Goal: Task Accomplishment & Management: Use online tool/utility

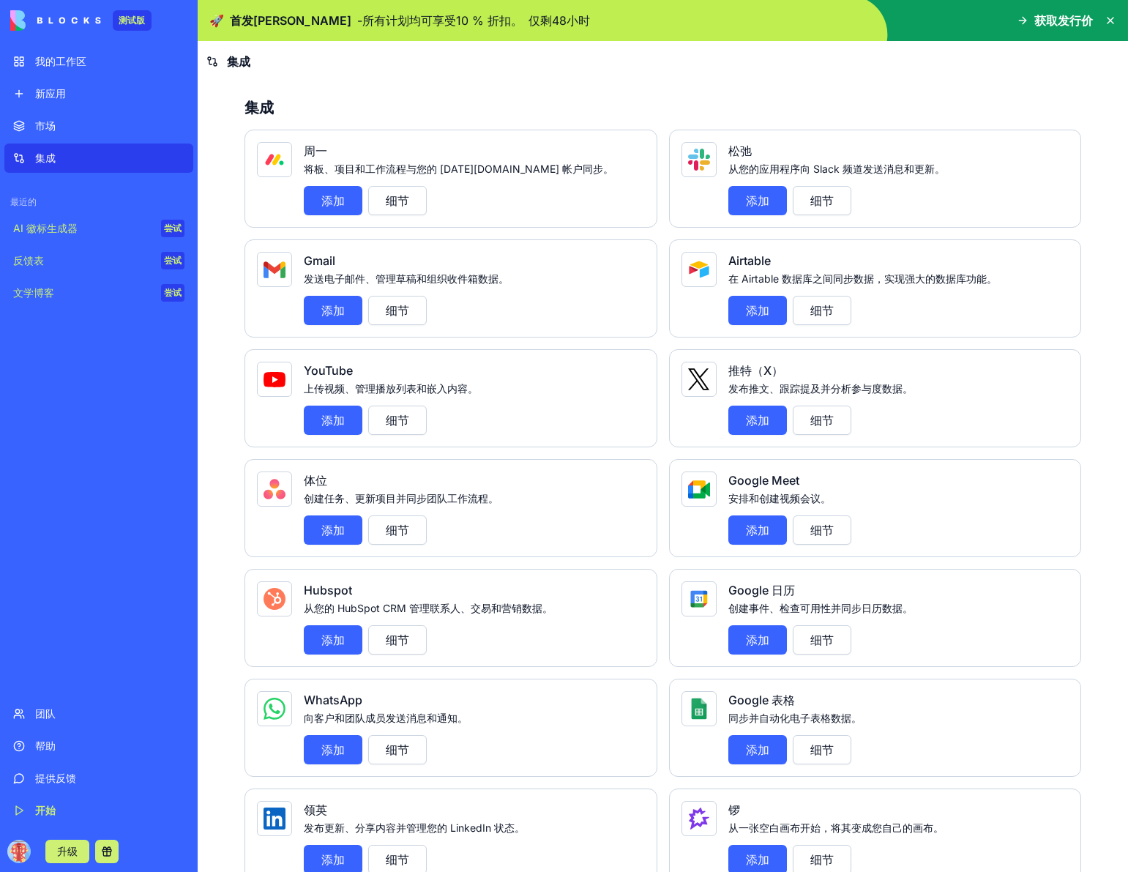
scroll to position [85, 0]
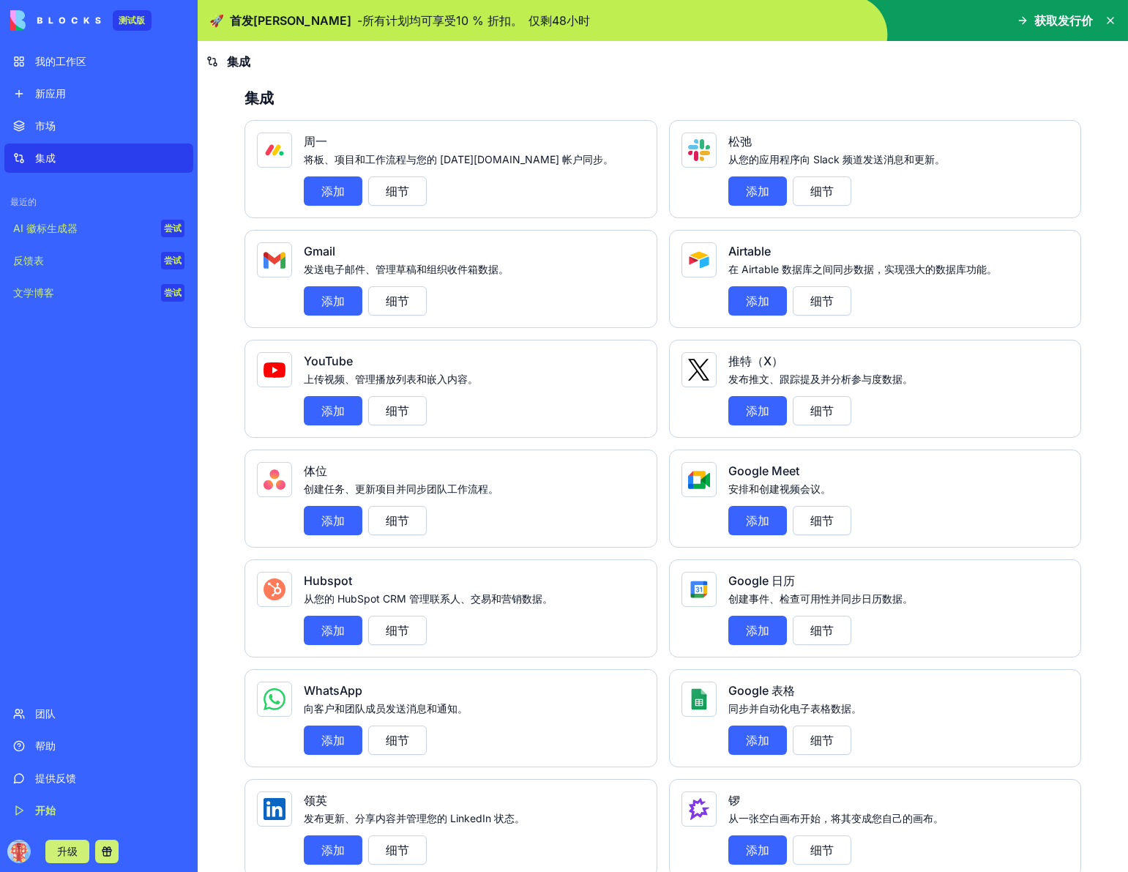
click at [295, 306] on div "Gmail 发送电子邮件、管理草稿和组织收件箱数据。 添加 细节" at bounding box center [450, 279] width 413 height 98
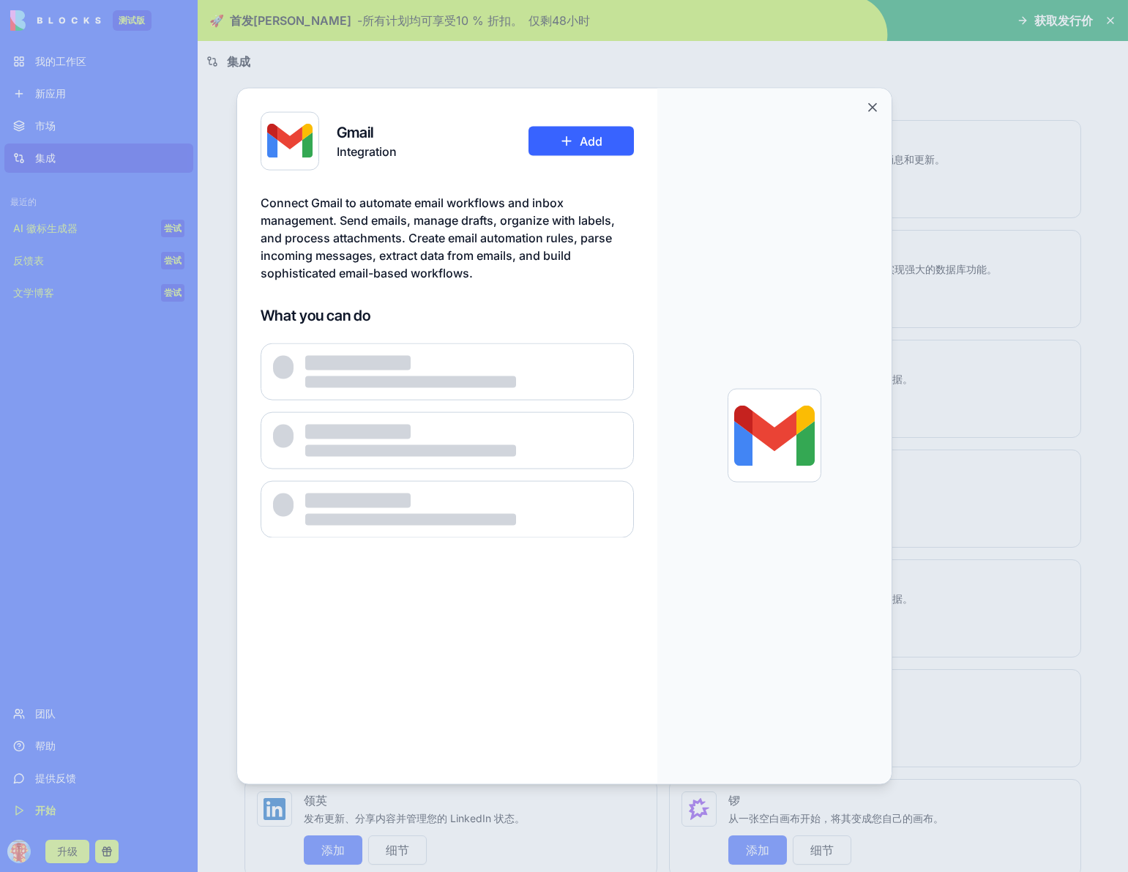
click at [328, 308] on div "What you can do" at bounding box center [447, 420] width 373 height 233
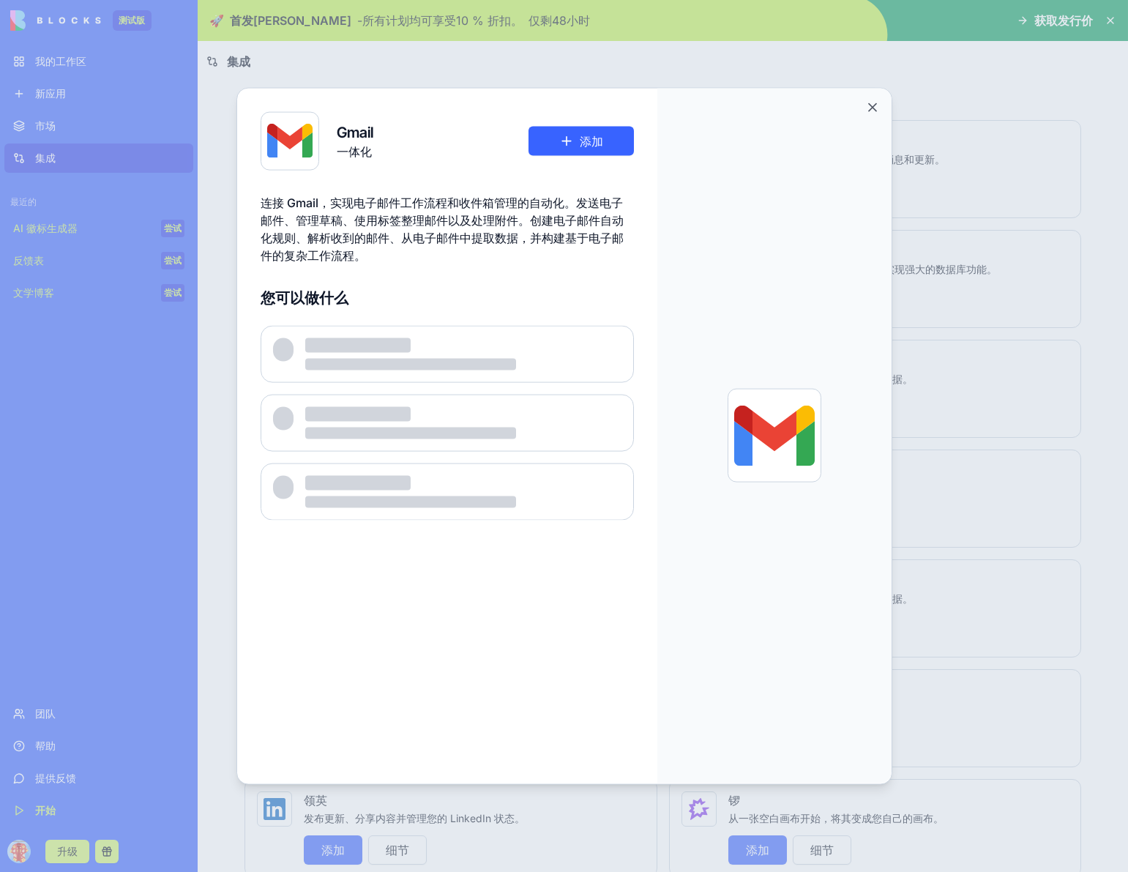
click at [556, 159] on div "Gmail 一体化 添加" at bounding box center [447, 140] width 373 height 59
click at [568, 145] on button "添加" at bounding box center [580, 140] width 105 height 29
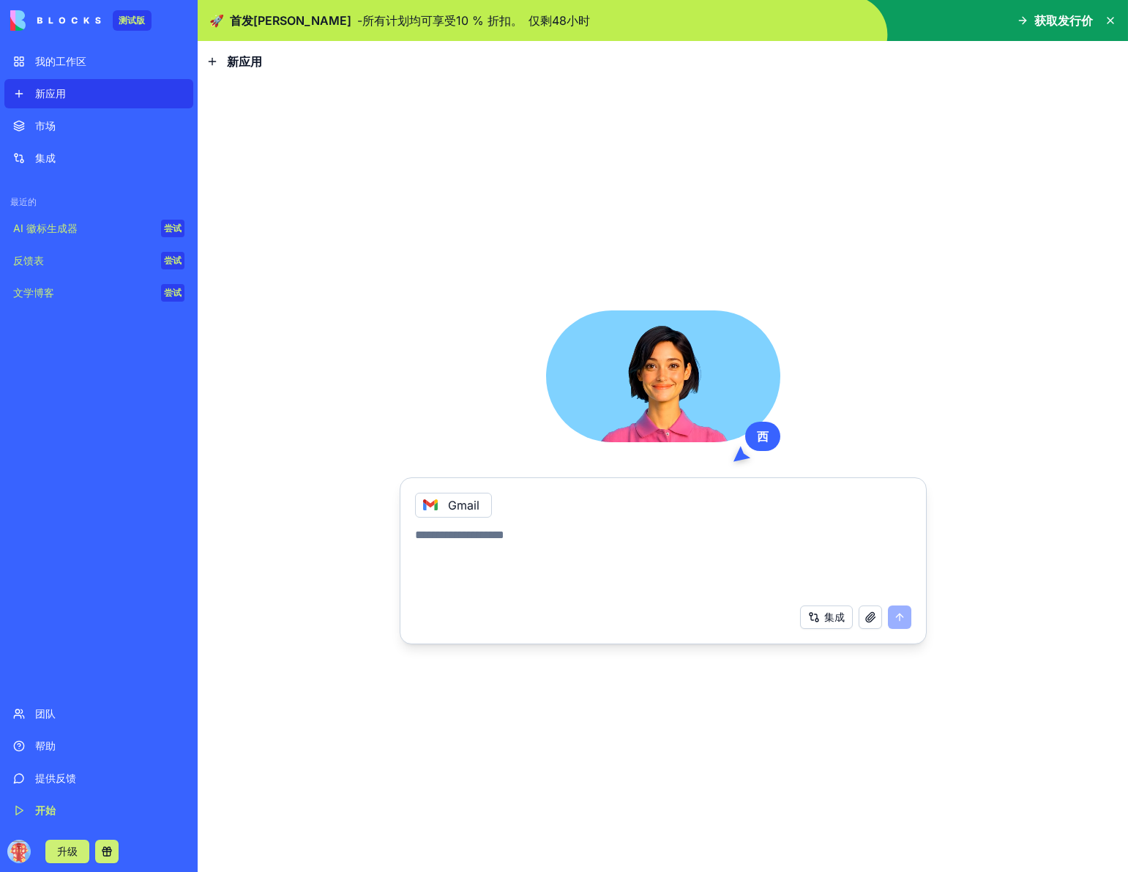
click at [844, 621] on button "集成" at bounding box center [826, 616] width 53 height 23
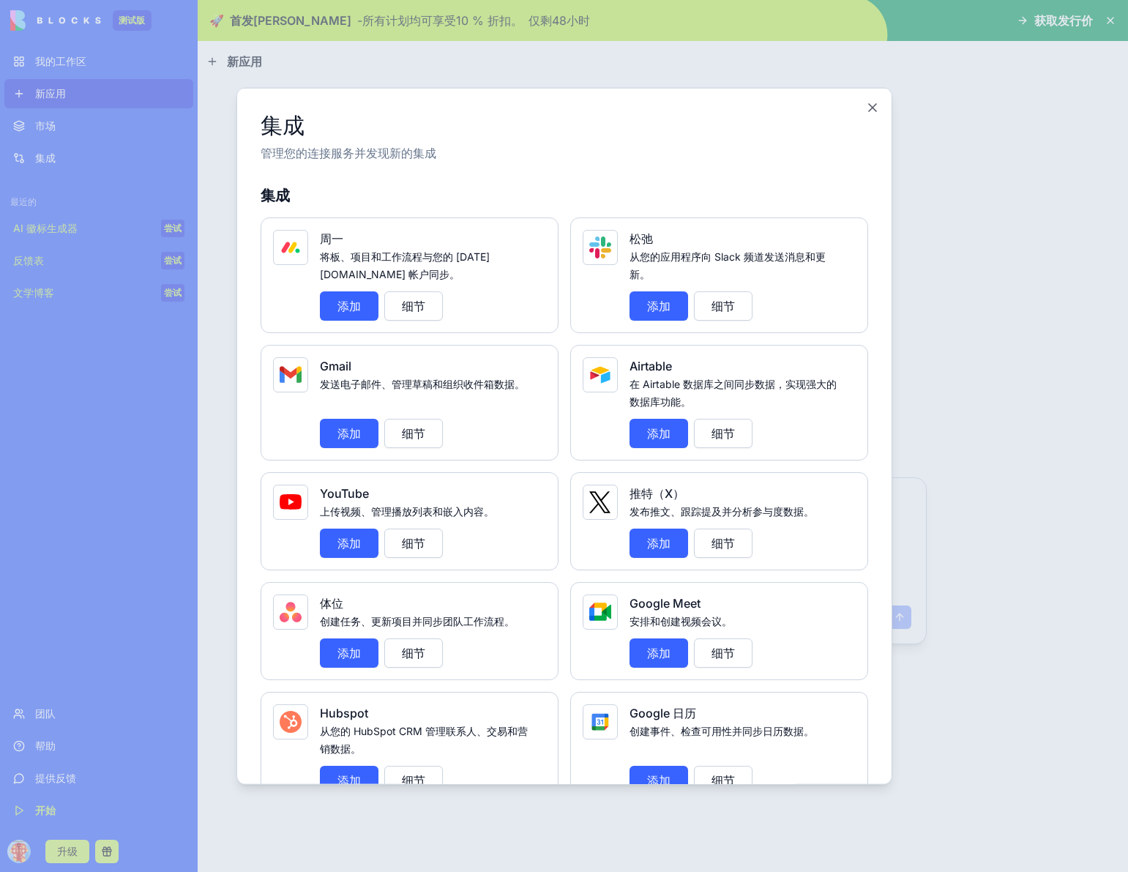
click at [1017, 461] on div at bounding box center [564, 436] width 1128 height 872
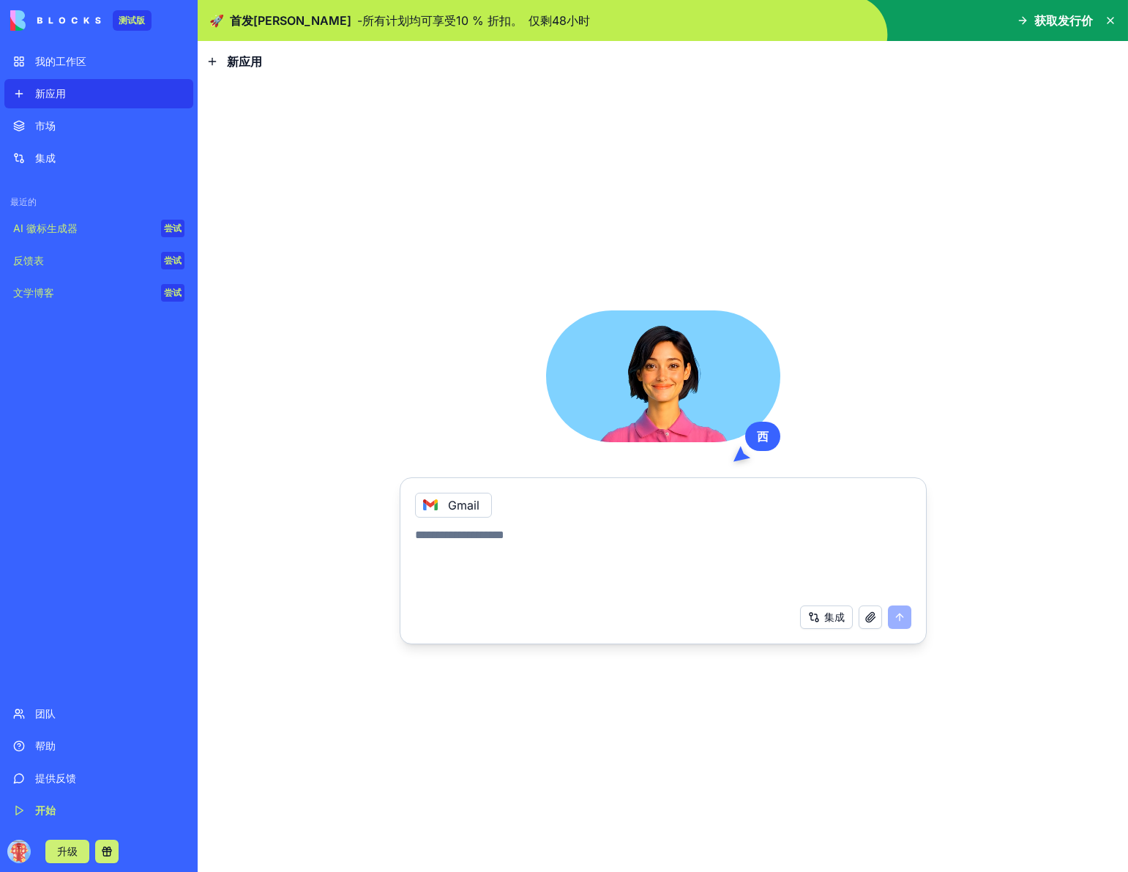
click at [648, 541] on textarea at bounding box center [663, 561] width 496 height 70
click at [566, 509] on div "Gmail" at bounding box center [663, 501] width 514 height 34
click at [29, 88] on link "新应用" at bounding box center [98, 93] width 189 height 29
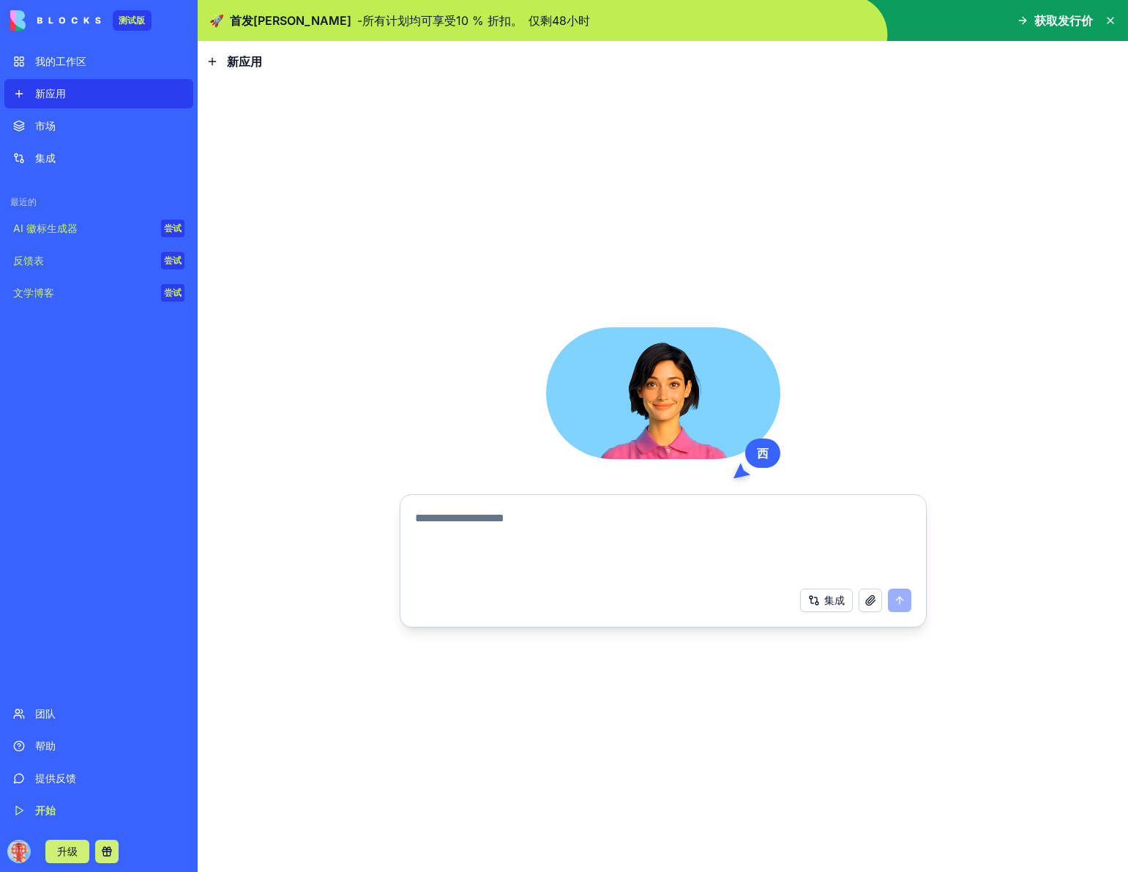
click at [556, 546] on textarea at bounding box center [663, 544] width 496 height 70
click at [59, 237] on link "AI 徽标生成器 尝试" at bounding box center [98, 228] width 189 height 29
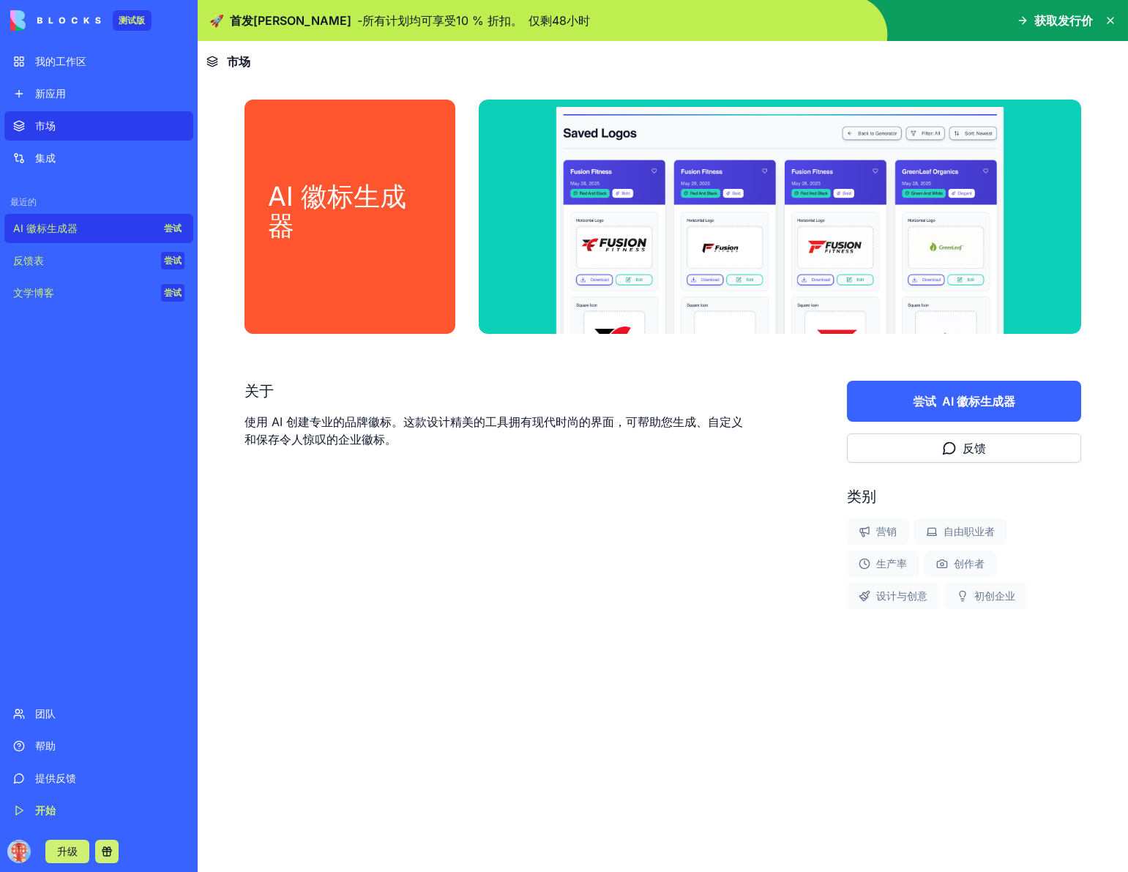
click at [23, 247] on link "反馈表 尝试" at bounding box center [98, 260] width 189 height 29
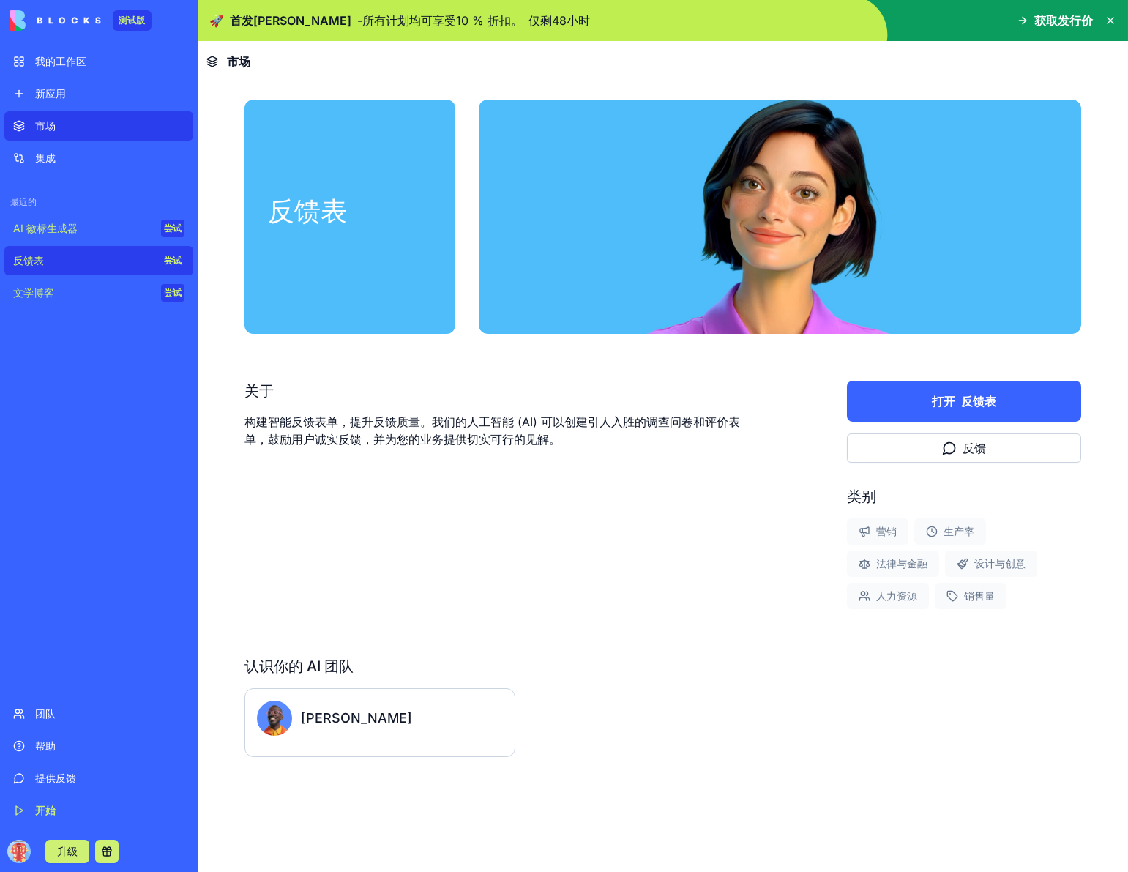
click at [31, 296] on font "文学博客" at bounding box center [33, 292] width 41 height 12
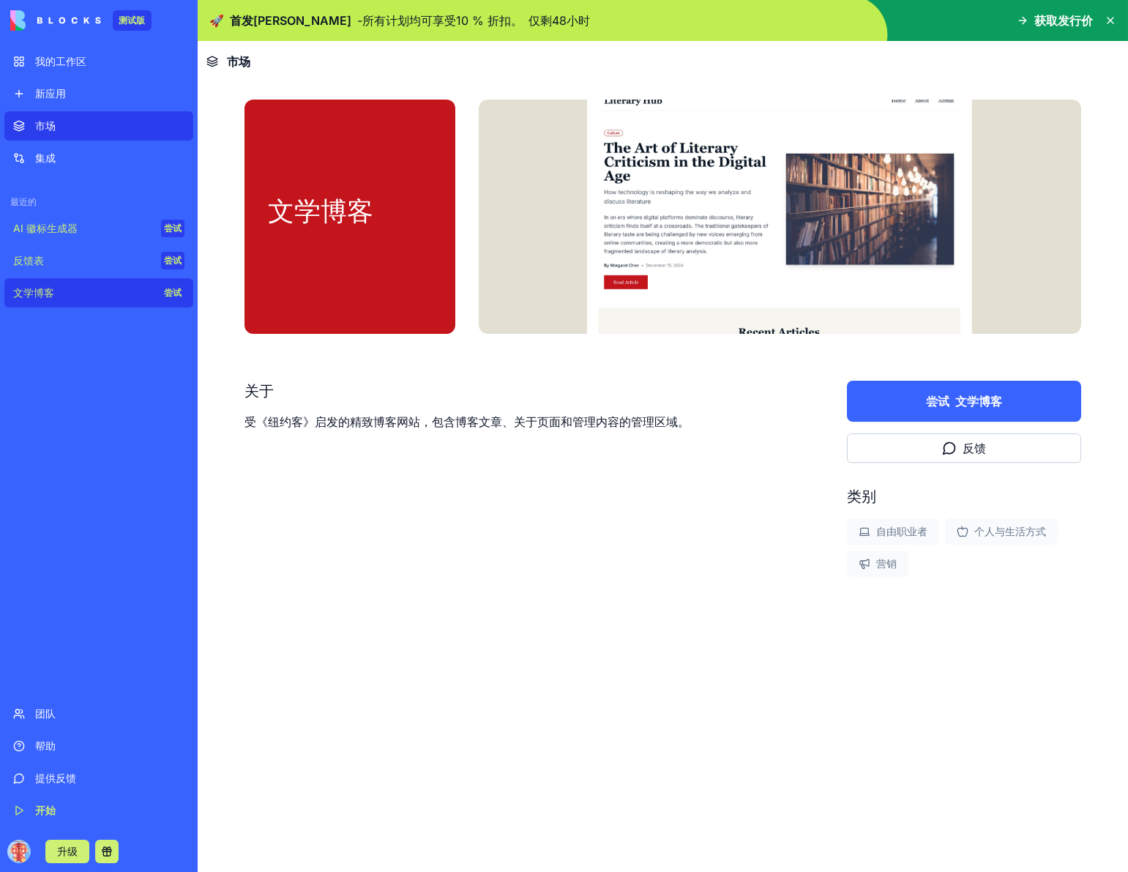
click at [64, 93] on font "新应用" at bounding box center [50, 93] width 31 height 12
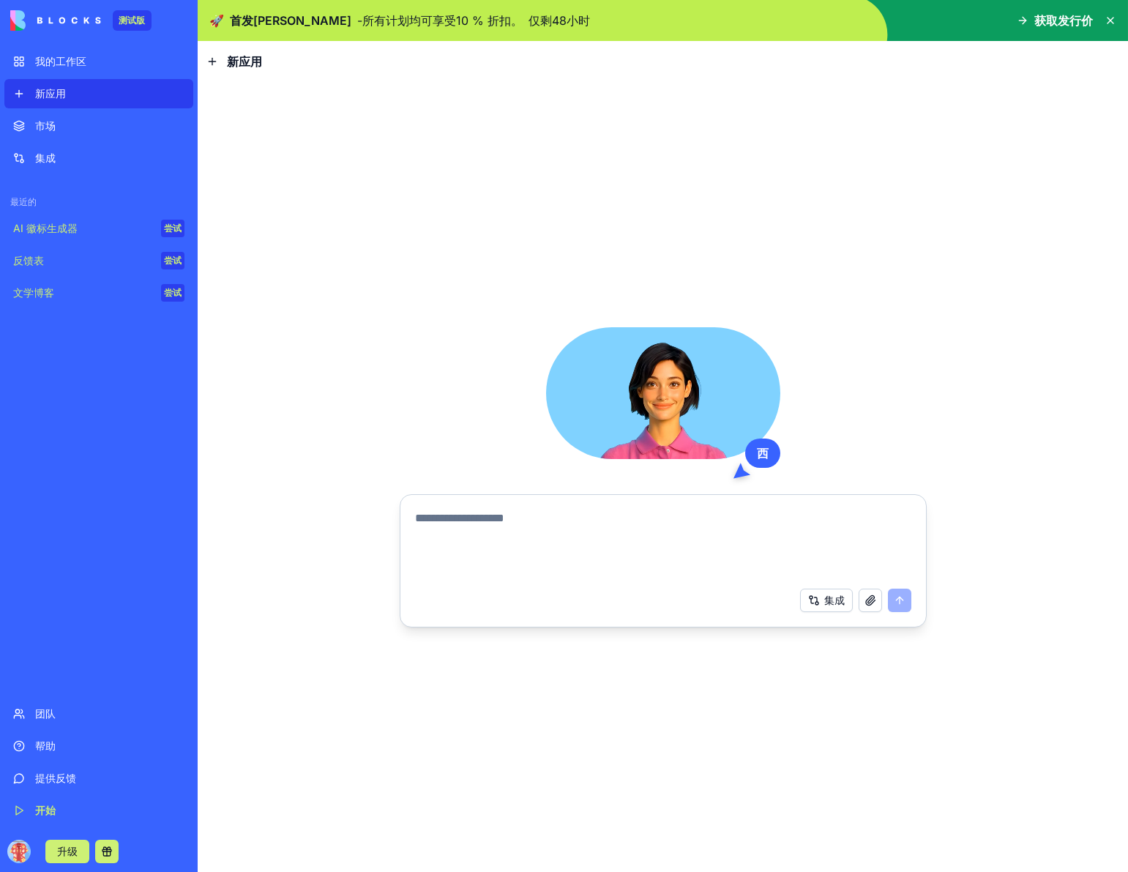
click at [537, 561] on textarea at bounding box center [663, 544] width 496 height 70
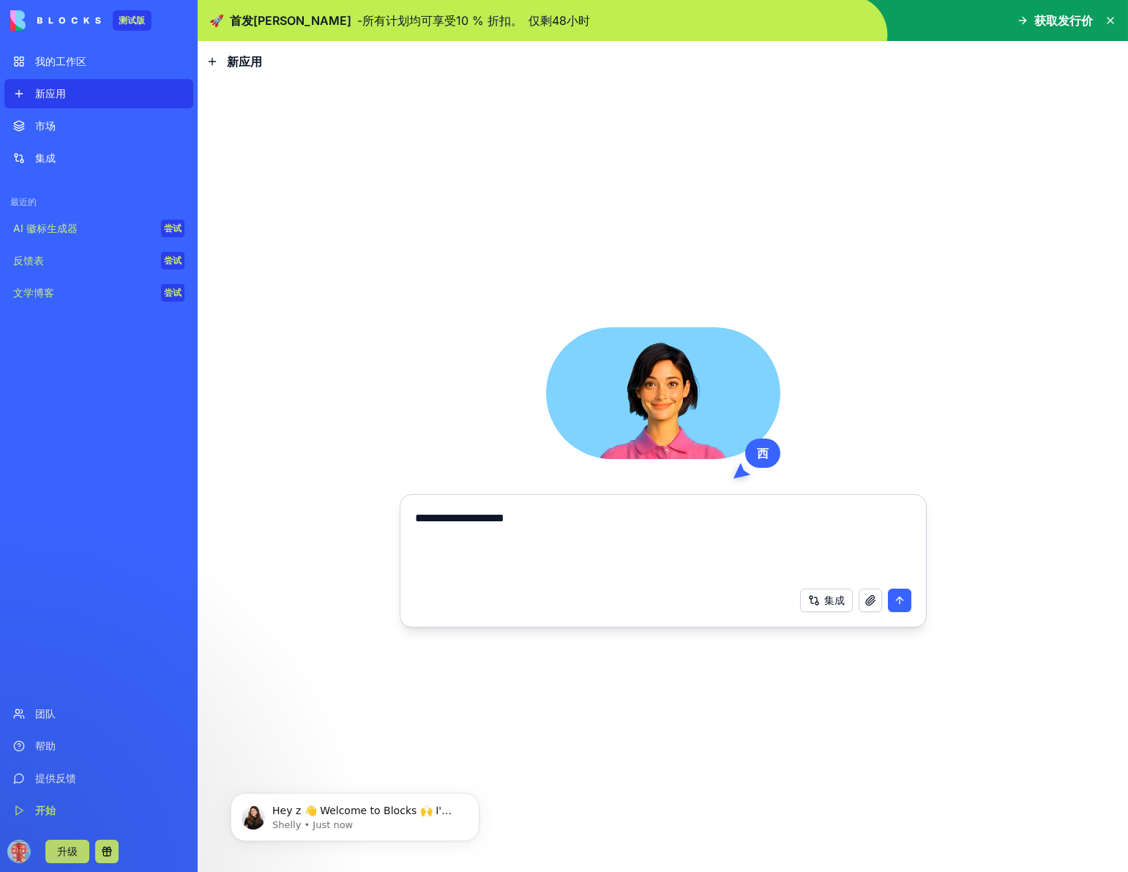
paste textarea "**********"
click at [415, 552] on textarea "**********" at bounding box center [663, 544] width 496 height 70
drag, startPoint x: 693, startPoint y: 512, endPoint x: 829, endPoint y: 512, distance: 135.4
click at [829, 512] on textarea "**********" at bounding box center [663, 544] width 496 height 70
click at [579, 512] on textarea "**********" at bounding box center [663, 544] width 496 height 70
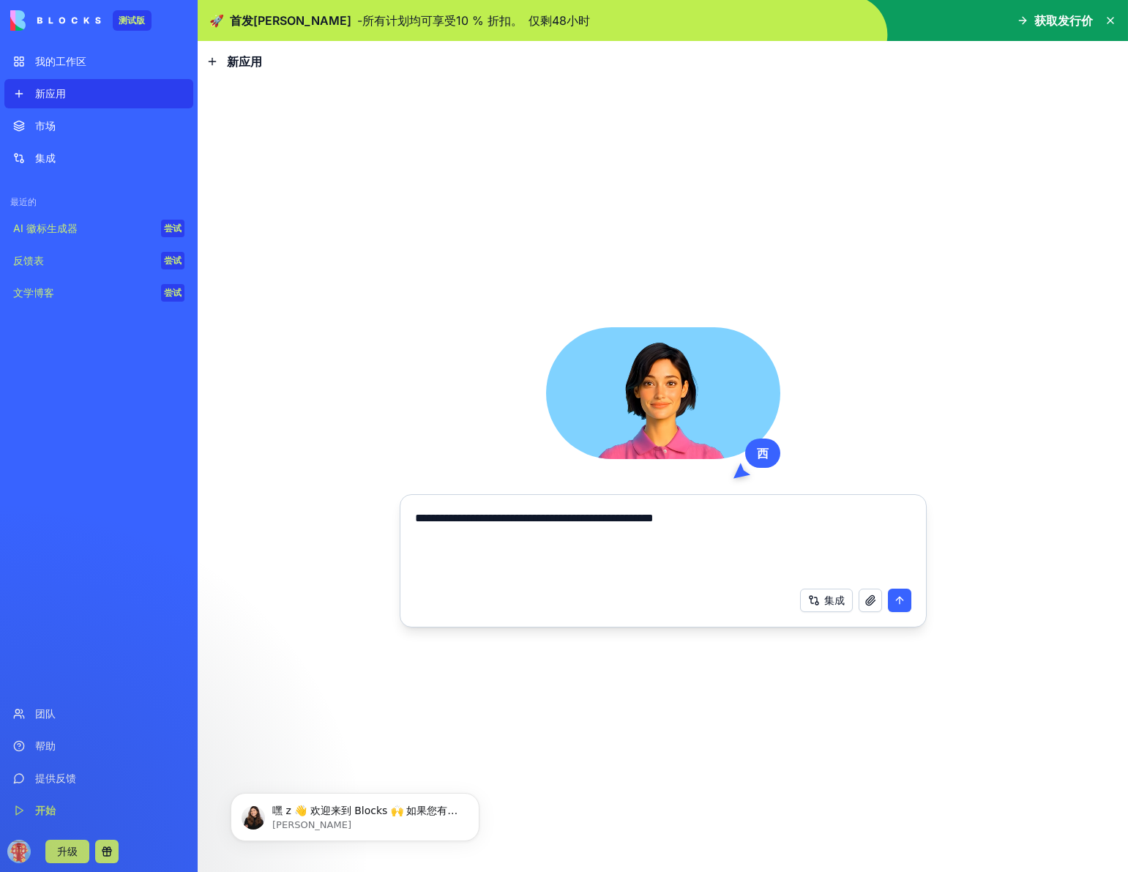
click at [606, 518] on textarea "**********" at bounding box center [663, 544] width 496 height 70
click at [722, 538] on textarea "**********" at bounding box center [663, 544] width 496 height 70
paste textarea "**********"
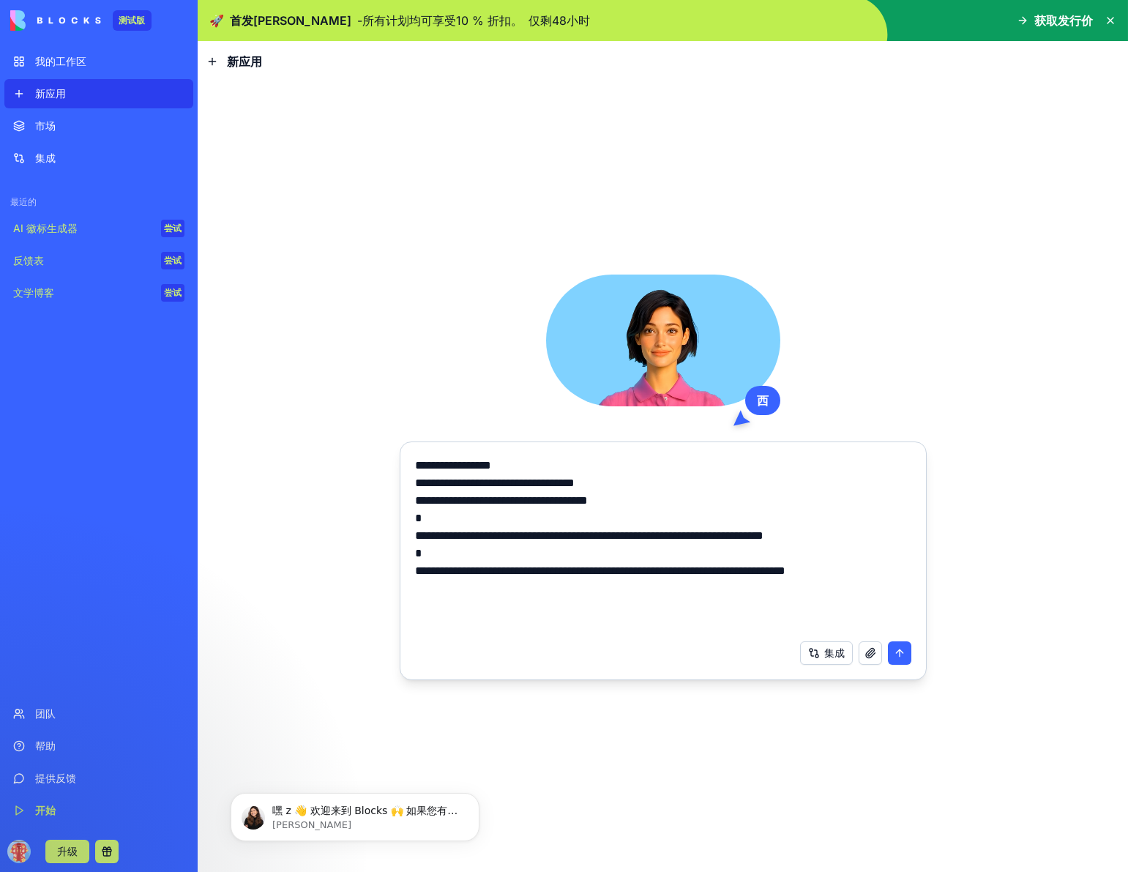
click at [524, 496] on textarea "**********" at bounding box center [663, 545] width 496 height 176
click at [691, 502] on textarea "**********" at bounding box center [663, 545] width 496 height 176
type textarea "**********"
click at [905, 653] on button "submit" at bounding box center [899, 652] width 23 height 23
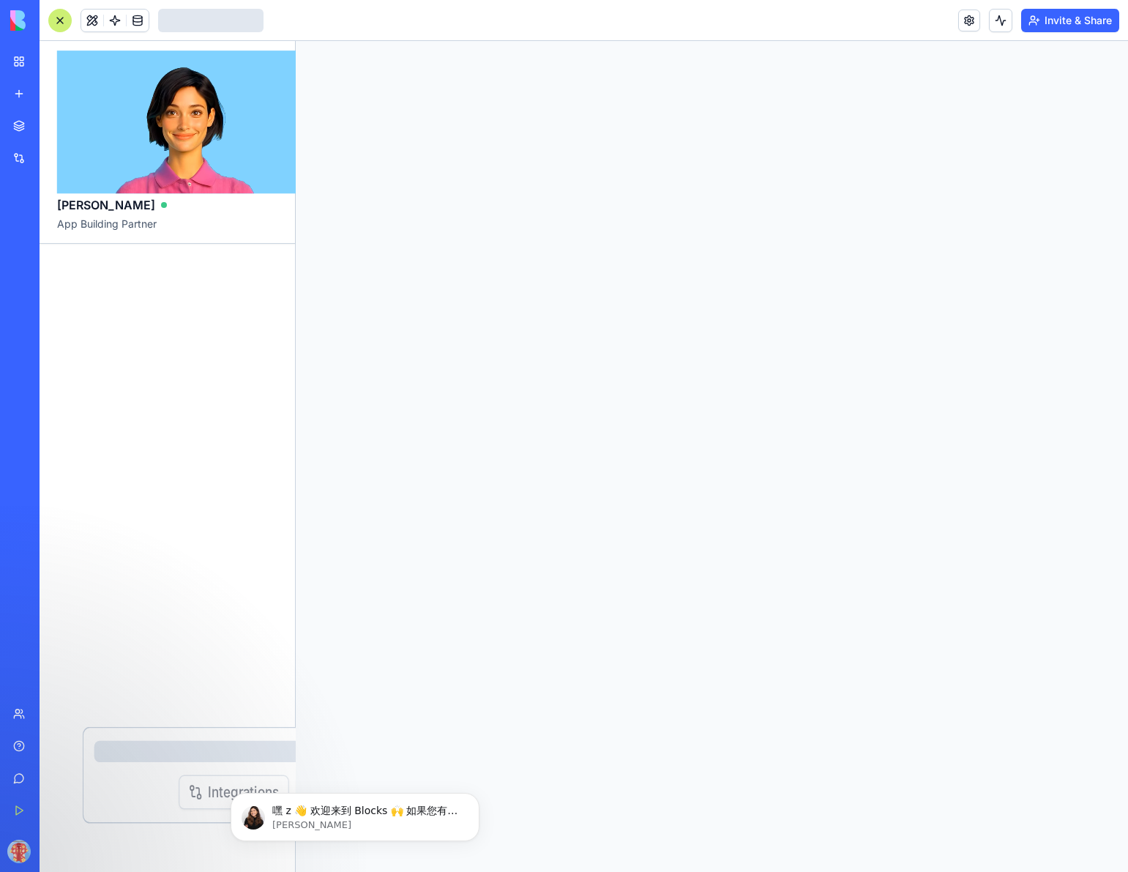
click at [899, 650] on div at bounding box center [712, 456] width 832 height 831
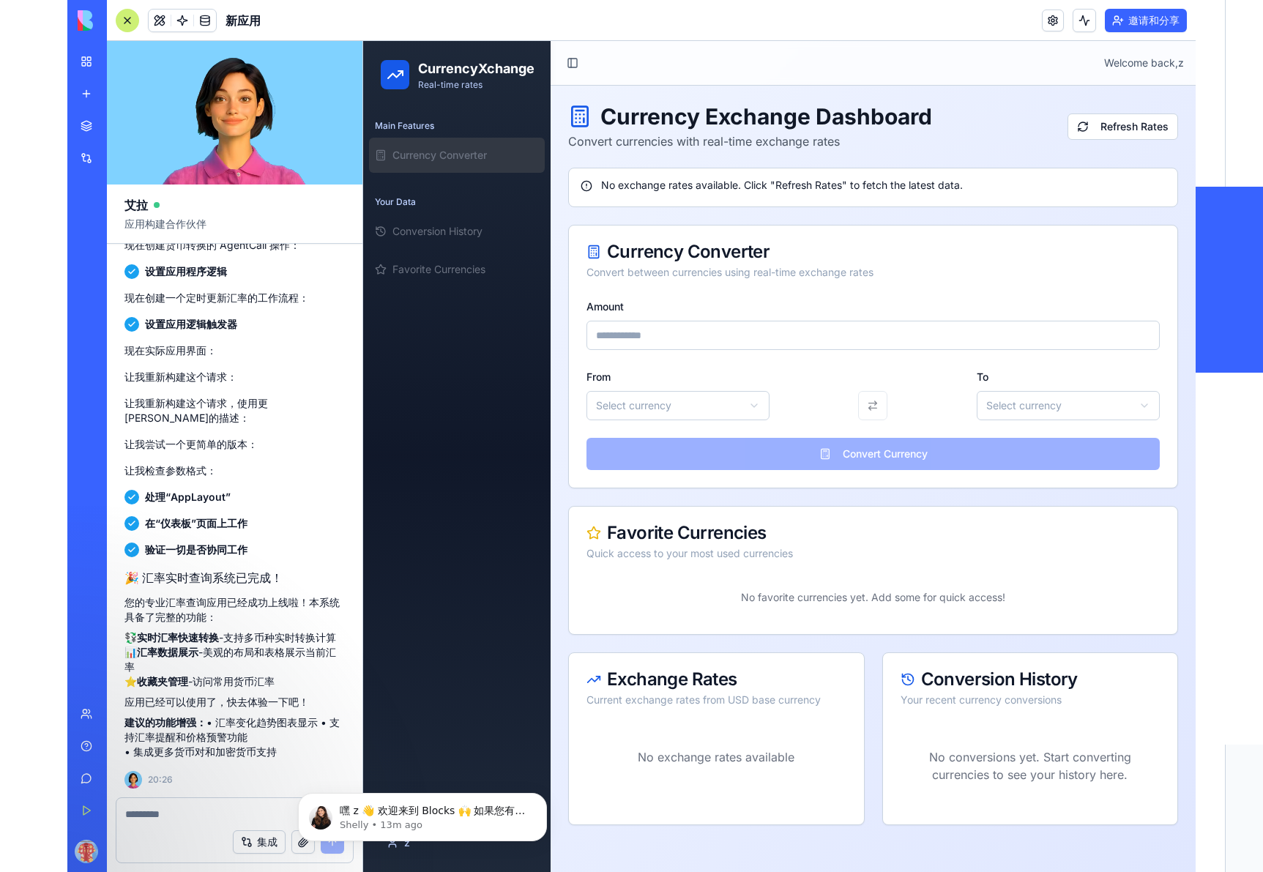
scroll to position [542, 0]
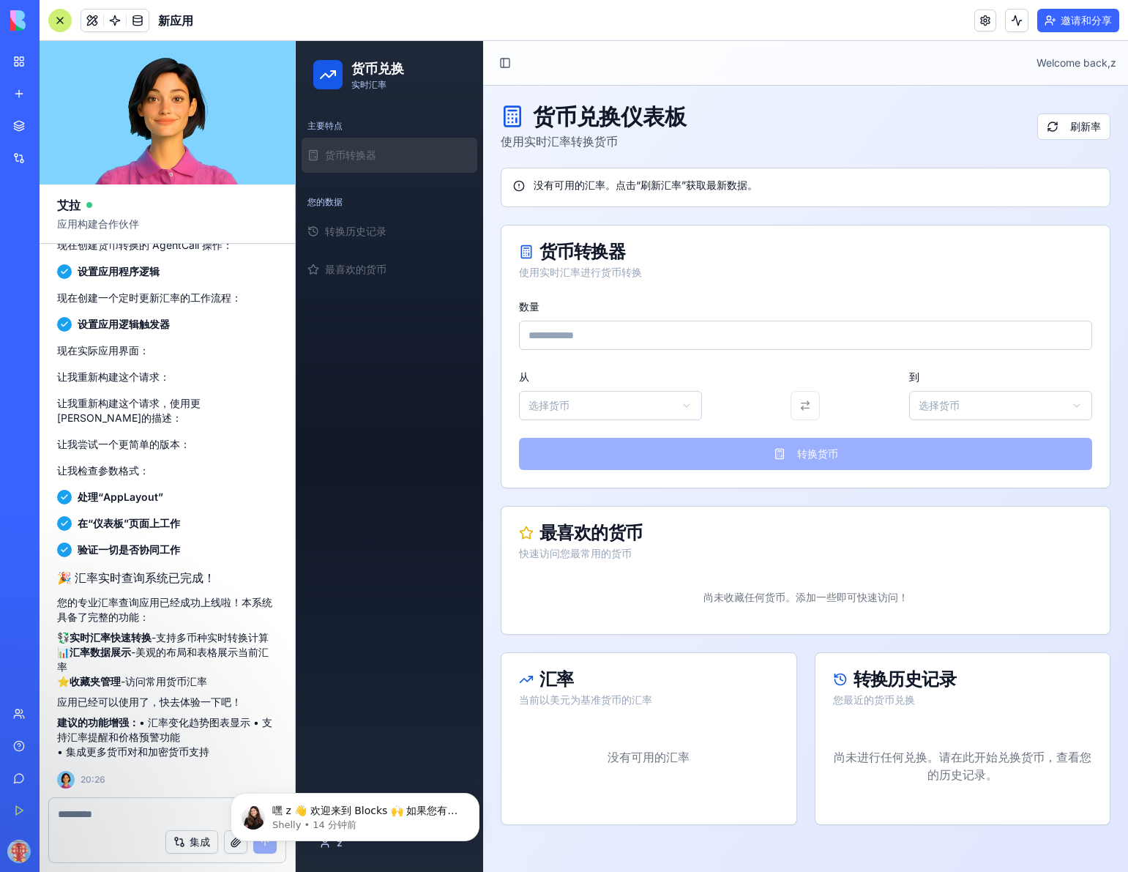
click at [684, 190] on font "没有可用的汇率。点击“刷新汇率”获取最新数据。" at bounding box center [646, 185] width 224 height 12
click at [785, 326] on input "数量" at bounding box center [805, 335] width 573 height 29
click at [632, 334] on input "数量" at bounding box center [805, 335] width 573 height 29
click at [603, 395] on html "货币兑换 实时汇率 主要特点 货币转换器 您的数据 转换历史记录 最喜欢的货币 z Toggle Sidebar Welcome back, z 货币兑换仪表…" at bounding box center [712, 456] width 832 height 831
click at [637, 395] on html "货币兑换 实时汇率 主要特点 货币转换器 您的数据 转换历史记录 最喜欢的货币 z Toggle Sidebar Welcome back, z 货币兑换仪表…" at bounding box center [712, 456] width 832 height 831
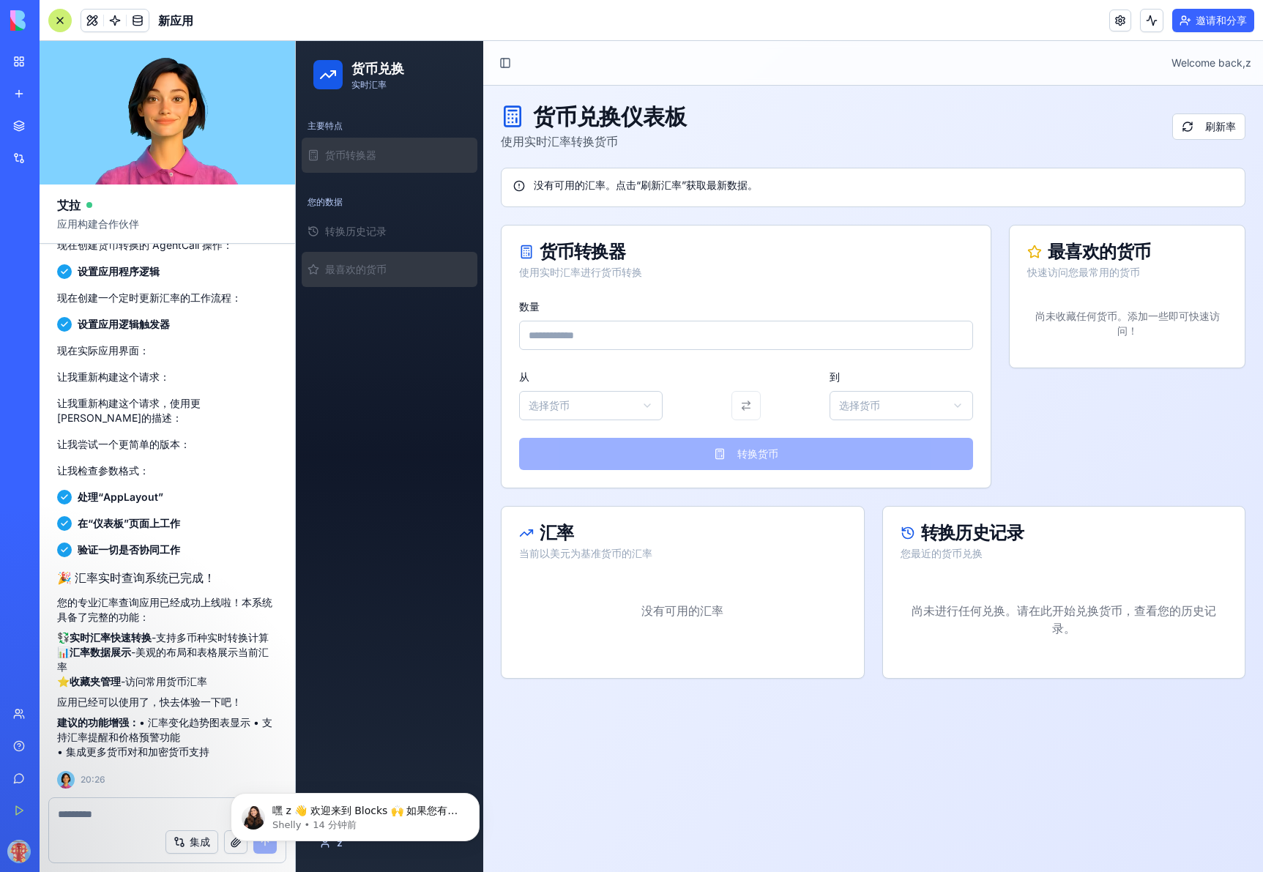
click at [386, 272] on font "最喜欢的货币" at bounding box center [355, 269] width 61 height 12
click at [365, 272] on font "最喜欢的货币" at bounding box center [355, 269] width 61 height 12
click at [334, 150] on font "货币转换器" at bounding box center [350, 155] width 51 height 12
click at [1105, 419] on div "最喜欢的货币 快速访问您最常用的货币 尚未收藏任何货币。添加一些即可快速访问！" at bounding box center [1127, 356] width 236 height 263
click at [998, 558] on div "您最近的货币兑换" at bounding box center [1063, 553] width 327 height 15
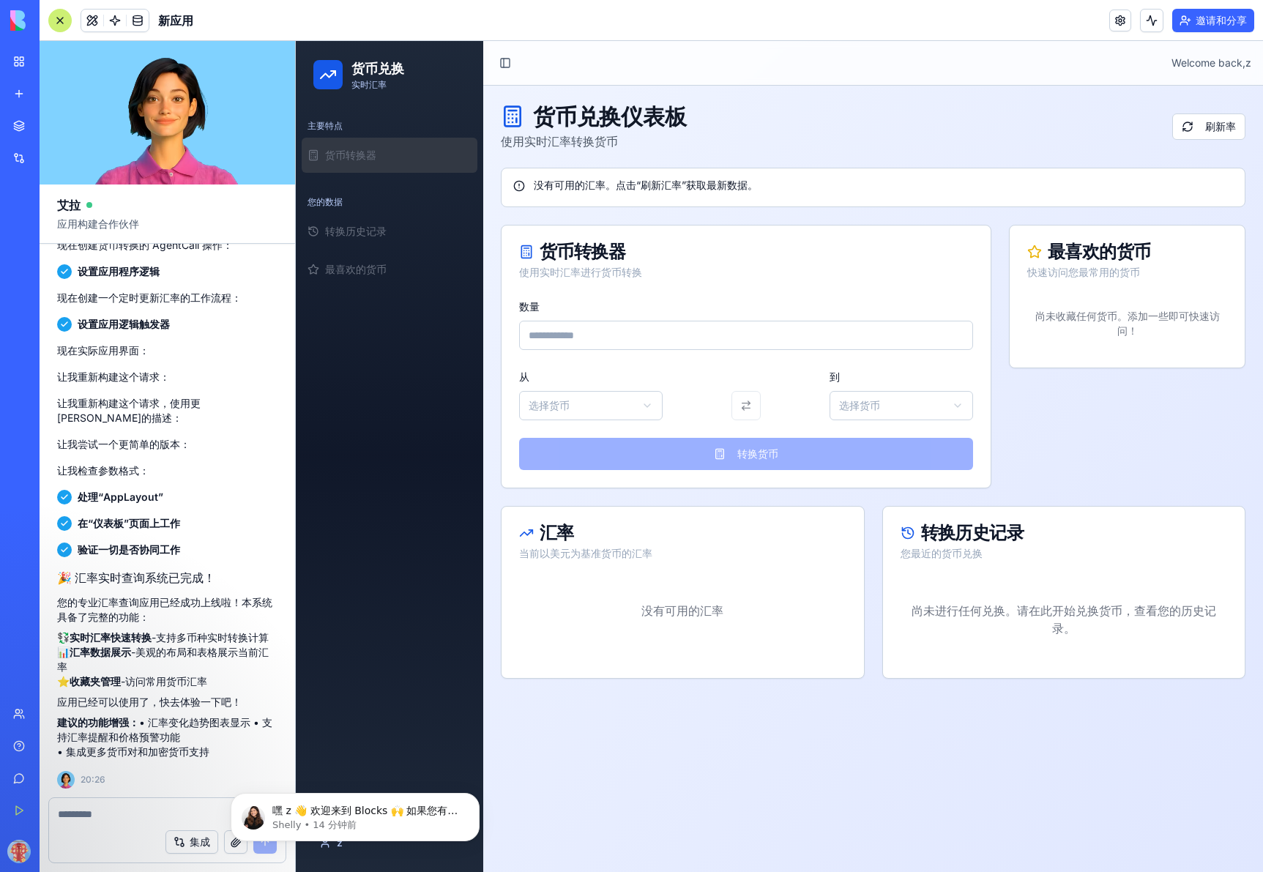
click at [567, 408] on html "货币兑换 实时汇率 主要特点 货币转换器 您的数据 转换历史记录 最喜欢的货币 z Toggle Sidebar Welcome back, z 货币兑换仪表…" at bounding box center [779, 456] width 967 height 831
click at [384, 278] on button "最喜欢的货币" at bounding box center [390, 269] width 176 height 35
click at [107, 829] on div "集成" at bounding box center [167, 841] width 236 height 41
click at [112, 820] on textarea at bounding box center [167, 814] width 219 height 15
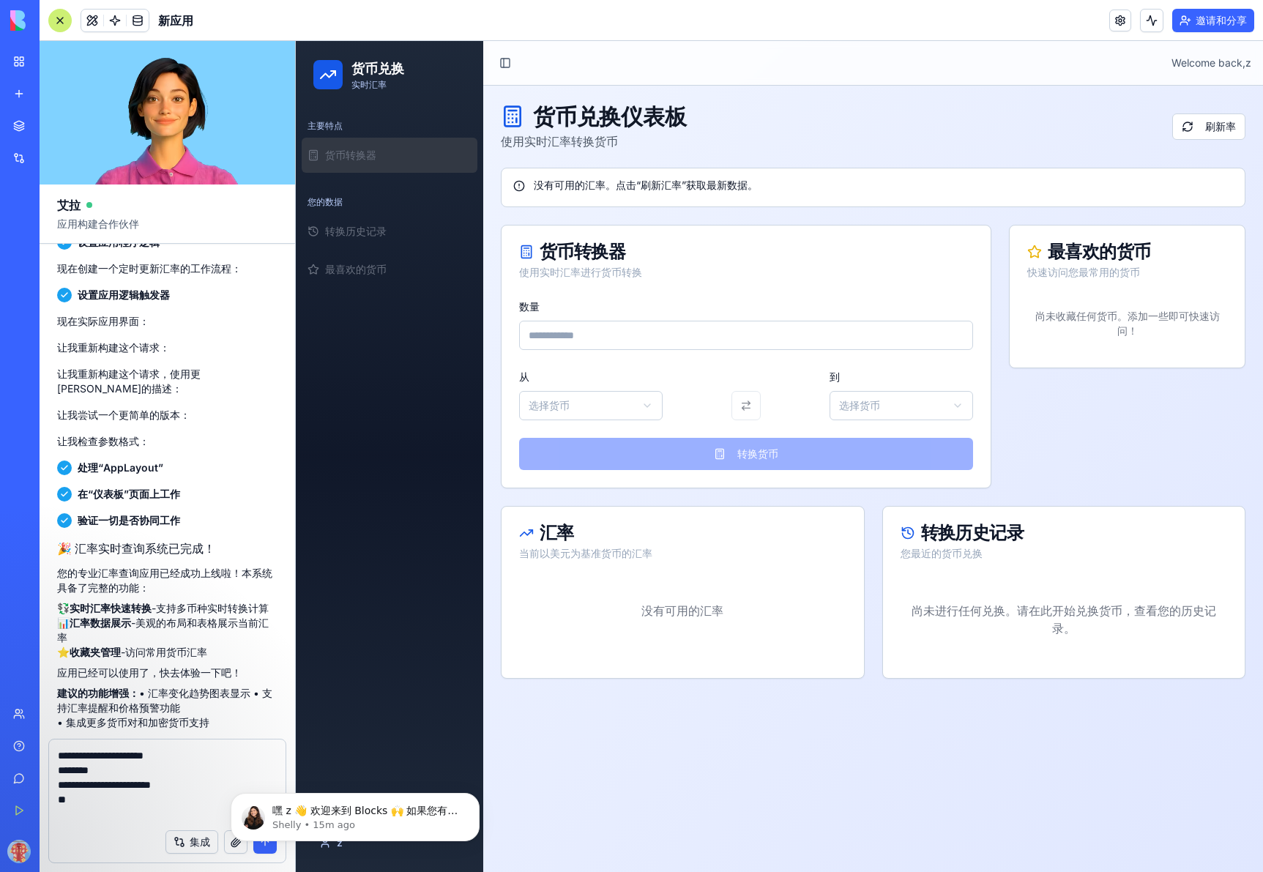
click at [107, 823] on div "集成" at bounding box center [167, 841] width 236 height 41
click at [97, 815] on textarea "**********" at bounding box center [167, 784] width 219 height 73
paste textarea "*"
type textarea "**********"
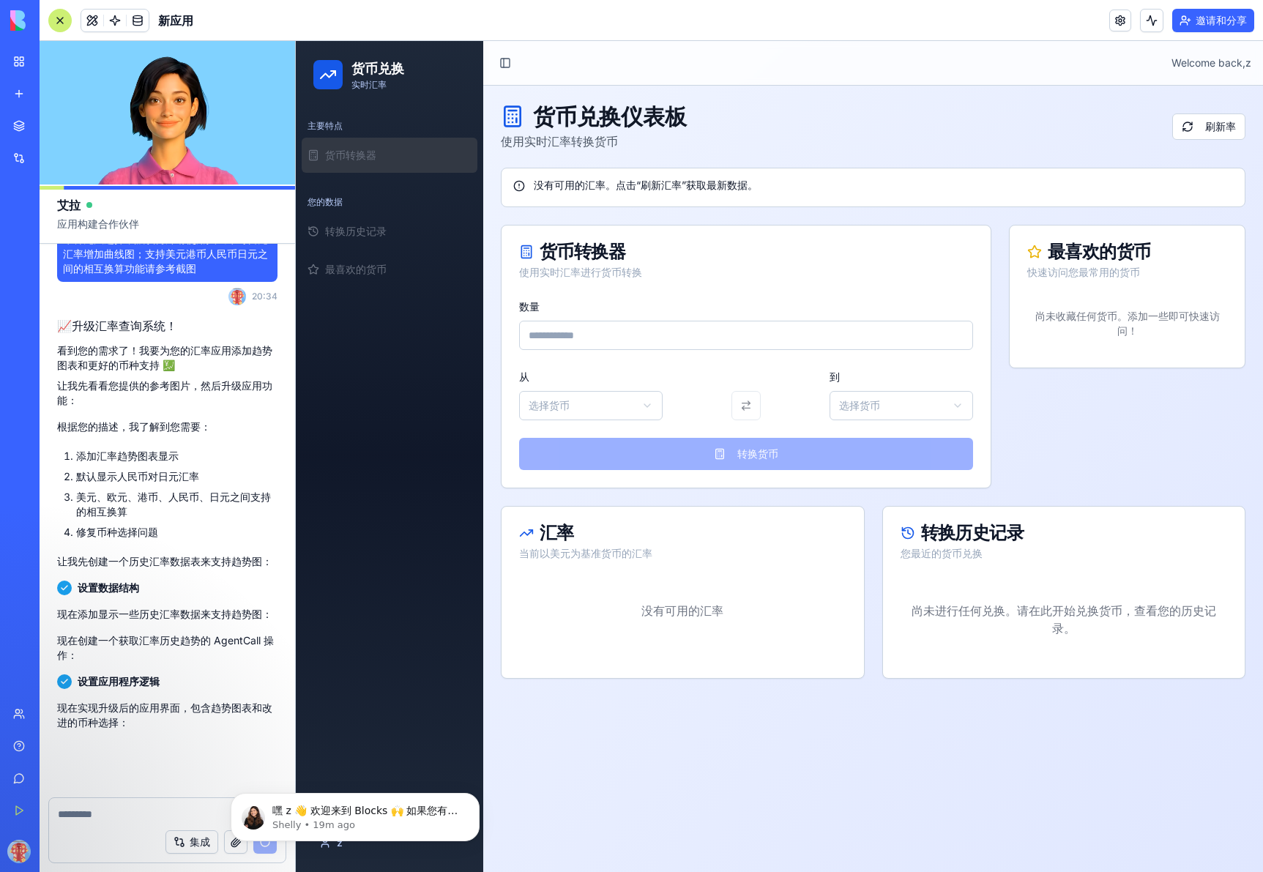
scroll to position [1174, 0]
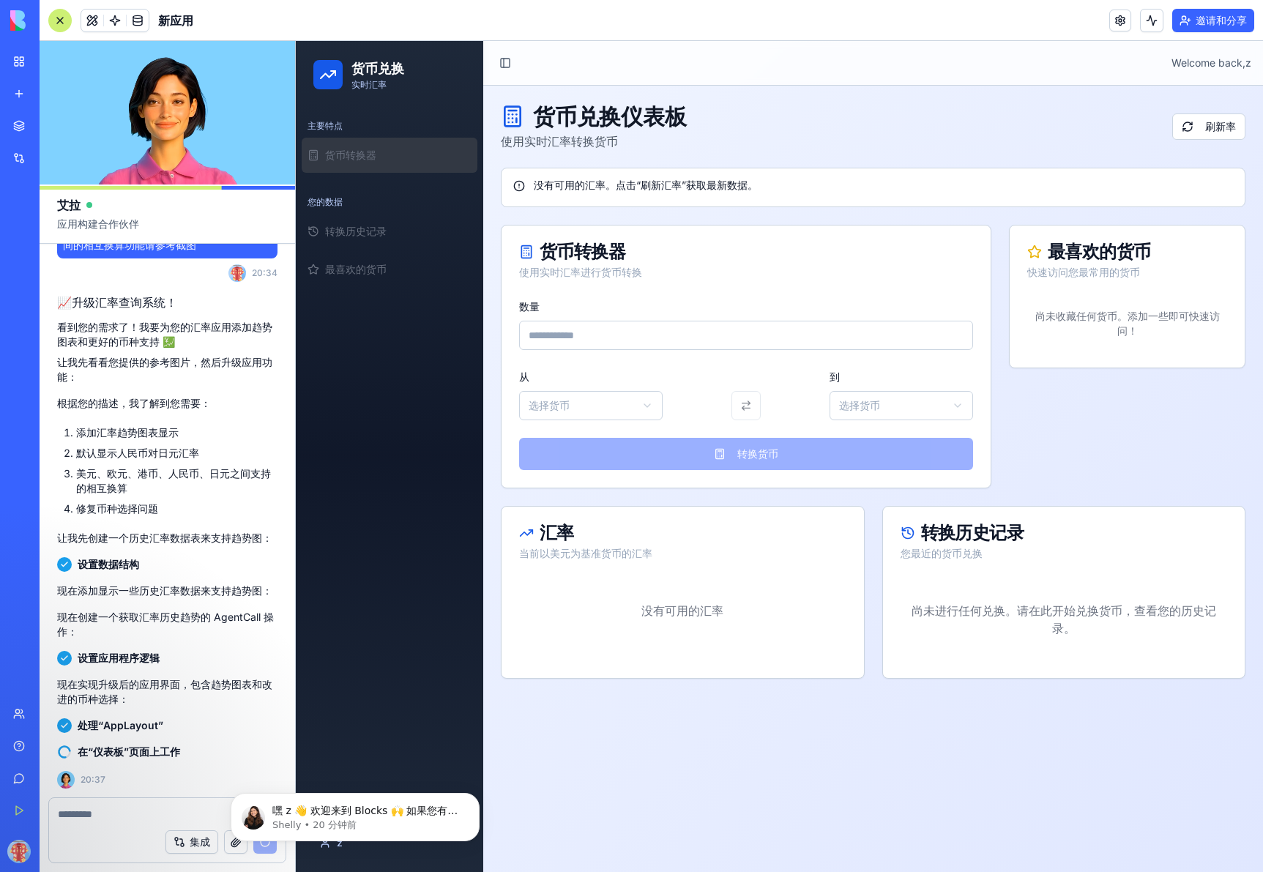
click at [95, 826] on div "集成" at bounding box center [167, 841] width 236 height 41
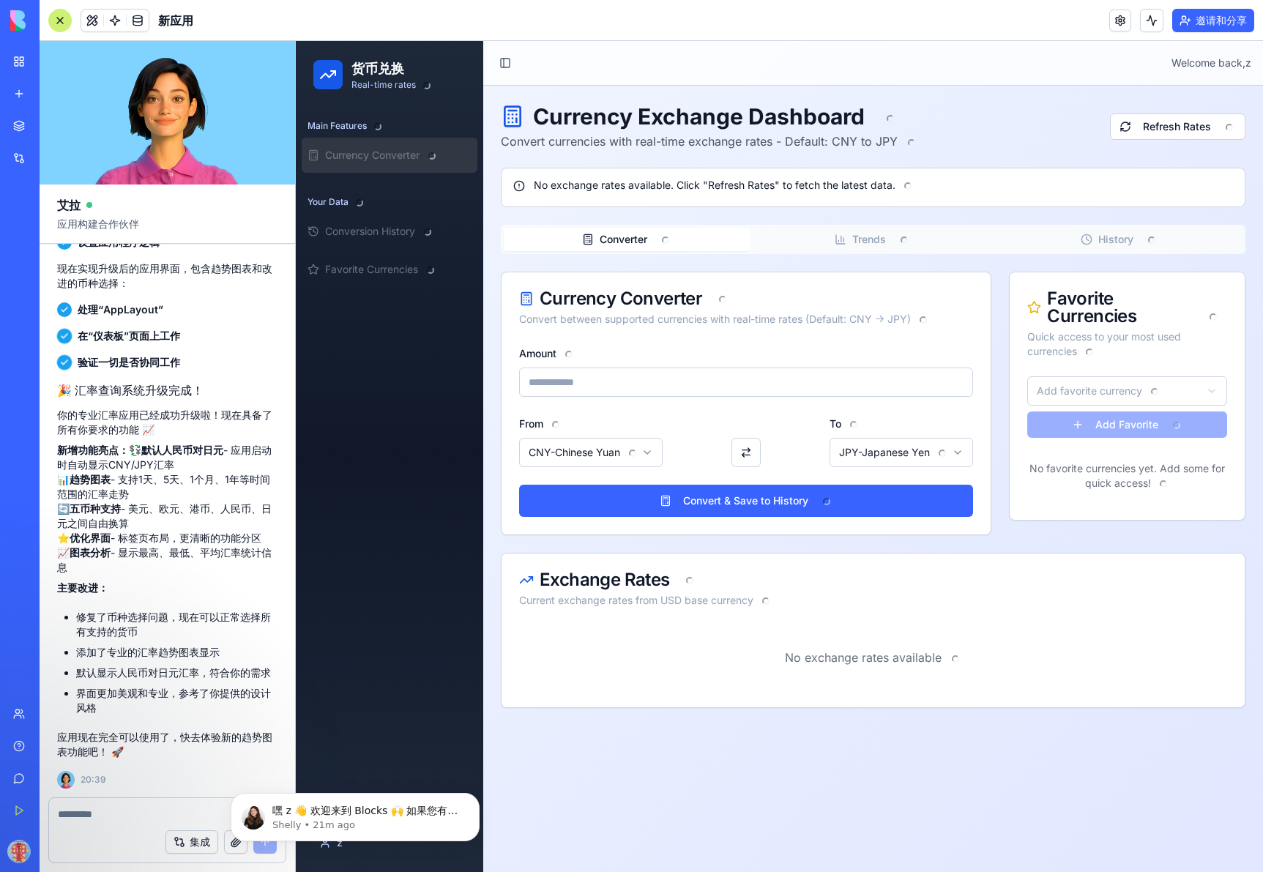
scroll to position [1575, 0]
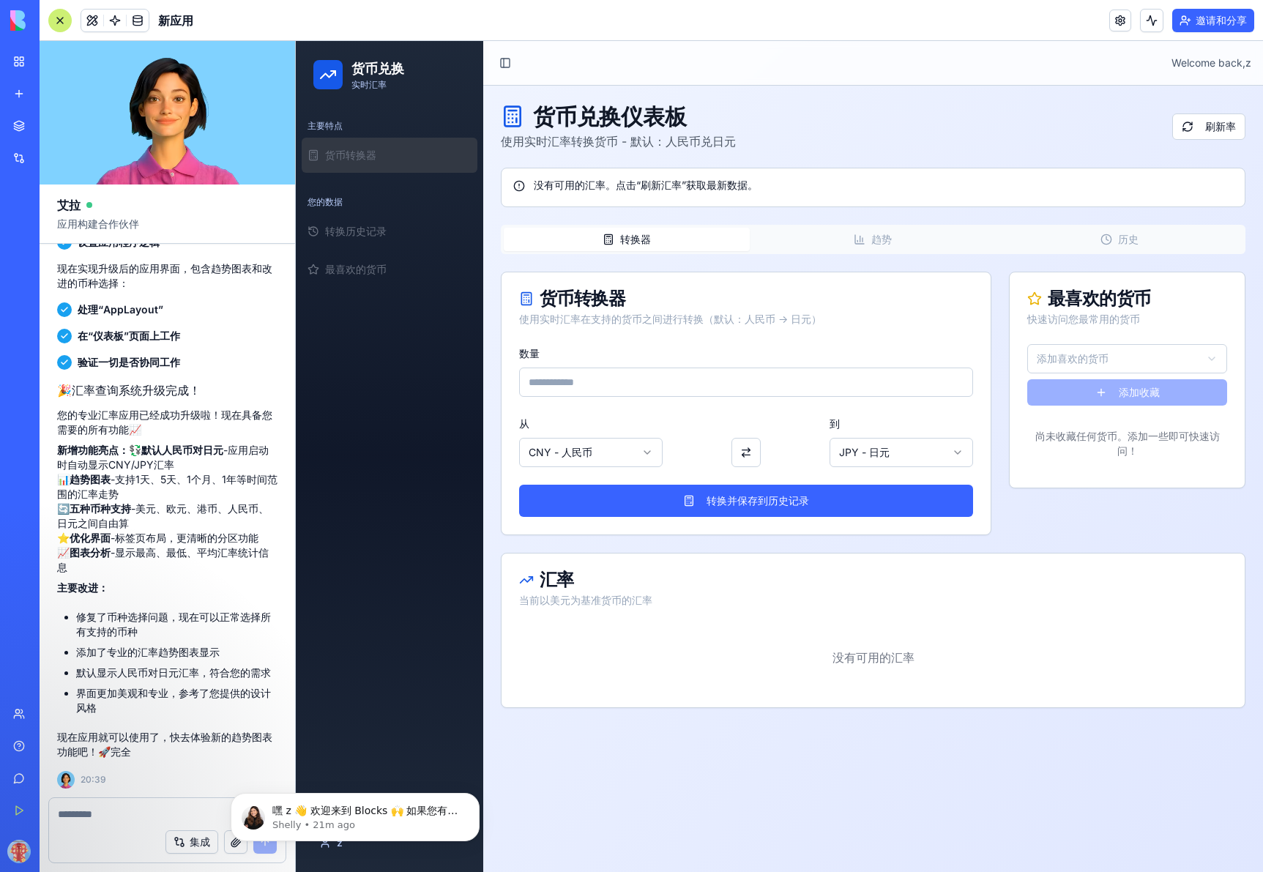
click at [124, 819] on textarea at bounding box center [167, 814] width 219 height 15
click at [371, 229] on font "转换历史记录" at bounding box center [355, 231] width 61 height 12
click at [375, 239] on button "转换历史记录" at bounding box center [390, 231] width 176 height 35
click at [356, 155] on font "货币转换器" at bounding box center [350, 155] width 51 height 12
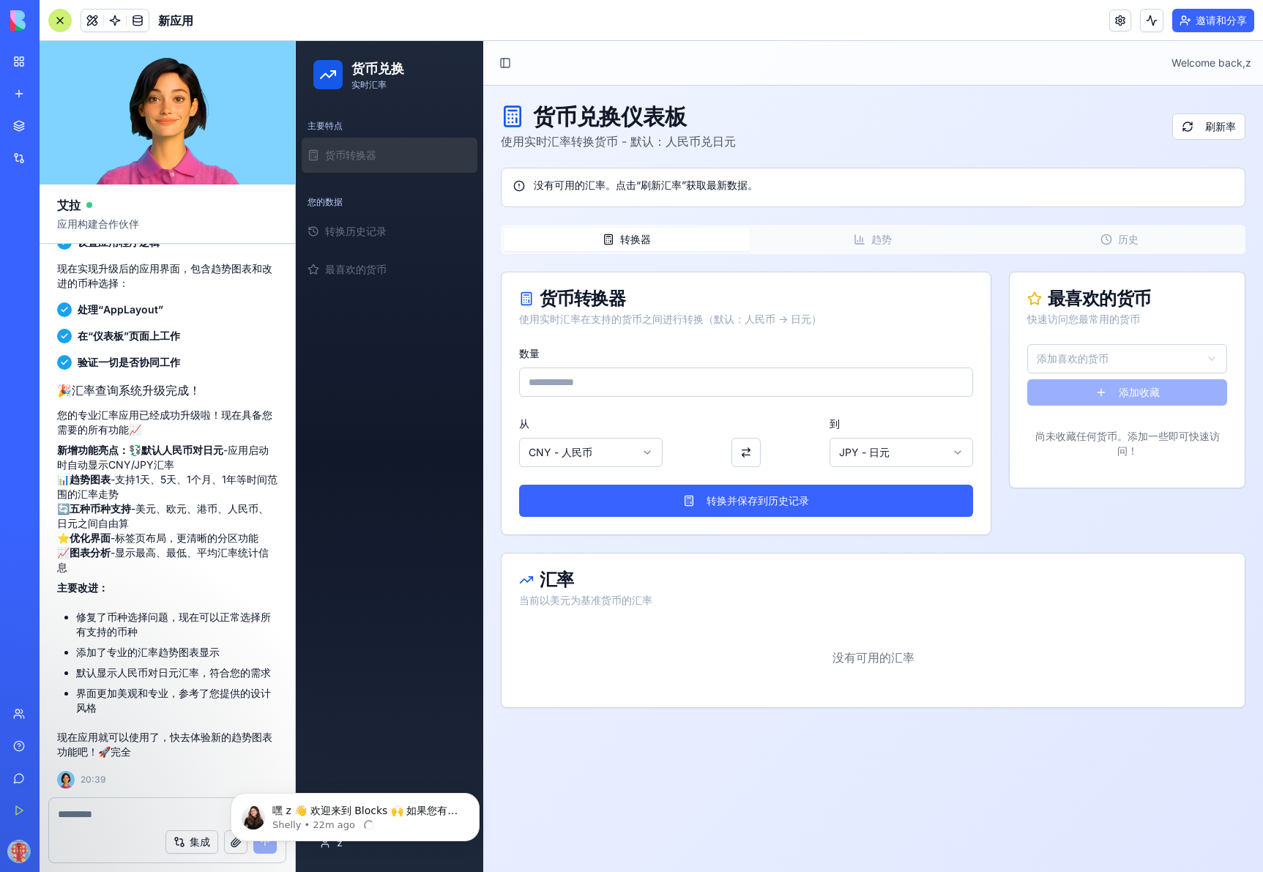
click at [102, 823] on div "集成" at bounding box center [167, 841] width 236 height 41
click at [111, 806] on div at bounding box center [167, 809] width 236 height 23
click at [663, 698] on div "没有可用的汇率" at bounding box center [872, 666] width 743 height 82
click at [371, 234] on font "转换历史记录" at bounding box center [355, 231] width 61 height 12
click at [367, 269] on font "最喜欢的货币" at bounding box center [355, 269] width 61 height 12
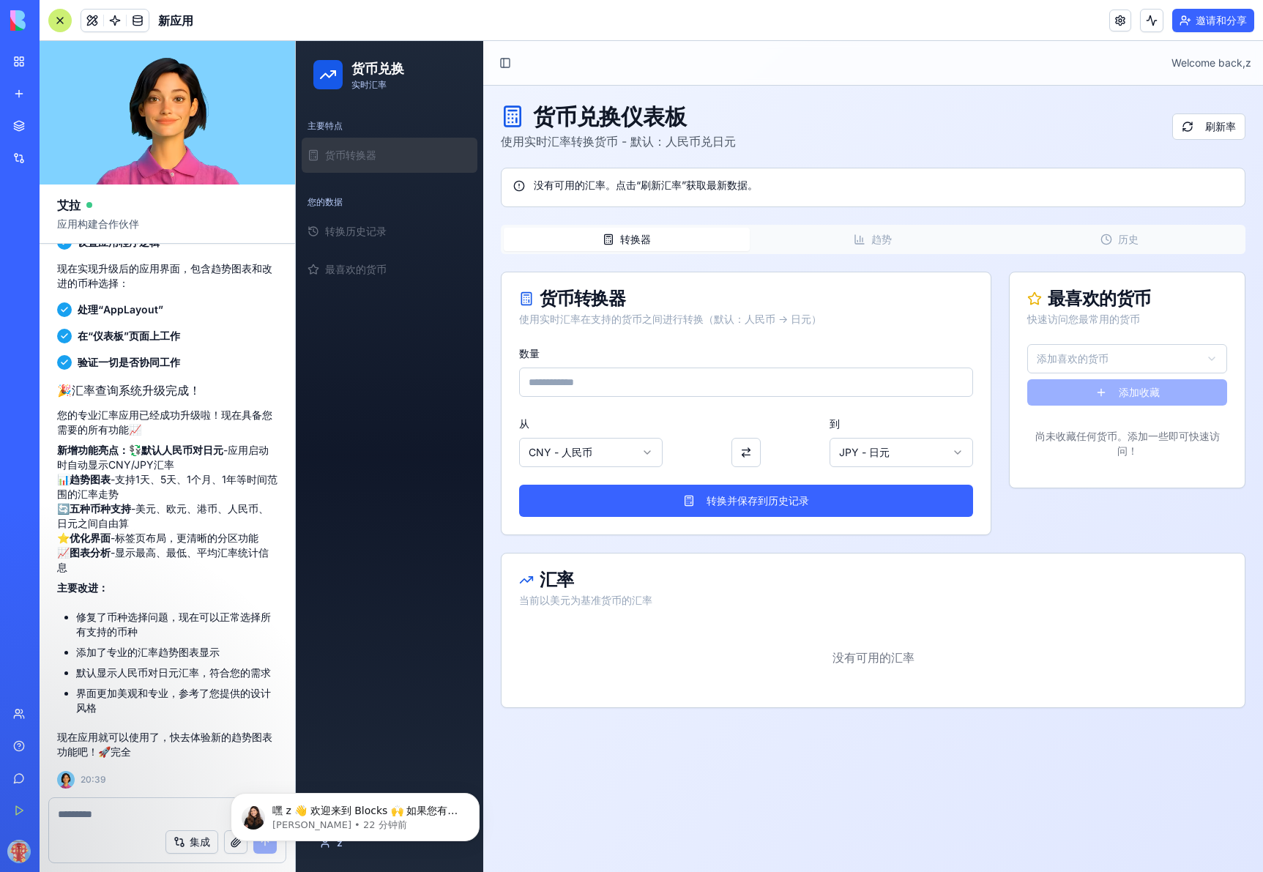
click at [358, 143] on link "货币转换器" at bounding box center [390, 155] width 176 height 35
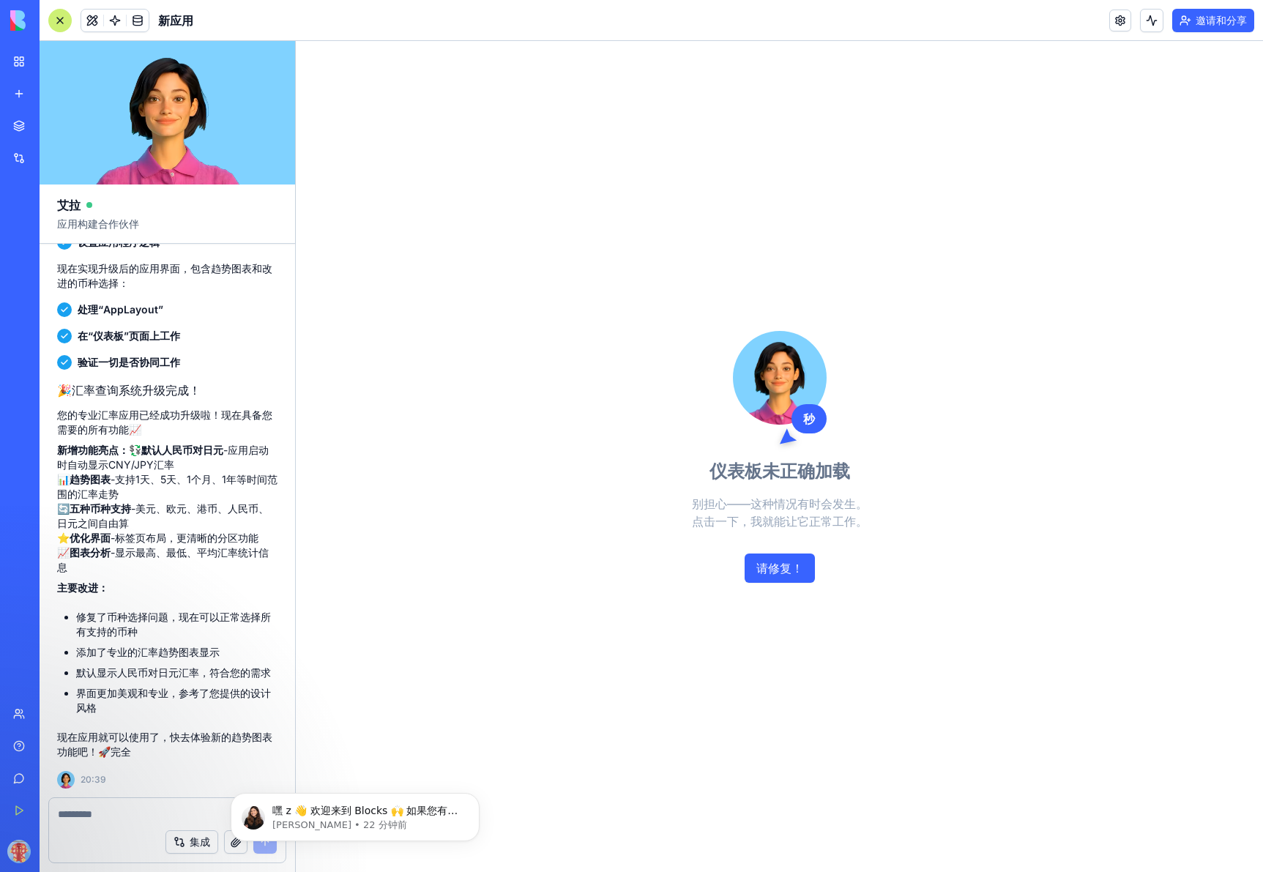
click at [799, 579] on button "请修复！" at bounding box center [779, 567] width 70 height 29
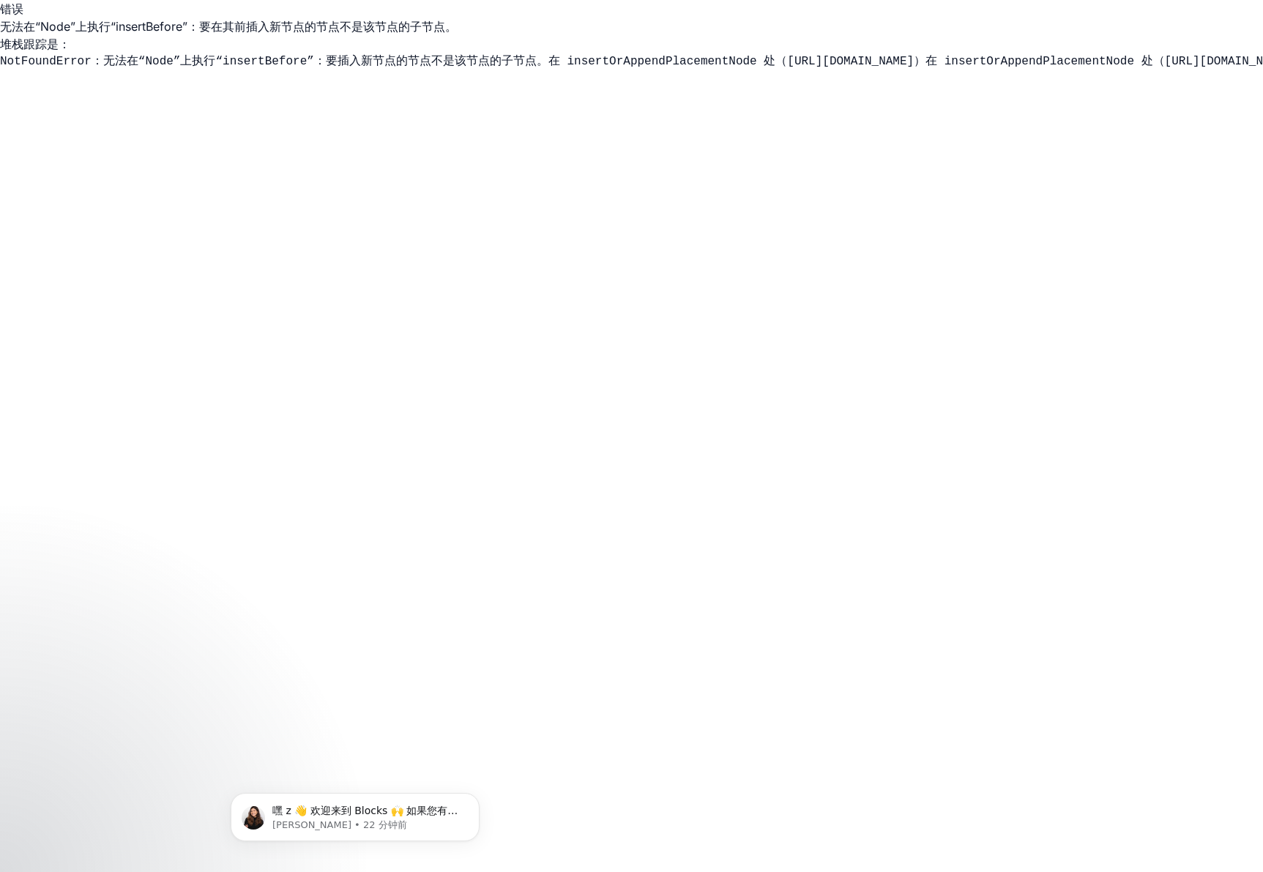
scroll to position [0, 0]
click at [45, 52] on p "堆栈跟踪是：" at bounding box center [631, 44] width 1263 height 18
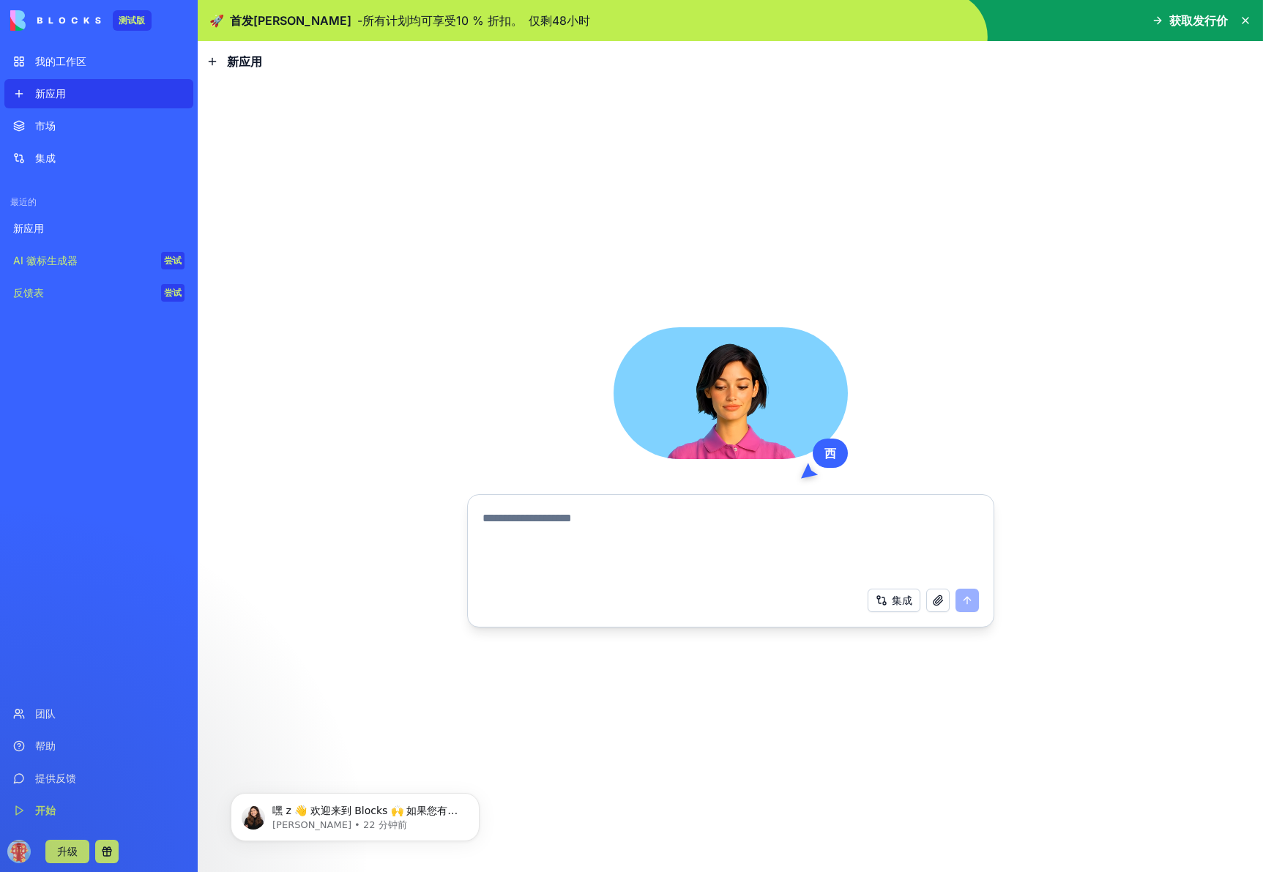
click at [73, 61] on font "我的工作区" at bounding box center [60, 61] width 51 height 12
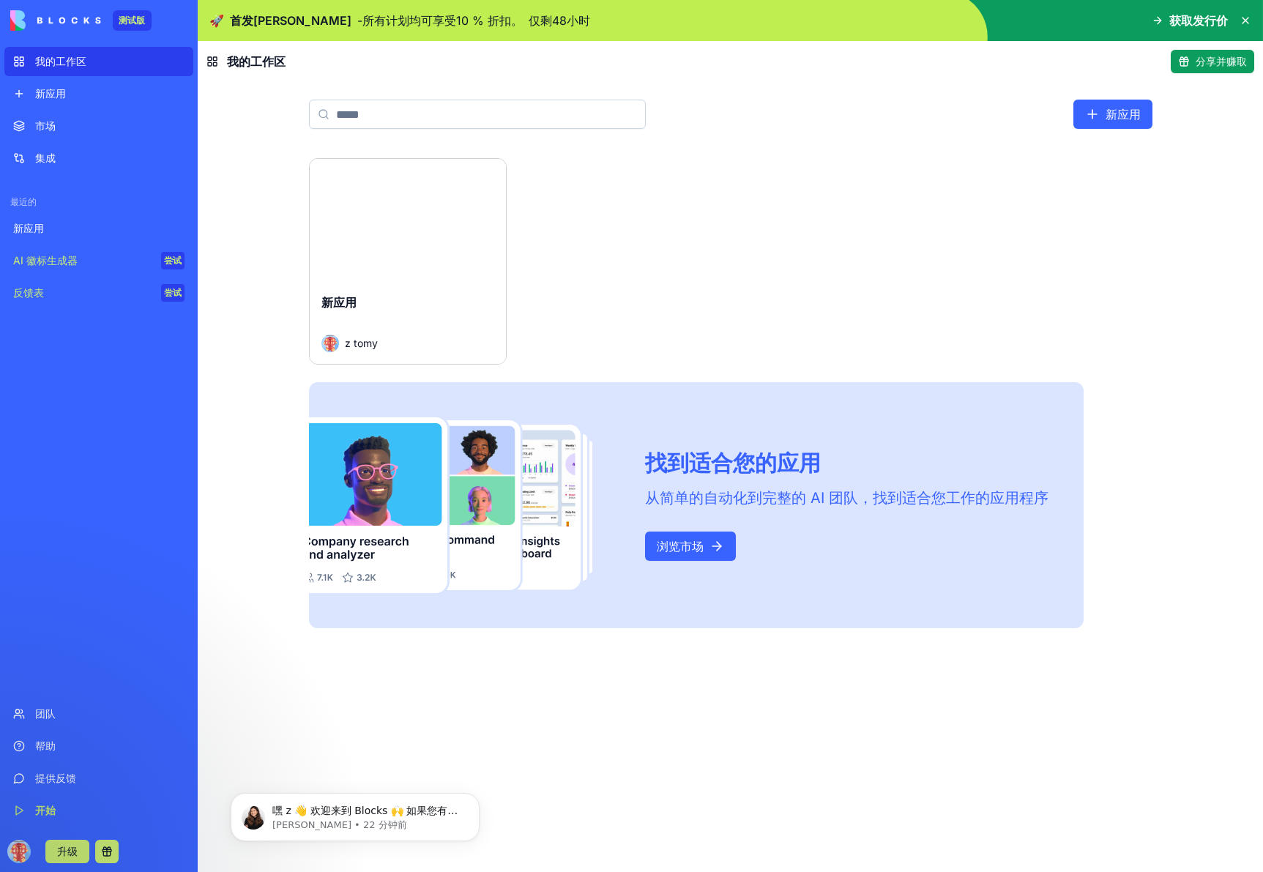
click at [410, 262] on div "发射" at bounding box center [408, 220] width 196 height 123
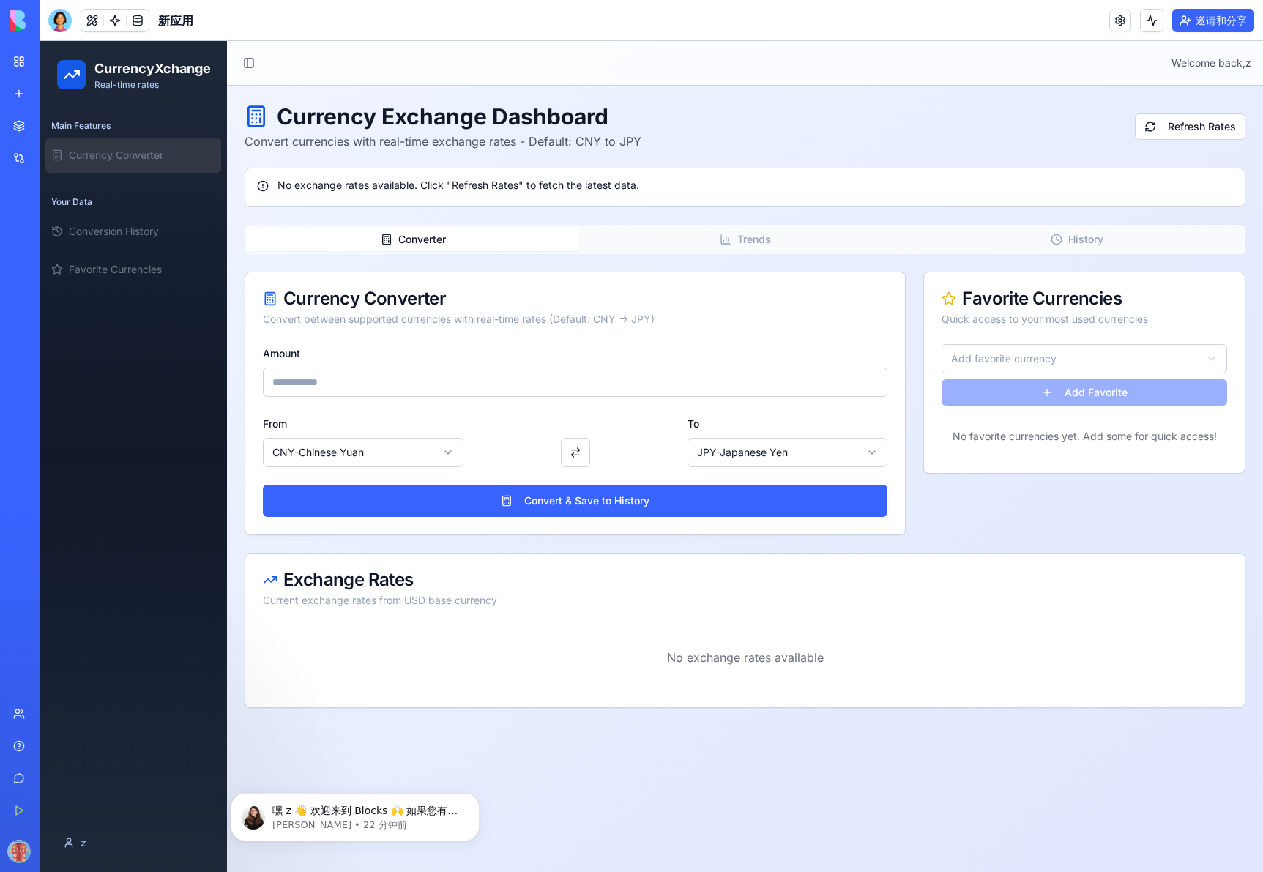
click at [875, 51] on header "Toggle Sidebar Welcome back, z" at bounding box center [745, 63] width 1036 height 45
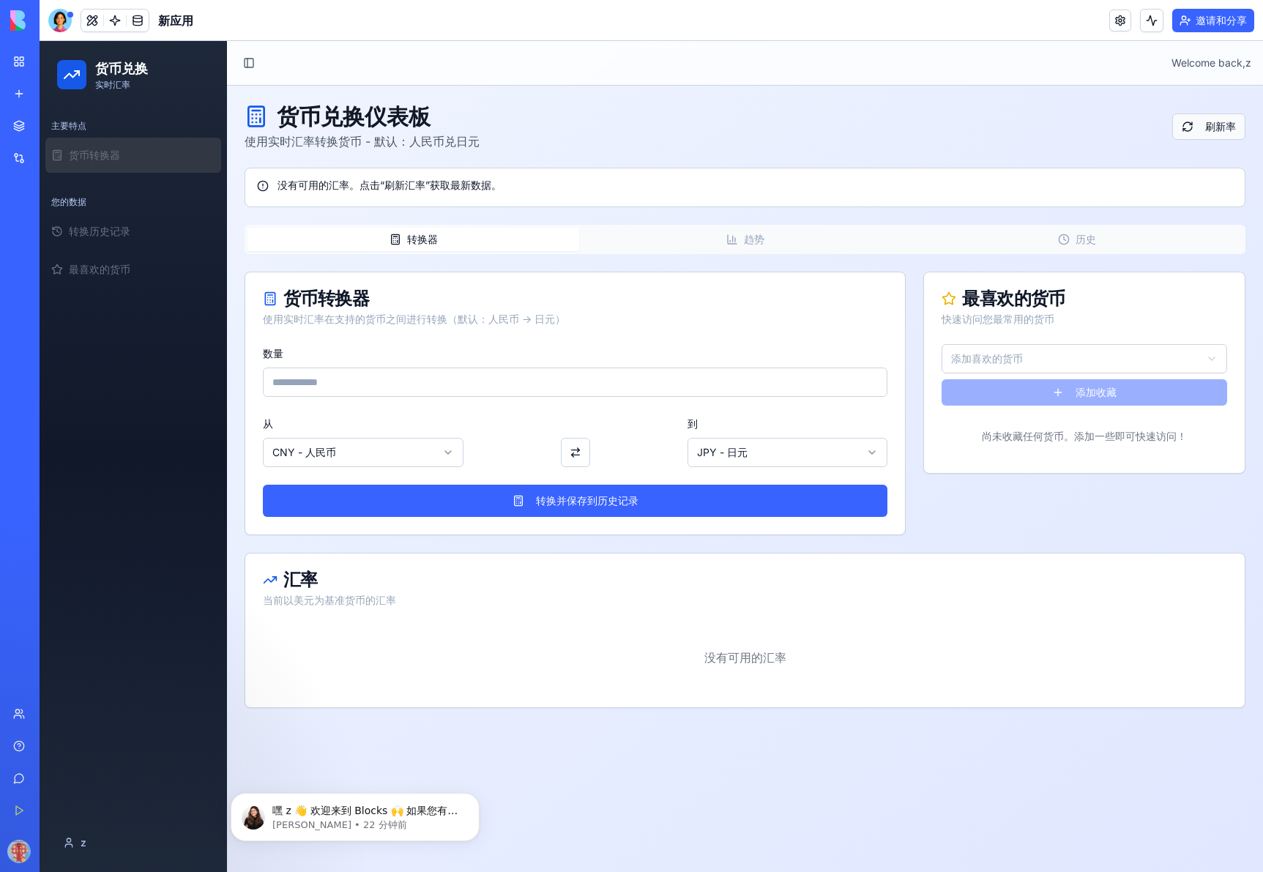
click at [1127, 130] on button "刷新率" at bounding box center [1208, 126] width 73 height 26
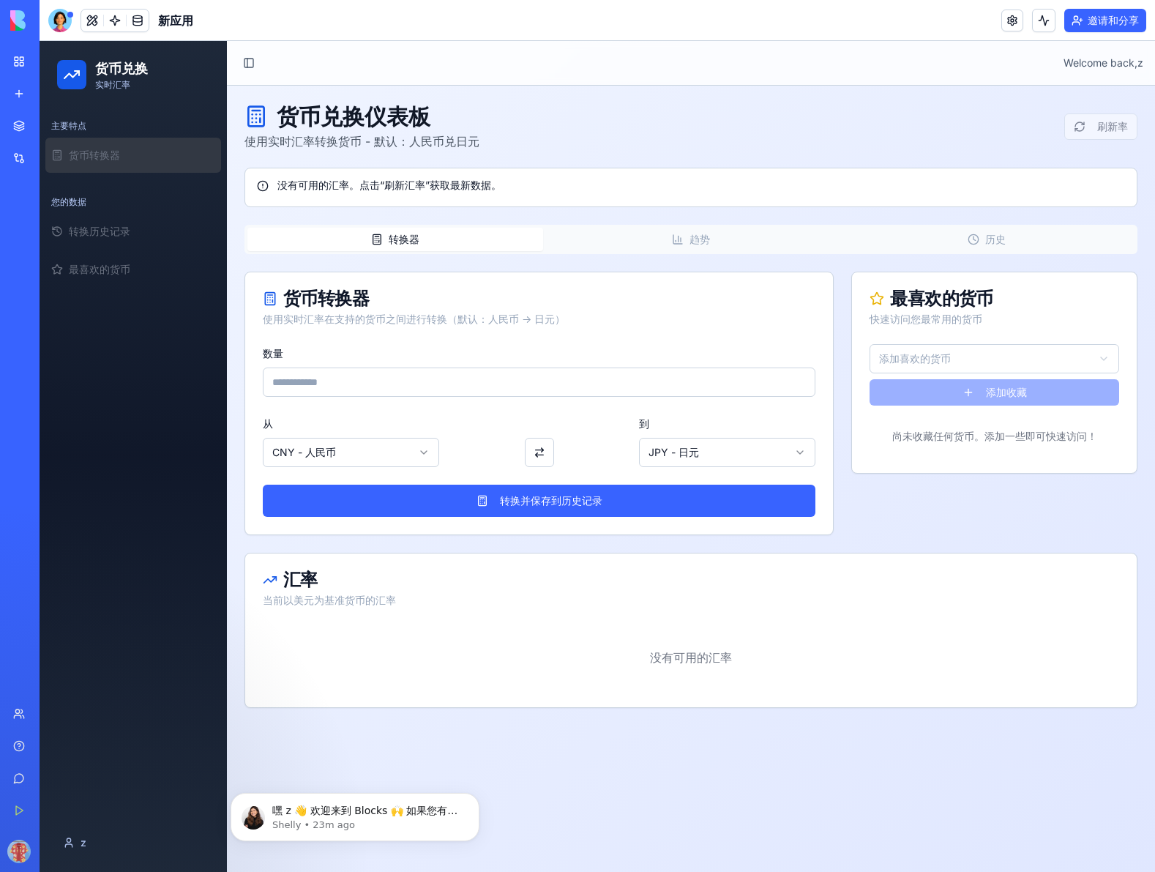
click at [623, 806] on main "Toggle Sidebar Welcome back, z 货币兑换仪表板 使用实时汇率转换货币 - 默认：人民币兑日元 刷新率 没有可用的汇率。点击“刷新…" at bounding box center [691, 456] width 928 height 831
click at [638, 778] on main "Toggle Sidebar Welcome back, z 货币兑换仪表板 使用实时汇率转换货币 - 默认：人民币兑日元 刷新率 没有可用的汇率。点击“刷新…" at bounding box center [691, 456] width 928 height 831
click at [714, 673] on div "没有可用的汇率" at bounding box center [691, 657] width 856 height 64
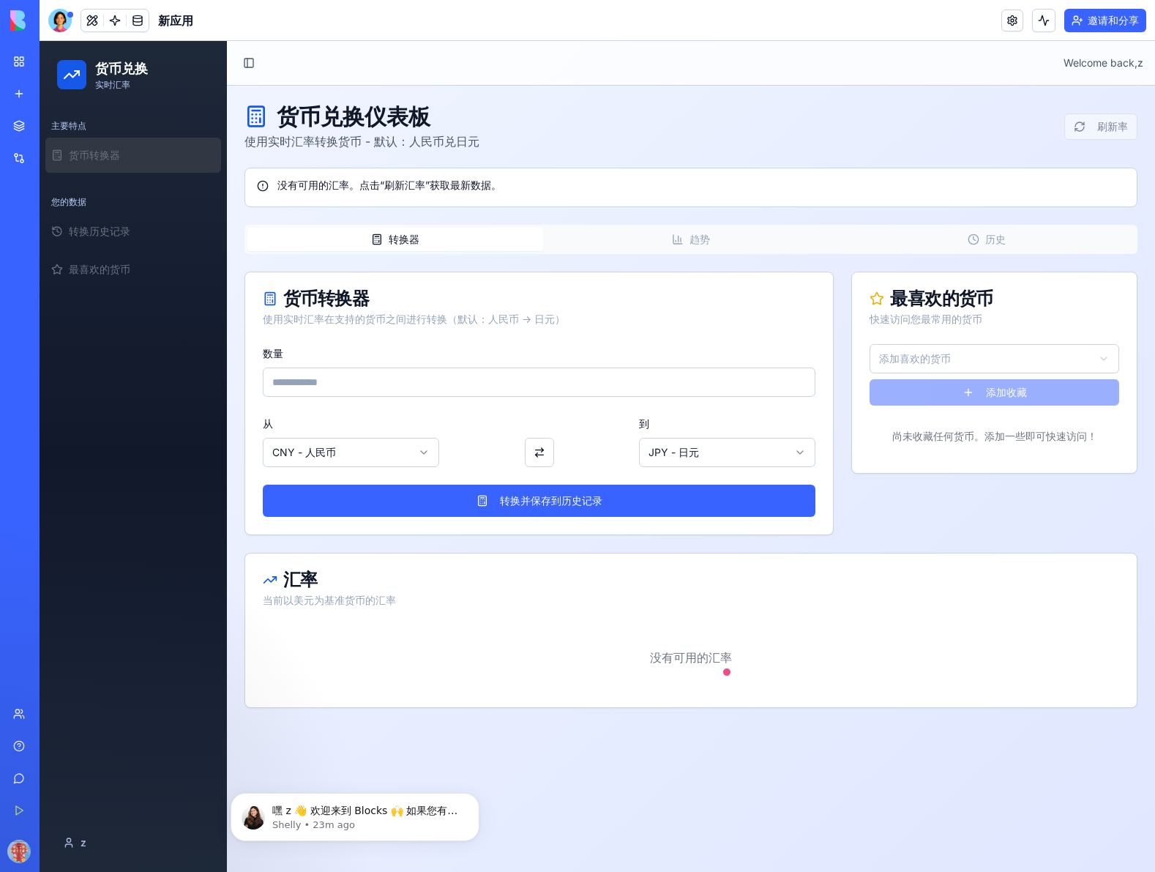
click at [1046, 190] on div "没有可用的汇率。点击“刷新汇率”获取最新数据。" at bounding box center [691, 185] width 868 height 15
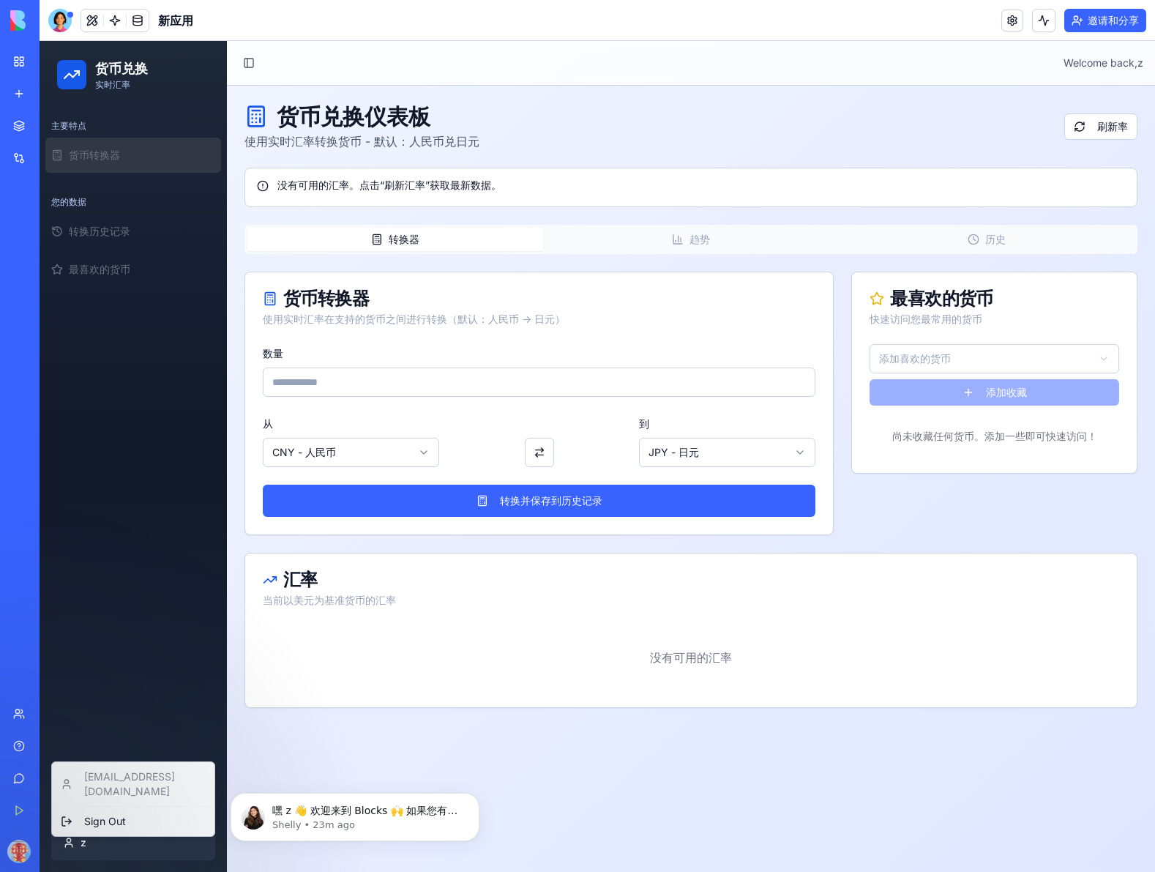
click at [81, 842] on html "货币兑换 实时汇率 主要特点 货币转换器 您的数据 转换历史记录 最喜欢的货币 z Toggle Sidebar Welcome back, z 货币兑换仪表…" at bounding box center [597, 456] width 1115 height 831
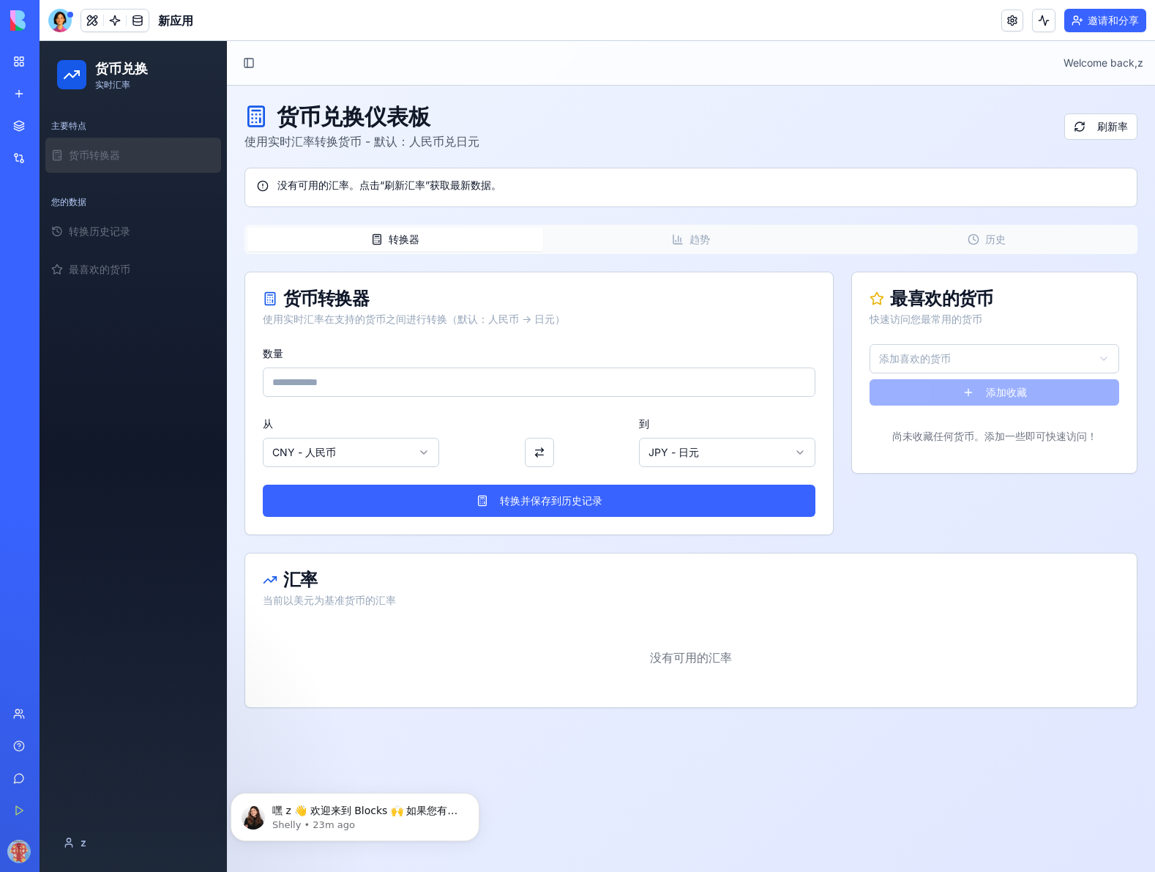
click at [78, 61] on font "我的工作区" at bounding box center [60, 61] width 51 height 12
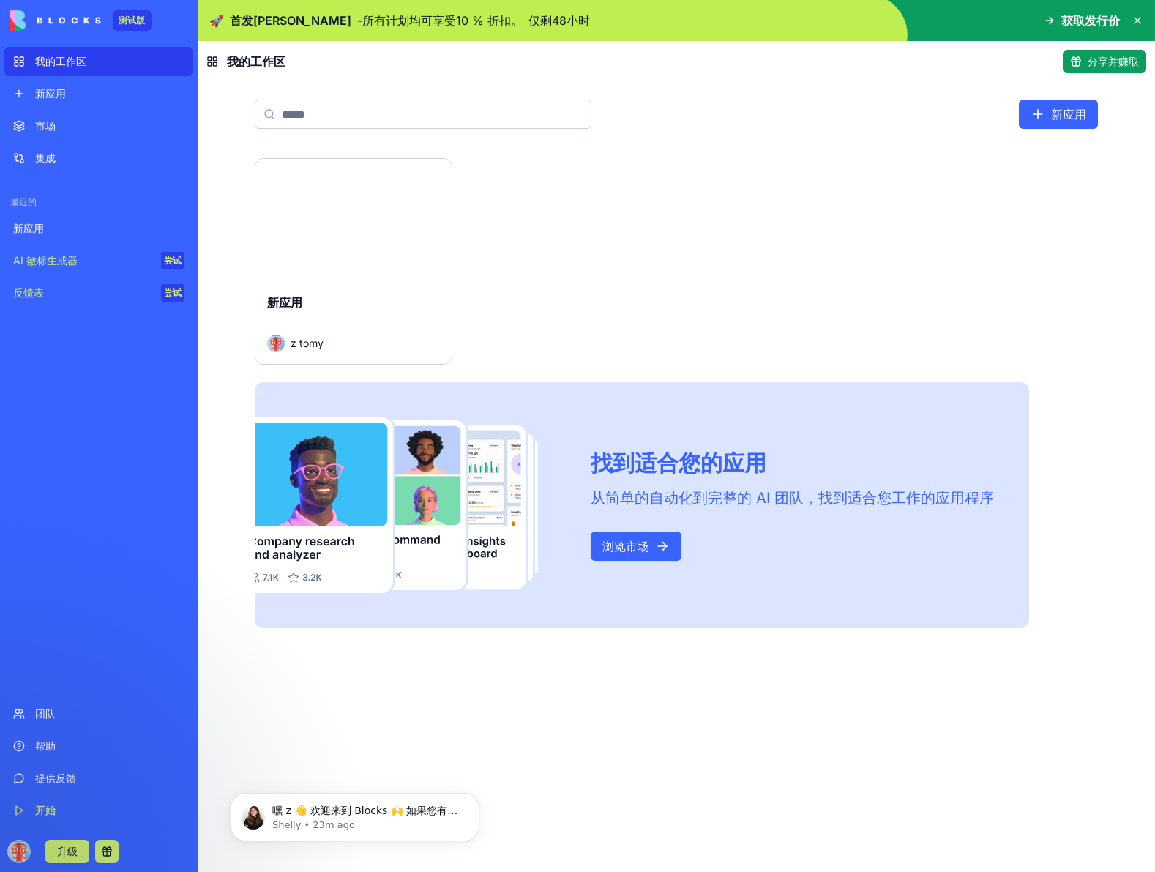
click at [745, 201] on div "发射 新应用 z tomy 找到适合您的应用 从简单的自动化到完整的 AI 团队，找到适合您工作的应用程序 浏览市场" at bounding box center [676, 393] width 843 height 470
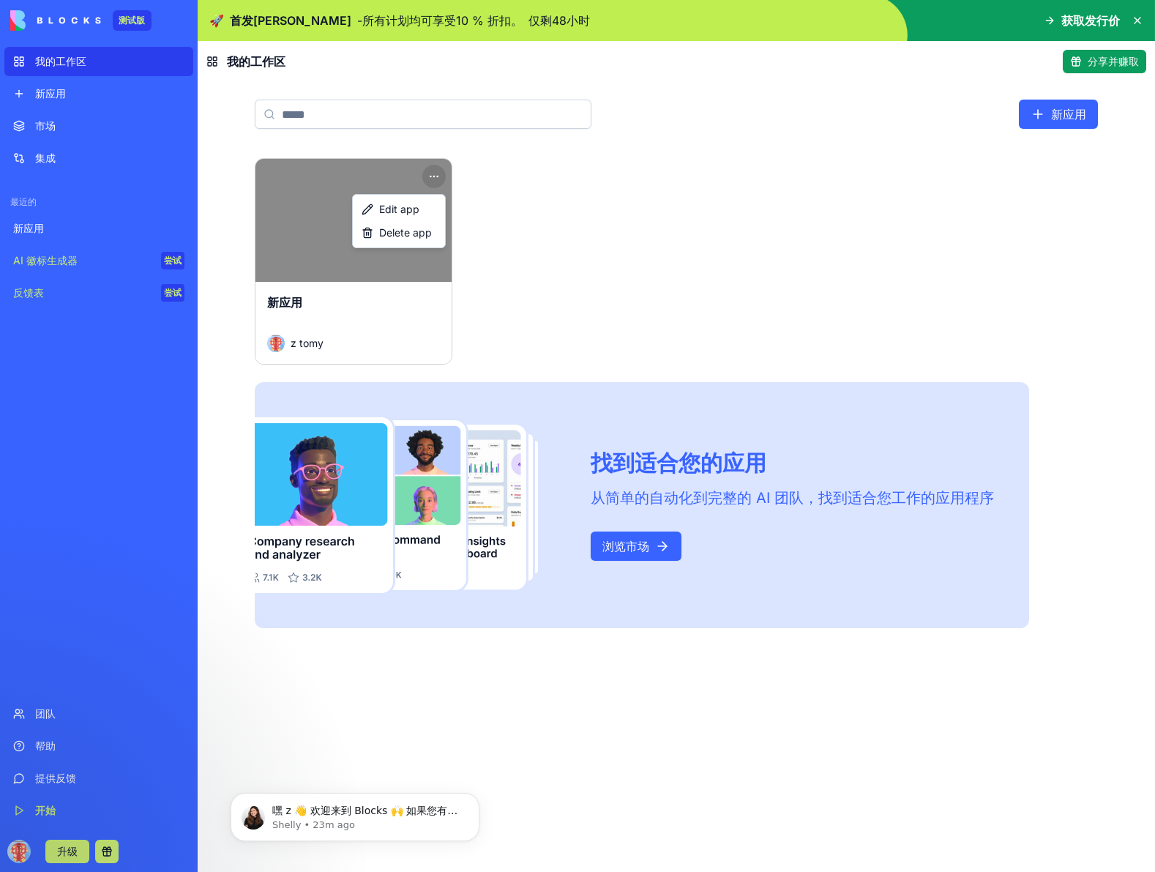
click at [433, 172] on html "测试版 我的工作区 新应用 市场 集成 最近的 新应用 AI 徽标生成器 尝试 反馈表 尝试 团队 帮助 提供反馈 开始 升级 🚀 首发周特惠 - 所有计划均…" at bounding box center [577, 436] width 1155 height 872
click at [422, 209] on font "编辑应用程序" at bounding box center [405, 209] width 61 height 12
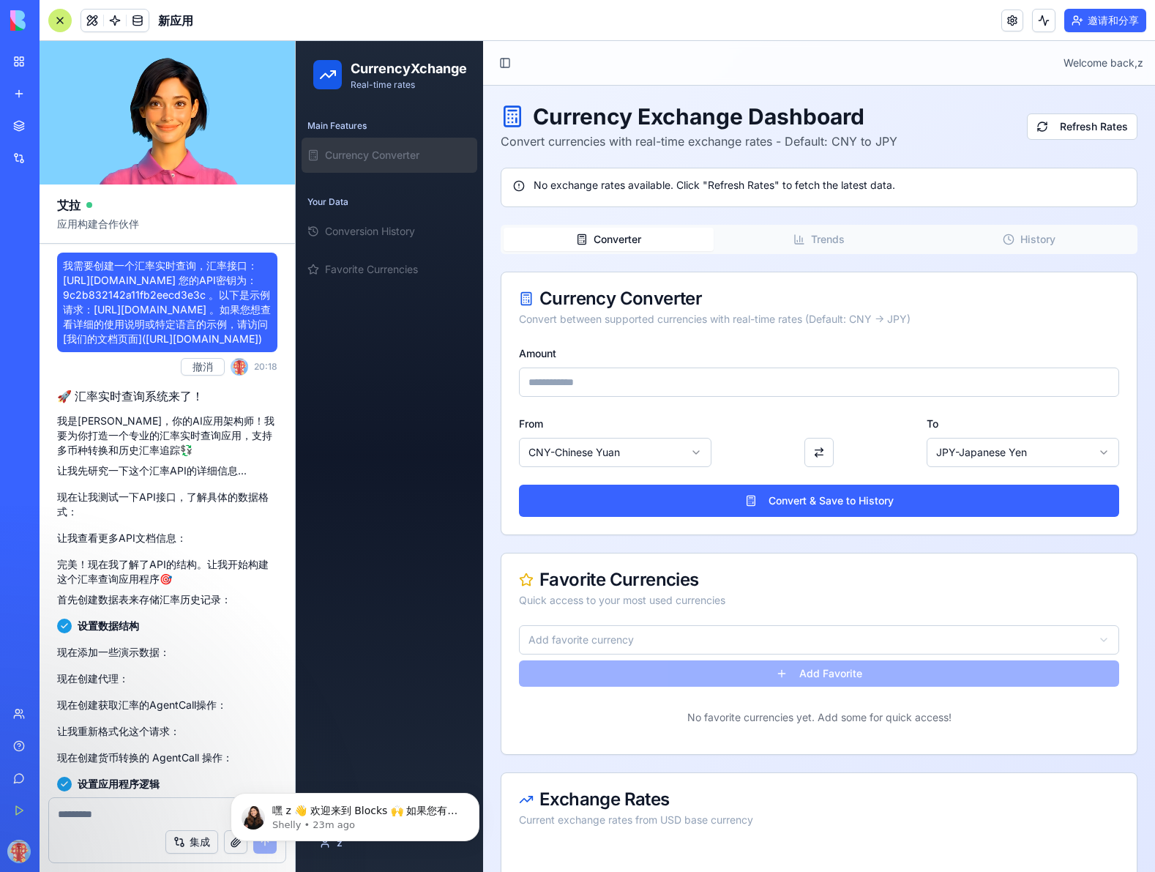
click at [185, 345] on font "我需要创建一个汇率实时查询，汇率接口：https://www.exchangerate-api.com/ 您的API密钥为：9c2b832142a11fb2e…" at bounding box center [167, 302] width 208 height 86
click at [156, 313] on span "我需要创建一个汇率实时查询，汇率接口：https://www.exchangerate-api.com/ 您的API密钥为：9c2b832142a11fb2e…" at bounding box center [167, 302] width 209 height 88
click at [214, 266] on font "我需要创建一个汇率实时查询，汇率接口：https://www.exchangerate-api.com/ 您的API密钥为：9c2b832142a11fb2e…" at bounding box center [167, 302] width 208 height 86
drag, startPoint x: 205, startPoint y: 266, endPoint x: 261, endPoint y: 399, distance: 144.6
click at [261, 346] on span "我需要创建一个汇率实时查询，汇率接口：https://www.exchangerate-api.com/ 您的API密钥为：9c2b832142a11fb2e…" at bounding box center [167, 302] width 209 height 88
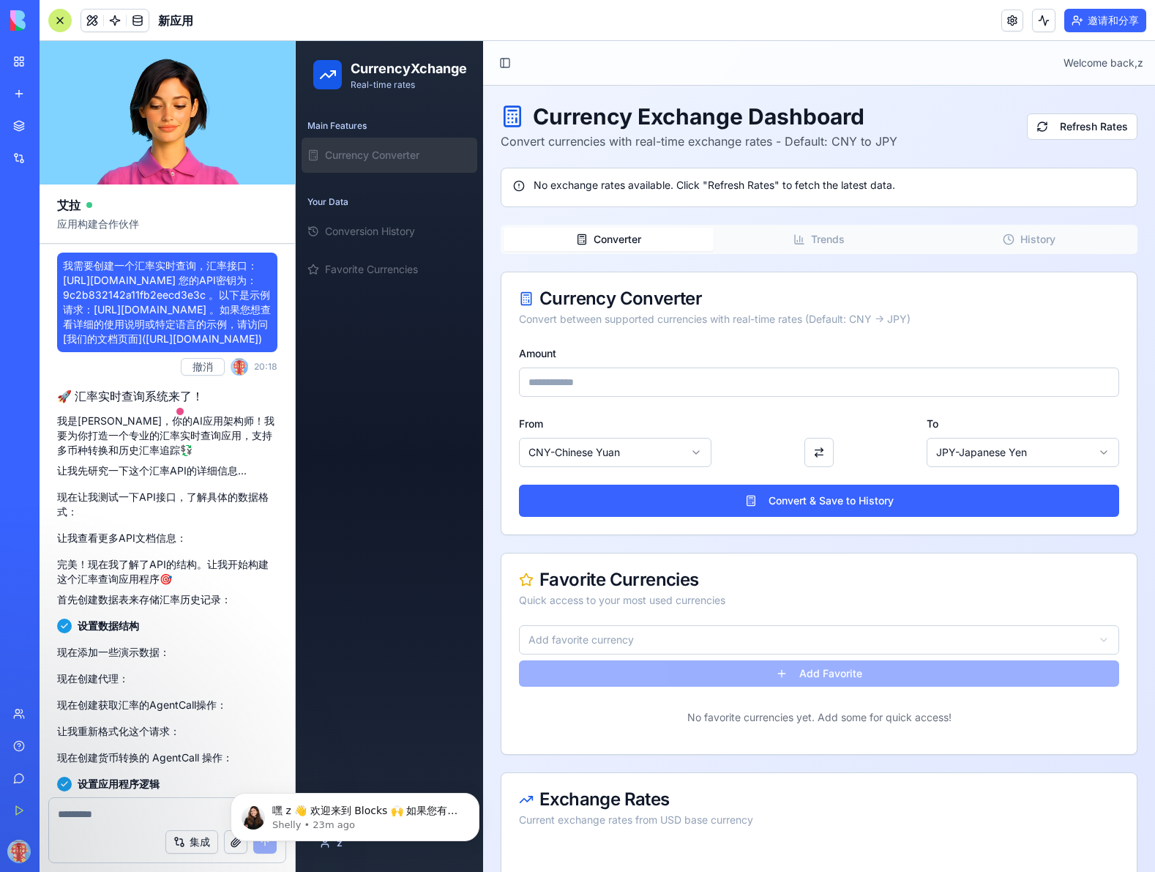
copy font "汇率接口：https://www.exchangerate-api.com/ 您的API密钥为：9c2b832142a11fb2eecd3e3c 。以下是示例…"
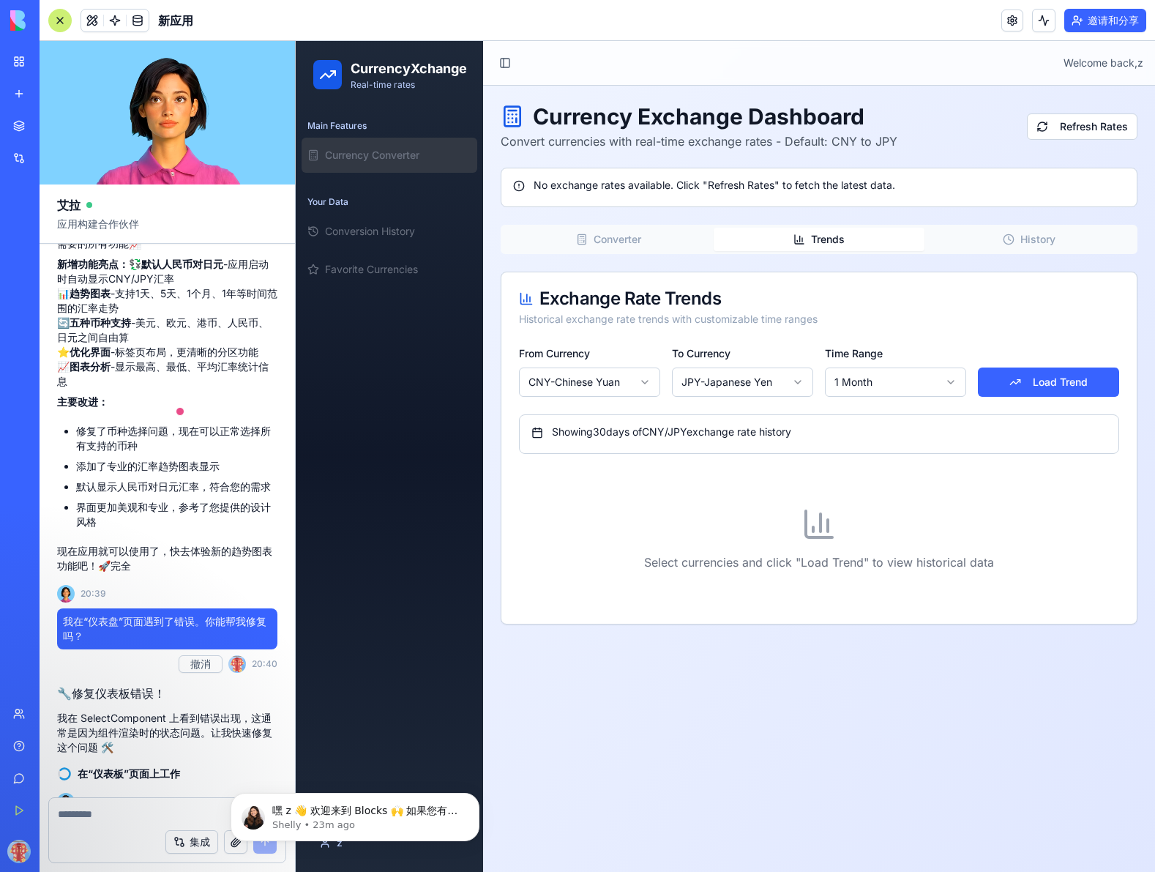
click at [813, 165] on div "Currency Exchange Dashboard Convert currencies with real-time exchange rates - …" at bounding box center [819, 363] width 637 height 521
click at [1039, 242] on button "History" at bounding box center [1029, 239] width 210 height 23
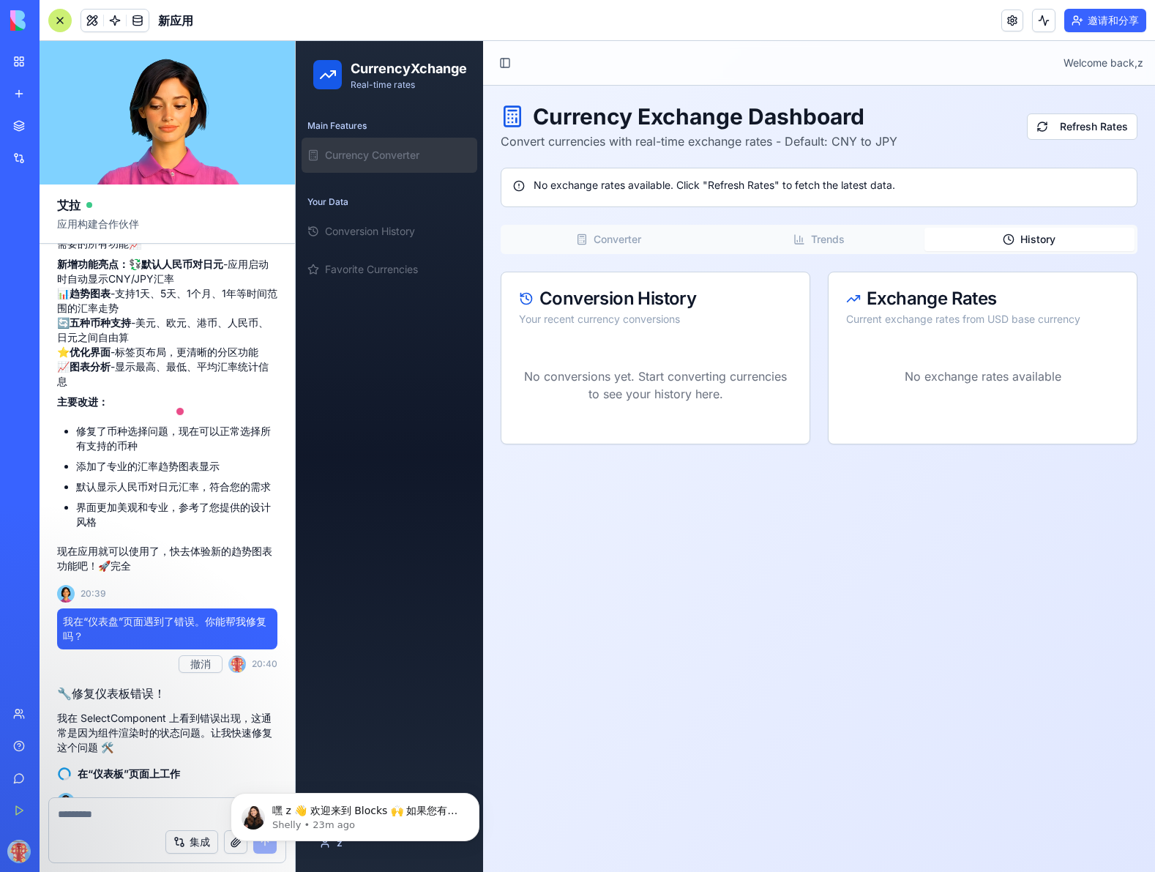
click at [605, 242] on button "Converter" at bounding box center [609, 239] width 210 height 23
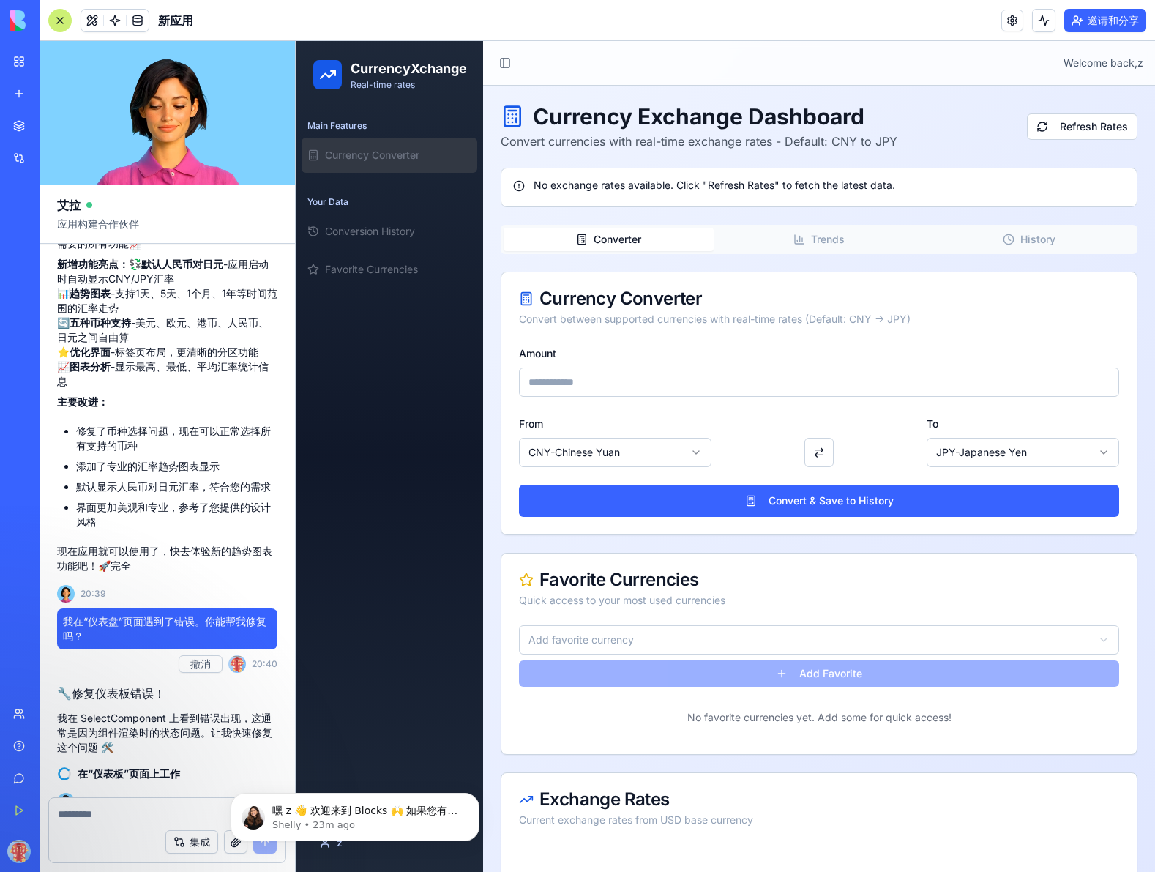
click at [104, 812] on textarea at bounding box center [167, 814] width 219 height 15
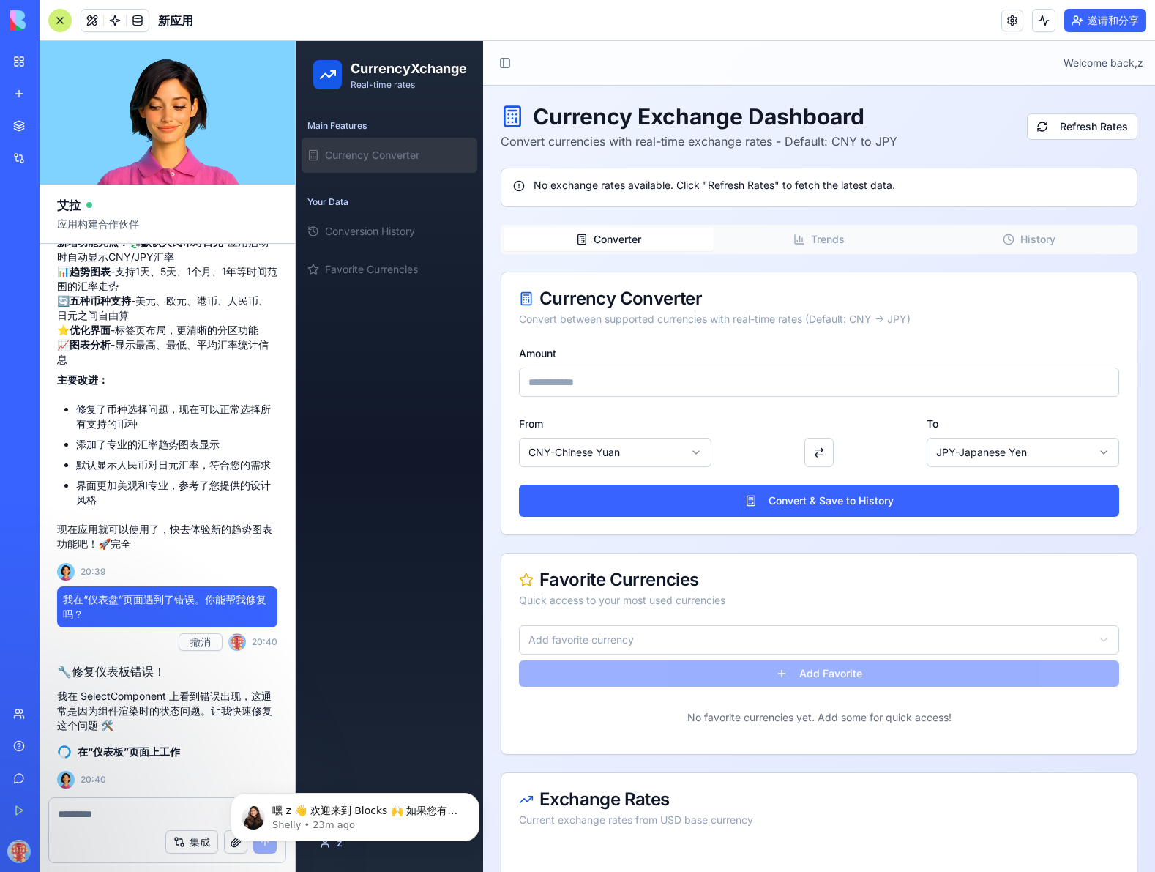
click at [148, 812] on textarea at bounding box center [167, 814] width 219 height 15
click at [19, 68] on link "我的工作区" at bounding box center [33, 61] width 59 height 29
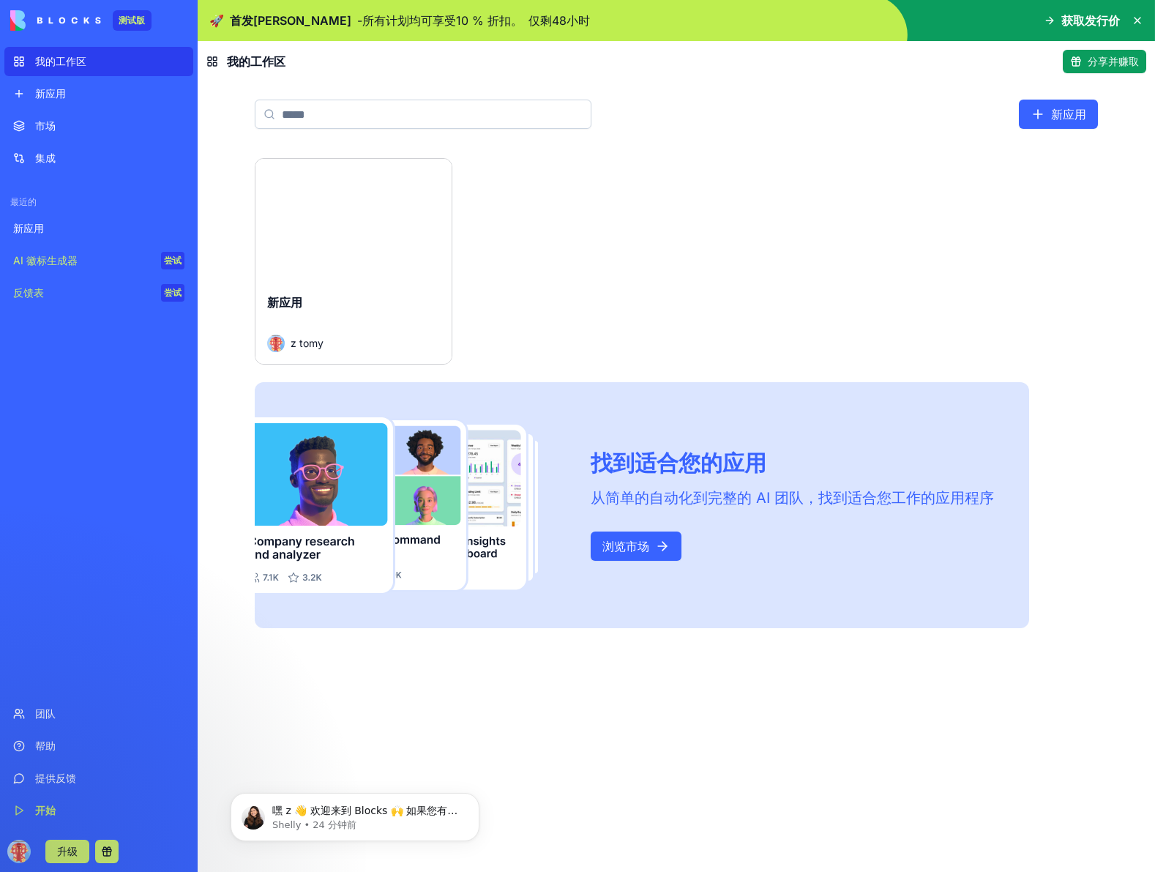
click at [617, 540] on font "浏览市场" at bounding box center [625, 546] width 47 height 15
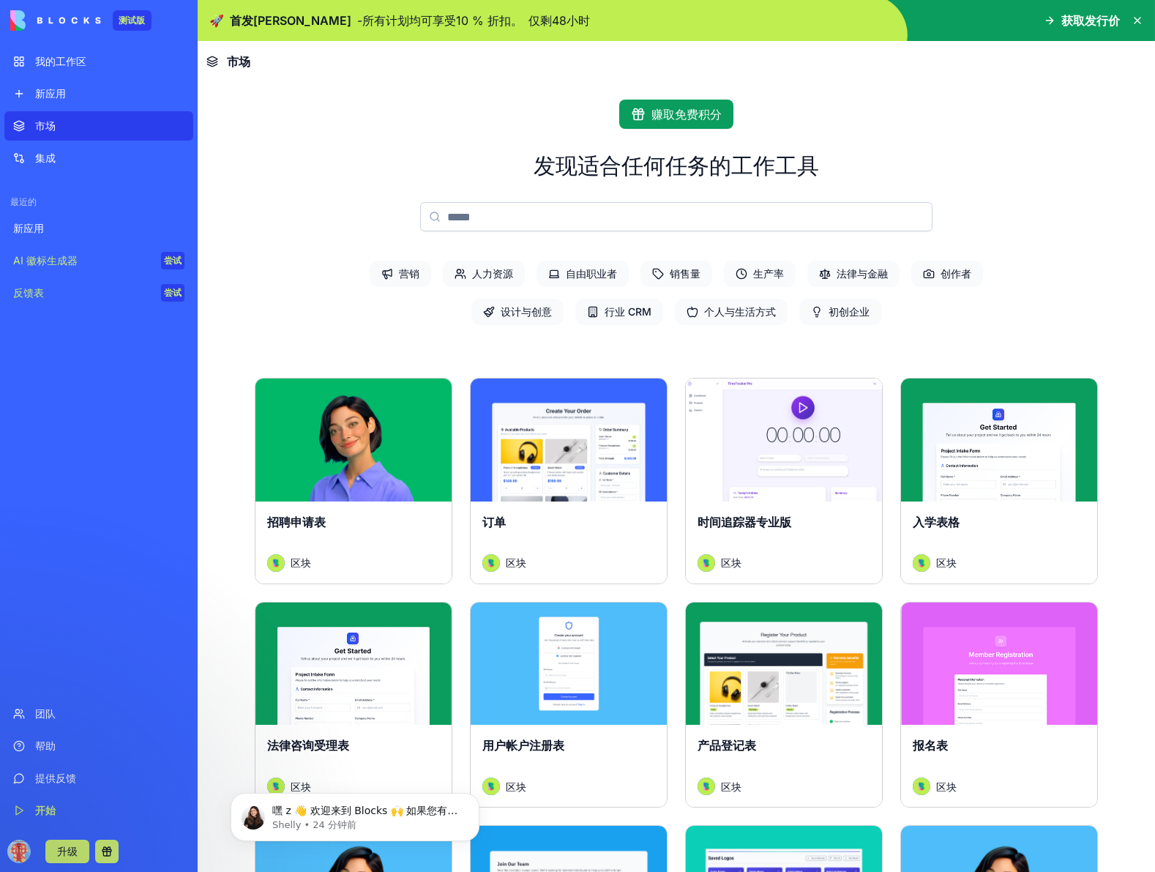
click at [597, 552] on div "订单" at bounding box center [568, 533] width 173 height 41
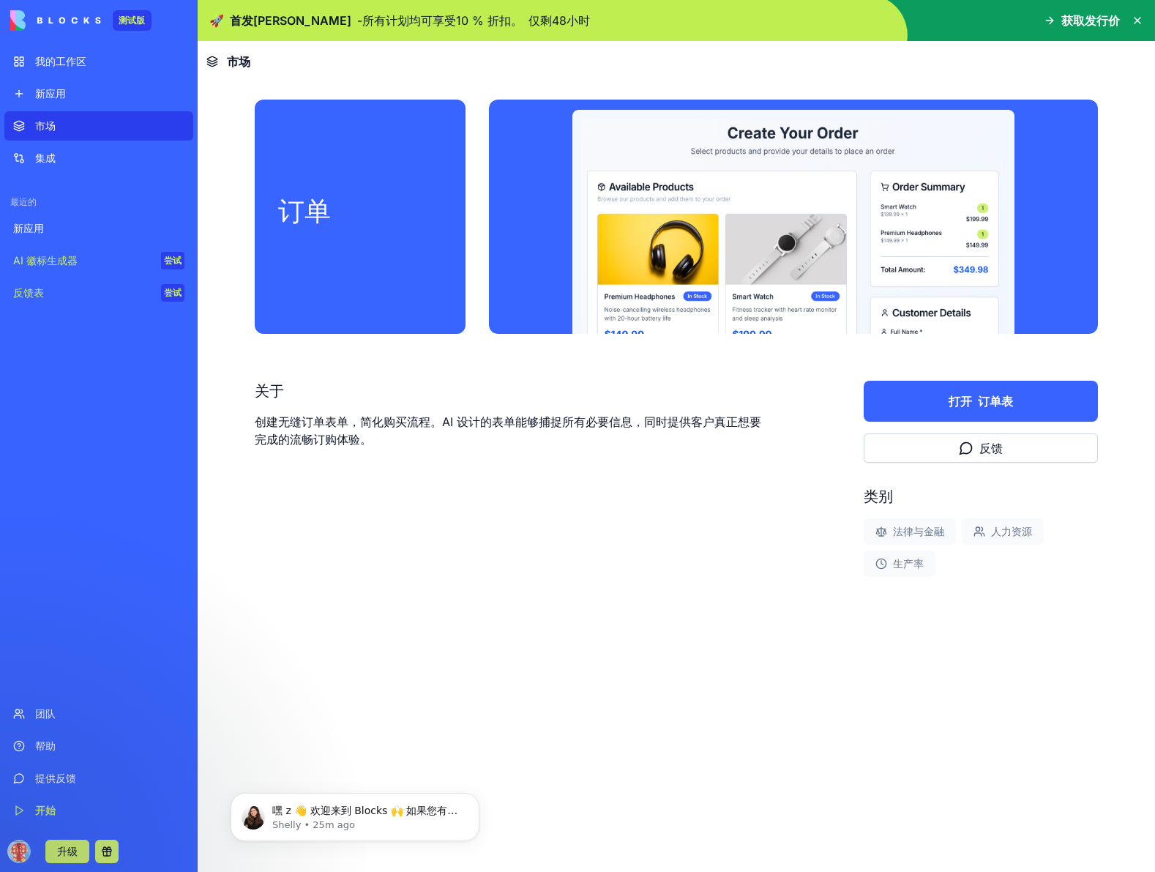
click at [53, 119] on div "市场" at bounding box center [109, 126] width 149 height 15
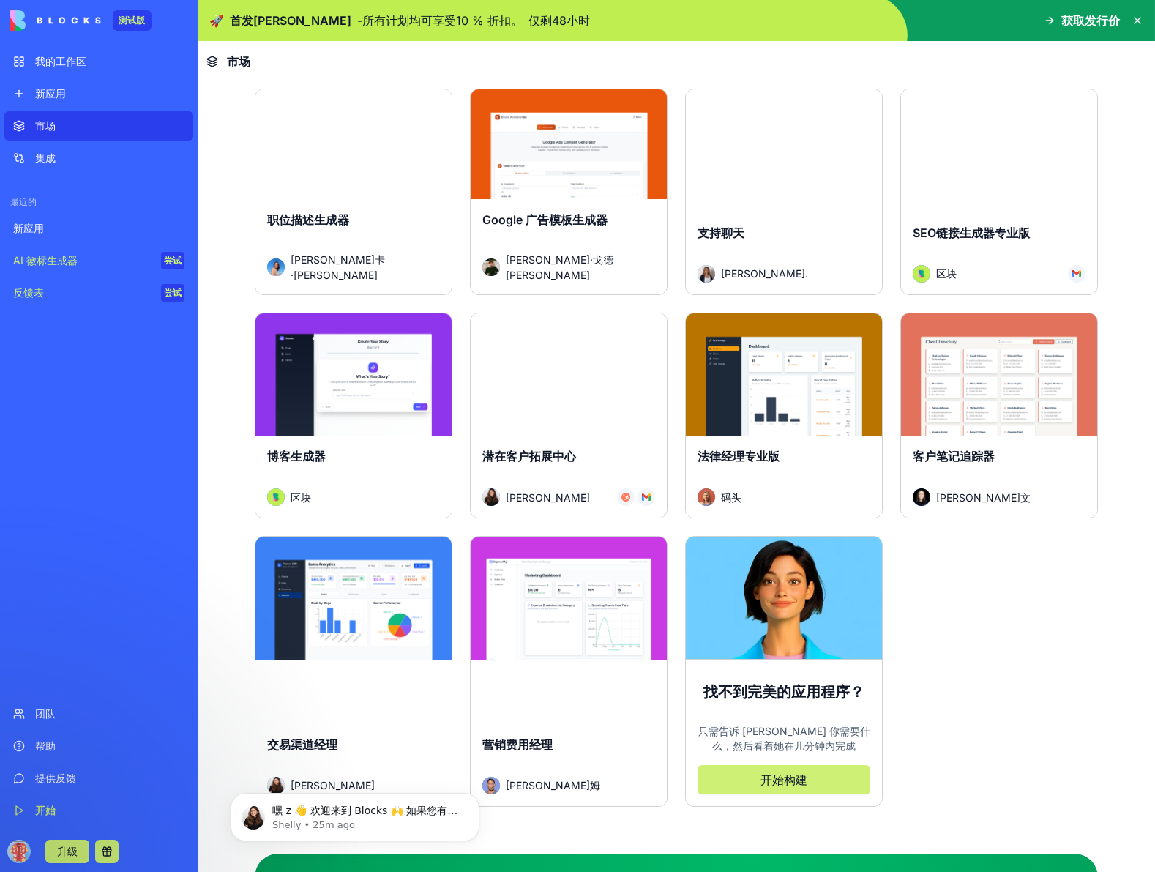
scroll to position [3857, 0]
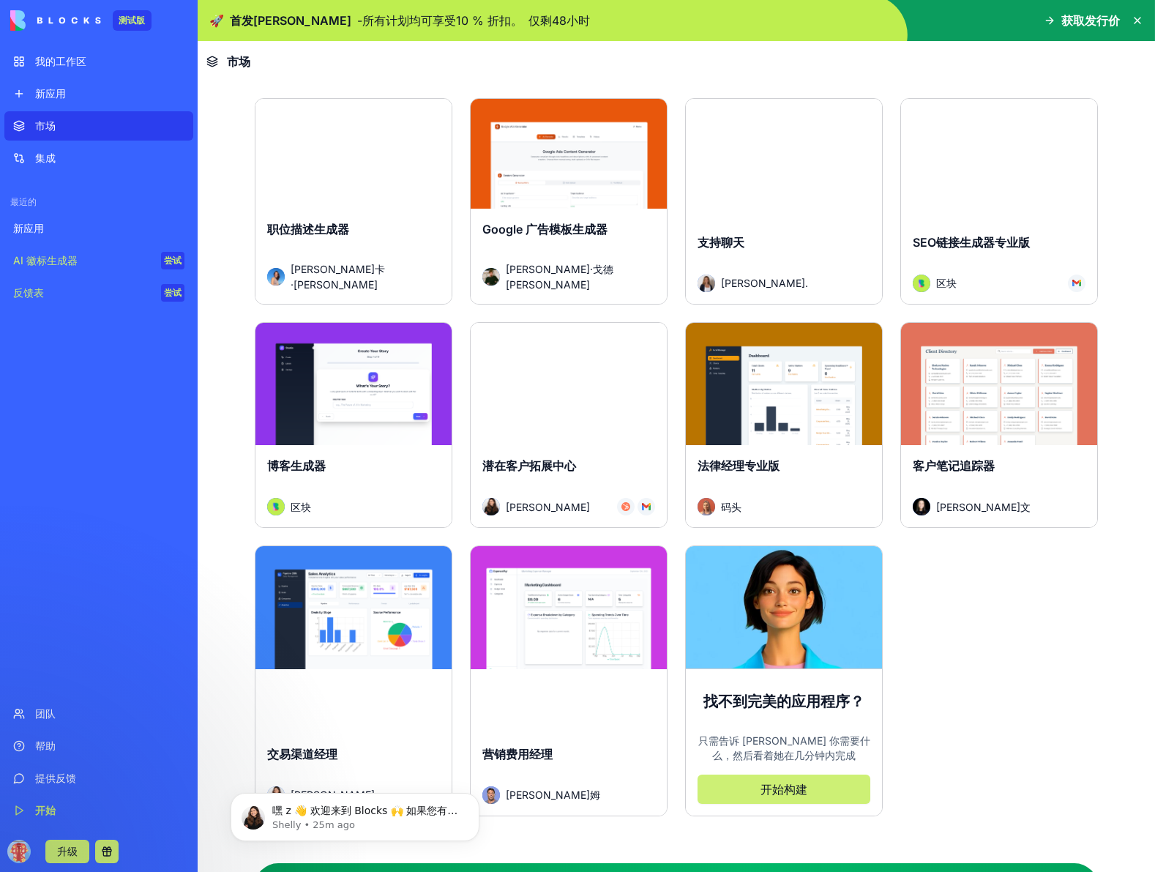
click at [968, 362] on div "探索" at bounding box center [999, 384] width 196 height 123
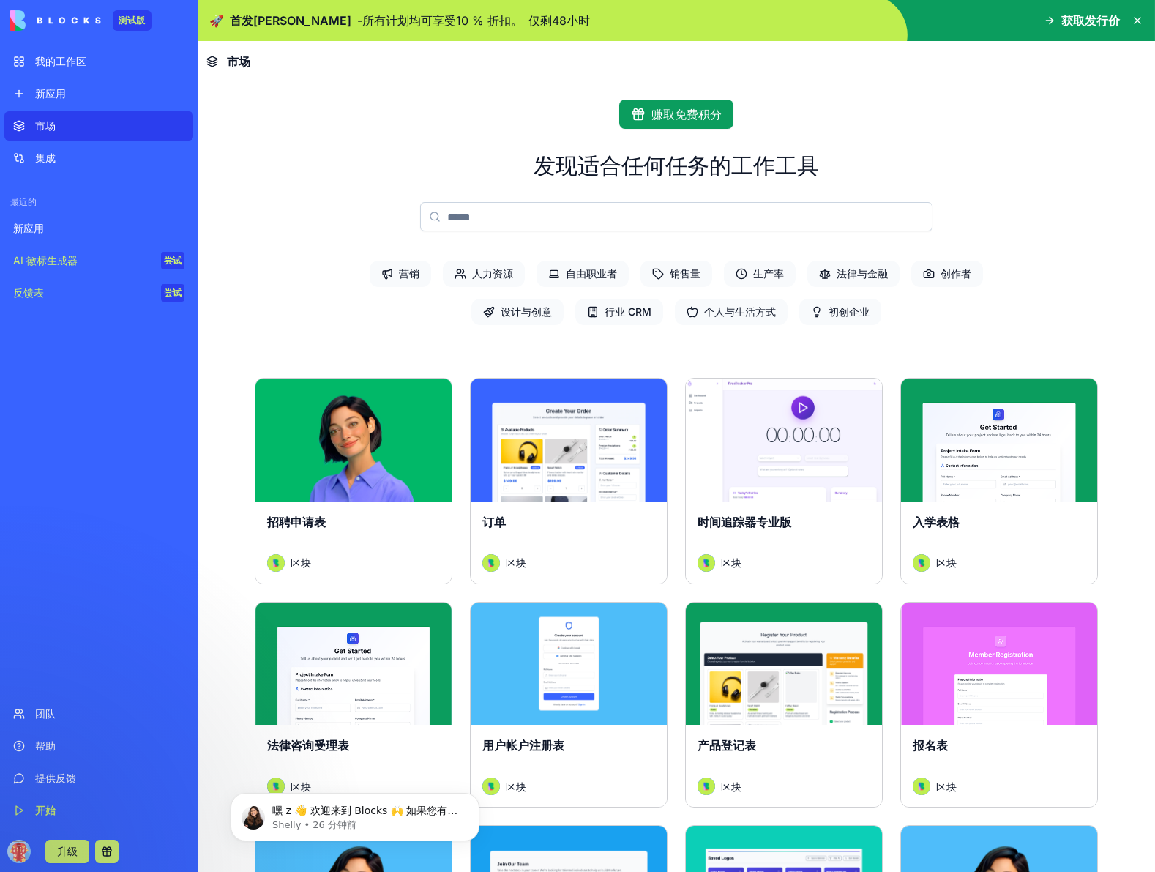
click at [86, 160] on div "集成" at bounding box center [109, 158] width 149 height 15
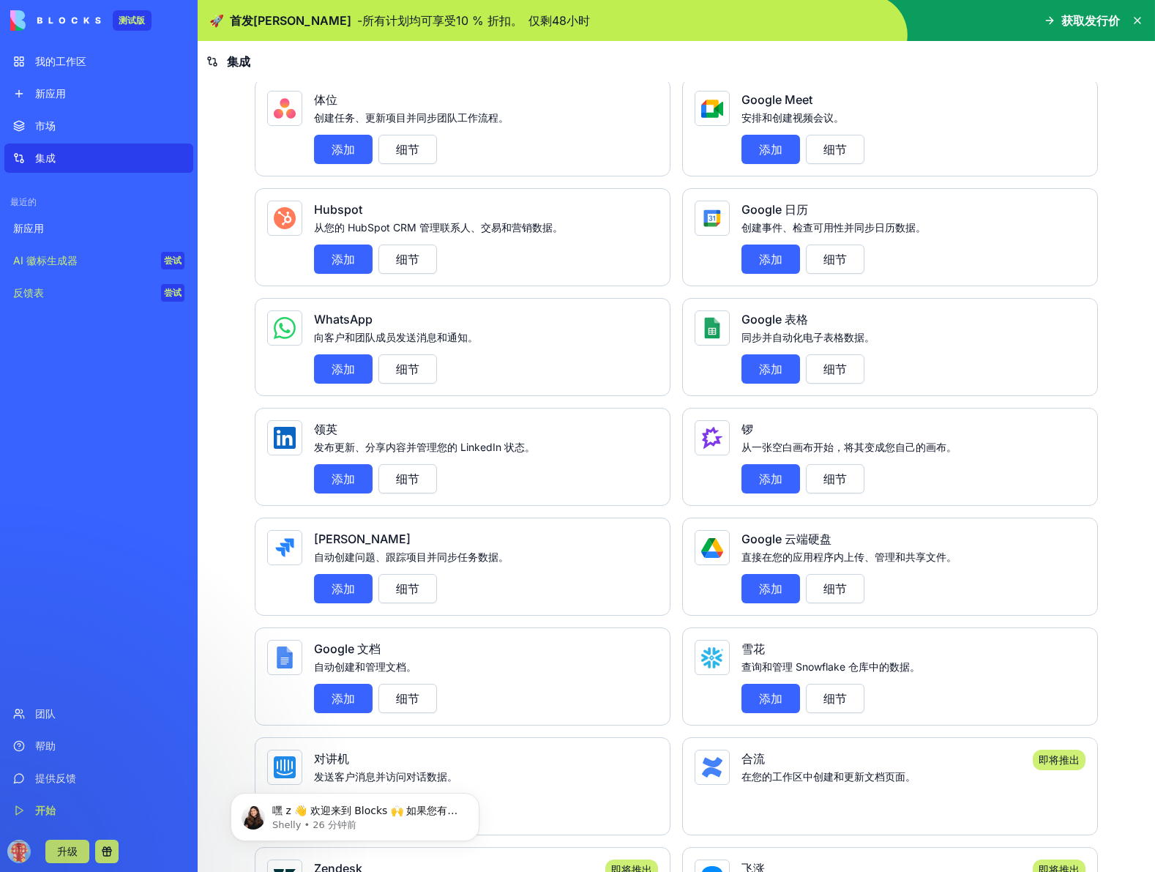
scroll to position [686, 0]
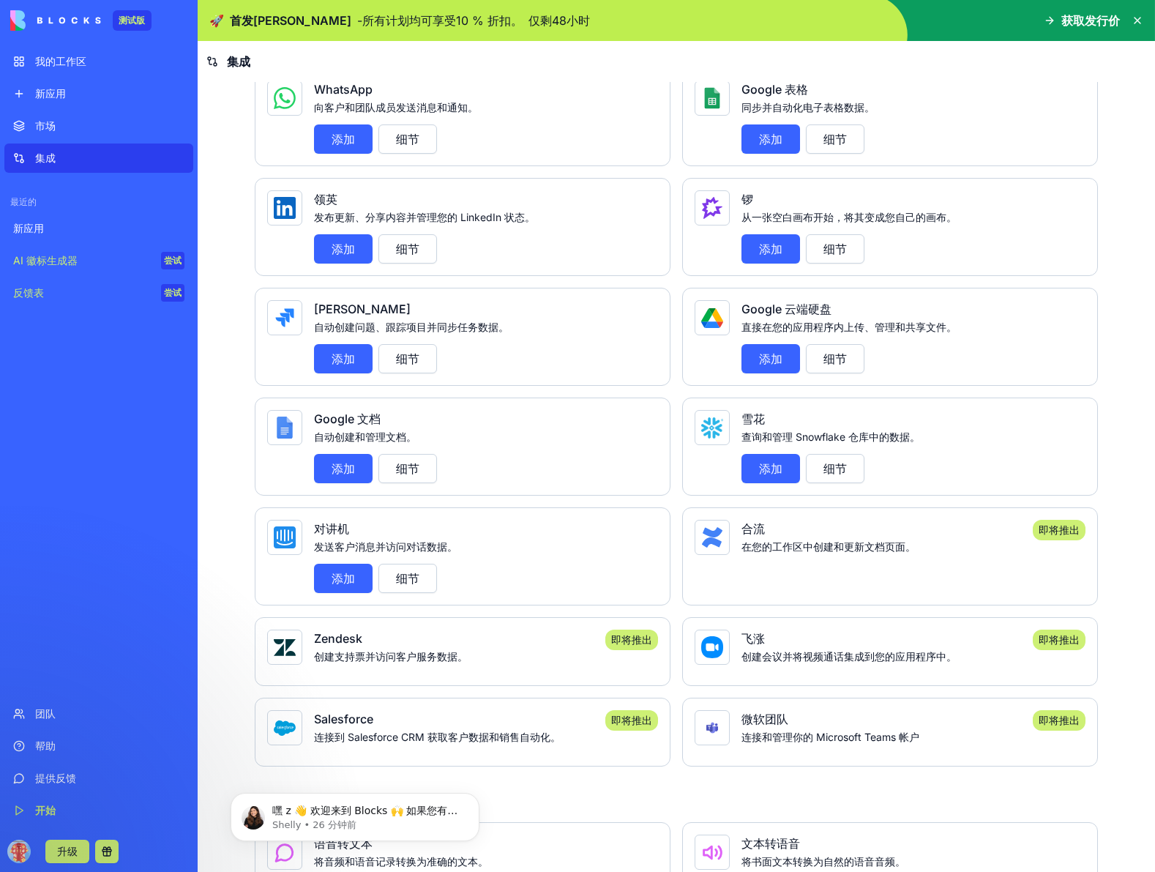
click at [873, 304] on div "Google 云端硬盘" at bounding box center [907, 309] width 332 height 18
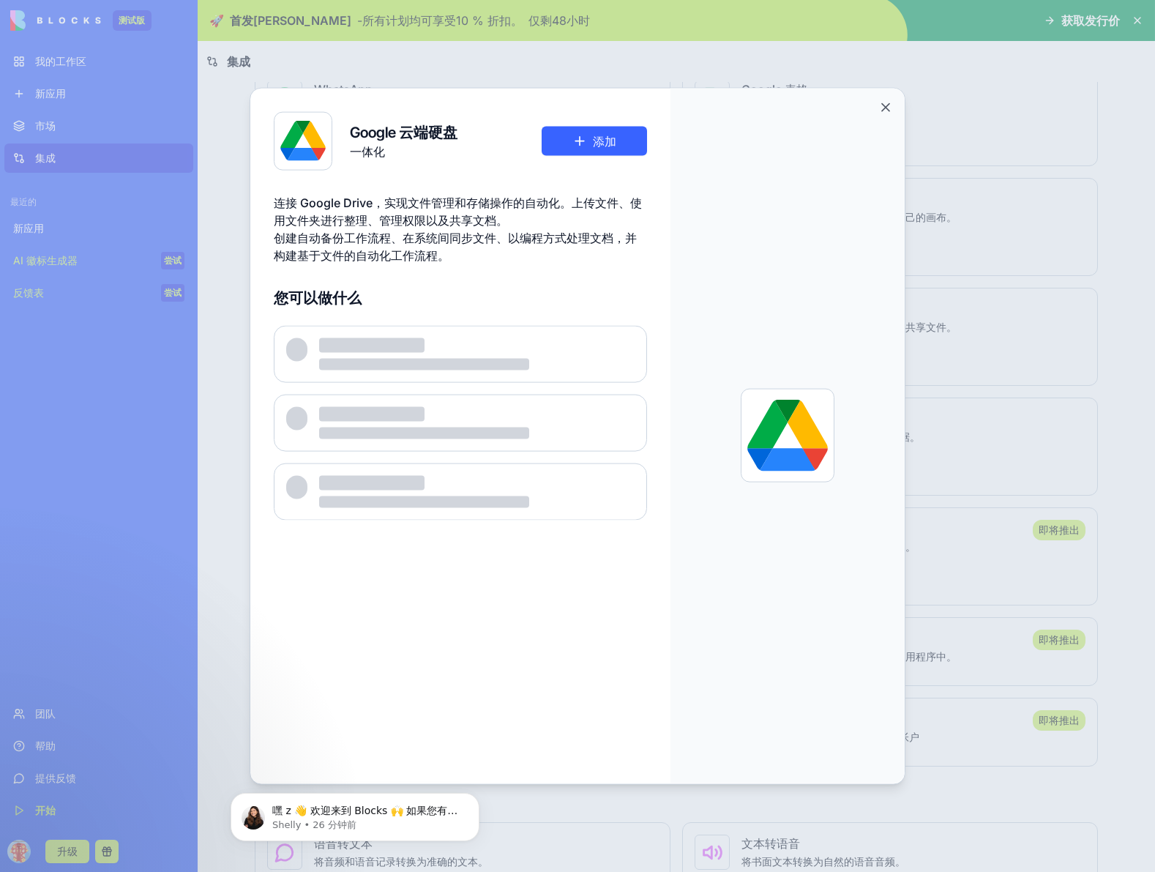
click at [476, 263] on div "连接 Google Drive，实现文件管理和存储操作的自动化。上传文件、使用文件夹进行整理、管理权限以及共享文档。 创建自动备份工作流程、在系统间同步文件、…" at bounding box center [460, 228] width 373 height 70
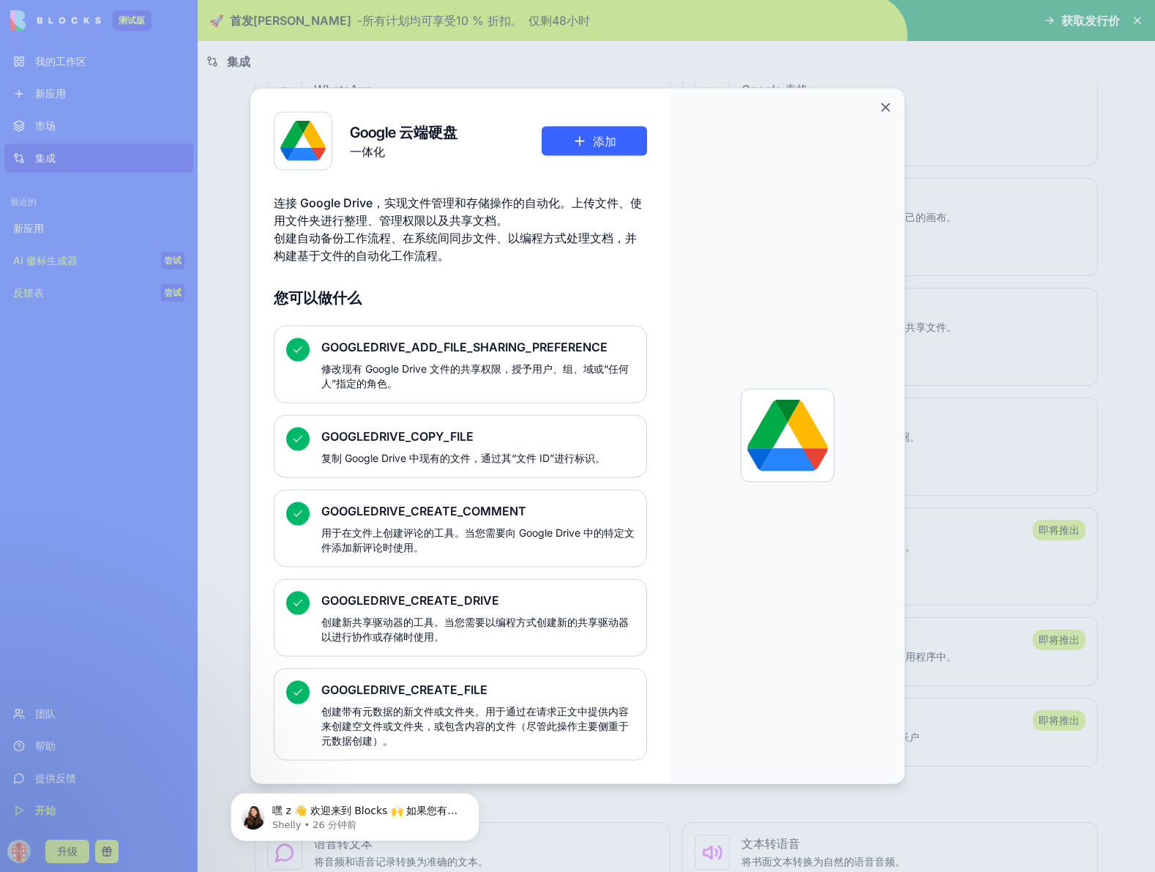
click at [607, 147] on font "添加" at bounding box center [604, 140] width 23 height 15
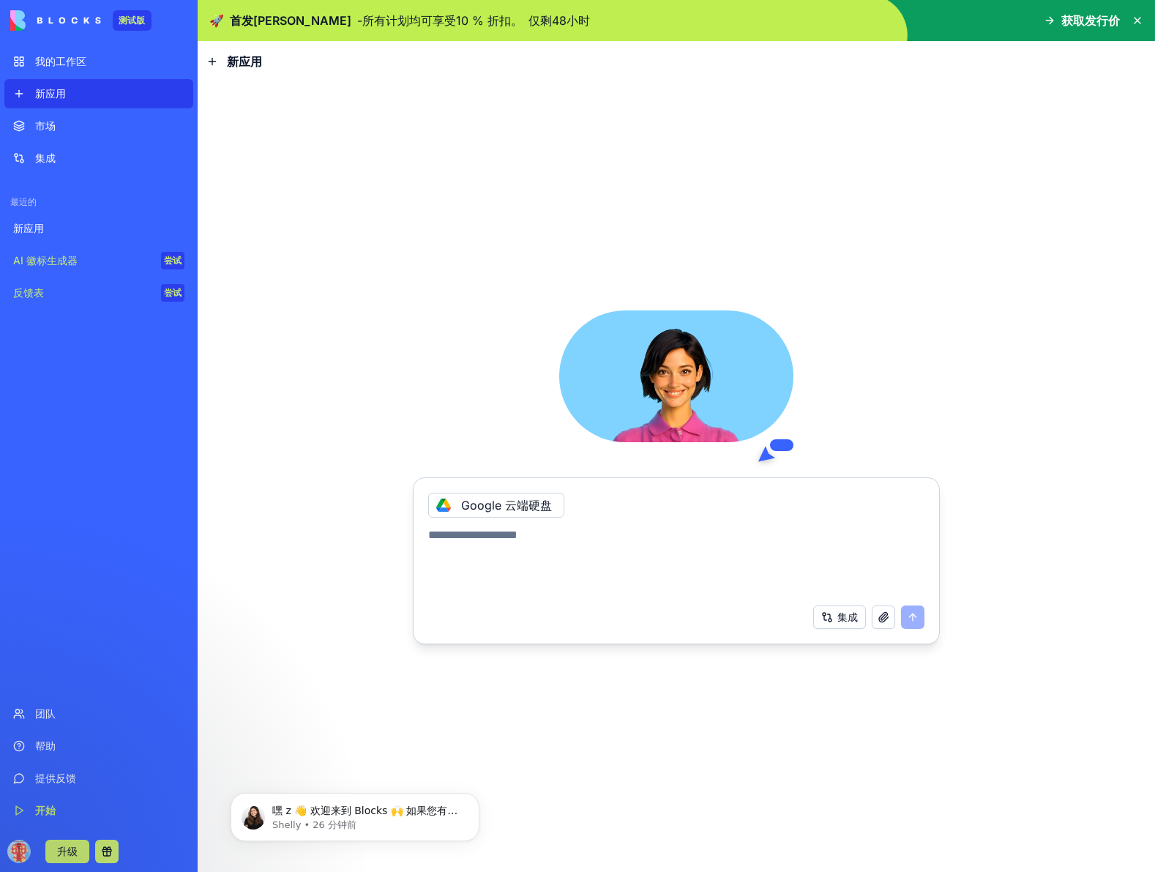
click at [659, 536] on textarea at bounding box center [676, 561] width 496 height 70
type textarea "*"
click at [450, 537] on textarea "*********" at bounding box center [676, 561] width 496 height 70
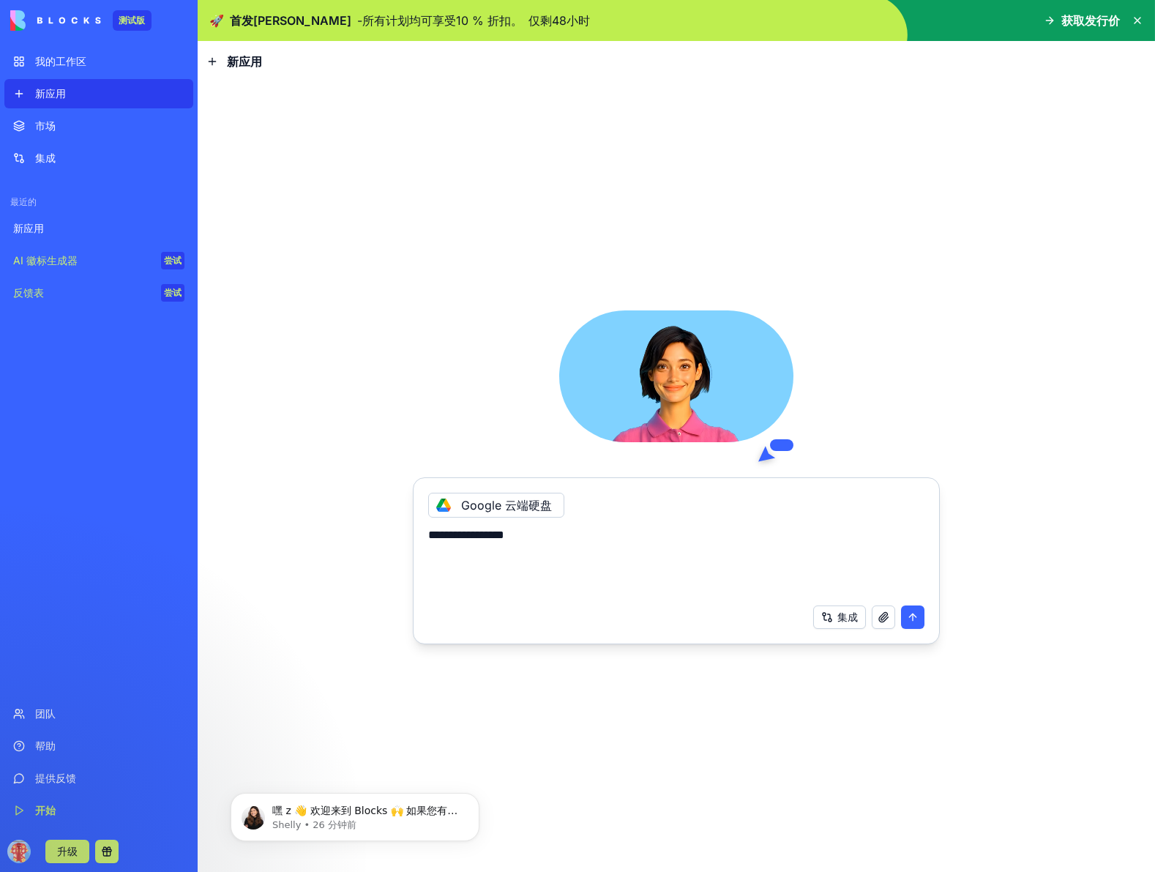
click at [569, 535] on textarea "**********" at bounding box center [676, 561] width 496 height 70
click at [618, 533] on textarea "**********" at bounding box center [676, 561] width 496 height 70
type textarea "**********"
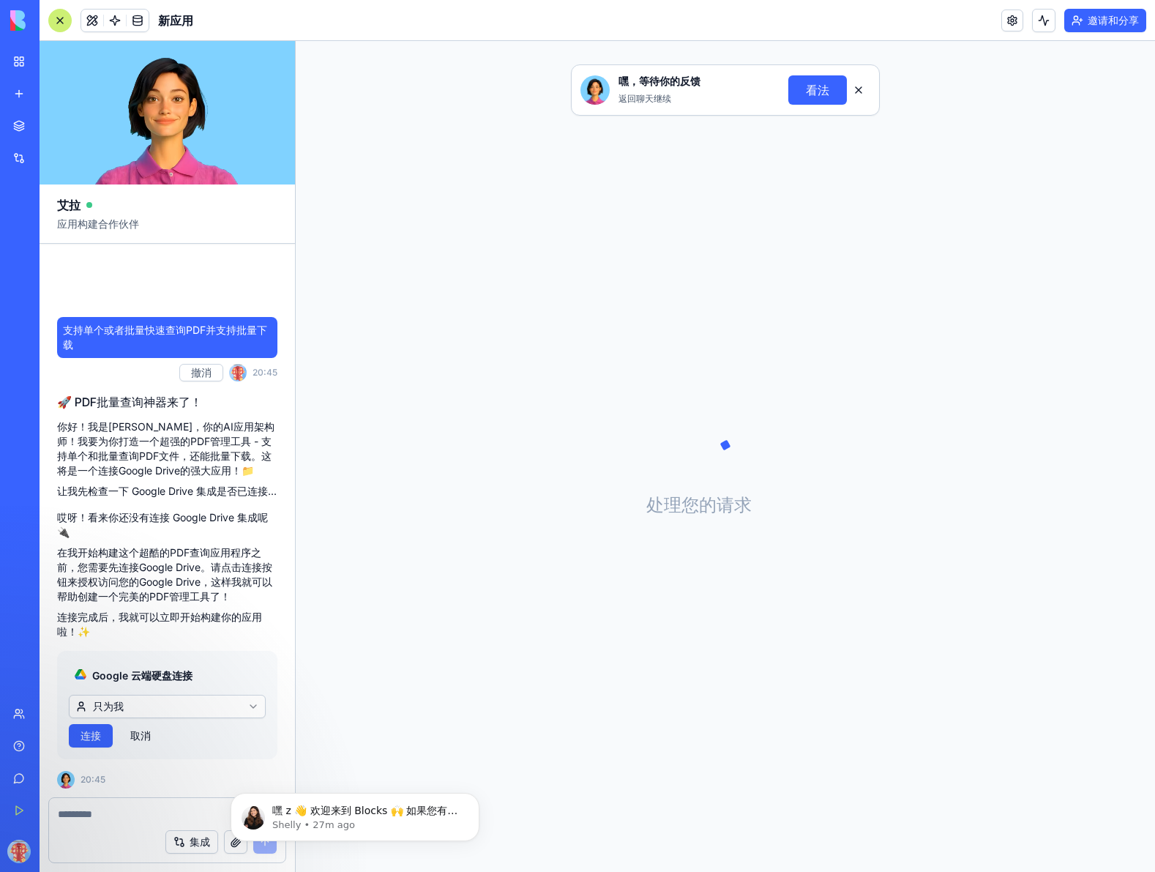
click at [89, 736] on font "连接" at bounding box center [91, 735] width 20 height 12
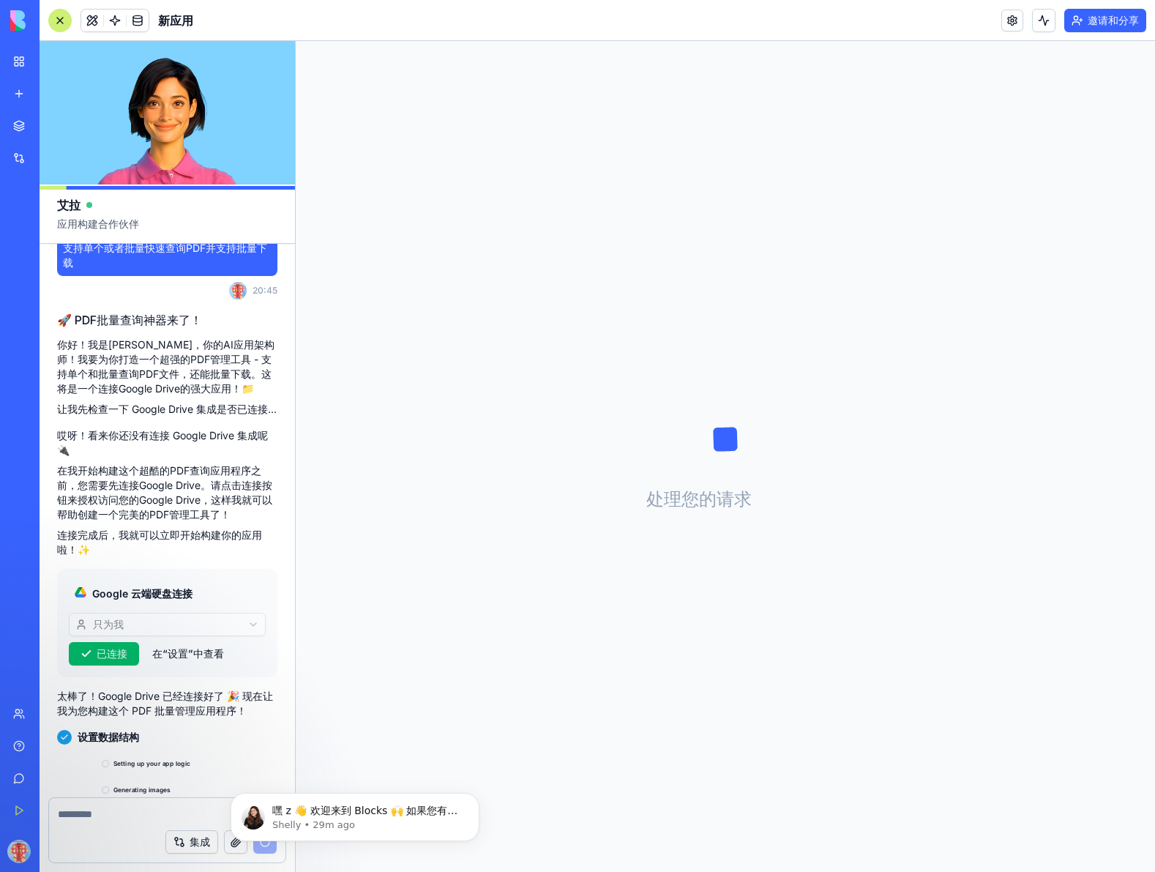
scroll to position [70, 0]
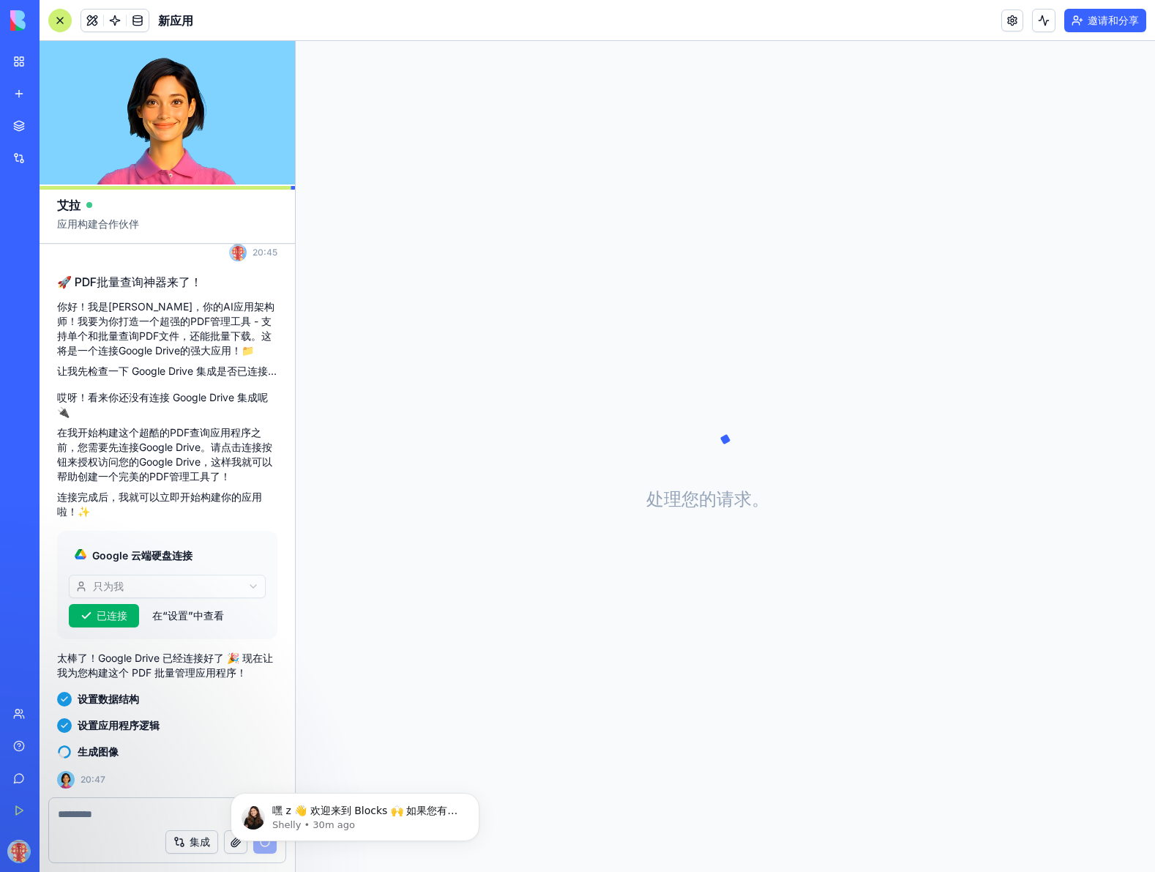
click at [125, 829] on div "集成" at bounding box center [167, 841] width 236 height 41
click at [126, 818] on textarea at bounding box center [167, 814] width 219 height 15
click at [127, 817] on textarea at bounding box center [167, 814] width 219 height 15
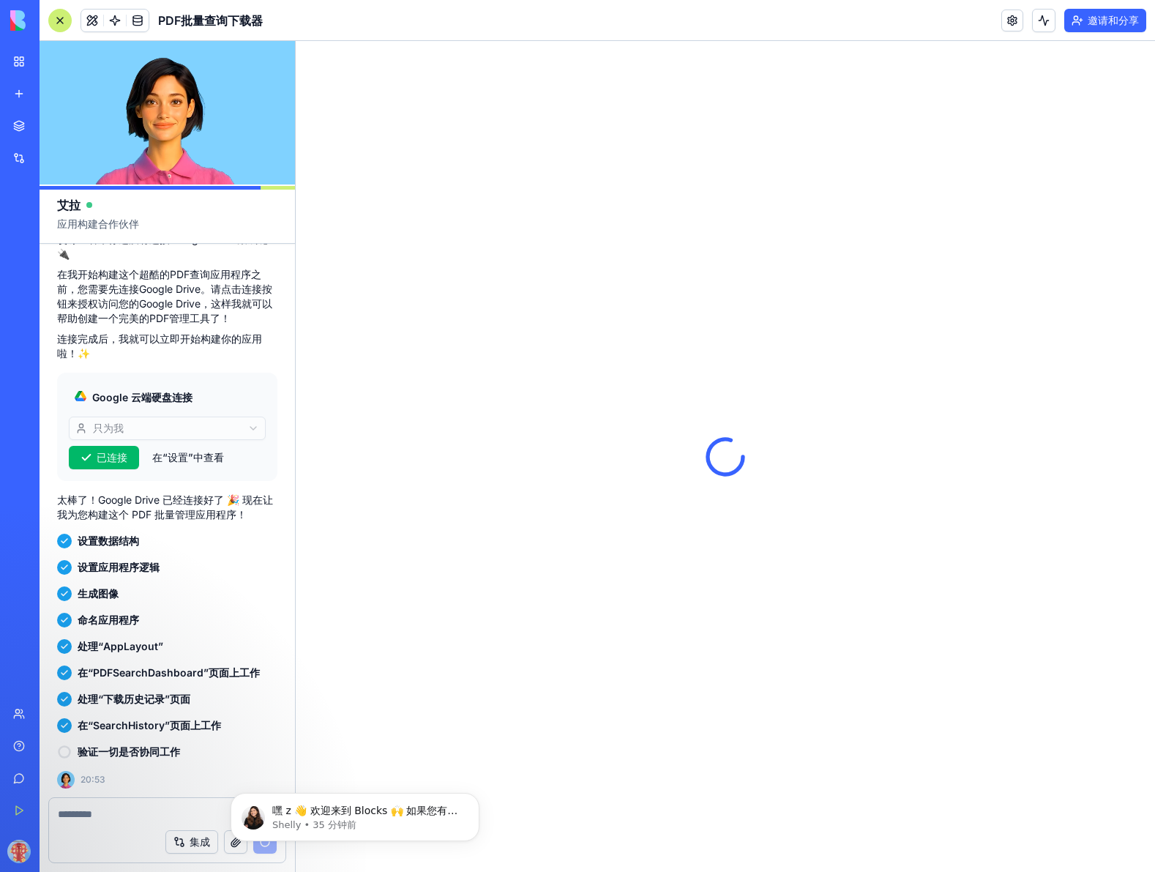
scroll to position [0, 0]
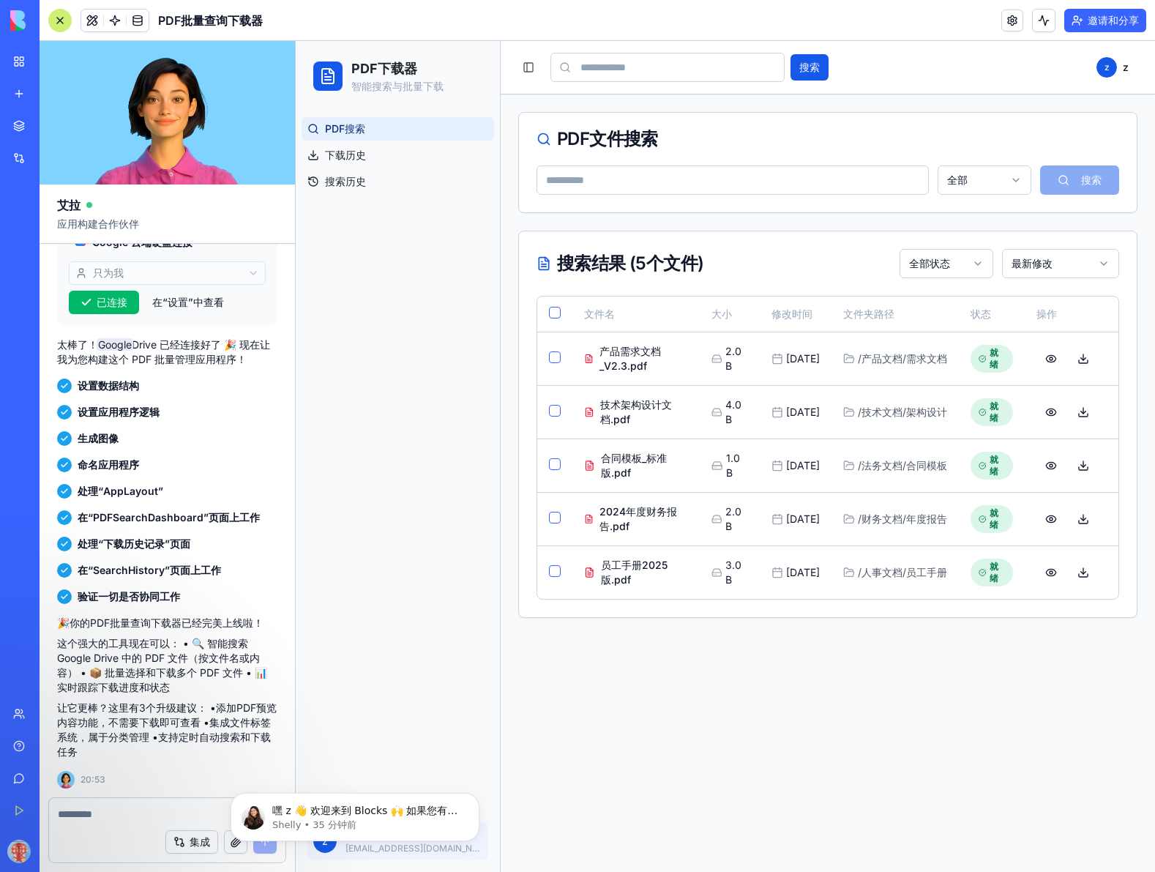
scroll to position [384, 0]
click at [621, 179] on input at bounding box center [733, 179] width 392 height 29
paste input "**********"
type input "**********"
click at [1092, 179] on button "搜索" at bounding box center [1079, 179] width 79 height 29
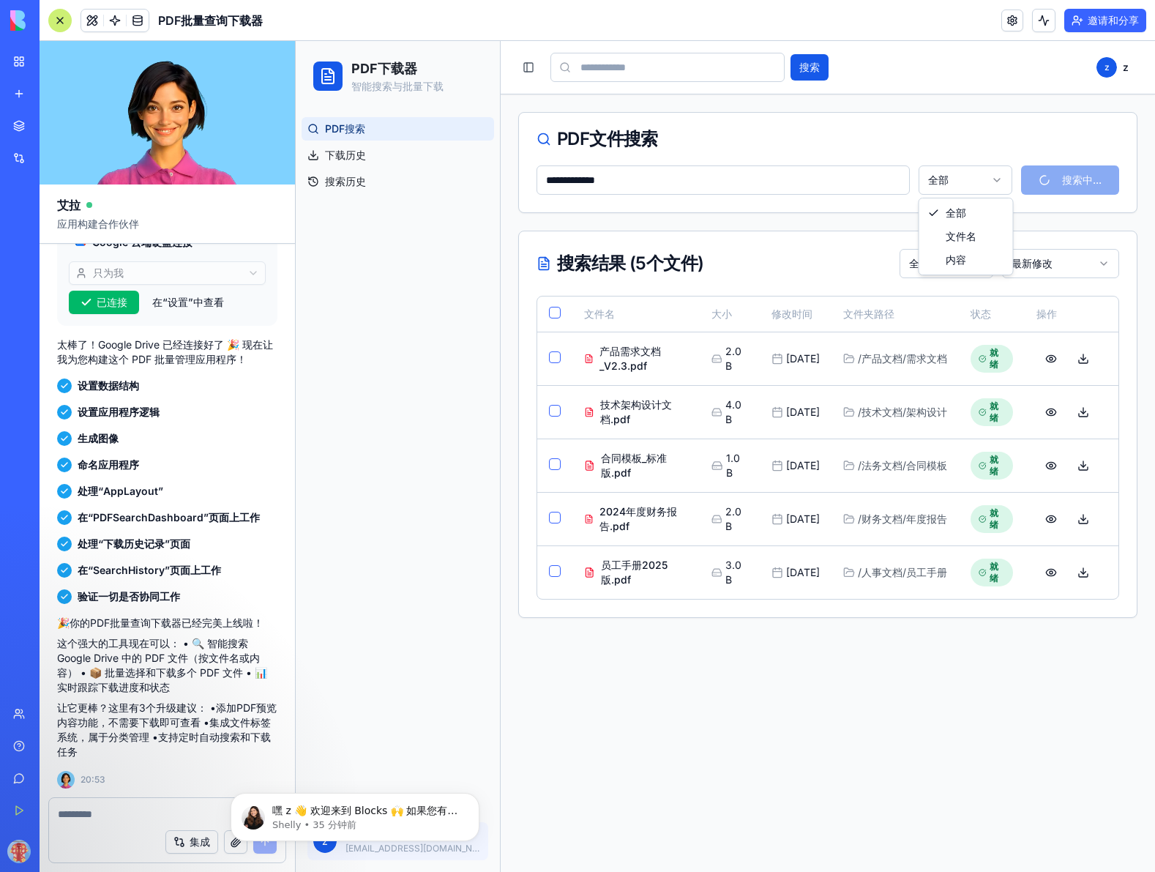
click at [958, 179] on html "**********" at bounding box center [725, 456] width 859 height 831
click at [162, 760] on div "🎉你的PDF批量查询下载器已经完美上线啦！ 这个强大的工具现在可以： • 🔍 智能搜索 Google Drive 中的 PDF 文件（按文件名或内容） • 📦…" at bounding box center [167, 687] width 220 height 155
click at [657, 70] on input at bounding box center [667, 67] width 234 height 29
paste input "**********"
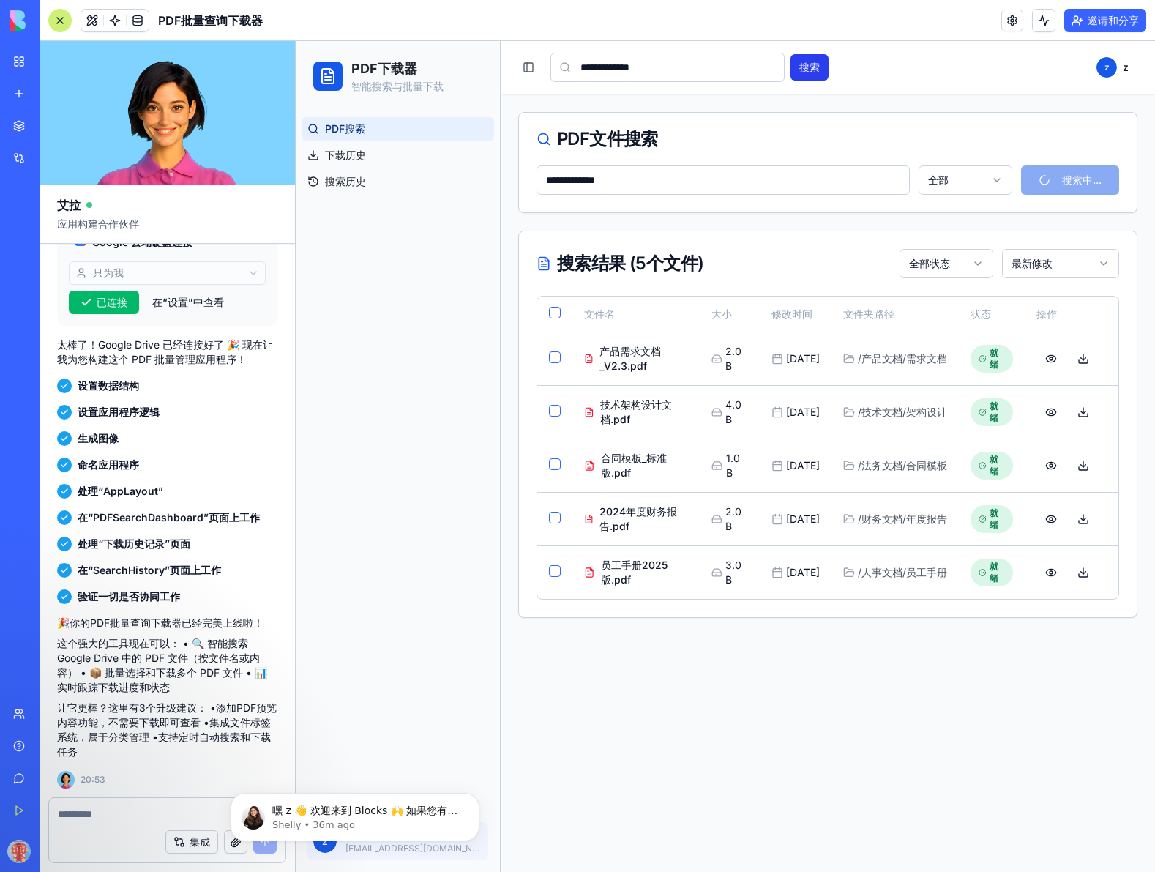
click at [811, 68] on button "搜索" at bounding box center [809, 67] width 38 height 26
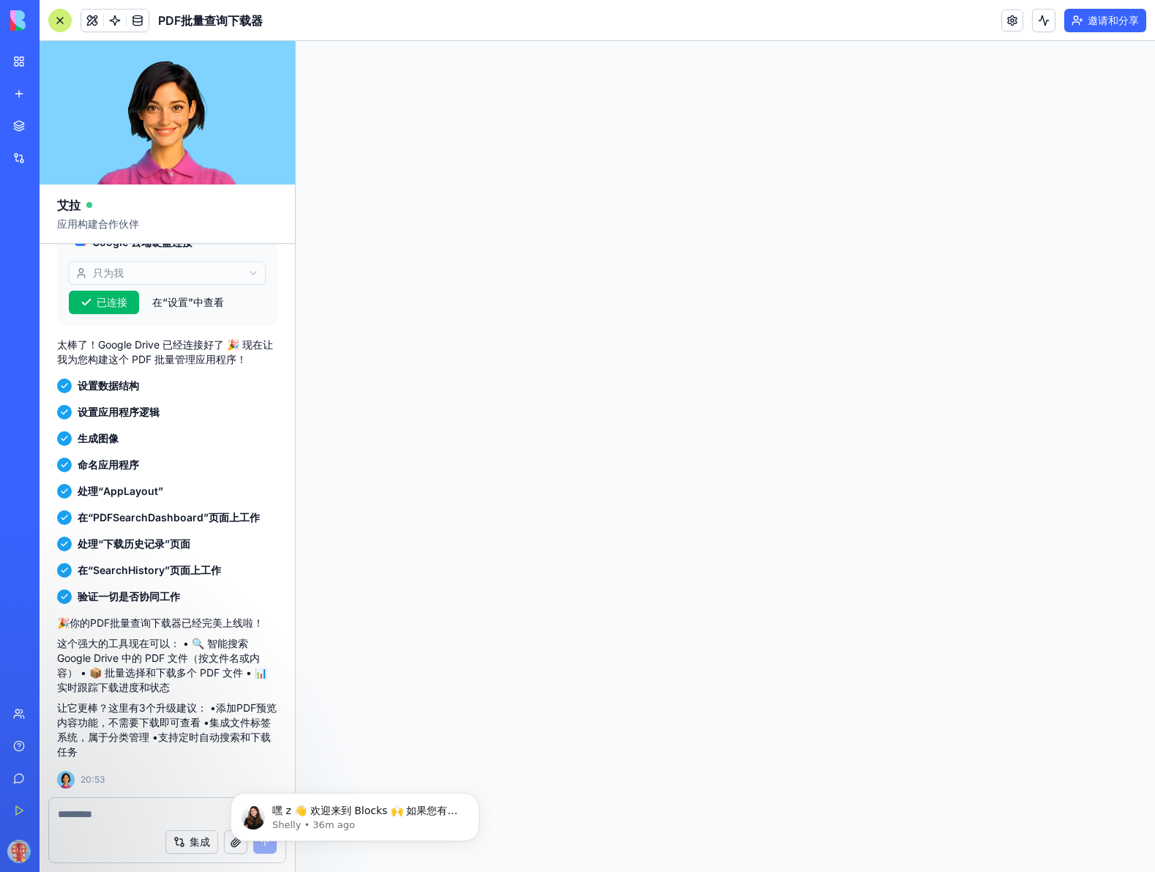
scroll to position [0, 0]
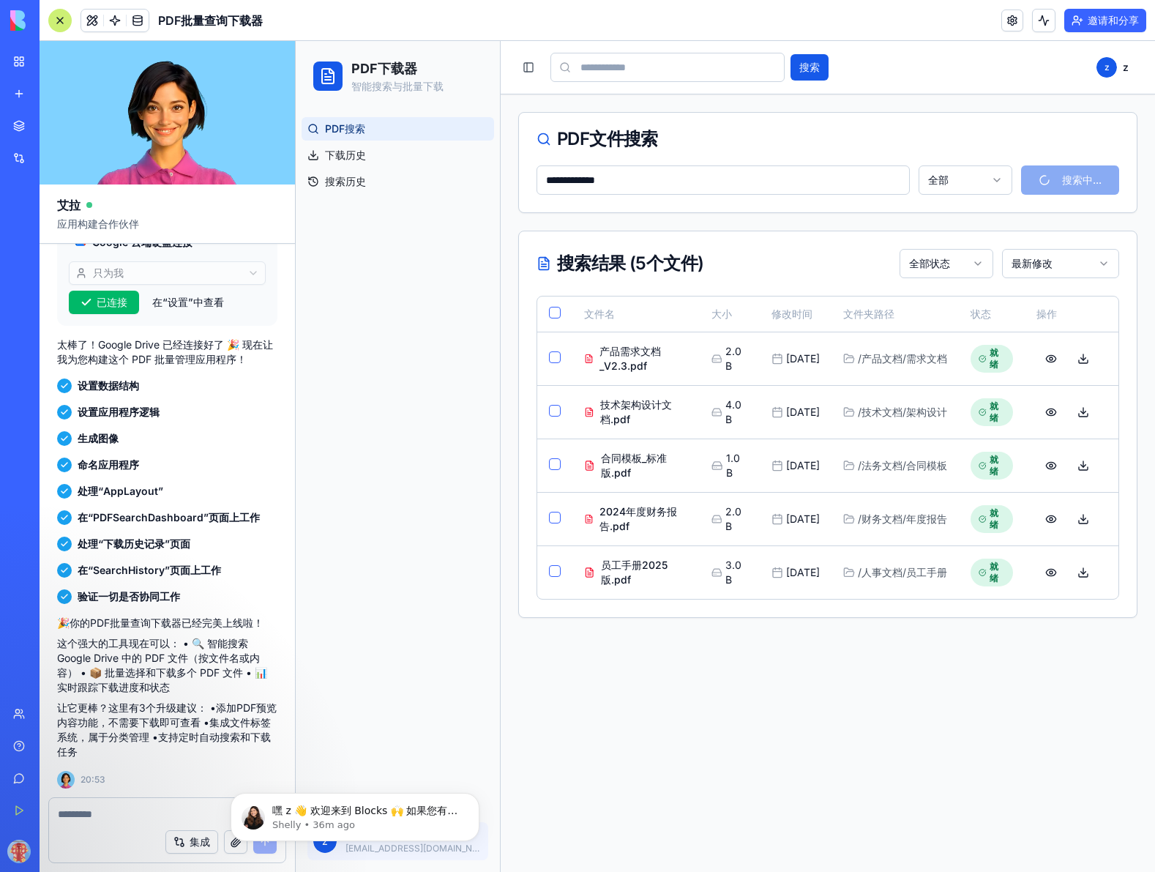
click at [625, 59] on input at bounding box center [667, 67] width 234 height 29
paste input "**********"
type input "**********"
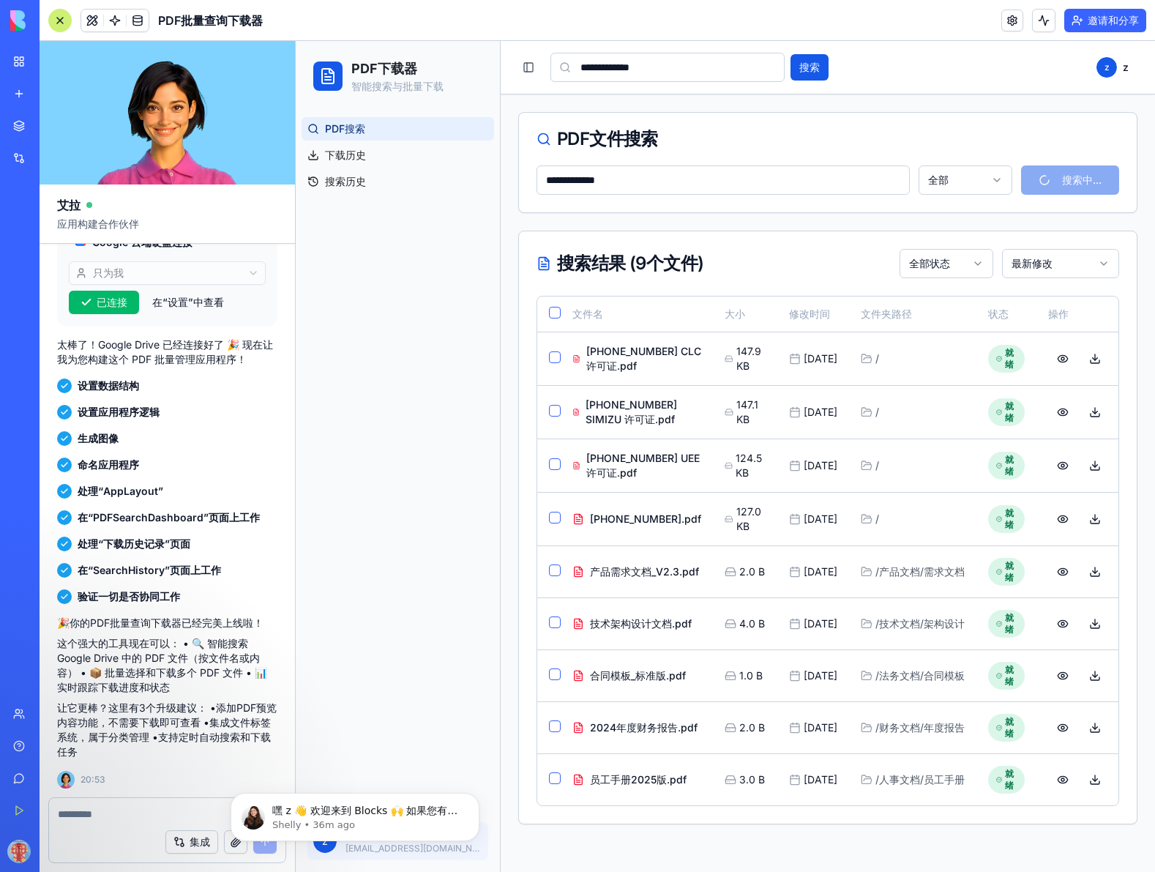
drag, startPoint x: 746, startPoint y: 64, endPoint x: 444, endPoint y: 67, distance: 301.6
click at [444, 67] on div "**********" at bounding box center [725, 456] width 859 height 831
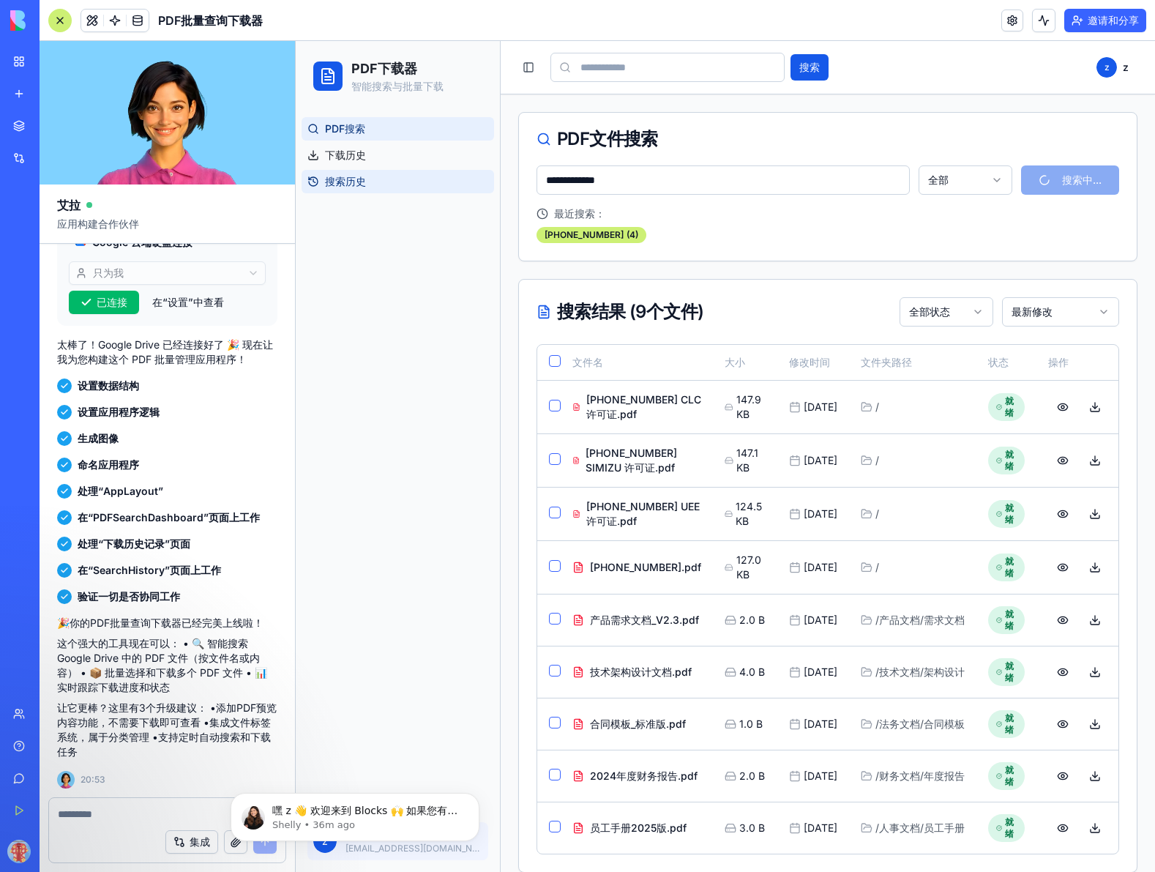
drag, startPoint x: 847, startPoint y: 182, endPoint x: 410, endPoint y: 179, distance: 437.0
click at [410, 179] on div "**********" at bounding box center [725, 465] width 859 height 849
click at [784, 176] on input at bounding box center [723, 179] width 373 height 29
paste input "**********"
type input "**********"
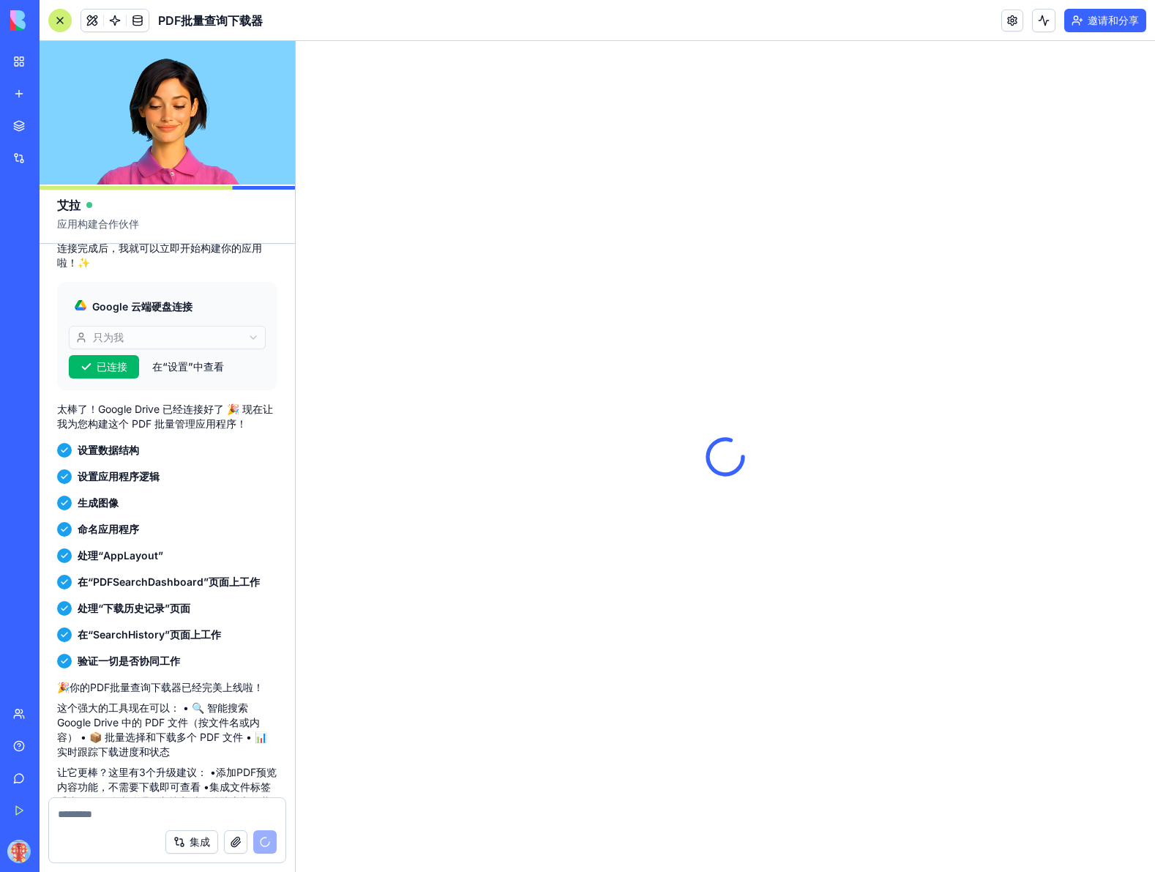
click at [561, 437] on div at bounding box center [725, 456] width 859 height 831
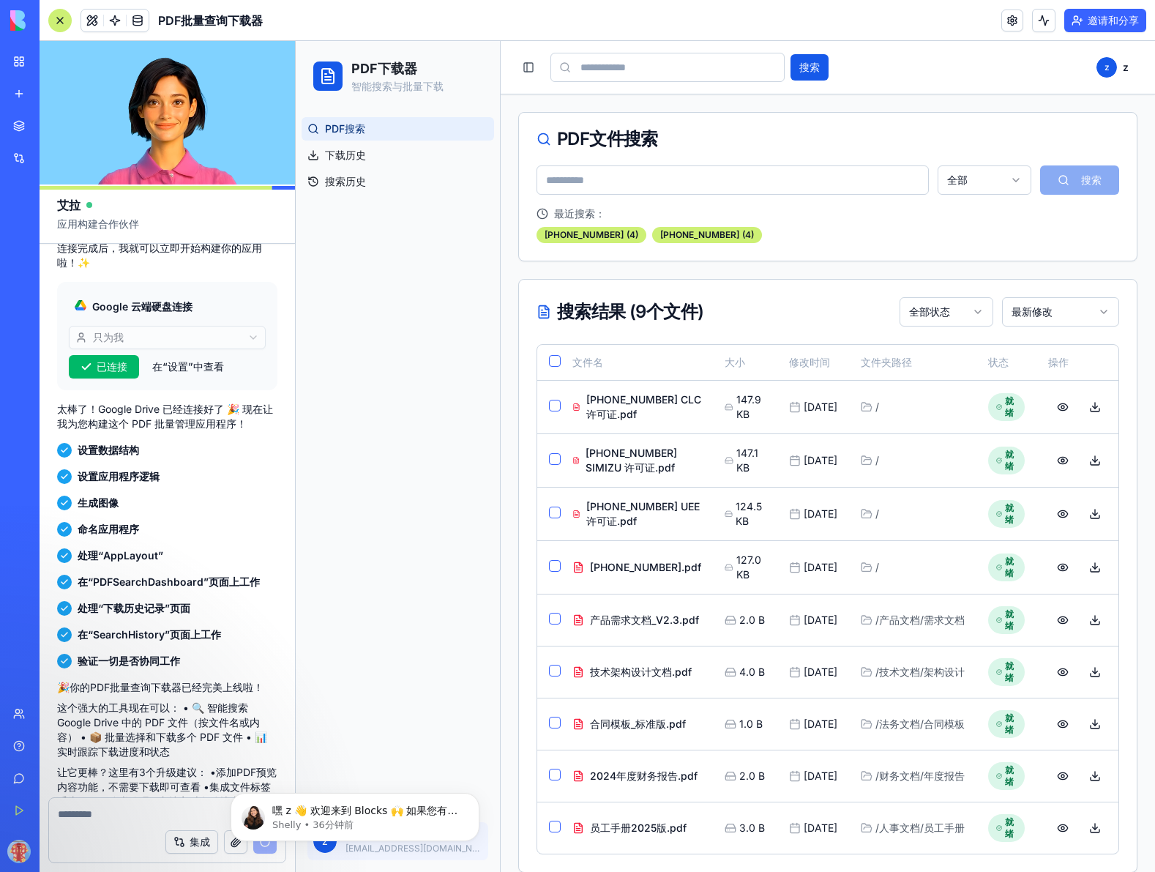
click at [668, 72] on input at bounding box center [667, 67] width 234 height 29
click at [676, 65] on input at bounding box center [667, 67] width 234 height 29
paste input "**********"
type input "**********"
click at [822, 70] on button "搜索" at bounding box center [809, 67] width 38 height 26
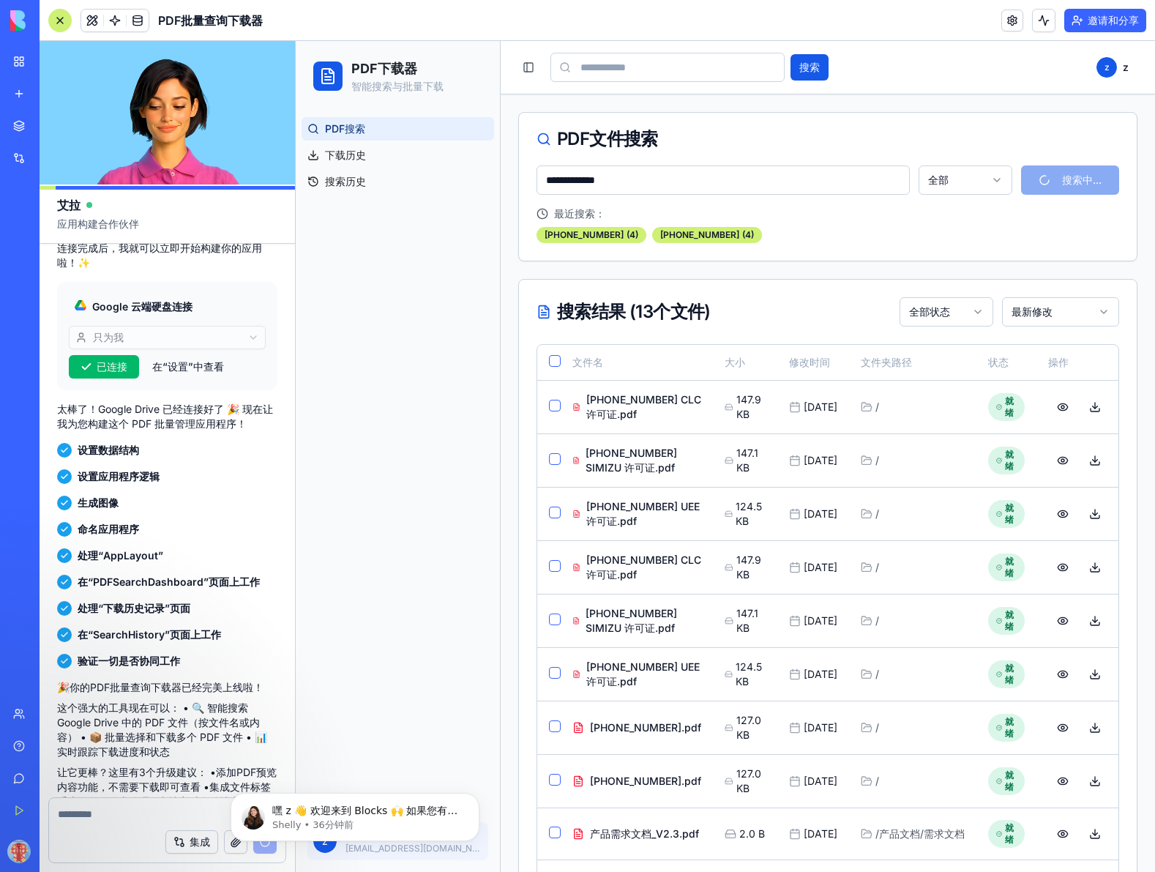
click at [647, 182] on input "**********" at bounding box center [723, 179] width 373 height 29
click at [1048, 474] on button at bounding box center [1062, 460] width 29 height 26
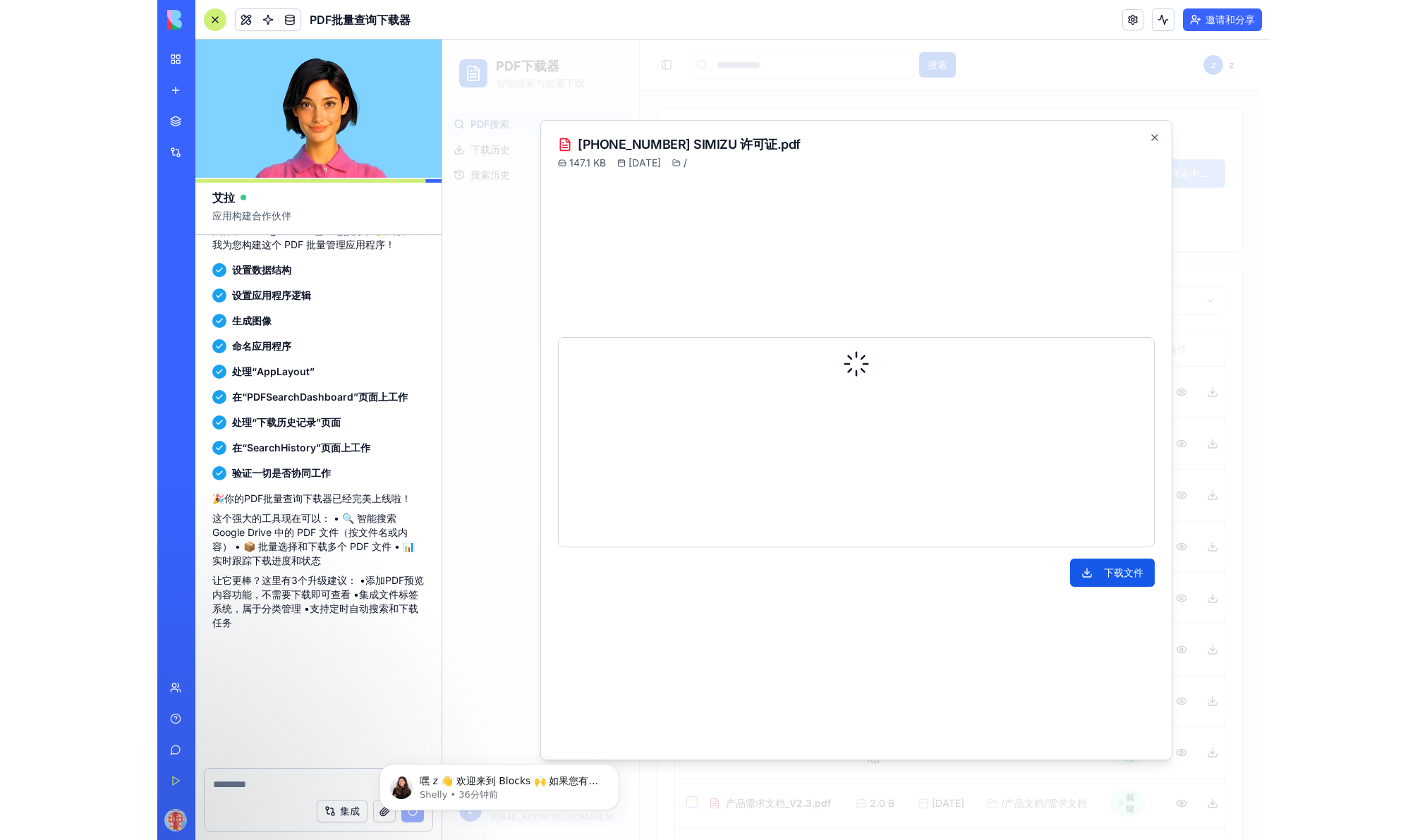
scroll to position [471, 0]
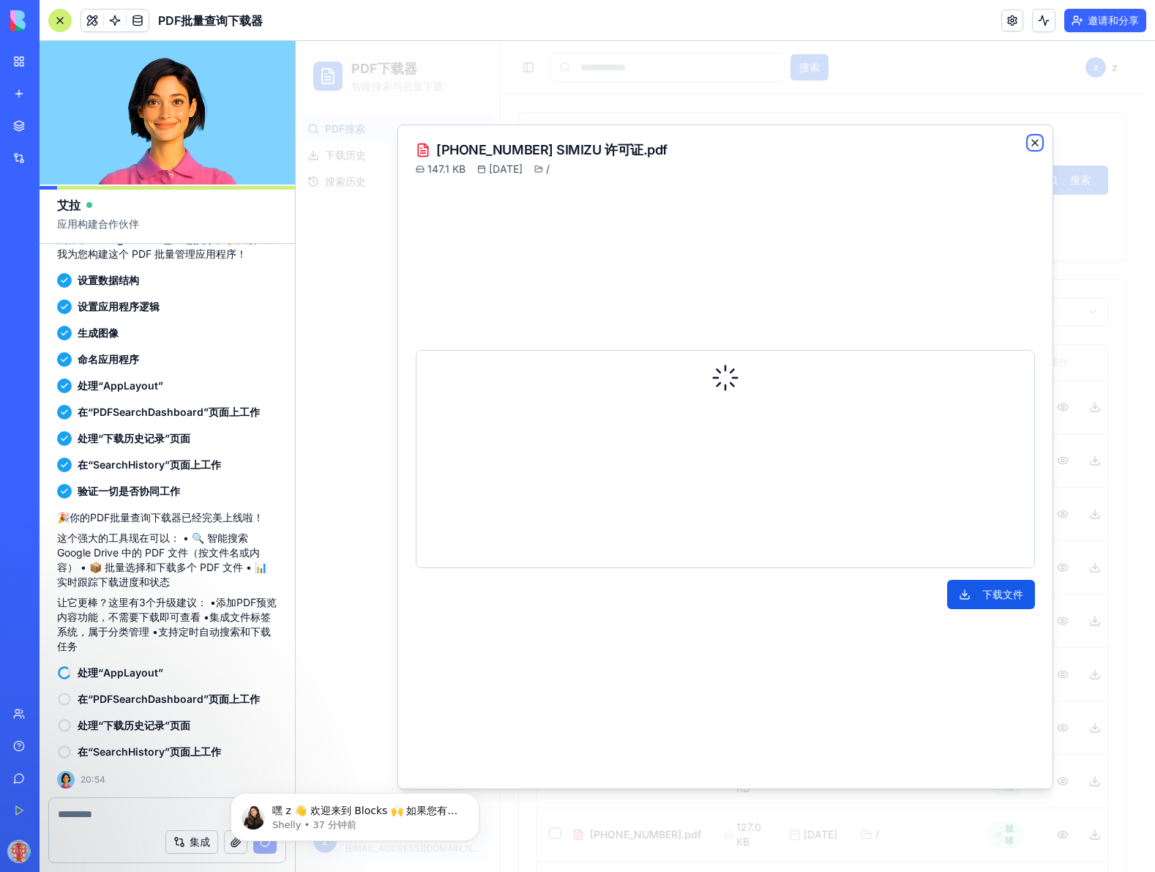
click at [1035, 140] on icon "button" at bounding box center [1035, 143] width 12 height 12
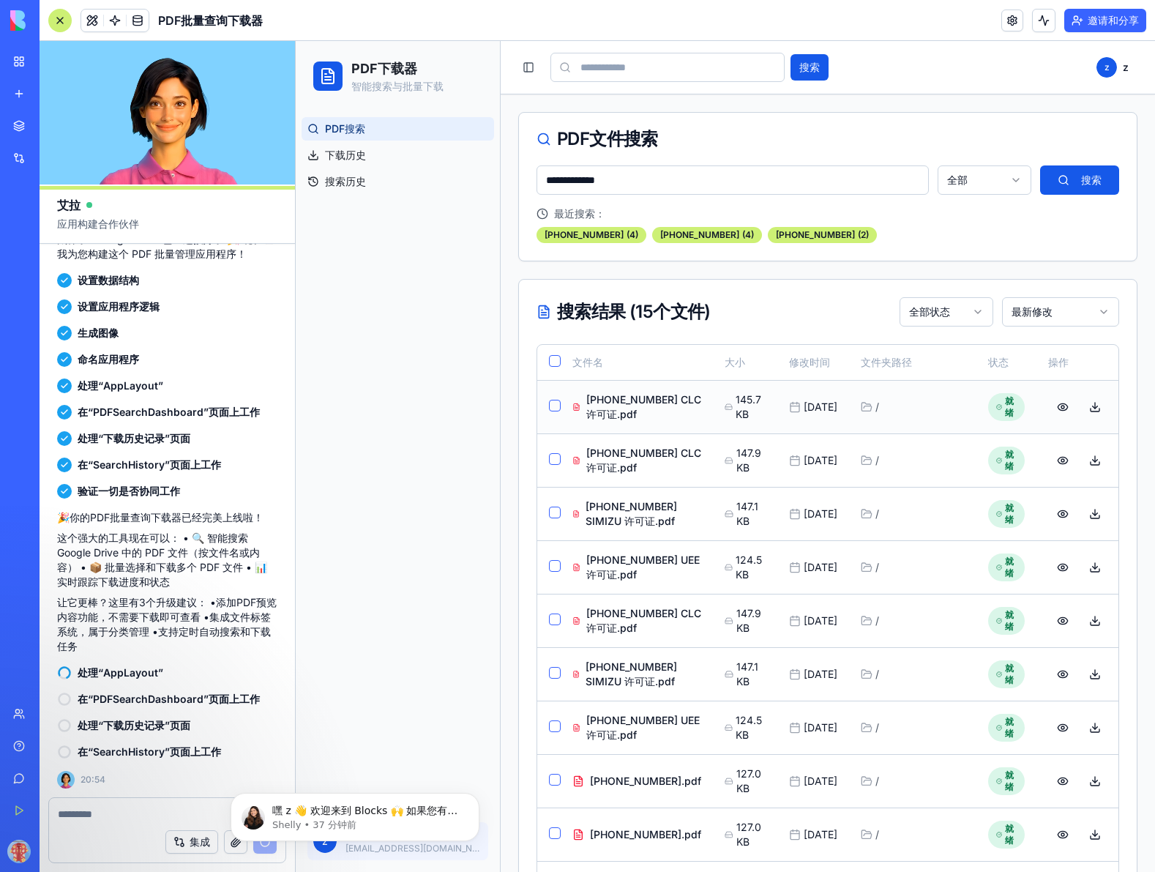
click at [554, 411] on button "button" at bounding box center [555, 406] width 12 height 12
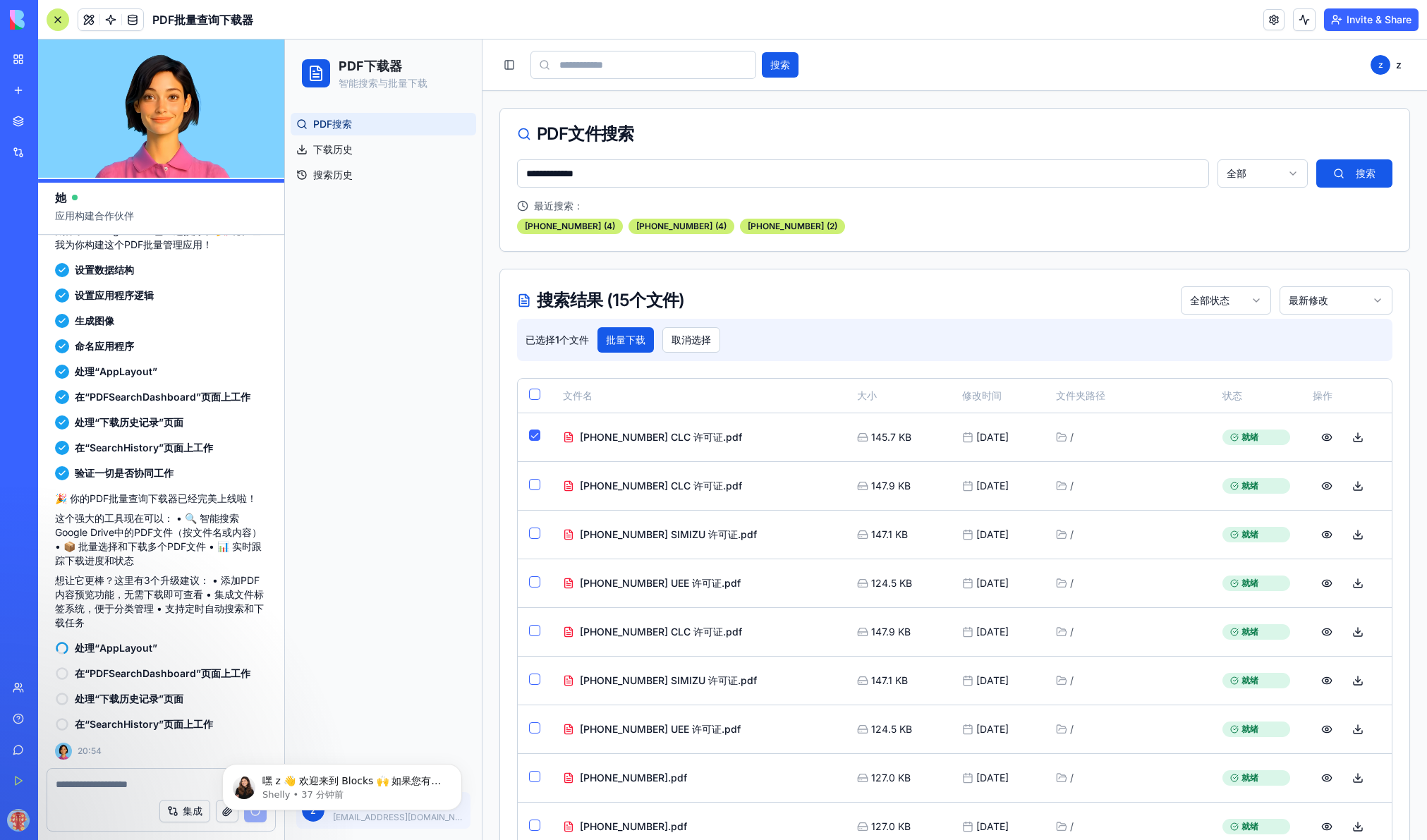
scroll to position [457, 0]
click at [533, 490] on td at bounding box center [534, 486] width 34 height 49
click at [536, 484] on button "button" at bounding box center [535, 485] width 12 height 12
click at [533, 529] on button "button" at bounding box center [535, 533] width 12 height 12
click at [534, 577] on button "button" at bounding box center [535, 582] width 12 height 12
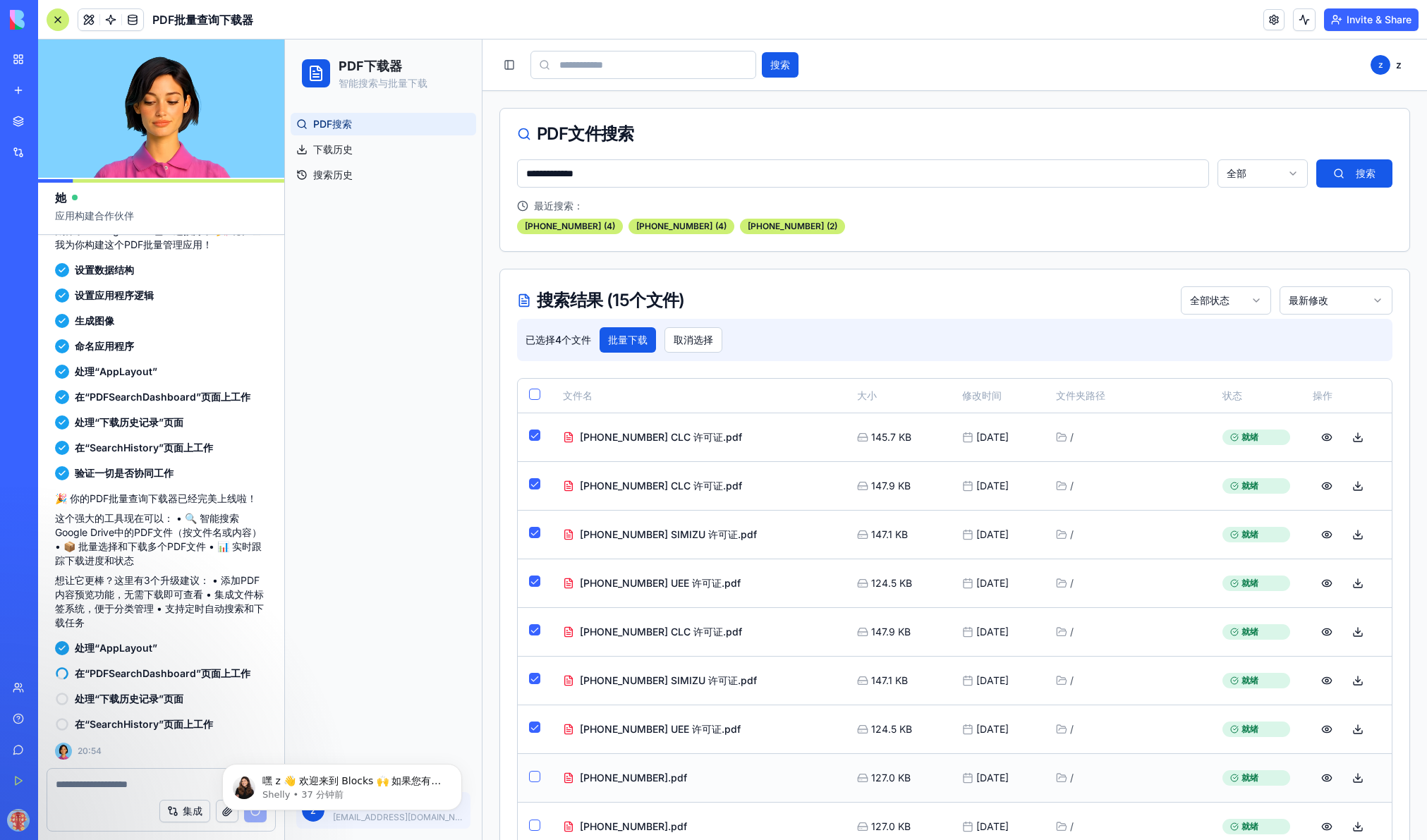
click at [535, 775] on button "button" at bounding box center [535, 776] width 12 height 12
click at [535, 776] on button "button" at bounding box center [535, 775] width 12 height 12
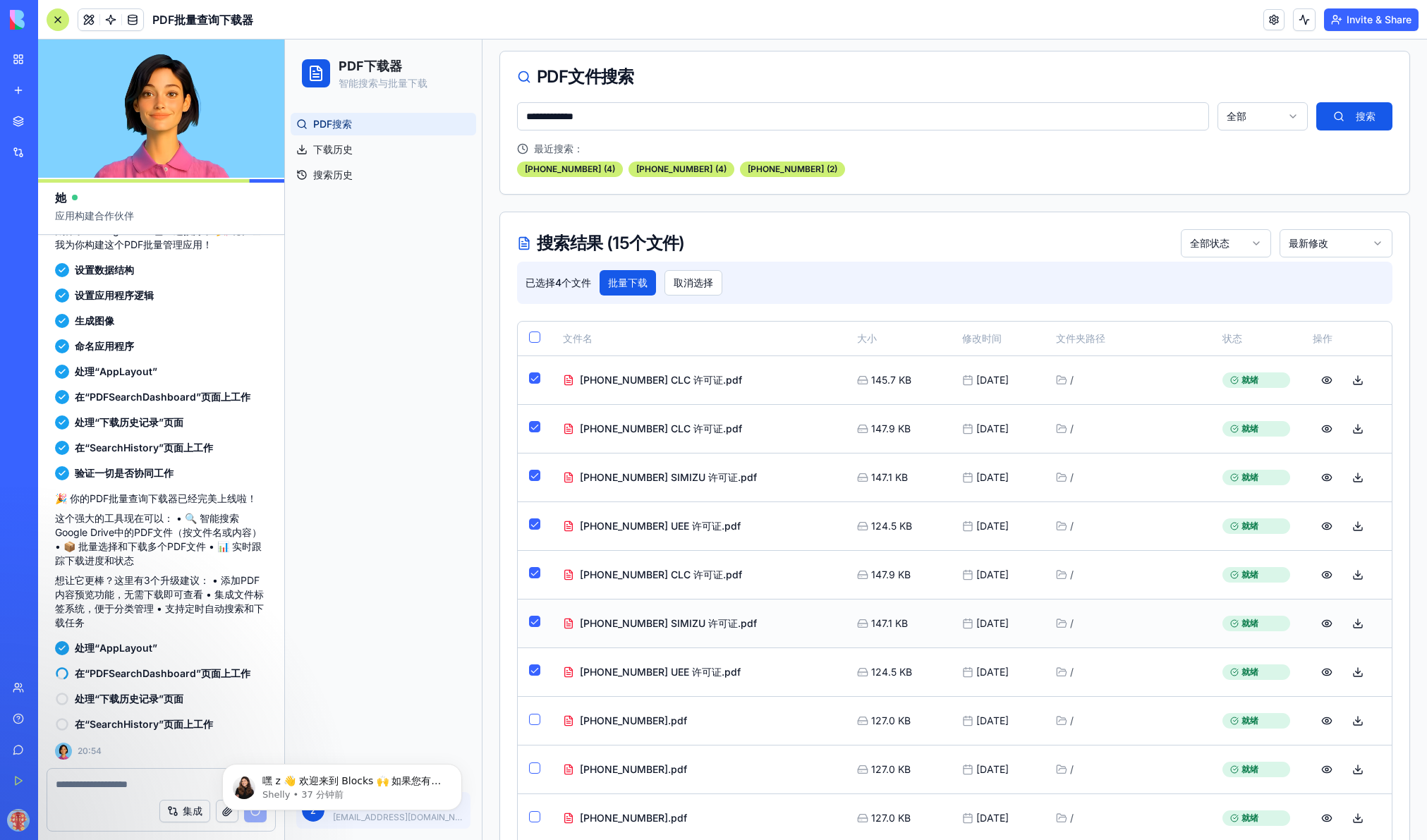
scroll to position [66, 0]
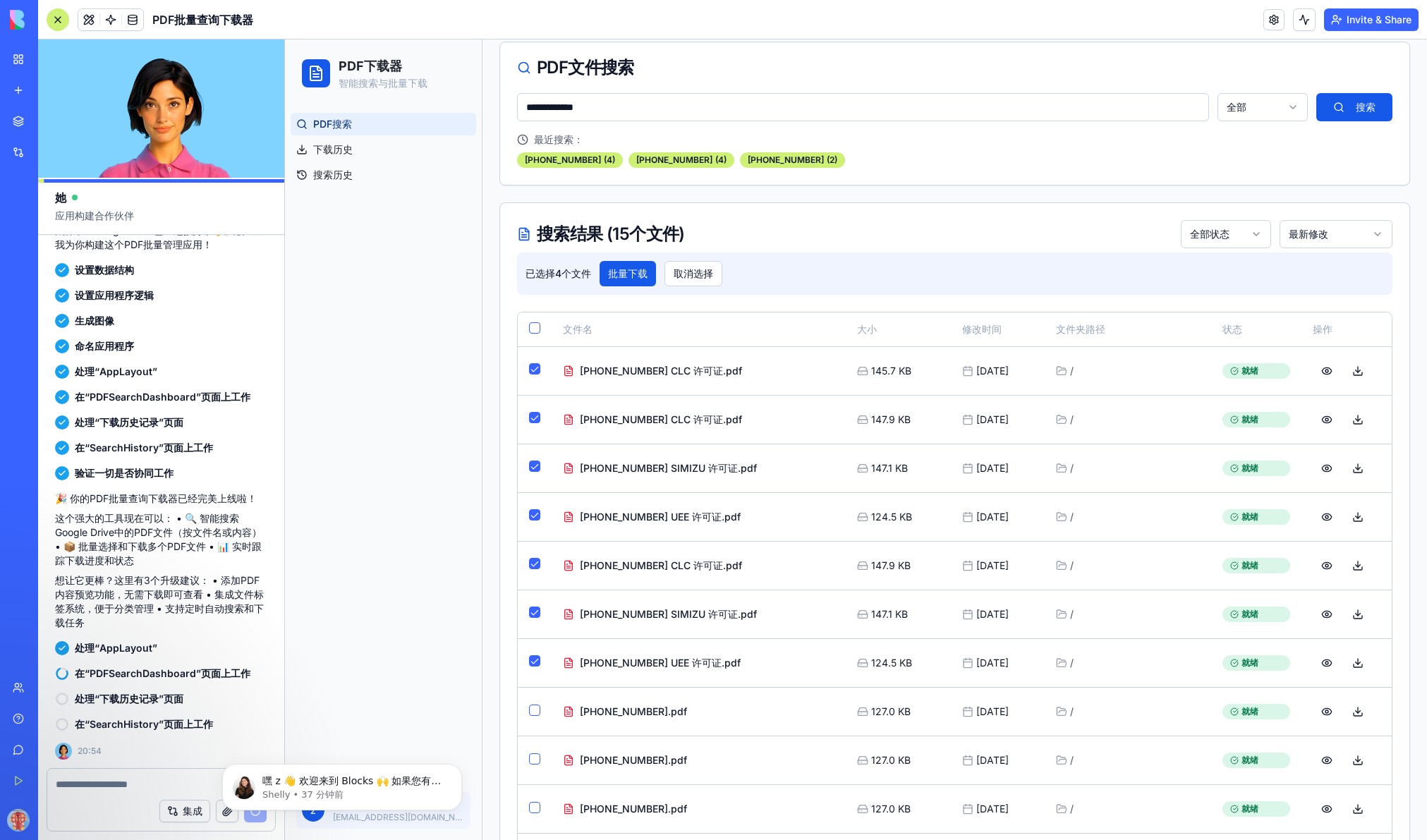
click at [642, 258] on div "已选择 4 个文件 批量下载 取消选择" at bounding box center [955, 274] width 875 height 42
click at [641, 273] on button "批量下载" at bounding box center [627, 274] width 57 height 25
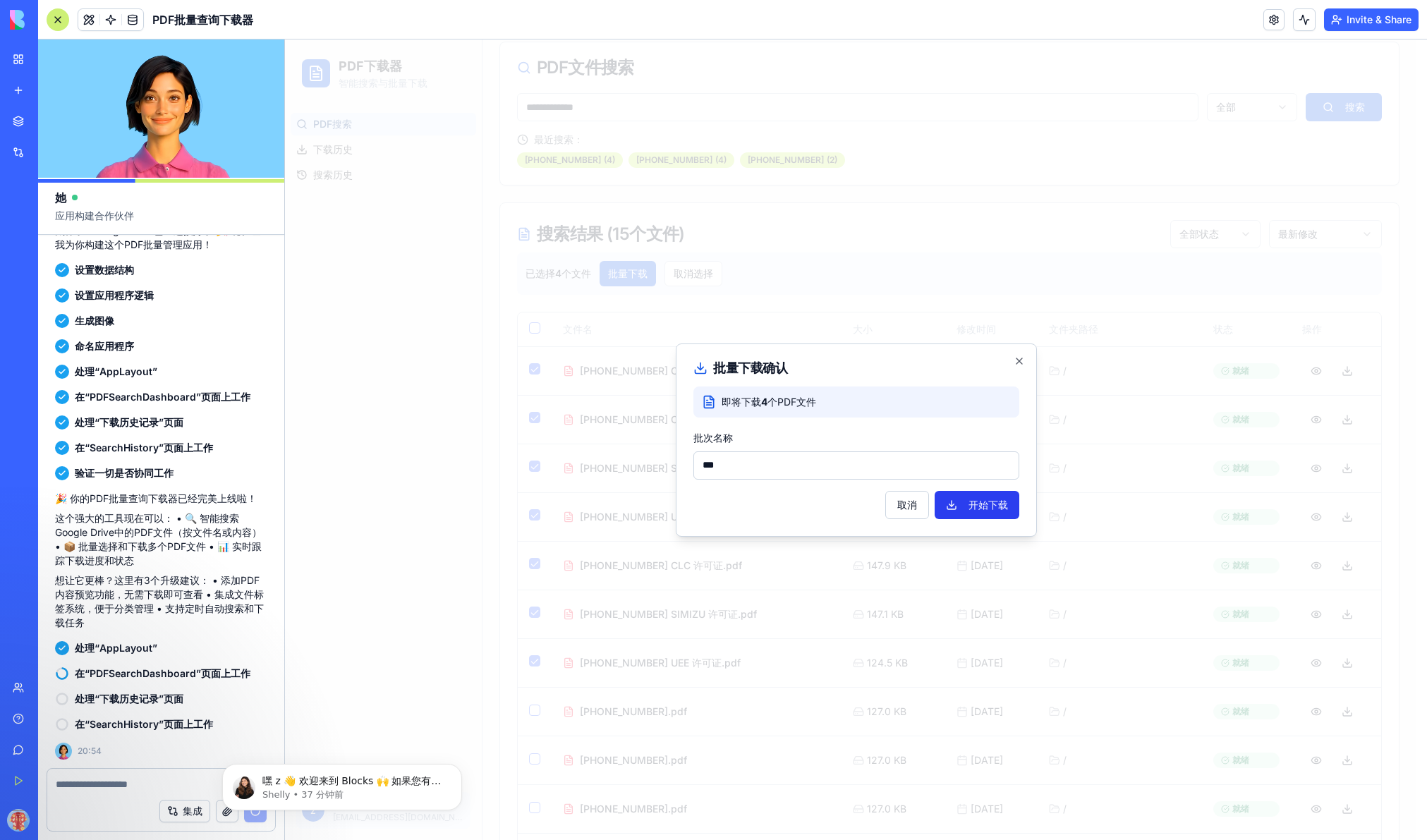
type input "***"
click at [959, 498] on button "开始下载" at bounding box center [977, 504] width 85 height 28
click at [442, 536] on div at bounding box center [856, 439] width 1142 height 801
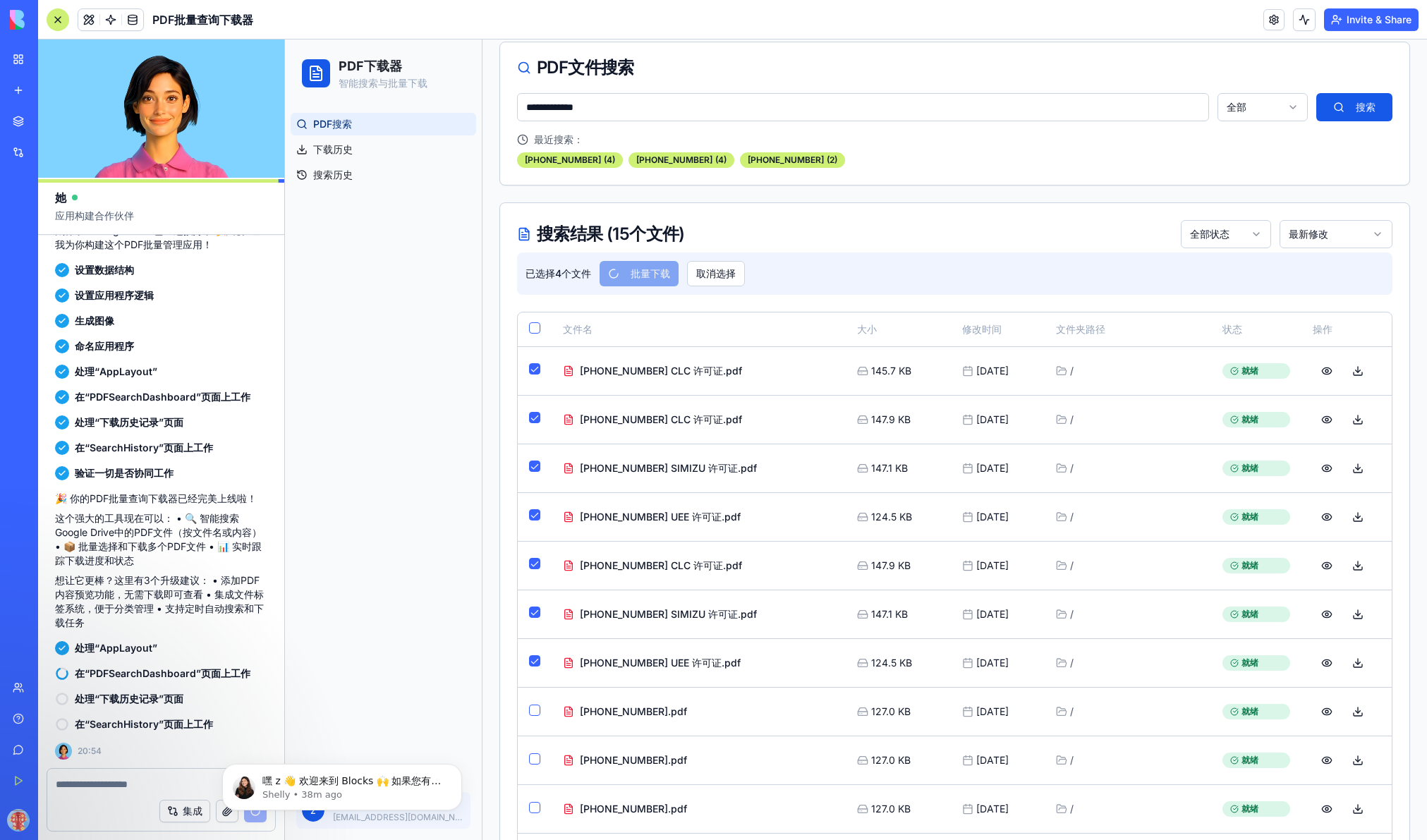
click at [404, 341] on div "PDF搜索 下载历史 搜索历史" at bounding box center [383, 443] width 197 height 673
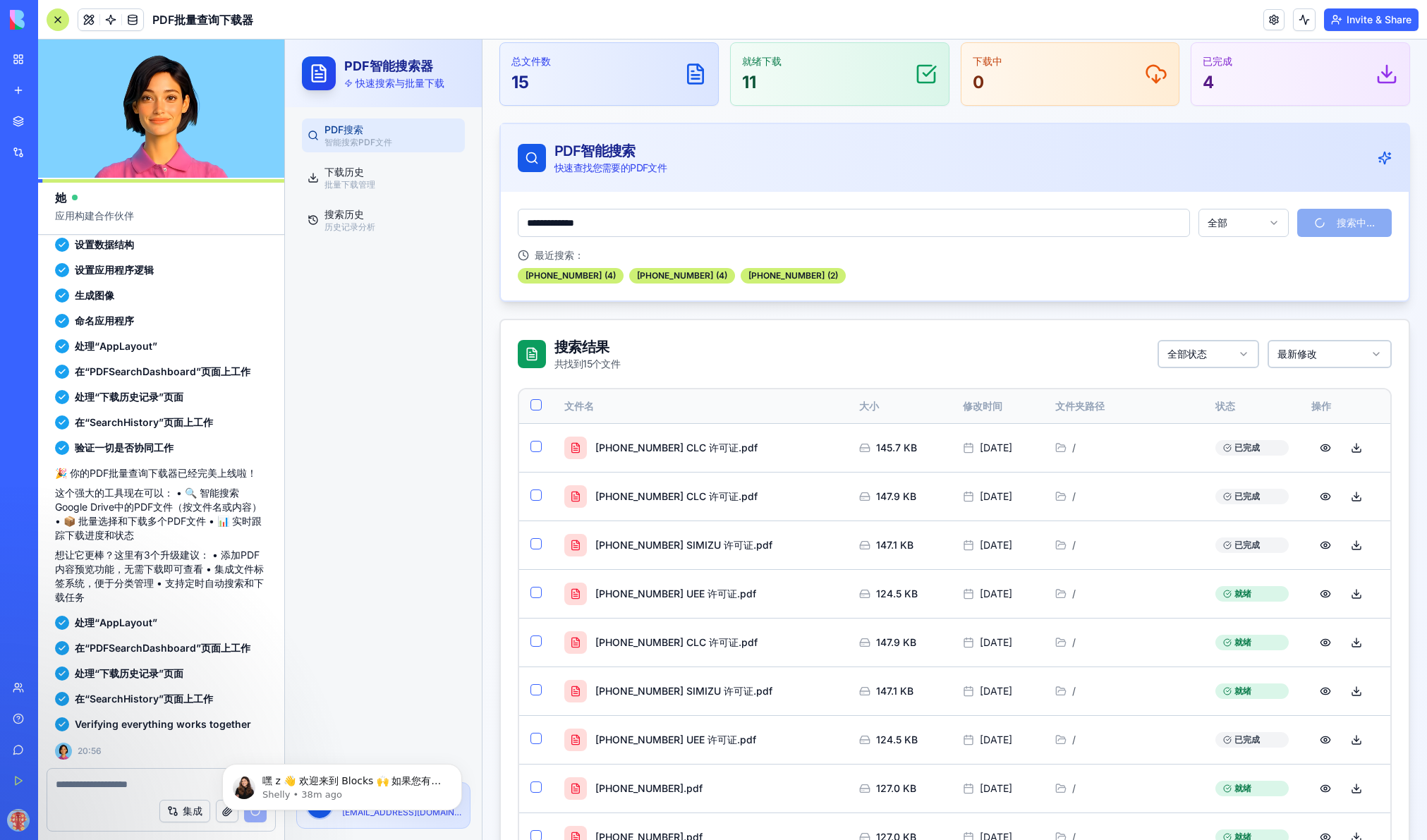
scroll to position [688, 0]
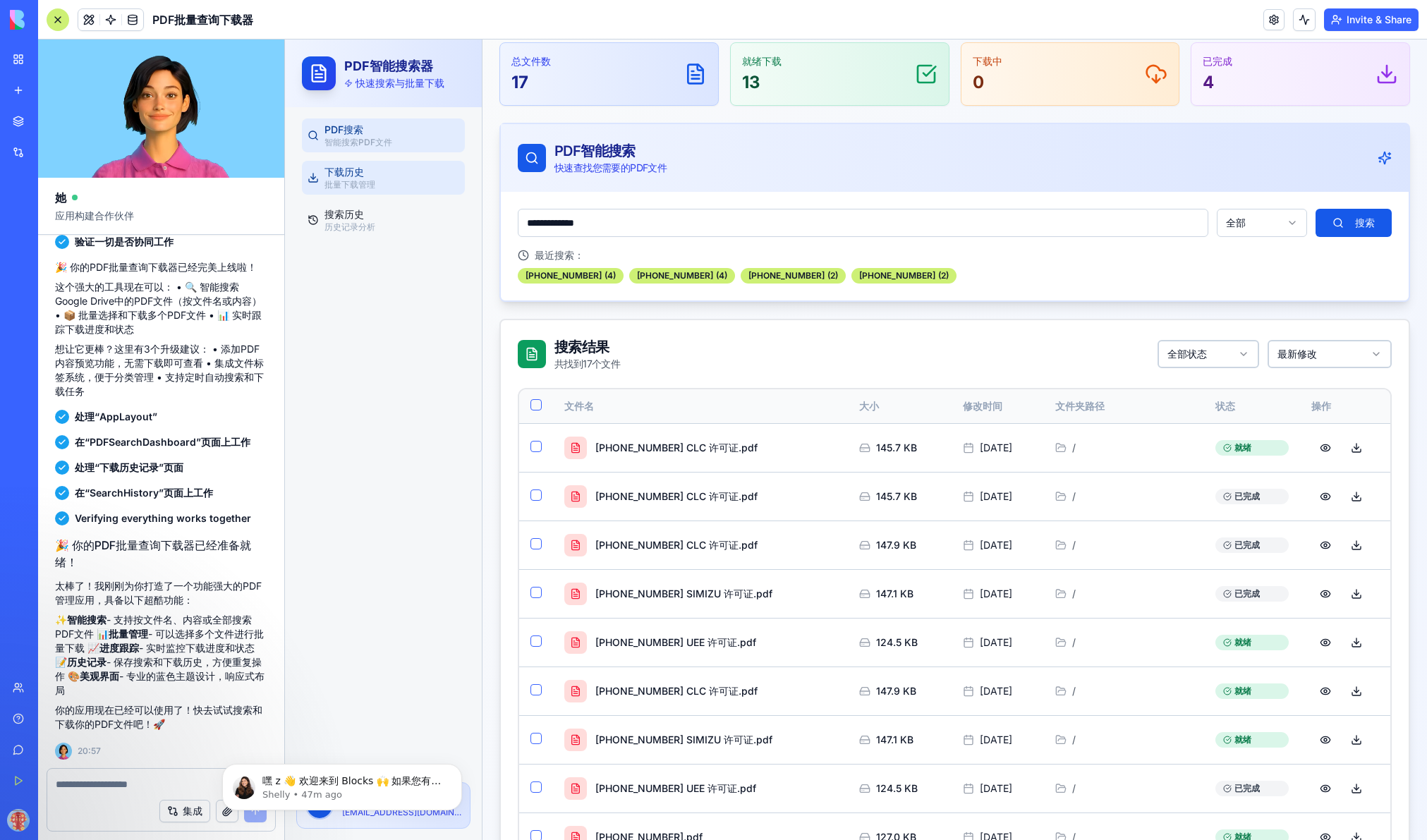
click at [359, 172] on span "下载历史" at bounding box center [344, 171] width 40 height 12
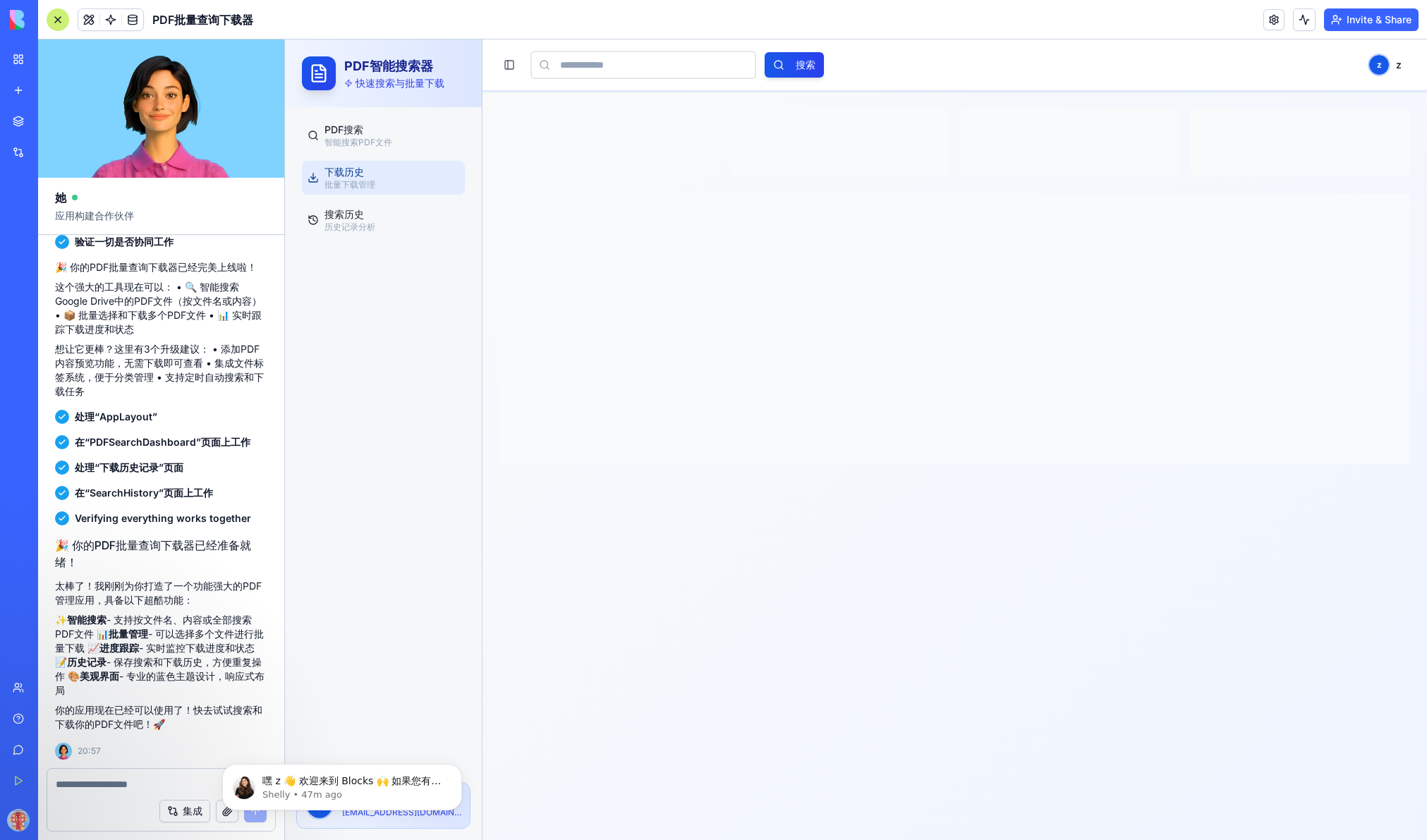
scroll to position [0, 0]
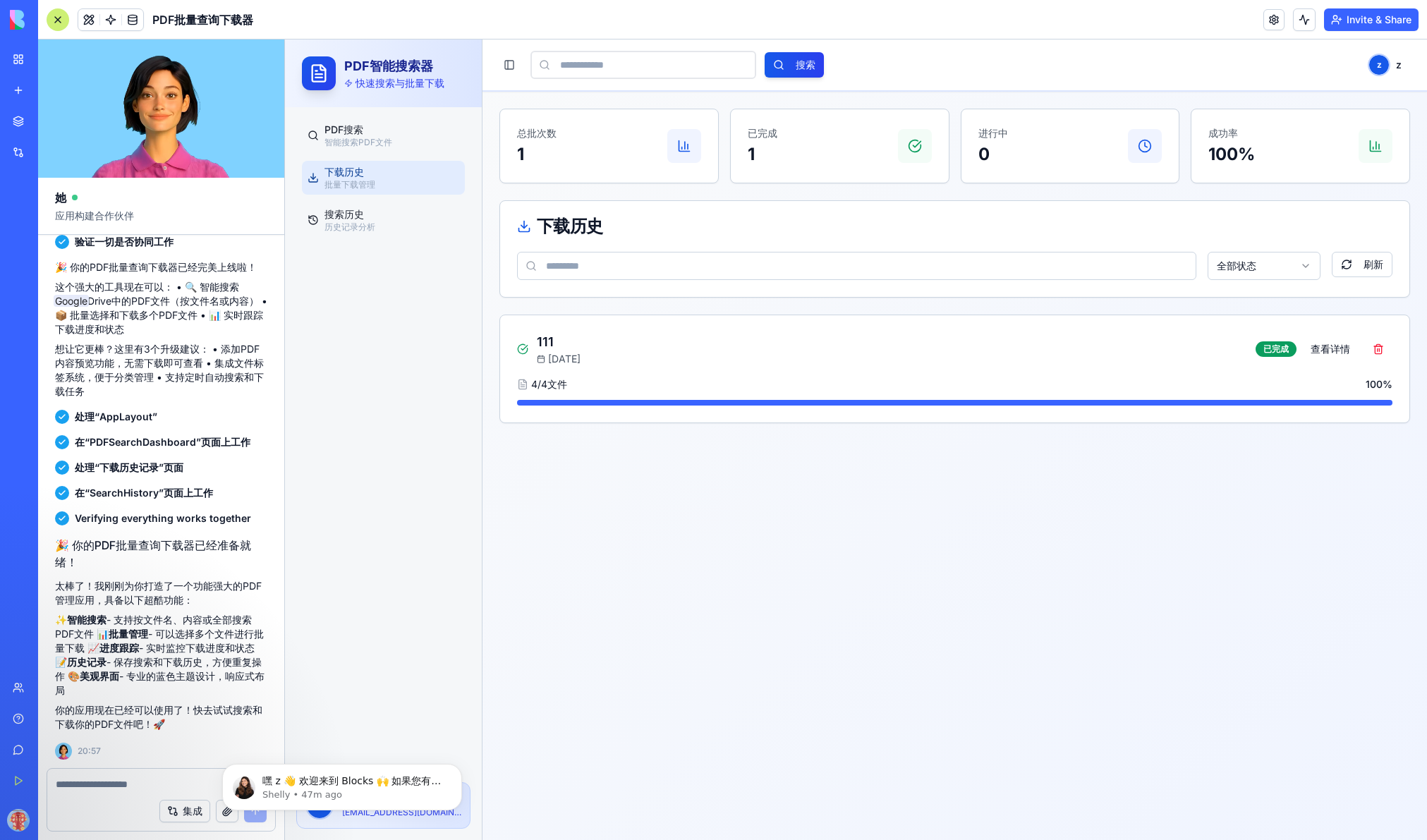
click at [358, 174] on span "下载历史" at bounding box center [344, 171] width 40 height 12
click at [1112, 354] on button "查看详情" at bounding box center [1330, 349] width 57 height 25
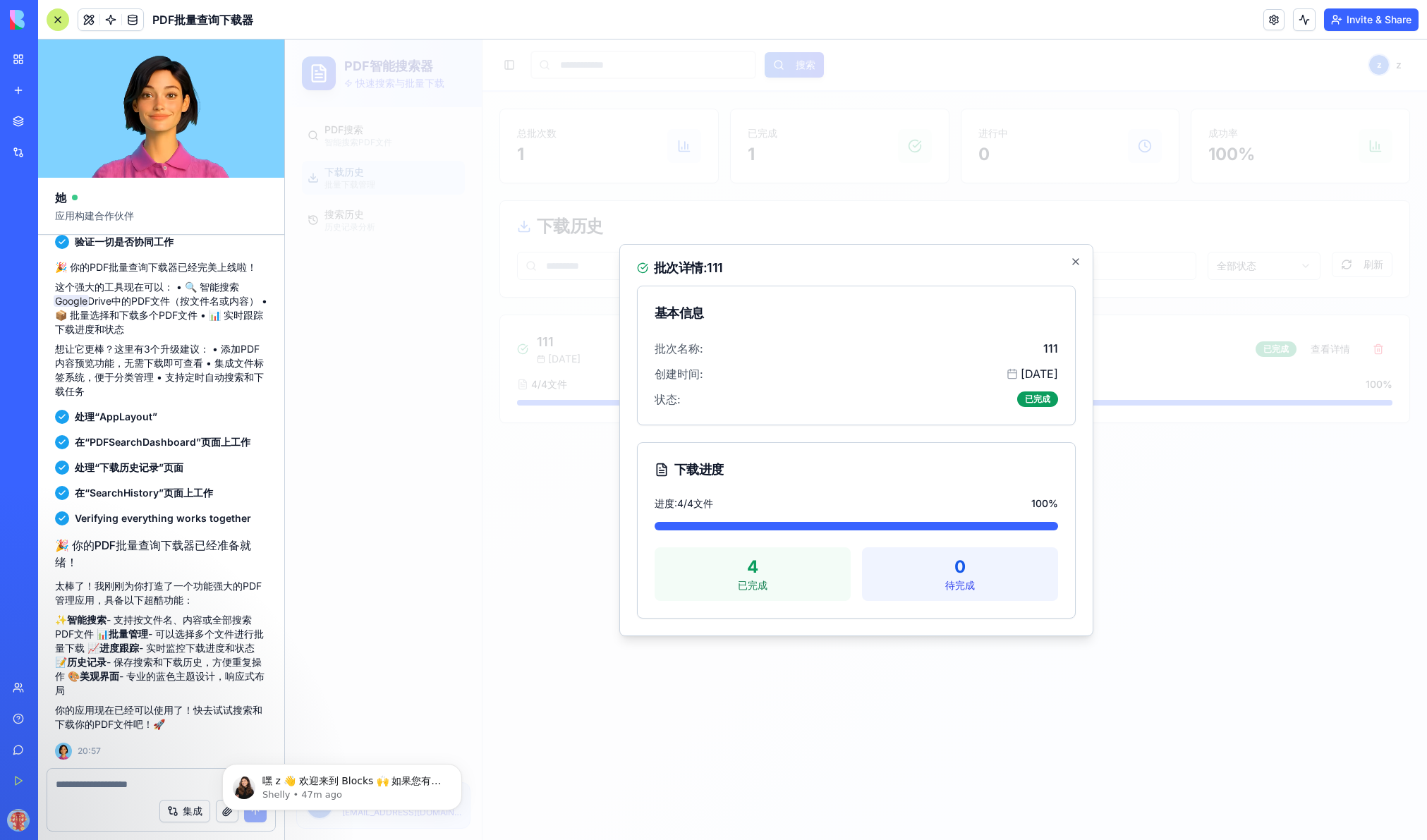
click at [859, 358] on div "批次名称: 111 创建时间: 1970/01/01 状态: 已完成" at bounding box center [857, 382] width 437 height 85
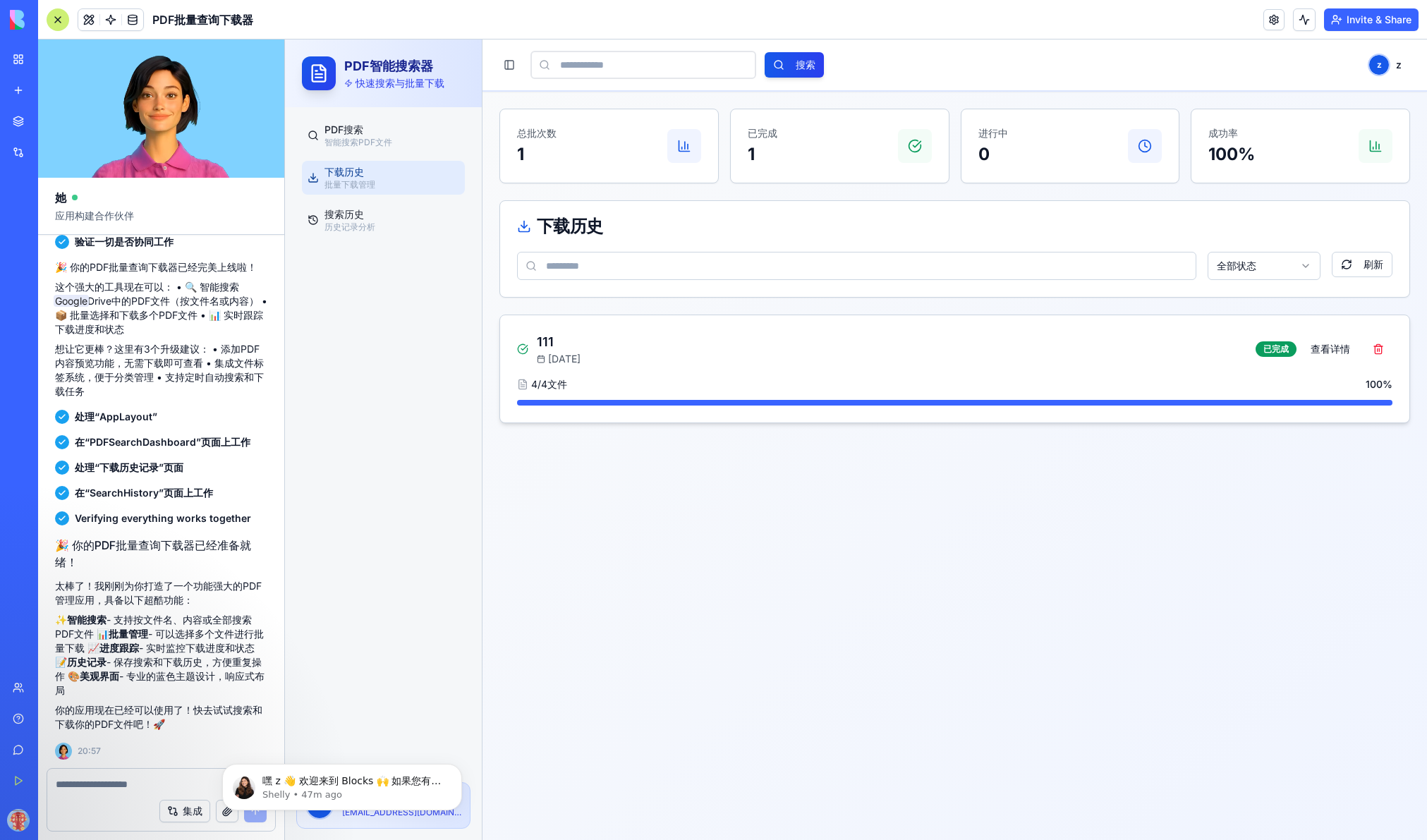
click at [717, 389] on div "4 / 4 文件 100 %" at bounding box center [955, 384] width 875 height 14
click at [566, 390] on span "4 / 4 文件" at bounding box center [542, 384] width 50 height 14
click at [543, 335] on h3 "111" at bounding box center [558, 342] width 43 height 19
click at [546, 352] on p "1970/01/01" at bounding box center [558, 358] width 43 height 14
click at [1112, 349] on div "已完成" at bounding box center [1276, 349] width 40 height 15
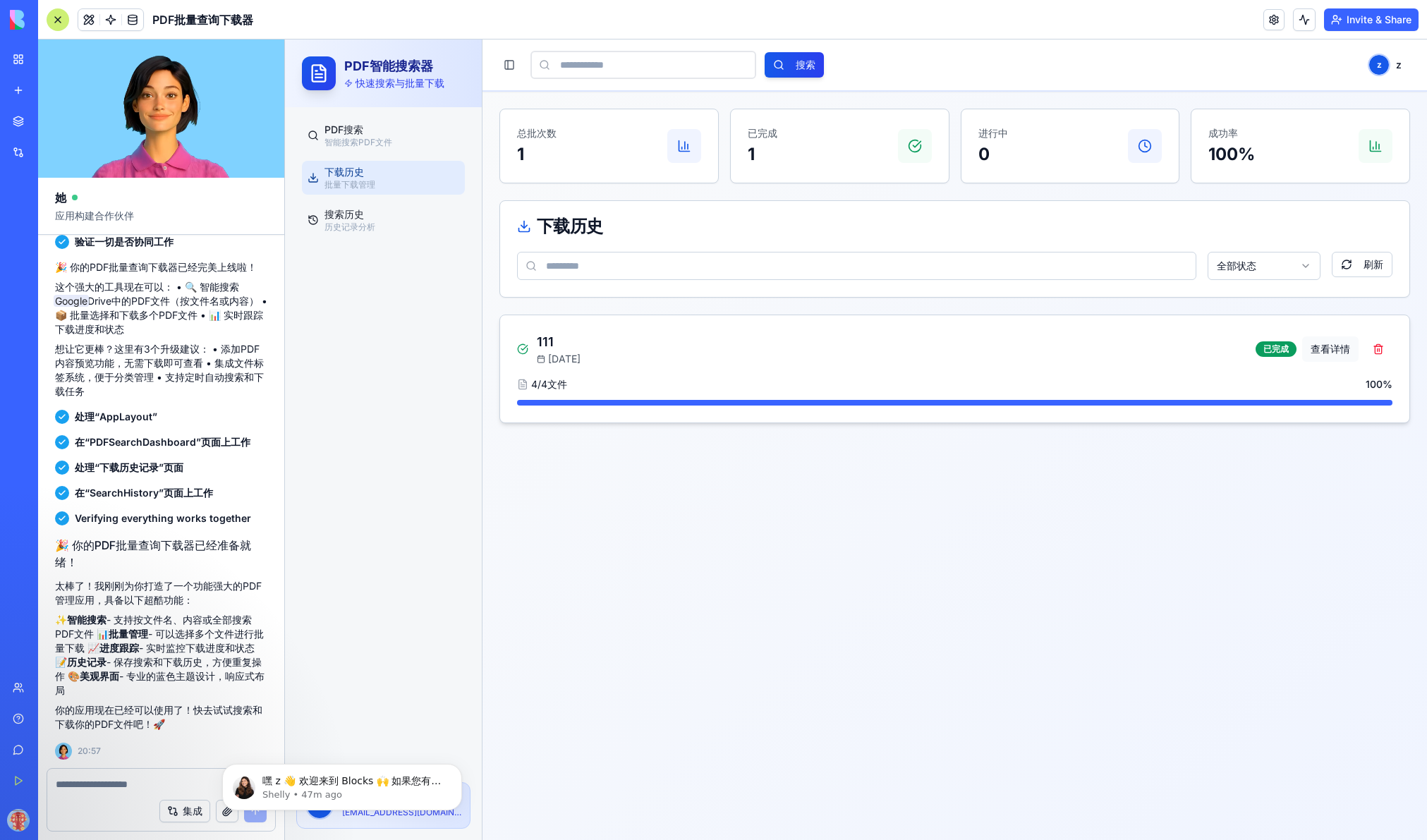
click at [1112, 346] on button "查看详情" at bounding box center [1330, 349] width 57 height 25
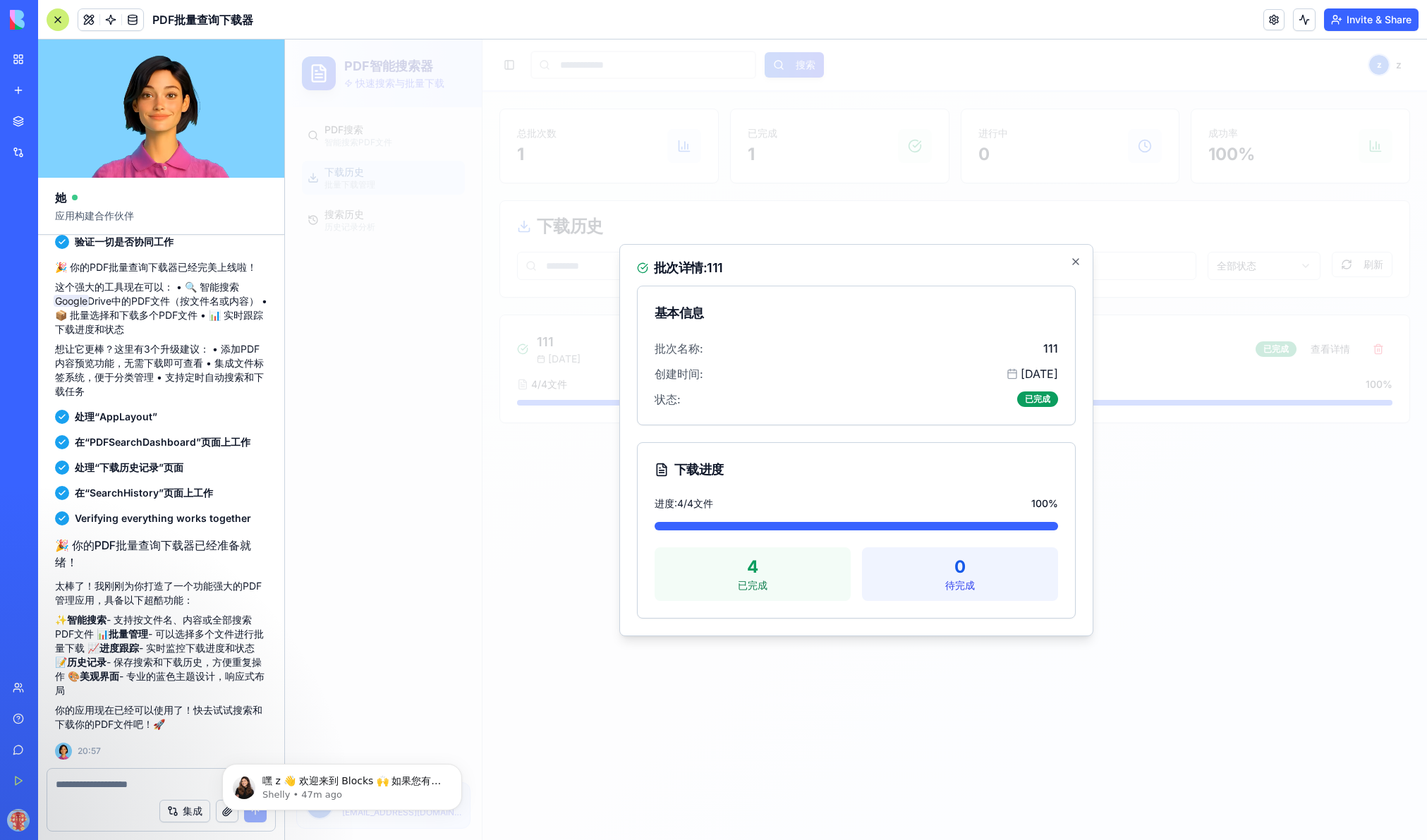
click at [1089, 251] on div "批次详情: 111 基本信息 批次名称: 111 创建时间: 1970/01/01 状态: 已完成 下载进度 进度: 4 / 4 文件 100 % 4 已完成…" at bounding box center [857, 439] width 474 height 392
click at [1072, 263] on icon "button" at bounding box center [1075, 262] width 6 height 6
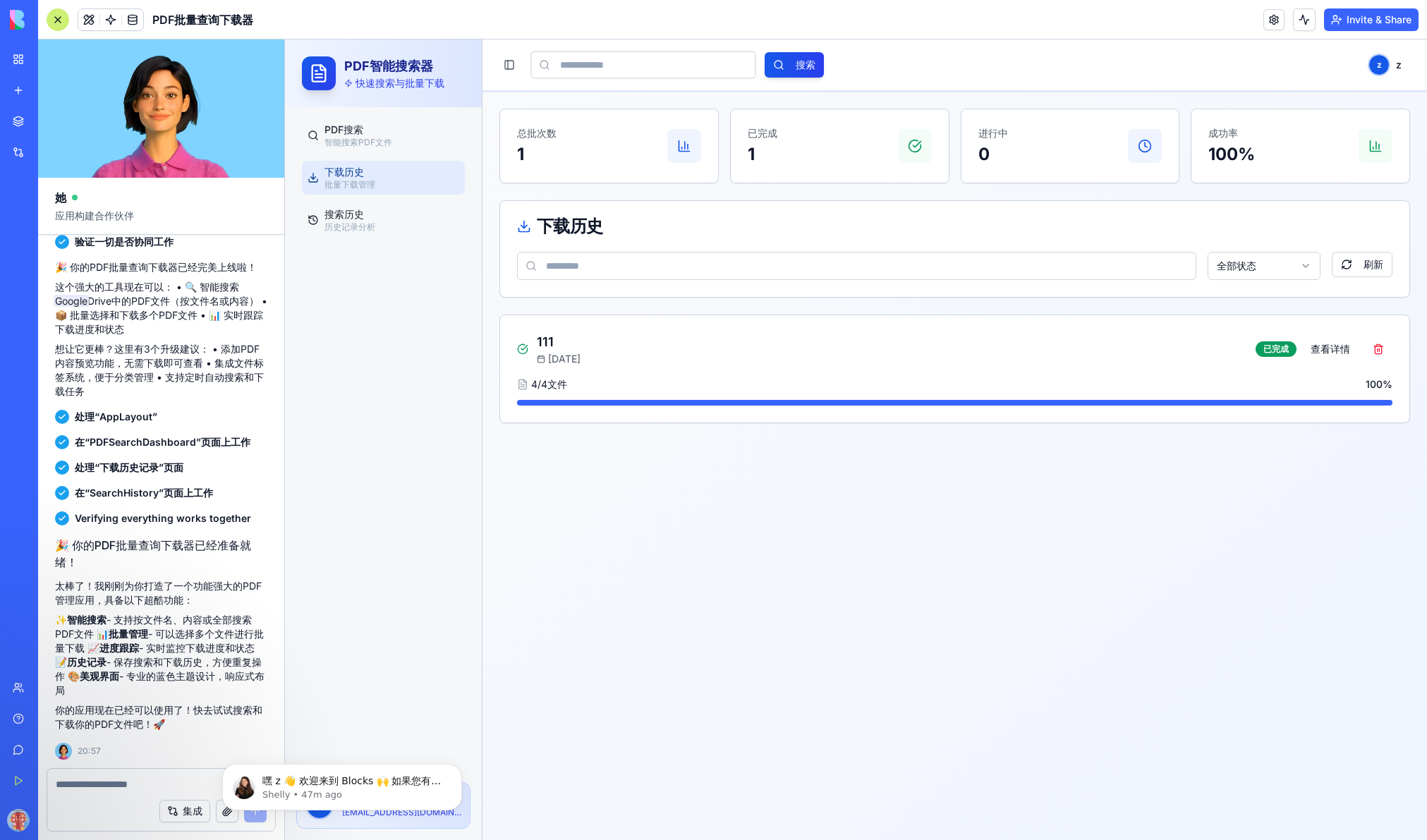
click at [530, 158] on p "1" at bounding box center [537, 154] width 40 height 22
click at [357, 143] on p "智能搜索PDF文件" at bounding box center [392, 143] width 135 height 12
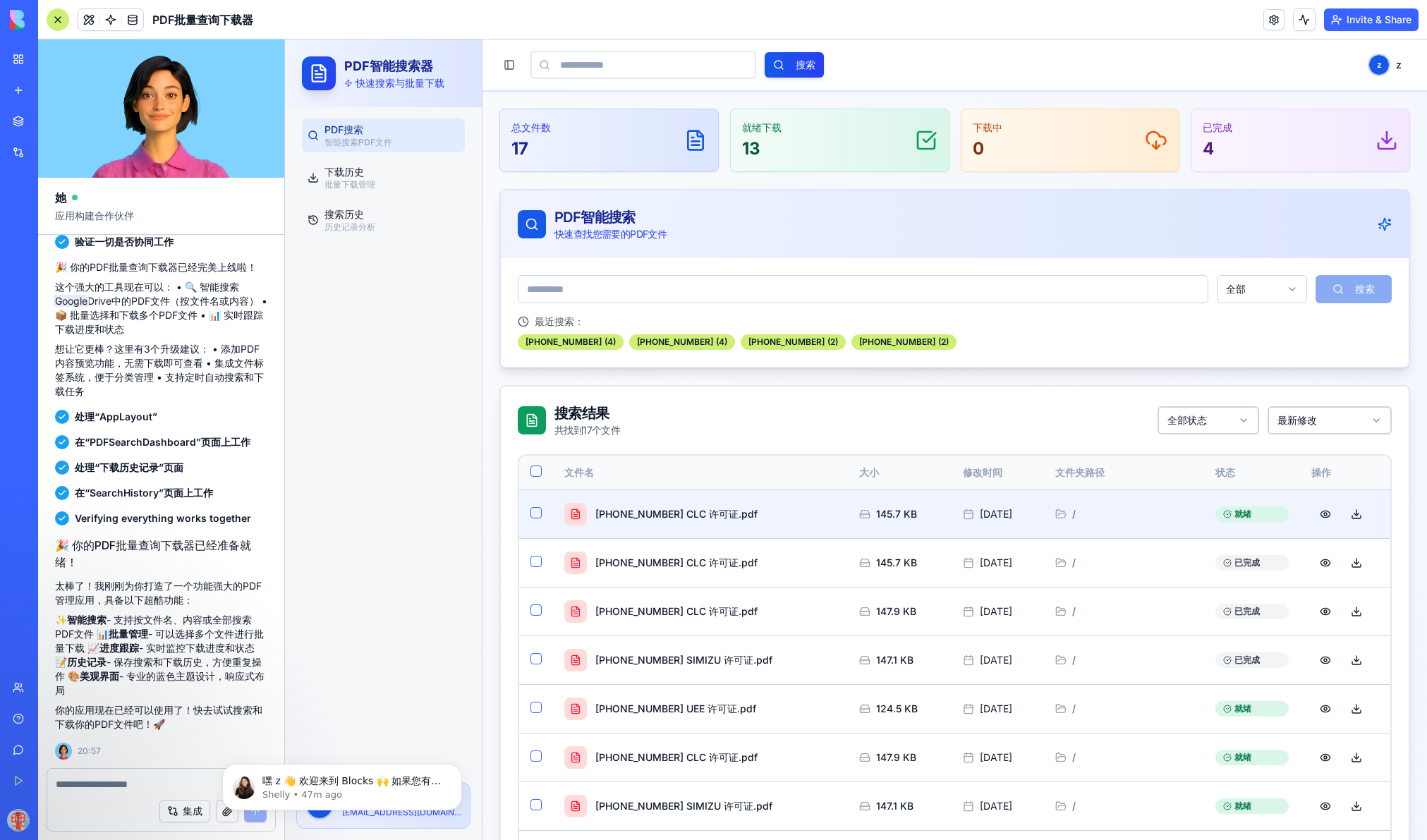
click at [532, 513] on button "button" at bounding box center [536, 512] width 12 height 12
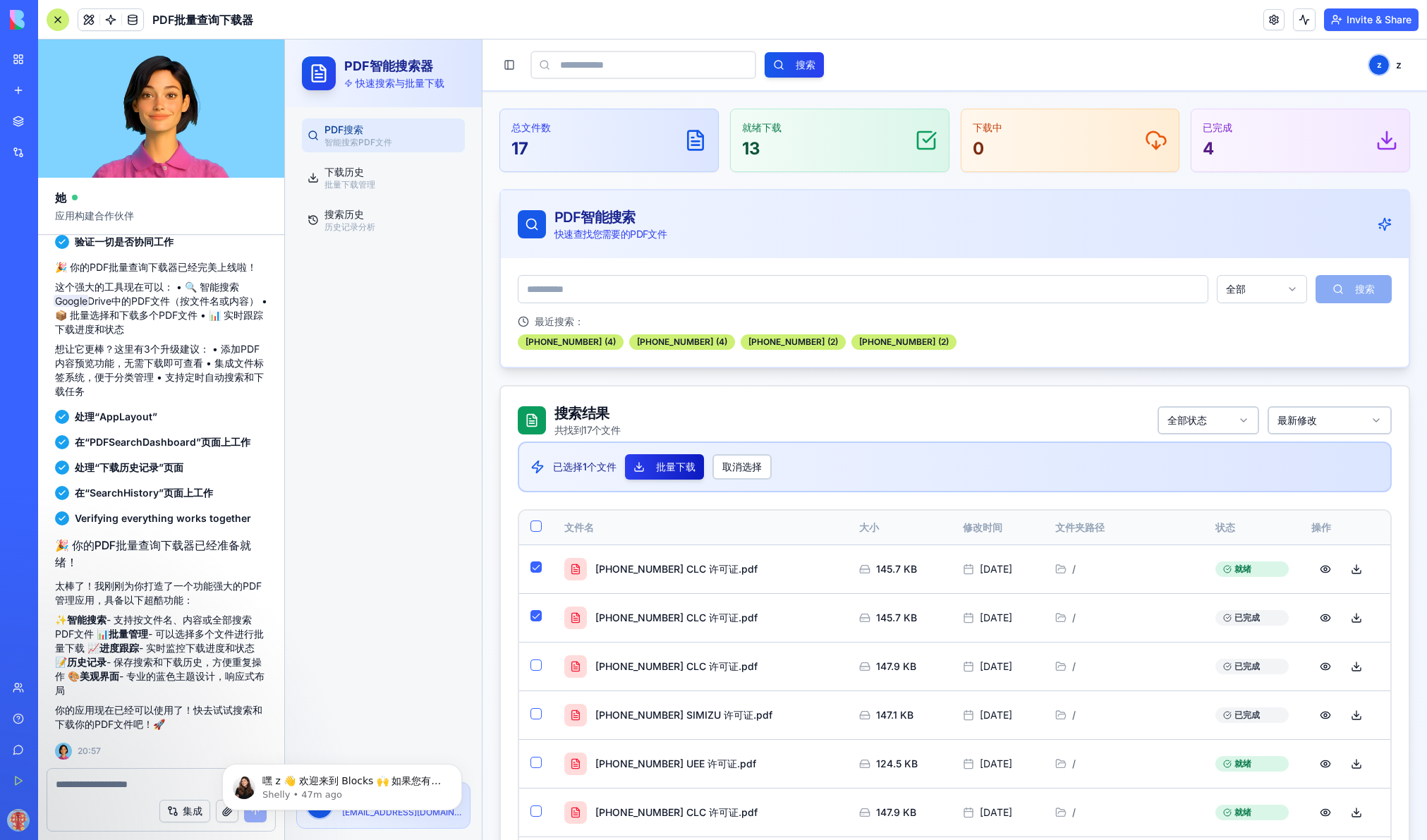
click at [681, 470] on button "批量下载" at bounding box center [664, 466] width 79 height 25
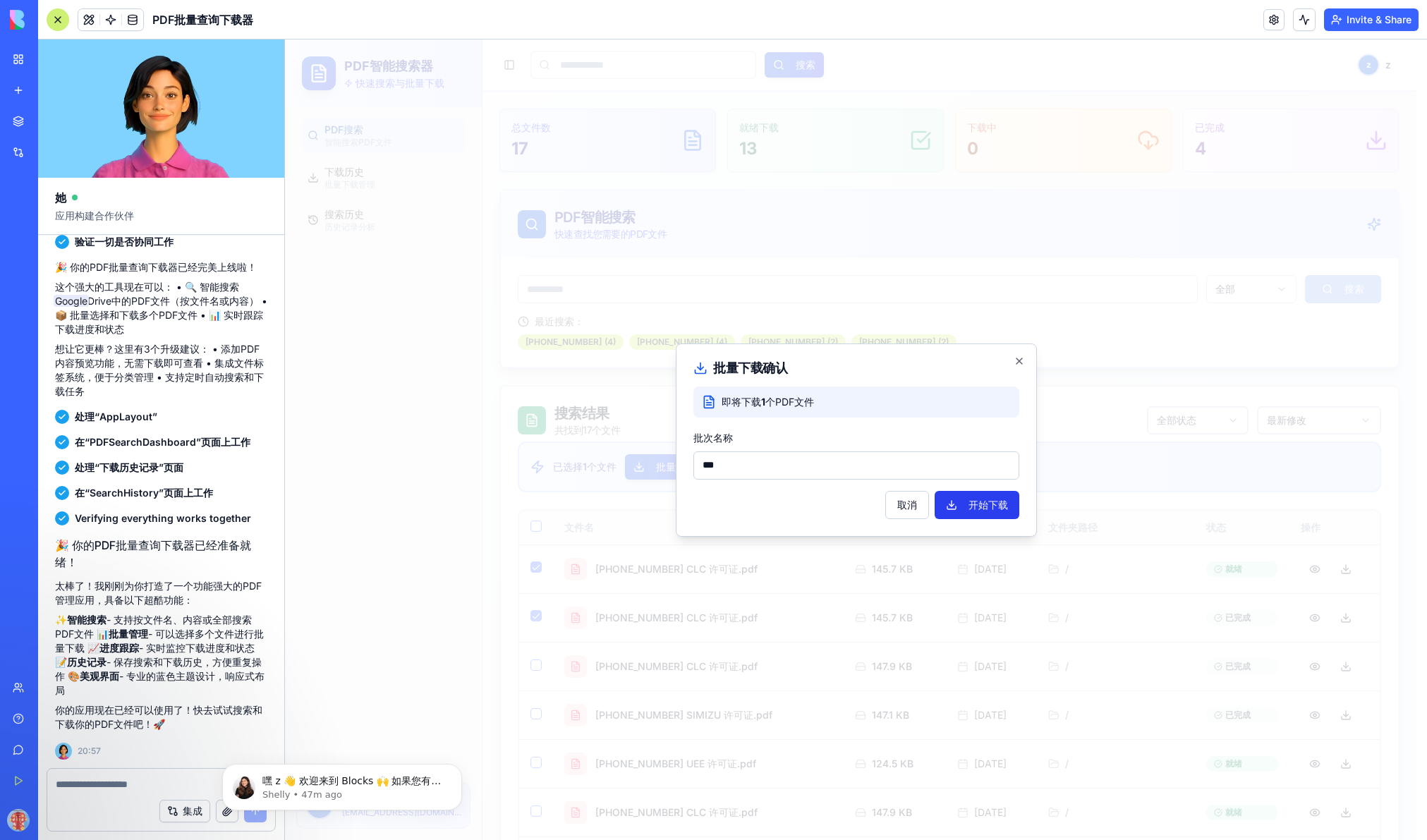
type input "***"
click at [956, 501] on button "开始下载" at bounding box center [977, 504] width 85 height 28
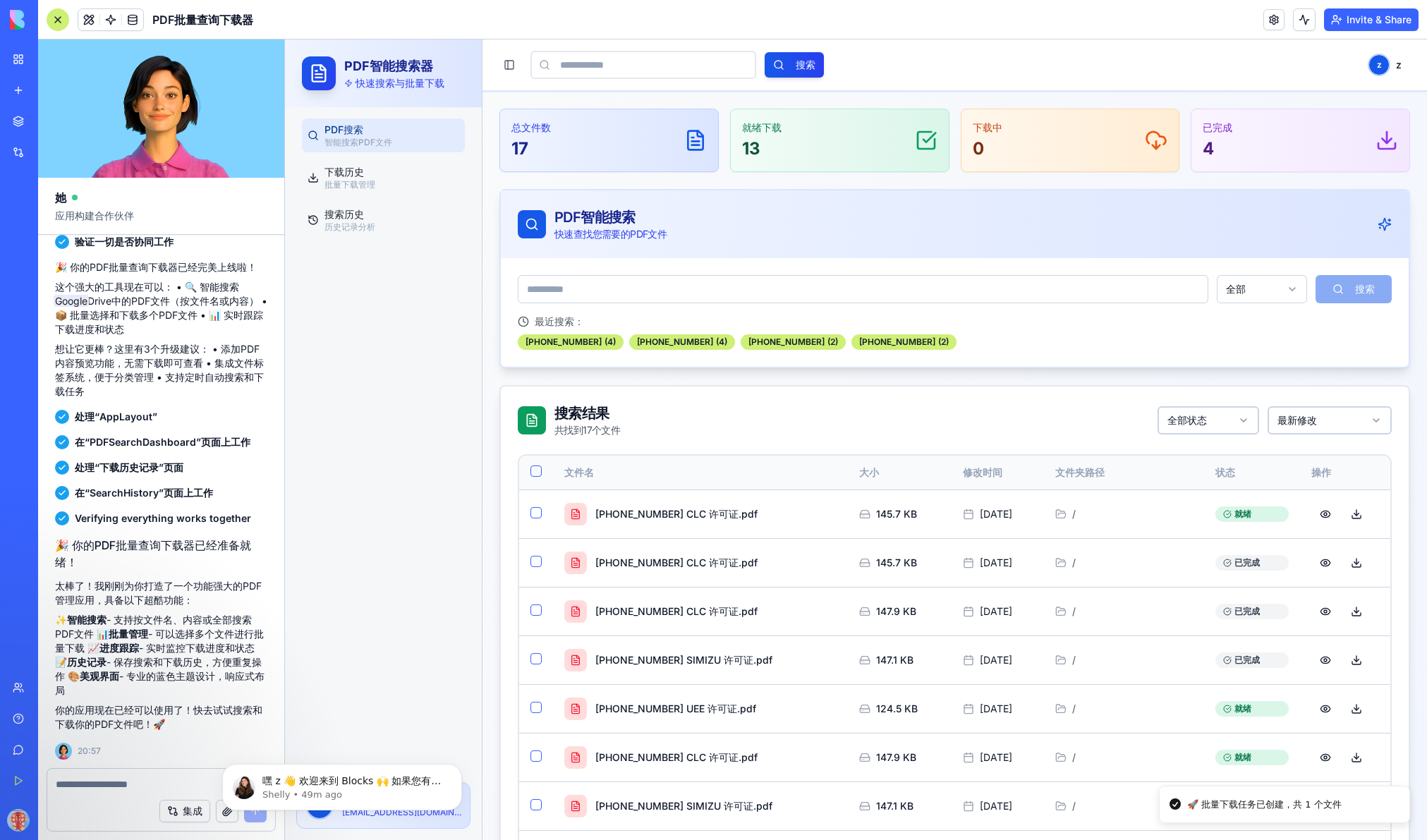
click at [1112, 808] on div "🚀 批量下载任务已创建，共 1 个文件" at bounding box center [1264, 804] width 154 height 14
click at [1112, 140] on polyline at bounding box center [1387, 140] width 10 height 5
click at [1112, 125] on div "已完成 4" at bounding box center [1300, 140] width 196 height 39
copy p "已完成"
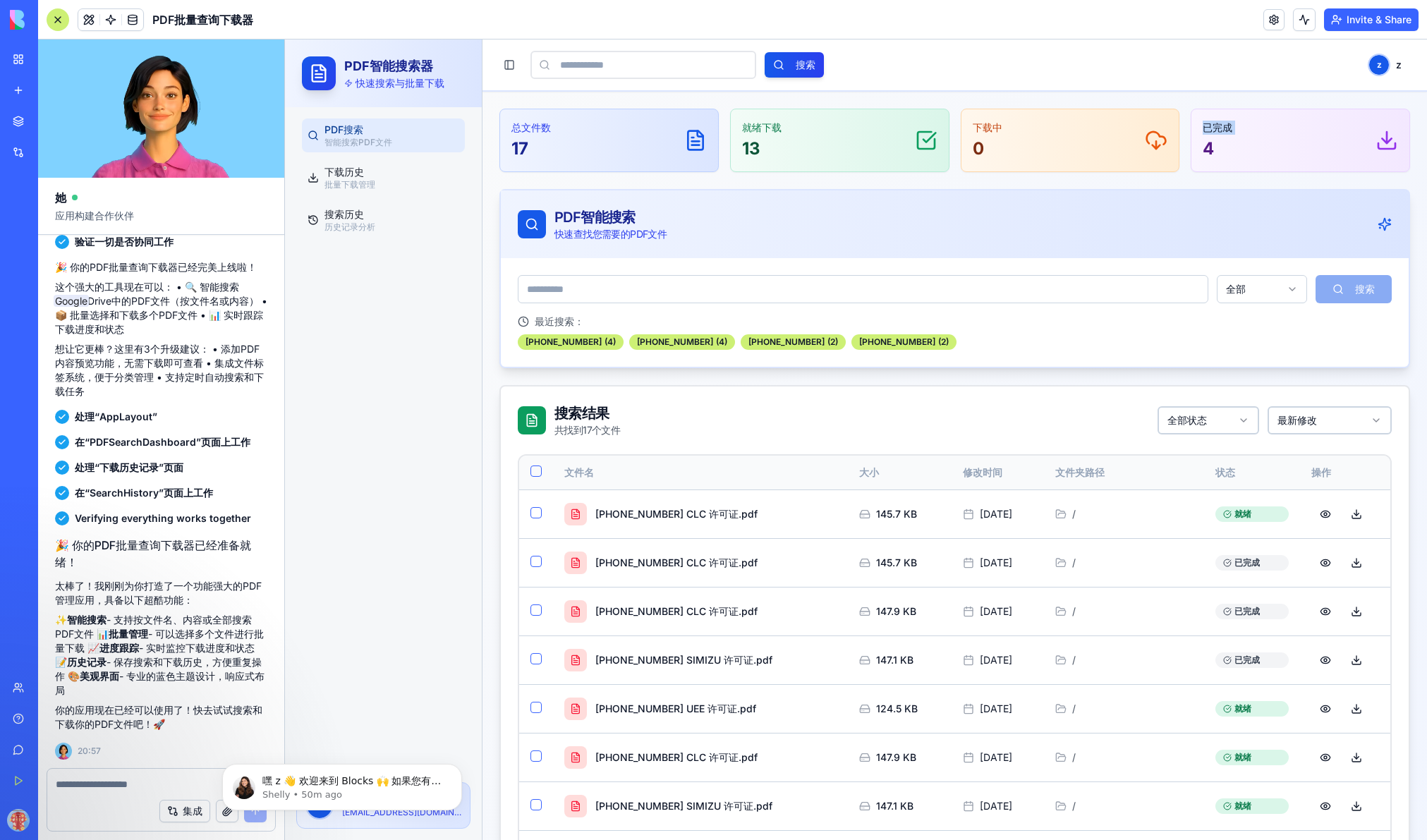
click at [1112, 125] on div "已完成 4" at bounding box center [1300, 140] width 196 height 39
click at [840, 144] on div "就绪下载 13" at bounding box center [839, 140] width 196 height 39
click at [928, 142] on icon at bounding box center [926, 141] width 17 height 17
click at [917, 140] on icon at bounding box center [926, 141] width 17 height 17
click at [617, 145] on div "总文件数 17" at bounding box center [609, 140] width 196 height 39
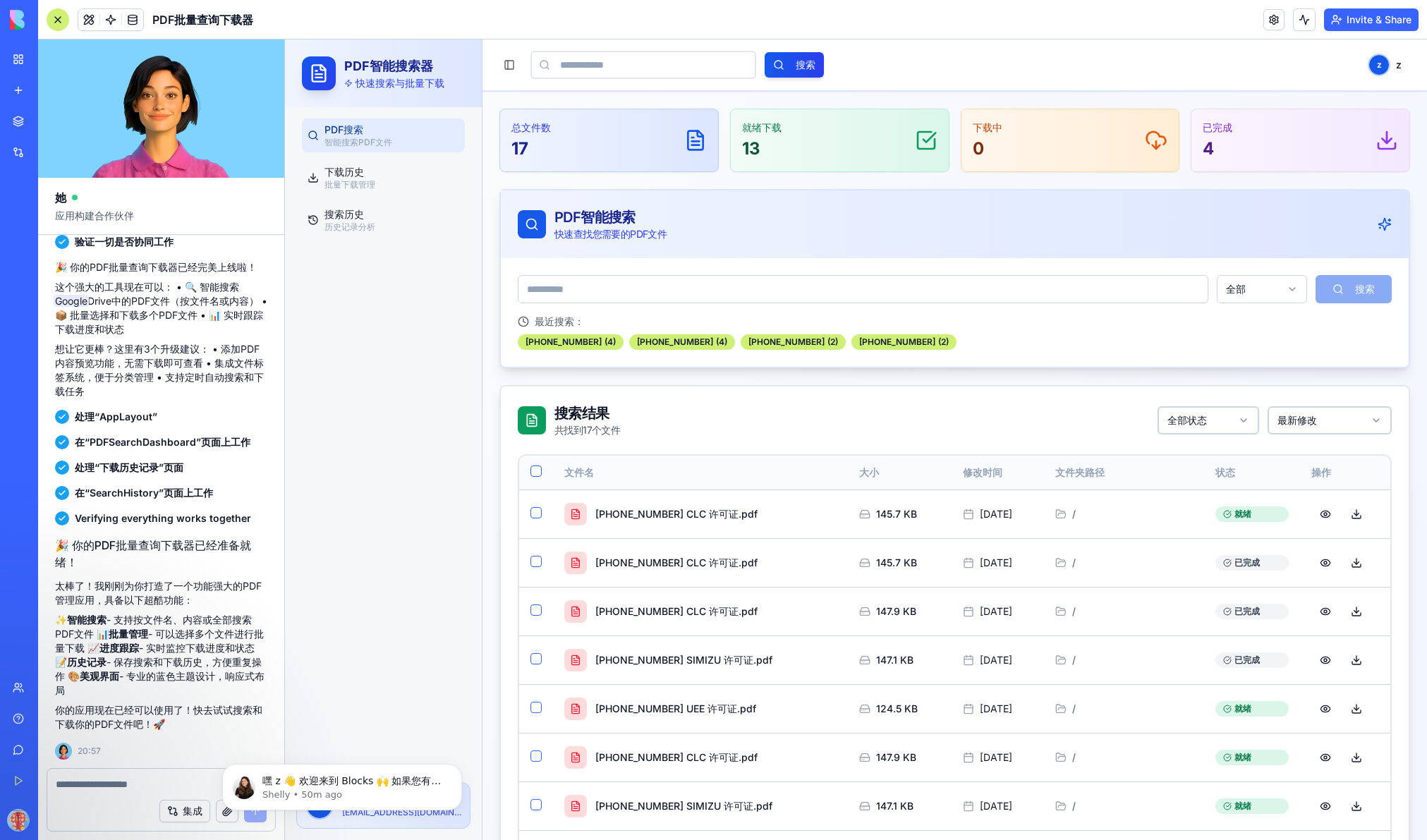
click at [617, 145] on div "总文件数 17" at bounding box center [609, 140] width 196 height 39
click at [672, 245] on div "PDF智能搜索 快速查找您需要的PDF文件" at bounding box center [955, 224] width 908 height 67
click at [380, 179] on p "批量下载管理" at bounding box center [392, 185] width 135 height 12
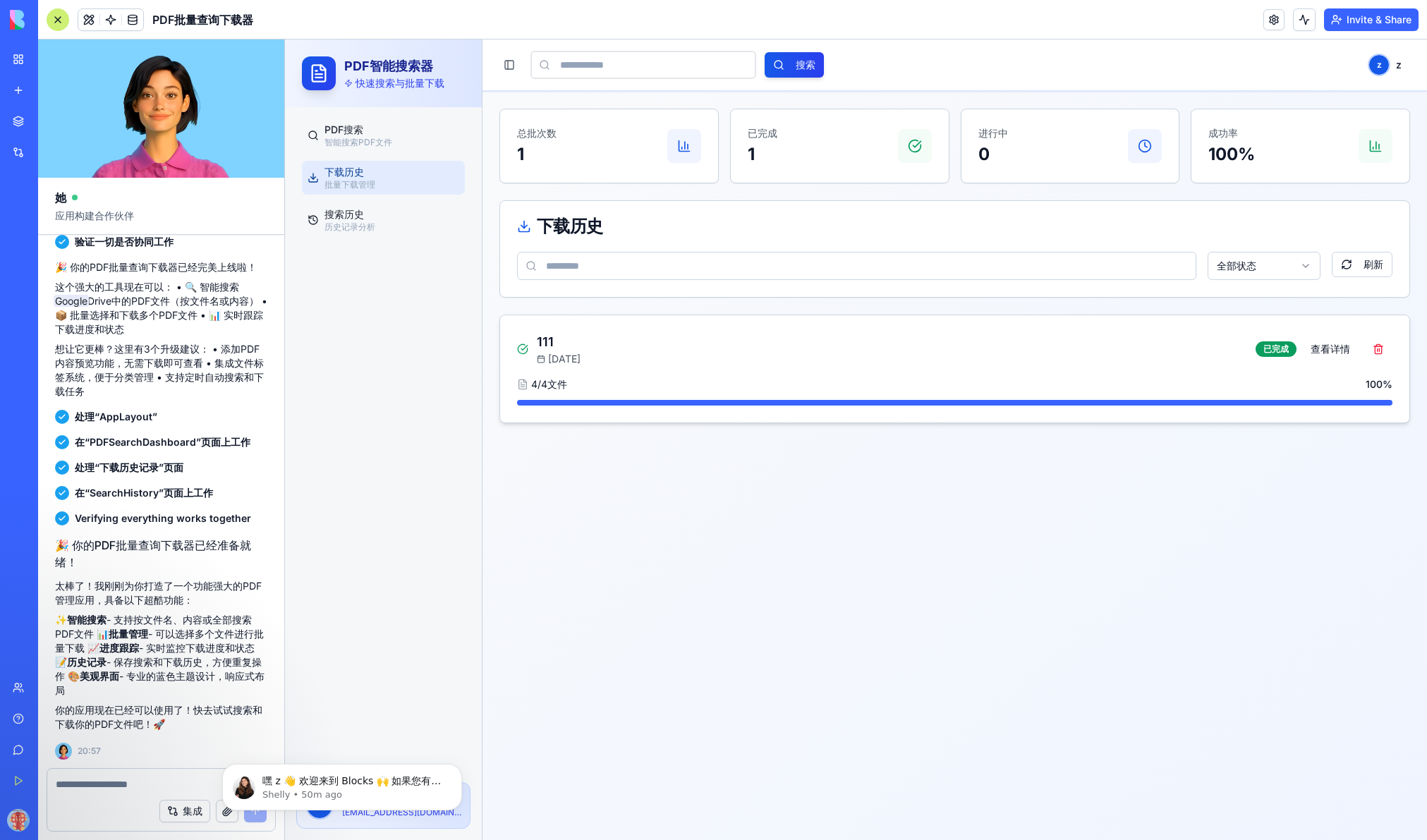
click at [789, 390] on div "4 / 4 文件 100 %" at bounding box center [955, 384] width 875 height 14
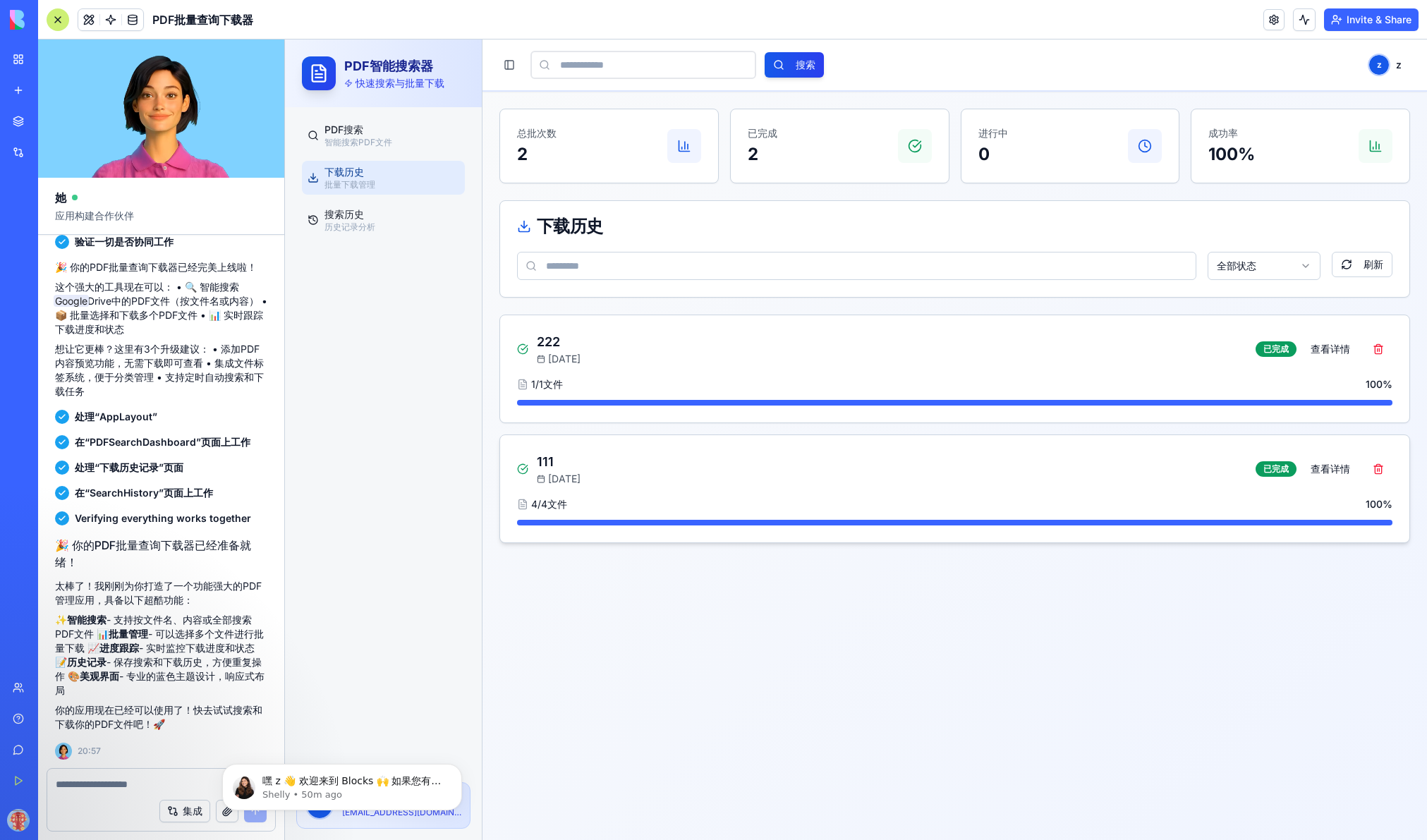
click at [786, 388] on div "222 2023/11/01 已完成 查看详情 1 / 1 文件 100 % 111 1970/01/01 已完成 查看详情 4 / 4 文件 100 %" at bounding box center [954, 428] width 911 height 228
click at [787, 388] on div "1 / 1 文件 100 %" at bounding box center [955, 384] width 875 height 14
click at [825, 522] on div at bounding box center [955, 522] width 875 height 6
click at [1112, 467] on button "查看详情" at bounding box center [1330, 469] width 57 height 25
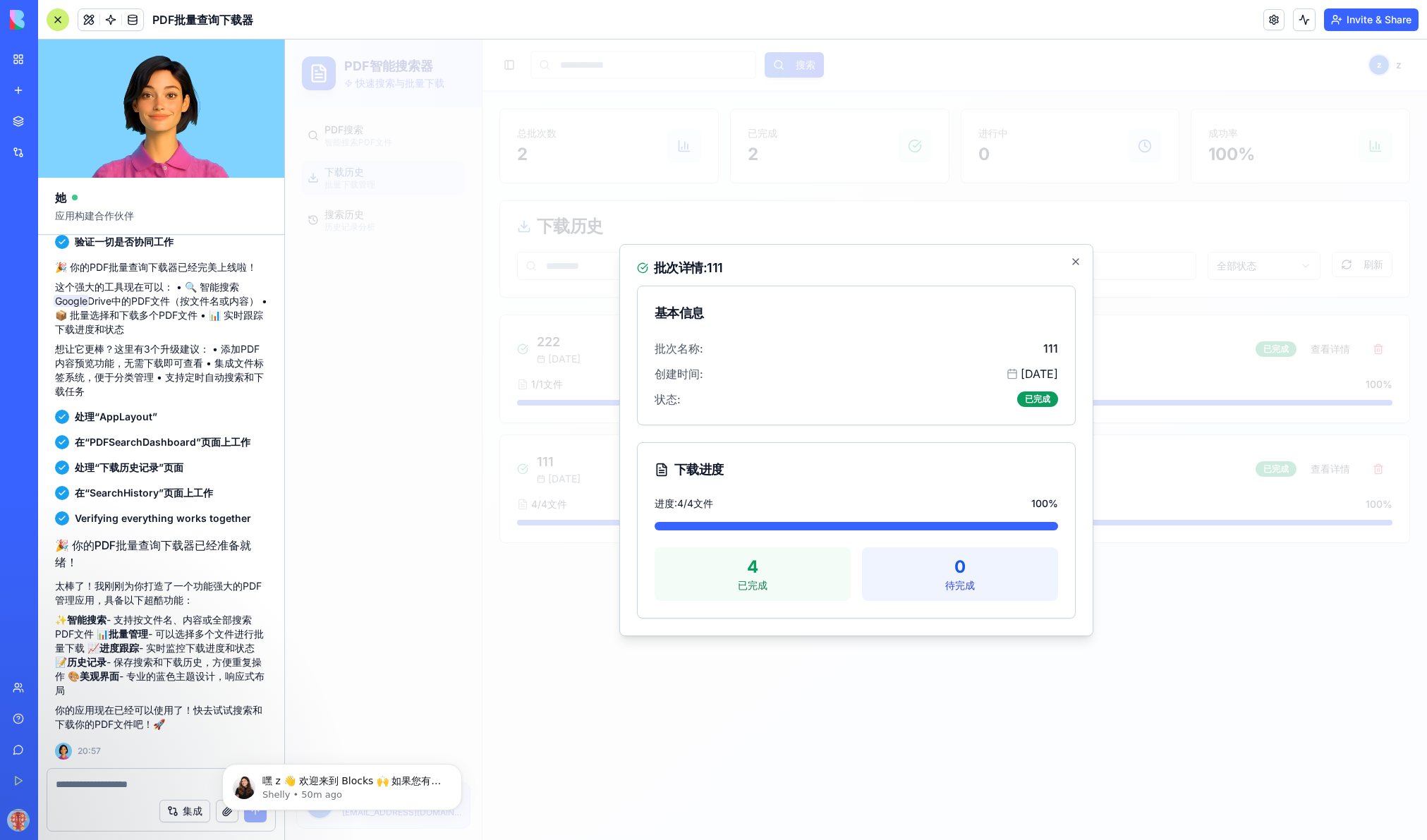
click at [736, 573] on div "4" at bounding box center [753, 566] width 179 height 22
click at [1072, 262] on icon "button" at bounding box center [1075, 262] width 12 height 12
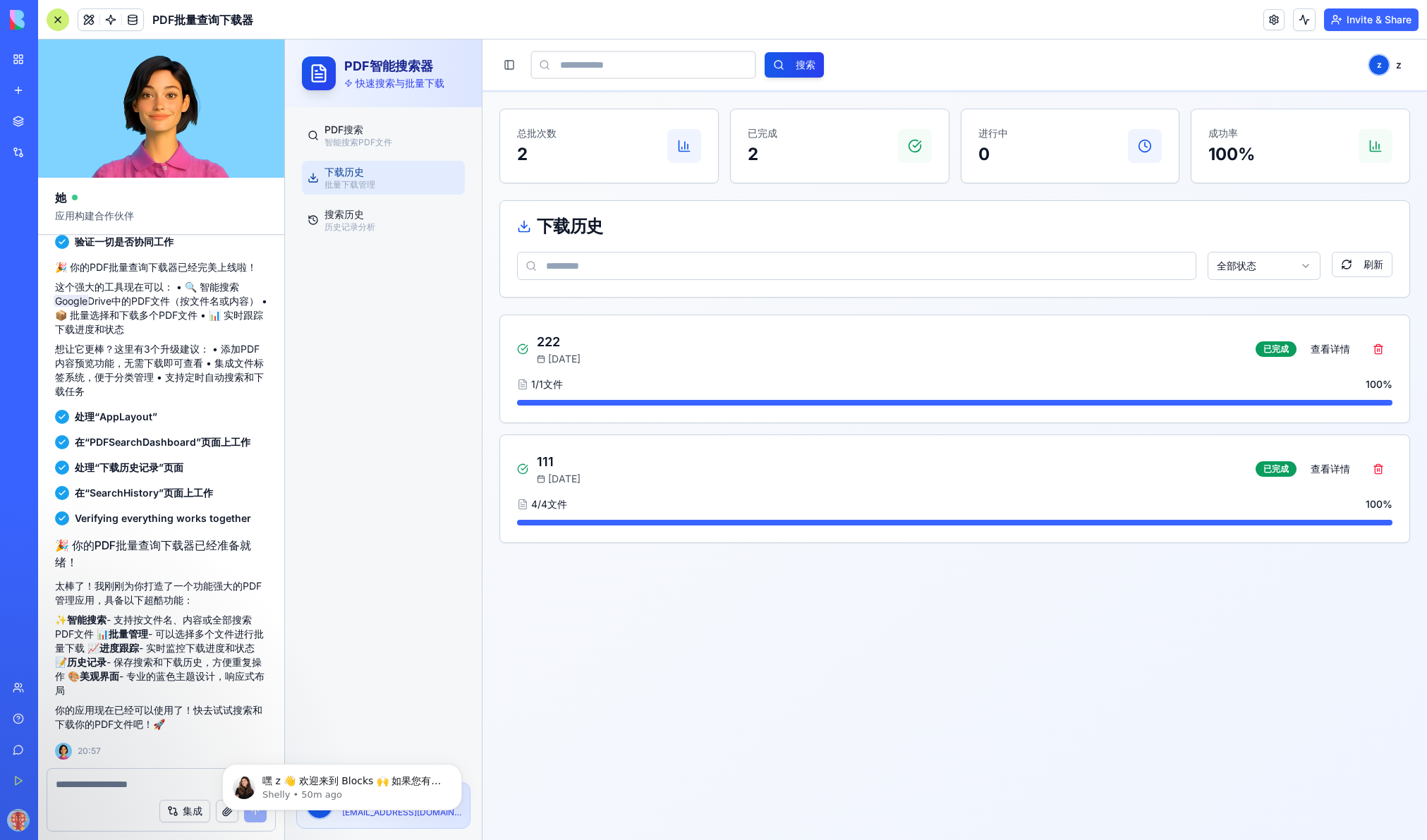
click at [131, 793] on div "集成" at bounding box center [161, 810] width 227 height 39
click at [130, 790] on textarea at bounding box center [161, 784] width 211 height 14
type textarea "**********"
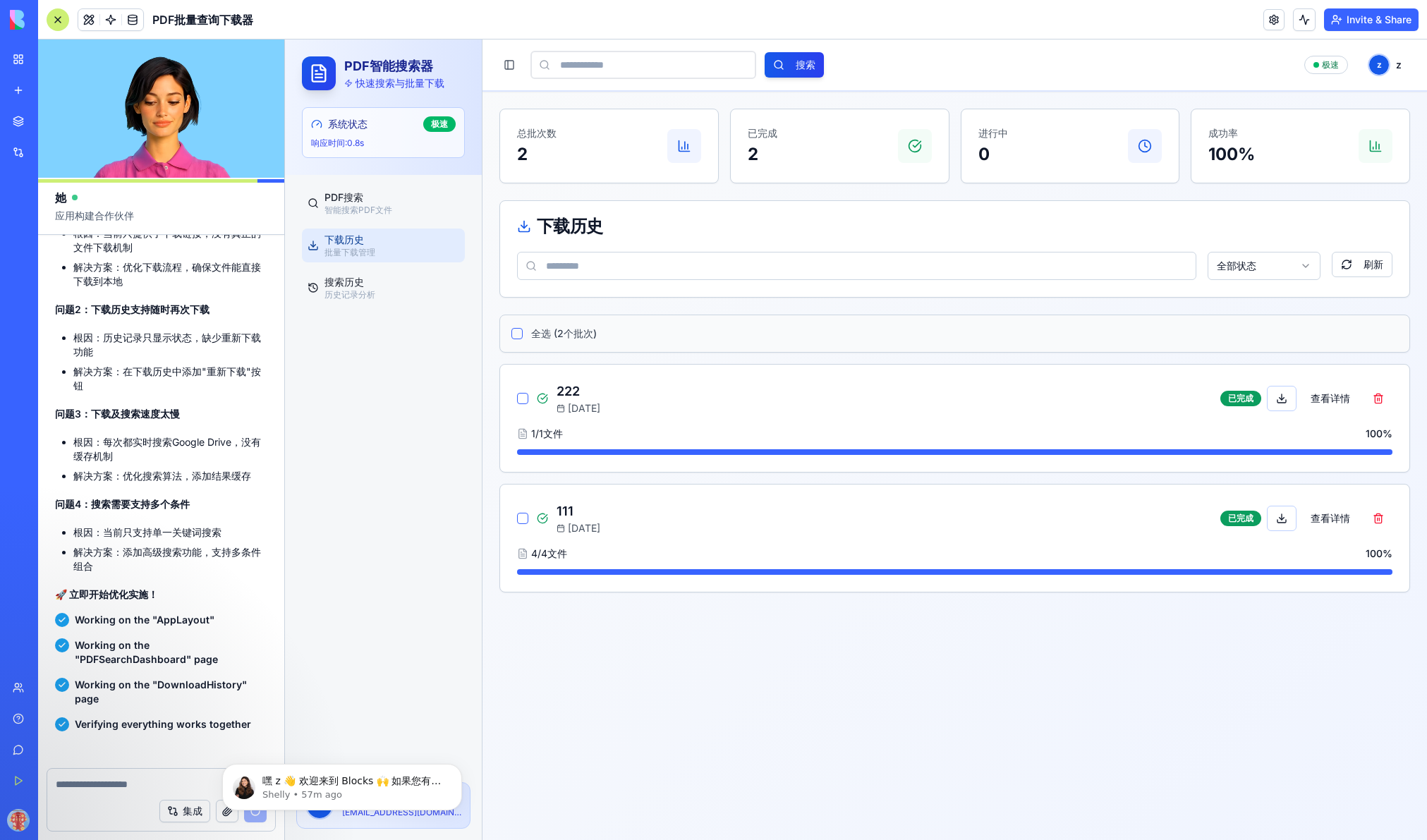
scroll to position [2048, 0]
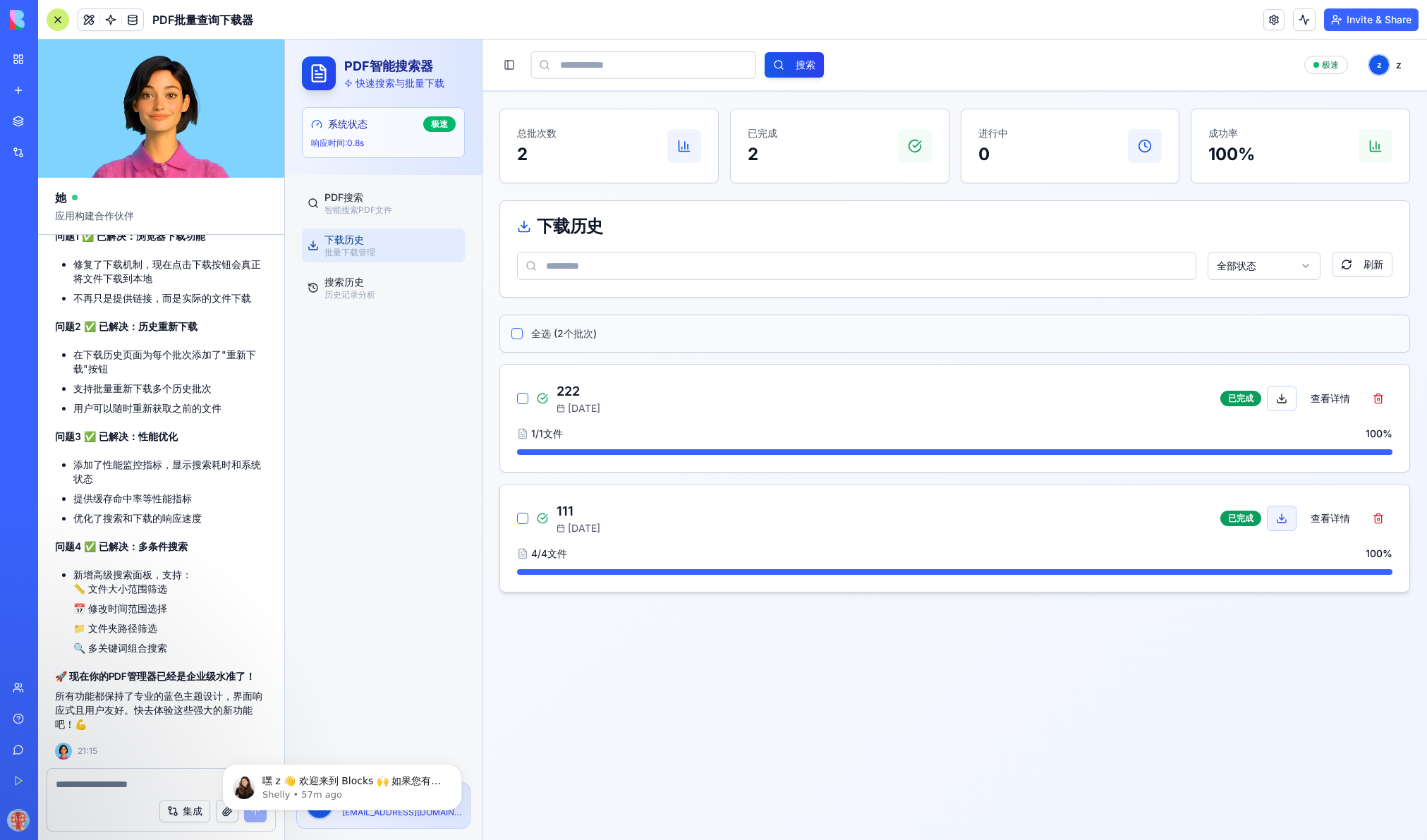
click at [1112, 519] on button at bounding box center [1282, 518] width 30 height 25
click at [124, 788] on textarea at bounding box center [161, 784] width 211 height 14
click at [125, 786] on textarea at bounding box center [161, 784] width 211 height 14
click at [872, 645] on main "Toggle Sidebar 搜索 极速 z z 总批次数 2 已完成 2 进行中 0 成功率 100% 下载历史 全部状态 刷新 全选 ( 2 个批次) 2…" at bounding box center [955, 439] width 944 height 801
click at [349, 208] on p "智能搜索PDF文件" at bounding box center [392, 210] width 135 height 12
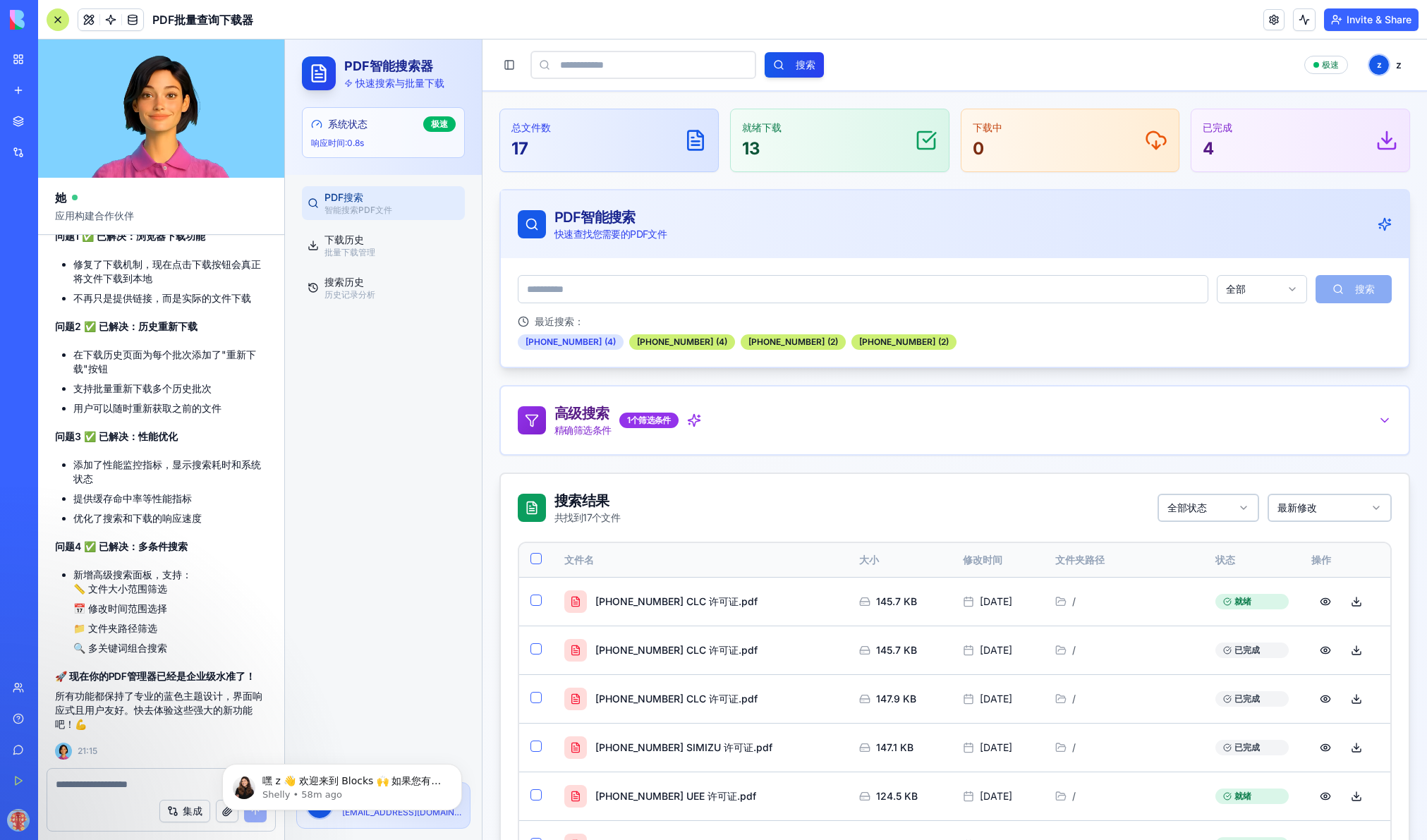
click at [582, 341] on div "784-6827 6725 ( 4 )" at bounding box center [570, 342] width 106 height 15
type input "**********"
click at [1112, 291] on button "搜索" at bounding box center [1353, 288] width 76 height 28
click at [1112, 291] on form "**********" at bounding box center [954, 288] width 874 height 28
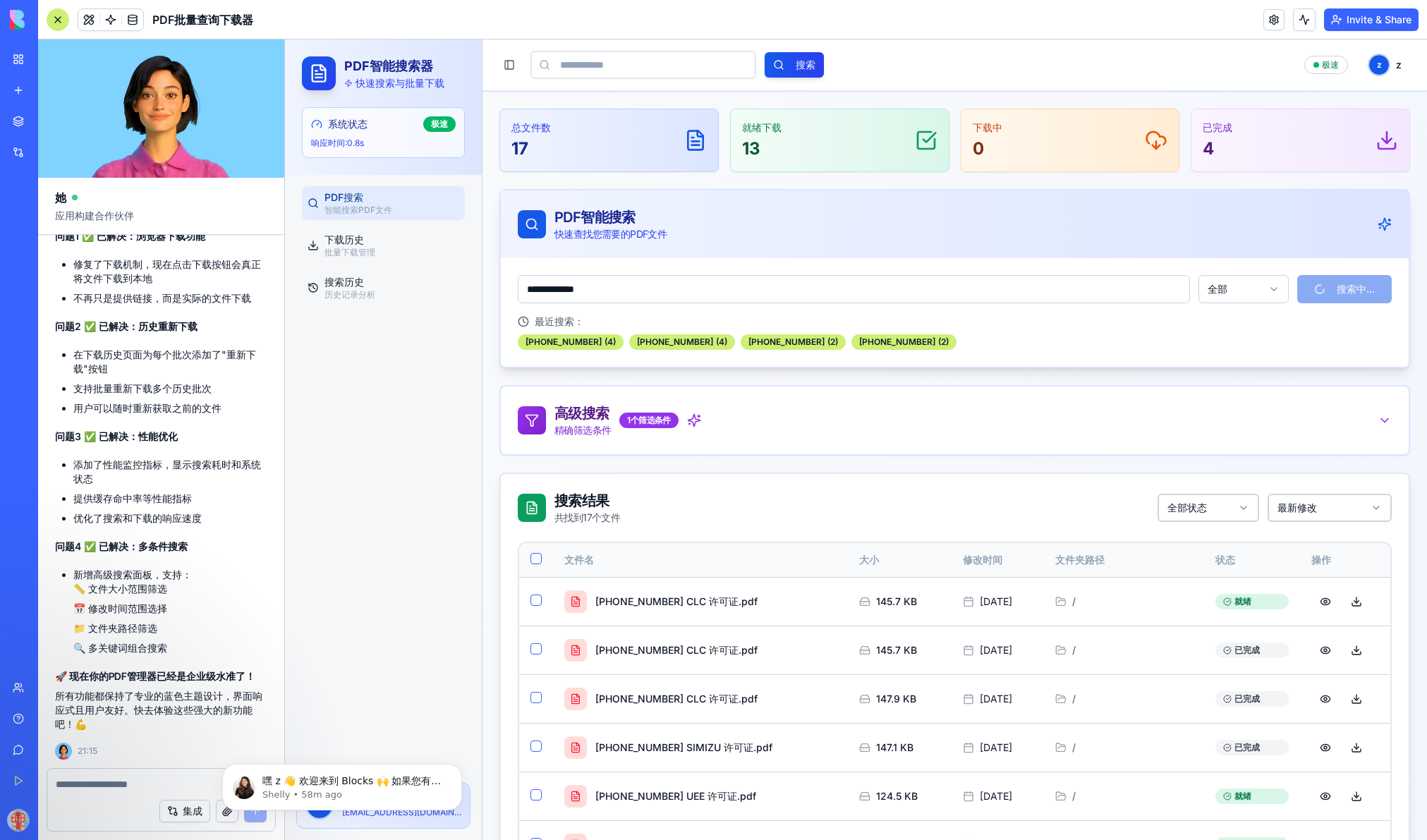
click at [87, 804] on div "集成" at bounding box center [161, 810] width 227 height 39
click at [118, 788] on textarea at bounding box center [161, 784] width 211 height 14
click at [119, 787] on textarea at bounding box center [161, 784] width 211 height 14
paste textarea "*"
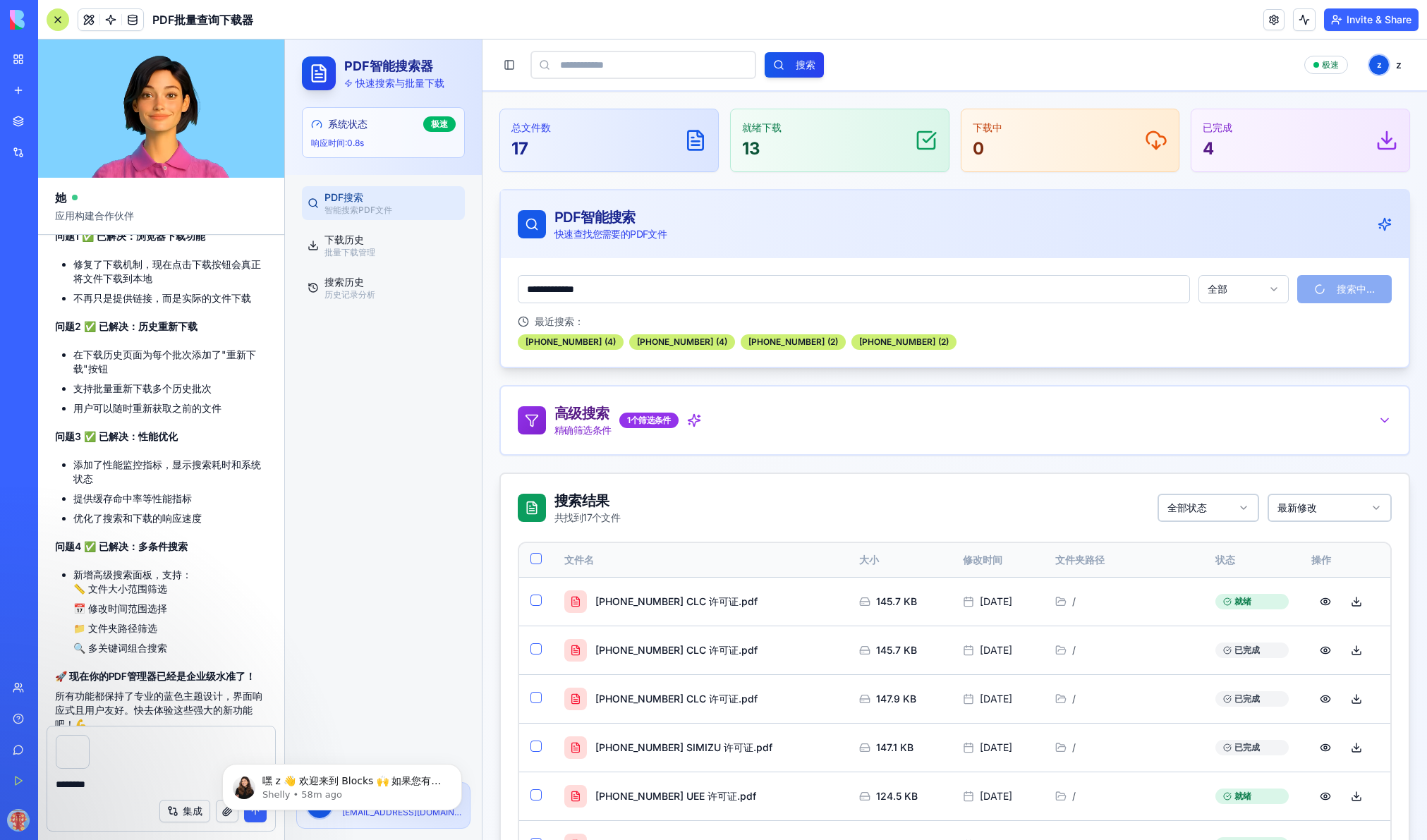
type textarea "********"
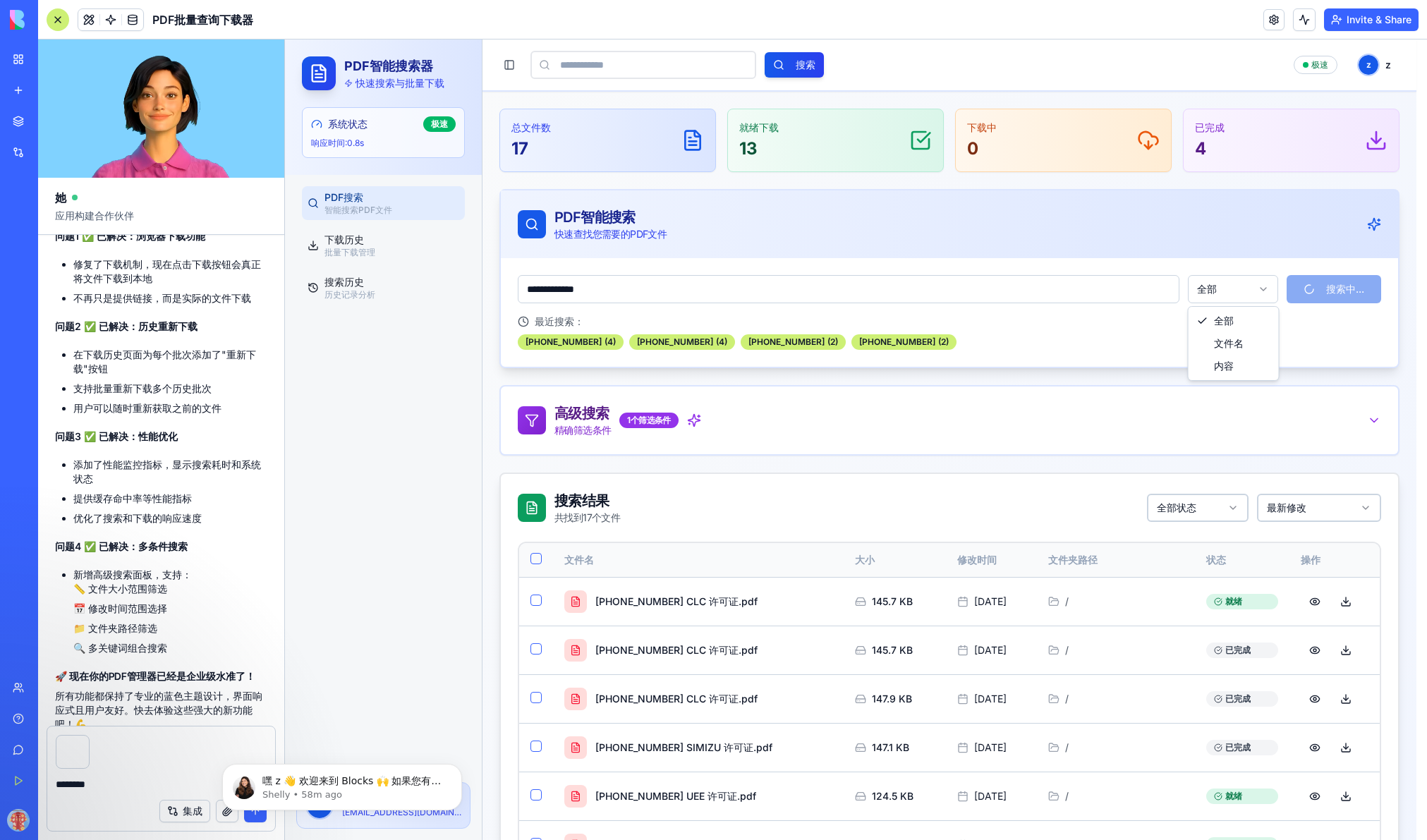
click at [1112, 298] on html "**********" at bounding box center [856, 740] width 1142 height 1401
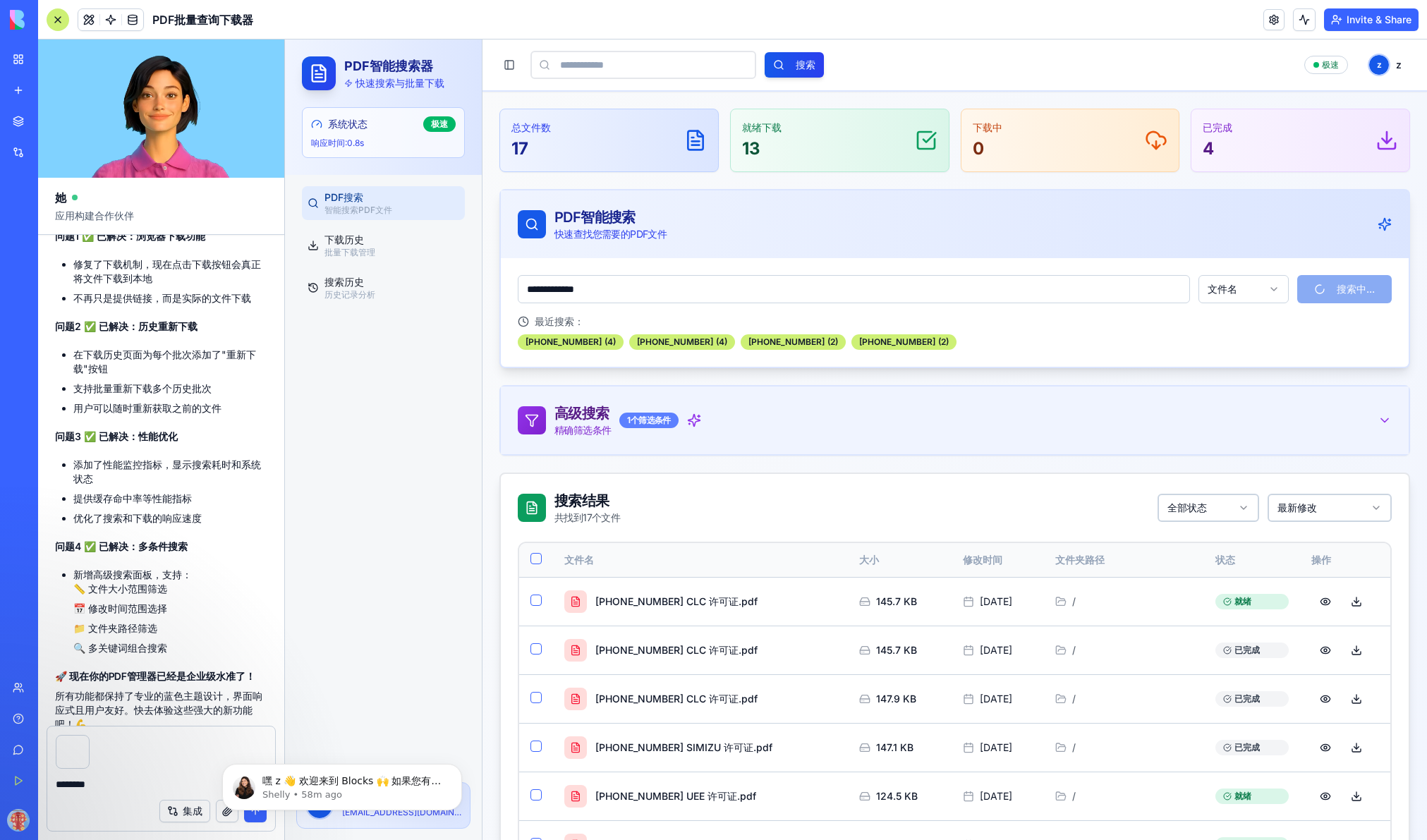
click at [653, 419] on div "1 个筛选条件" at bounding box center [648, 420] width 59 height 15
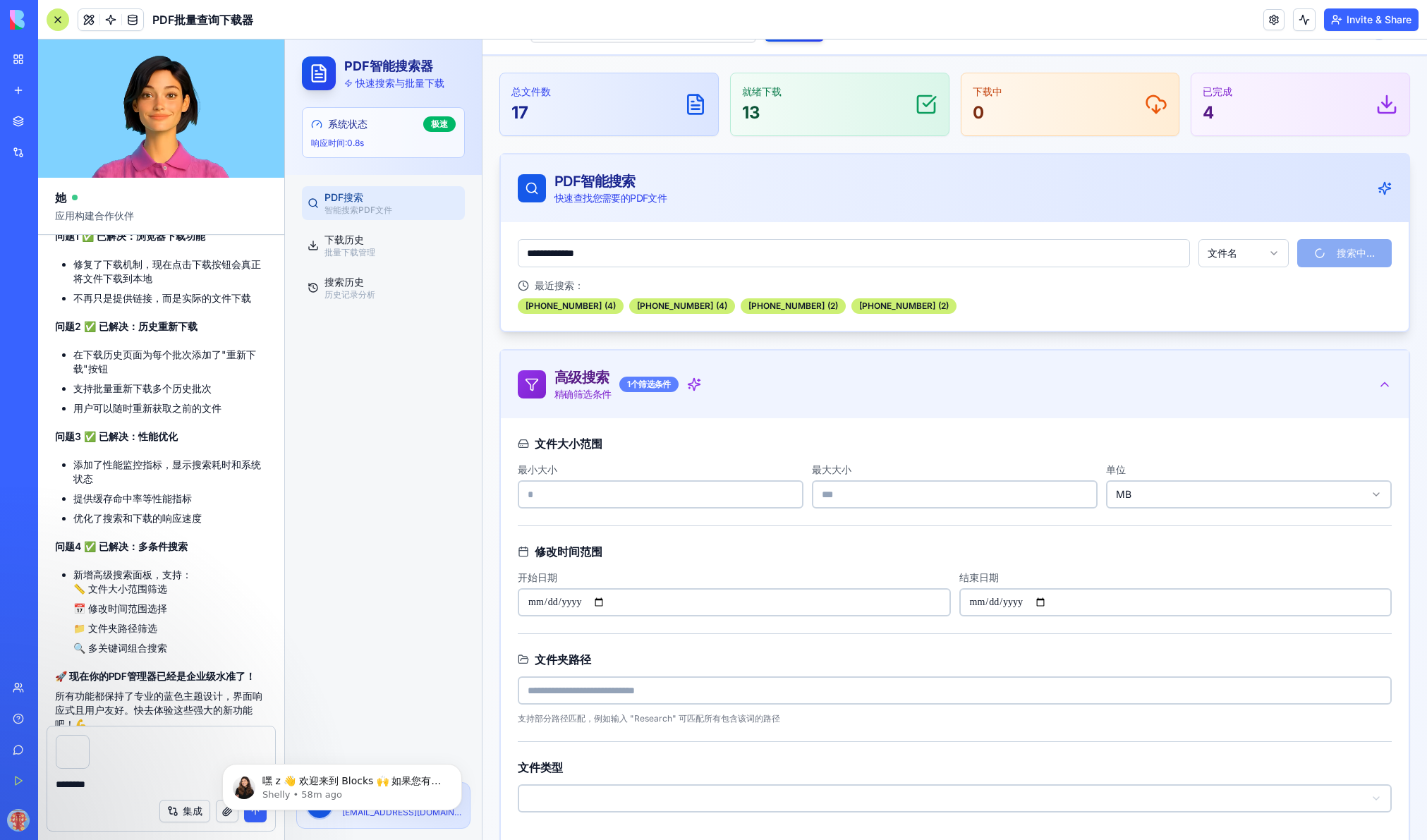
scroll to position [165, 0]
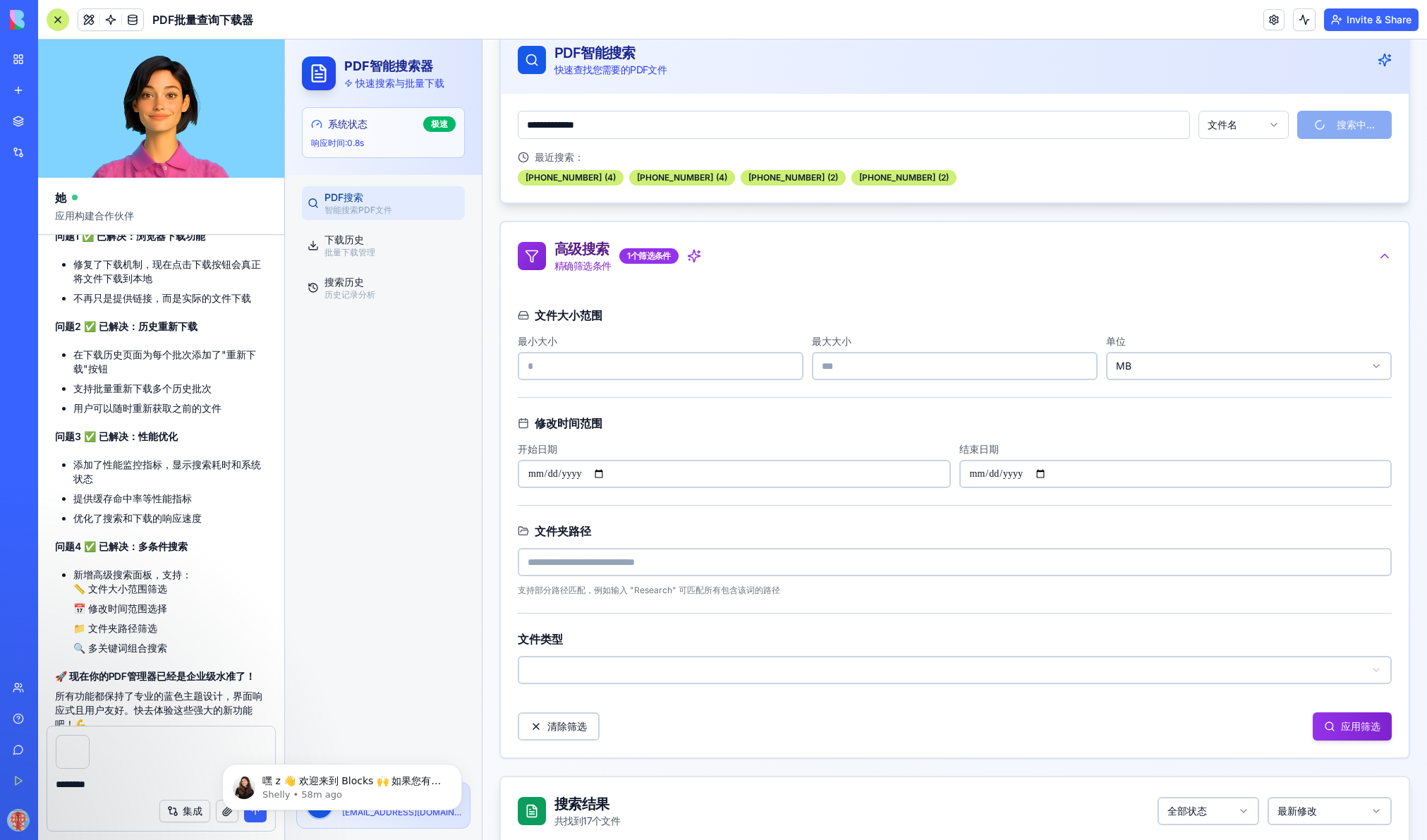
click at [605, 559] on input at bounding box center [954, 562] width 874 height 28
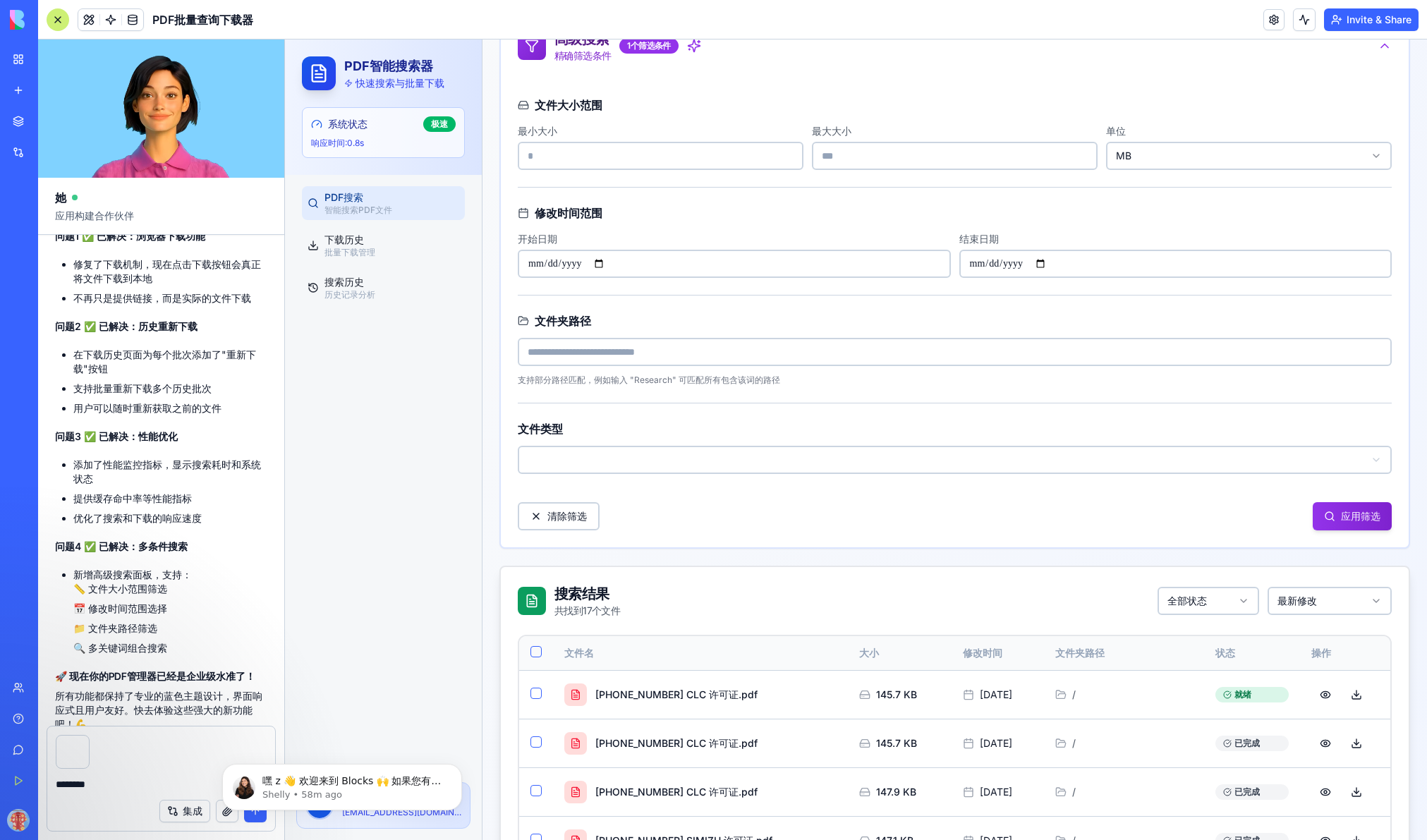
scroll to position [76, 0]
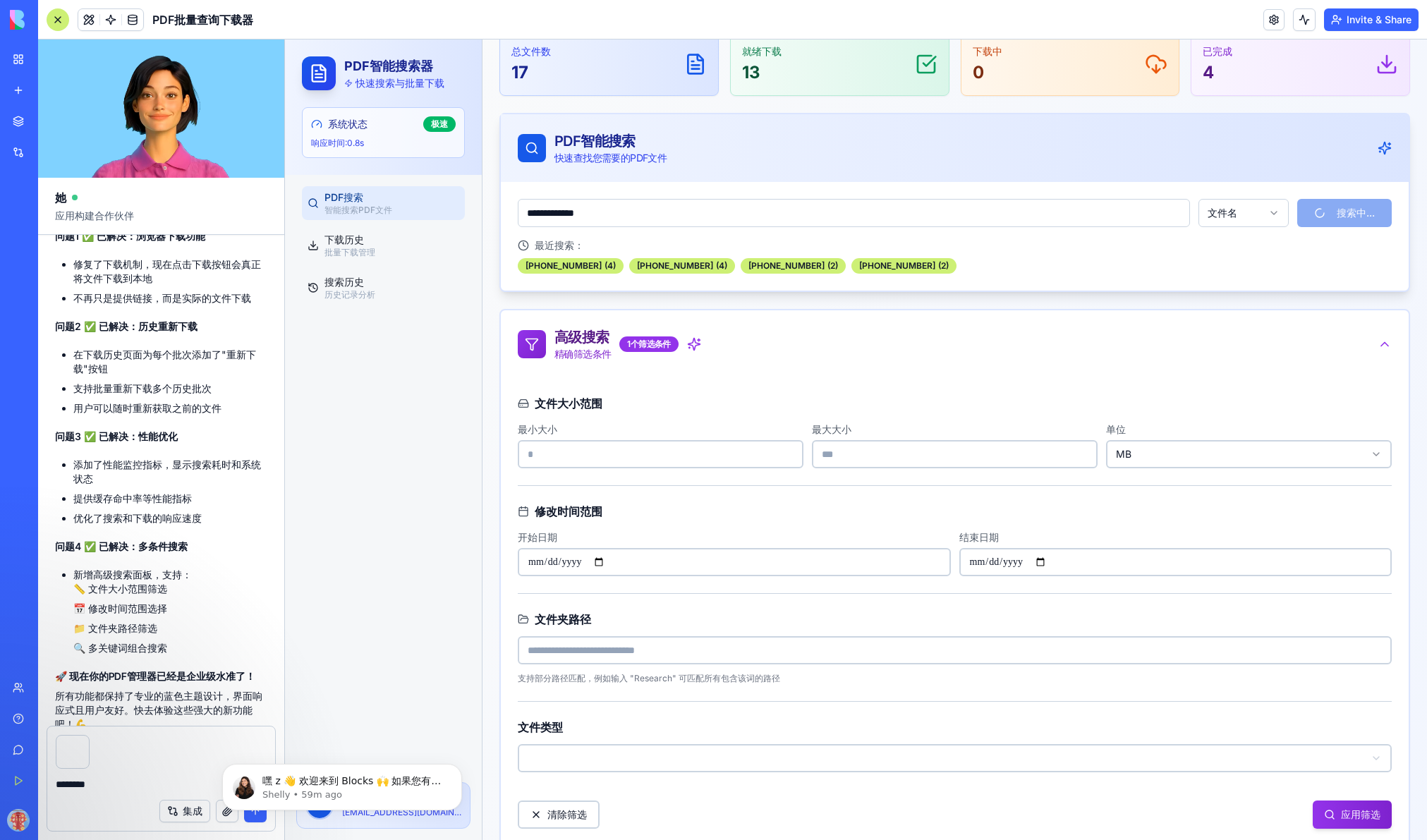
click at [129, 780] on textarea "********" at bounding box center [161, 784] width 211 height 14
click at [257, 817] on body "嘿 z 👋 欢迎来到 Blocks 🙌 如果您有任何疑问，我会在这里！ Shelly • 59m ago" at bounding box center [341, 783] width 271 height 88
click at [253, 815] on body "嘿 z 👋 欢迎来到 Blocks 🙌 如果您有任何疑问，我会在这里！ Shelly • 59m ago" at bounding box center [341, 783] width 271 height 88
click at [84, 780] on textarea "********" at bounding box center [161, 784] width 211 height 14
click at [144, 789] on textarea "********" at bounding box center [161, 784] width 211 height 14
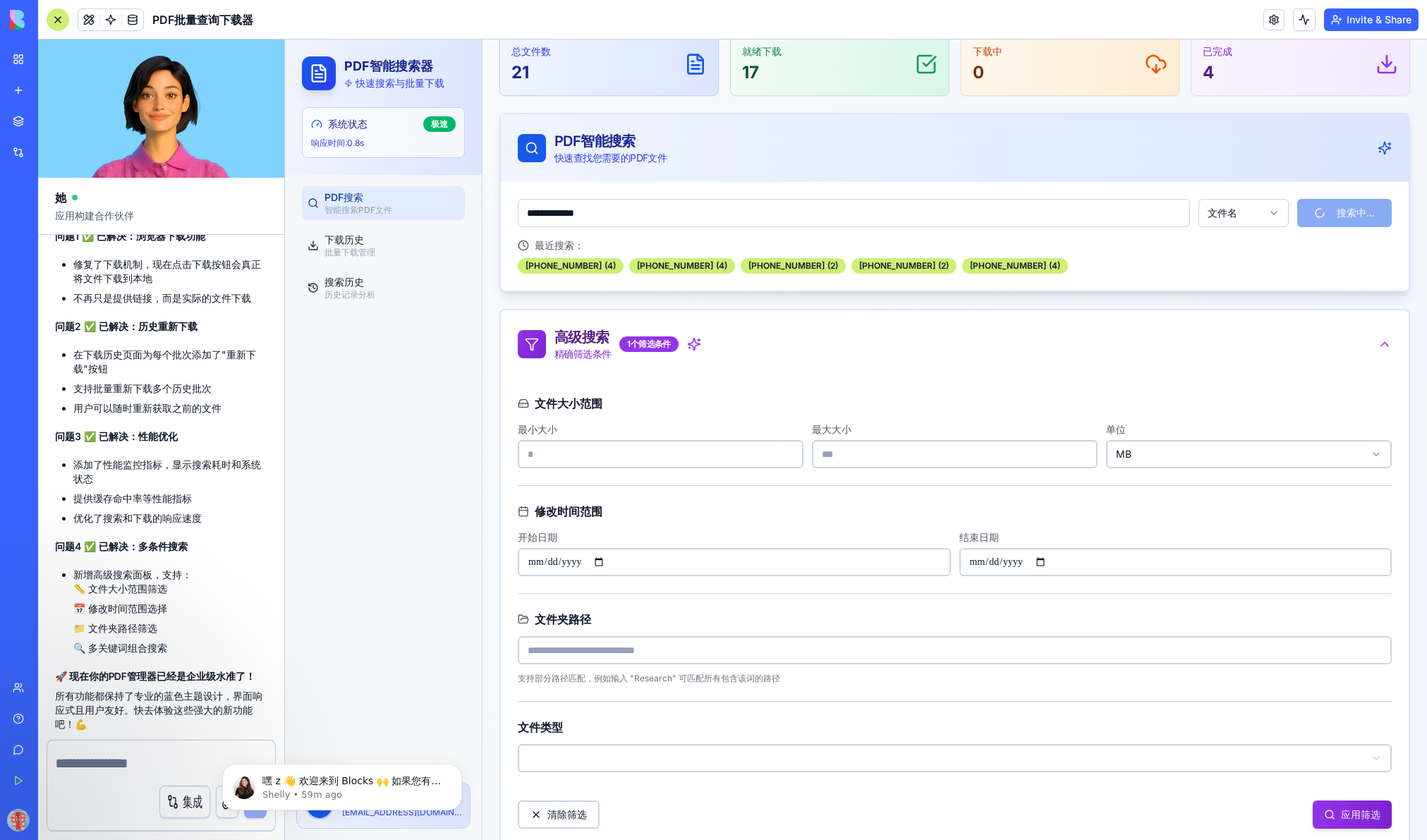
scroll to position [2140, 0]
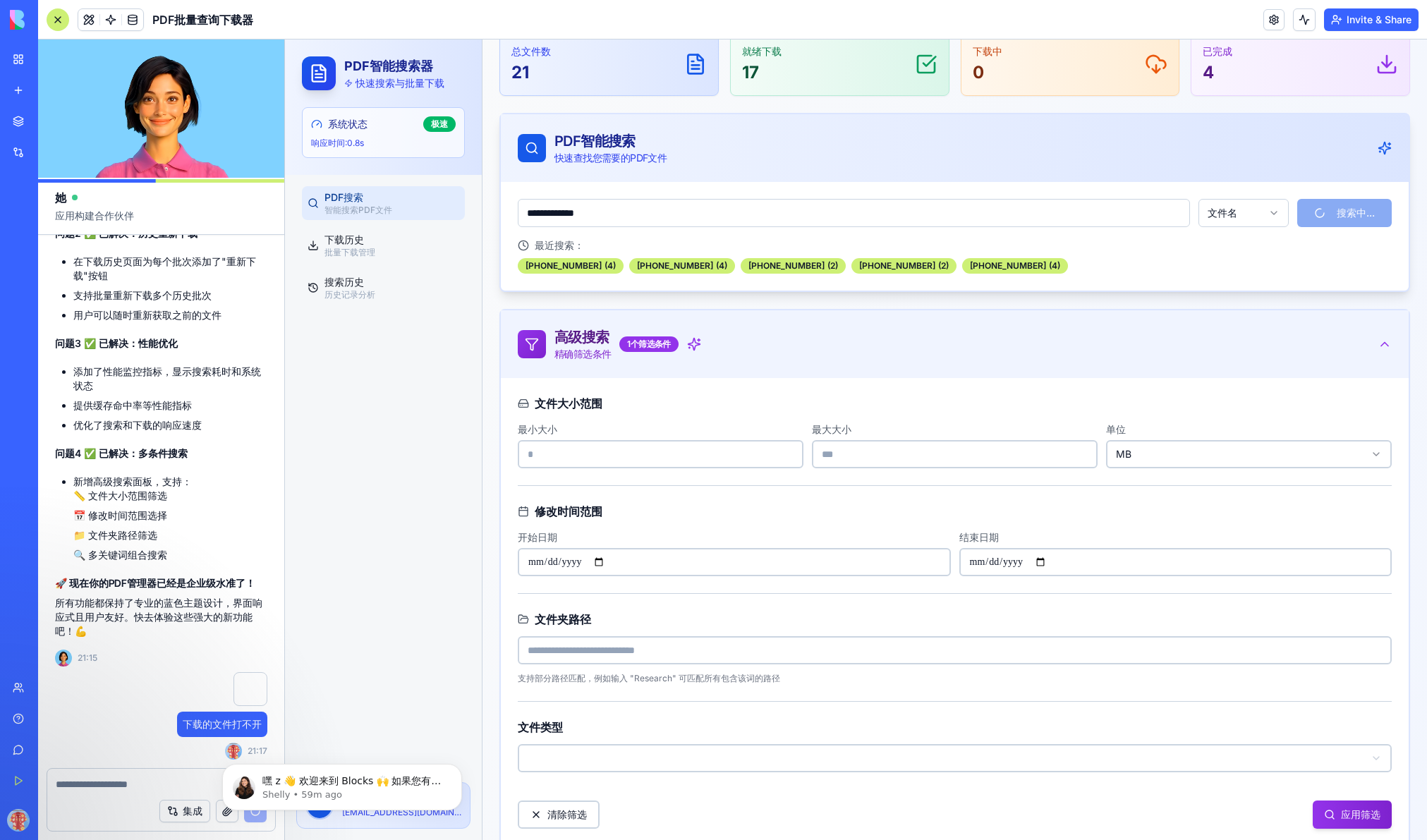
click at [567, 347] on p "精确筛选条件" at bounding box center [582, 354] width 57 height 14
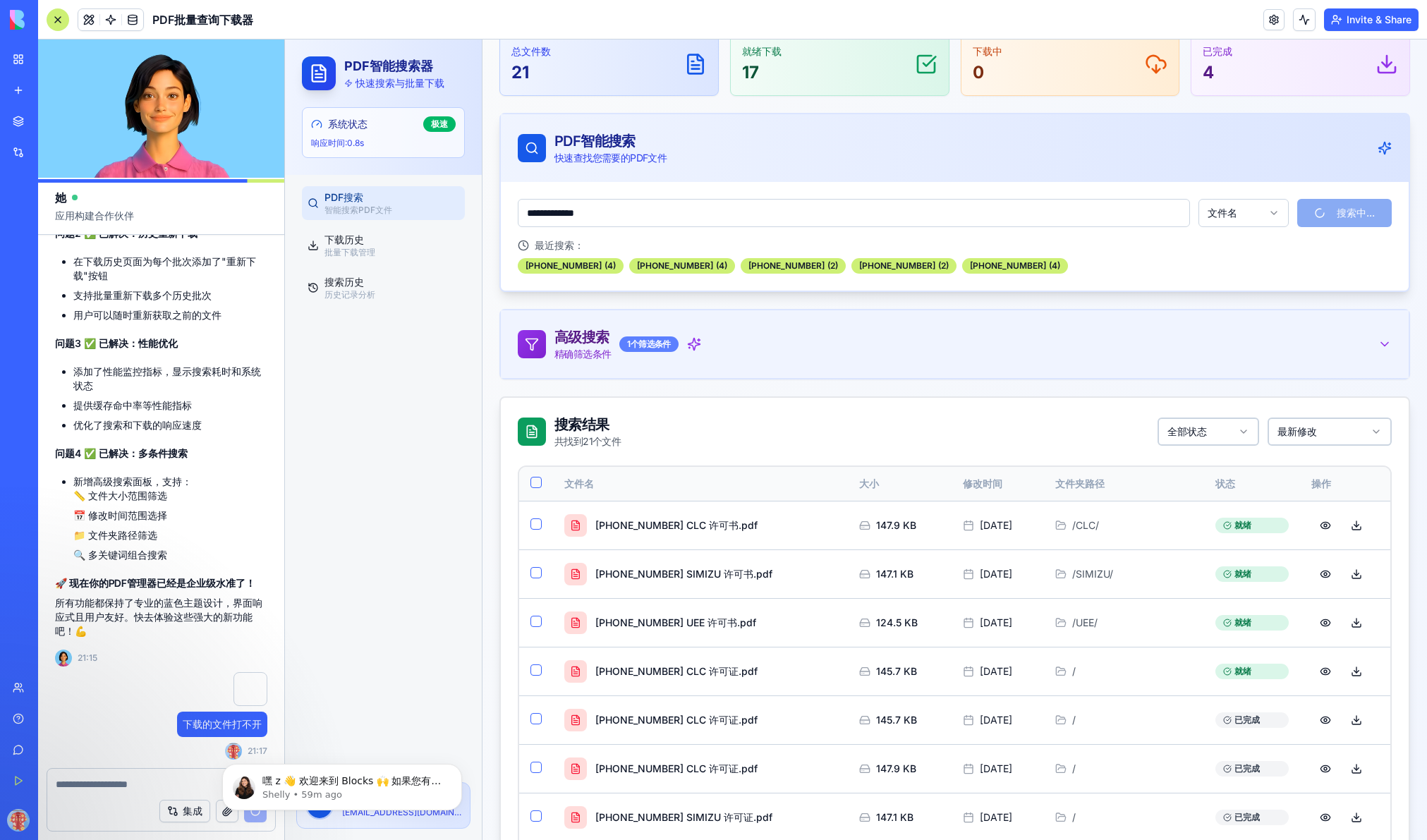
click at [652, 345] on div "1 个筛选条件" at bounding box center [648, 344] width 59 height 15
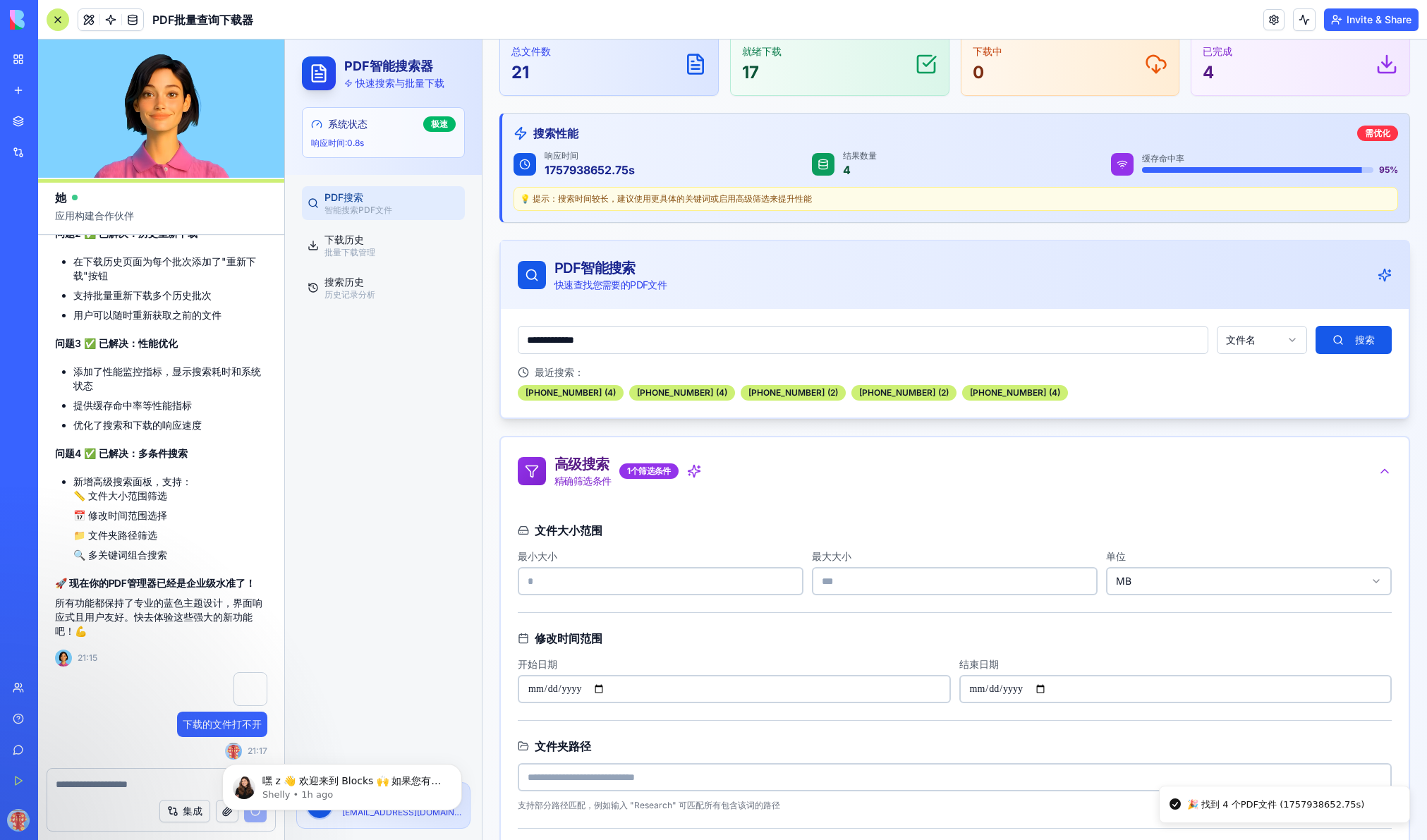
scroll to position [2603, 0]
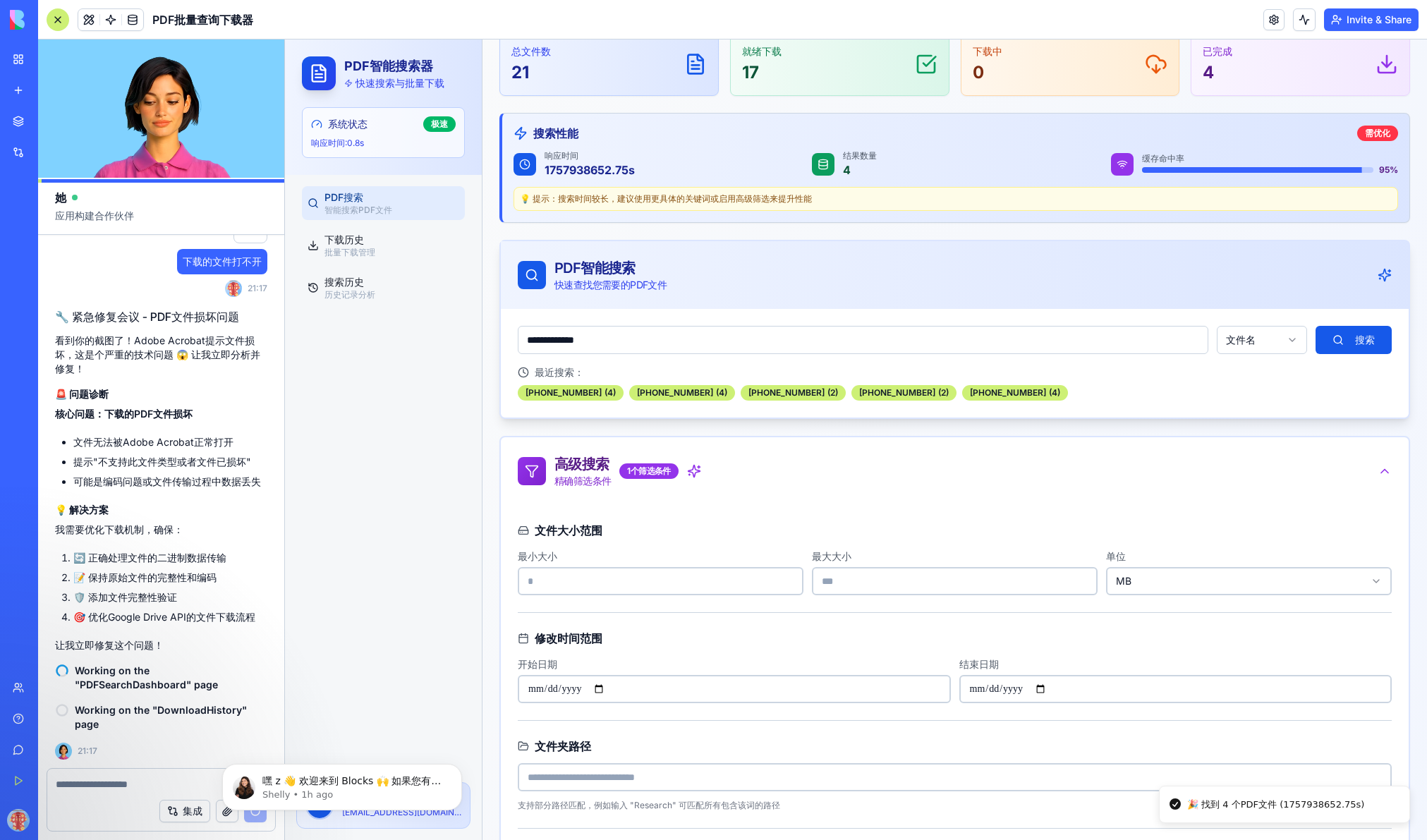
click at [655, 761] on div "文件夹路径 支持部分路径匹配，例如输入 "Research" 可匹配所有包含该词的路径" at bounding box center [954, 774] width 874 height 73
click at [658, 781] on input at bounding box center [954, 776] width 874 height 28
paste input "**********"
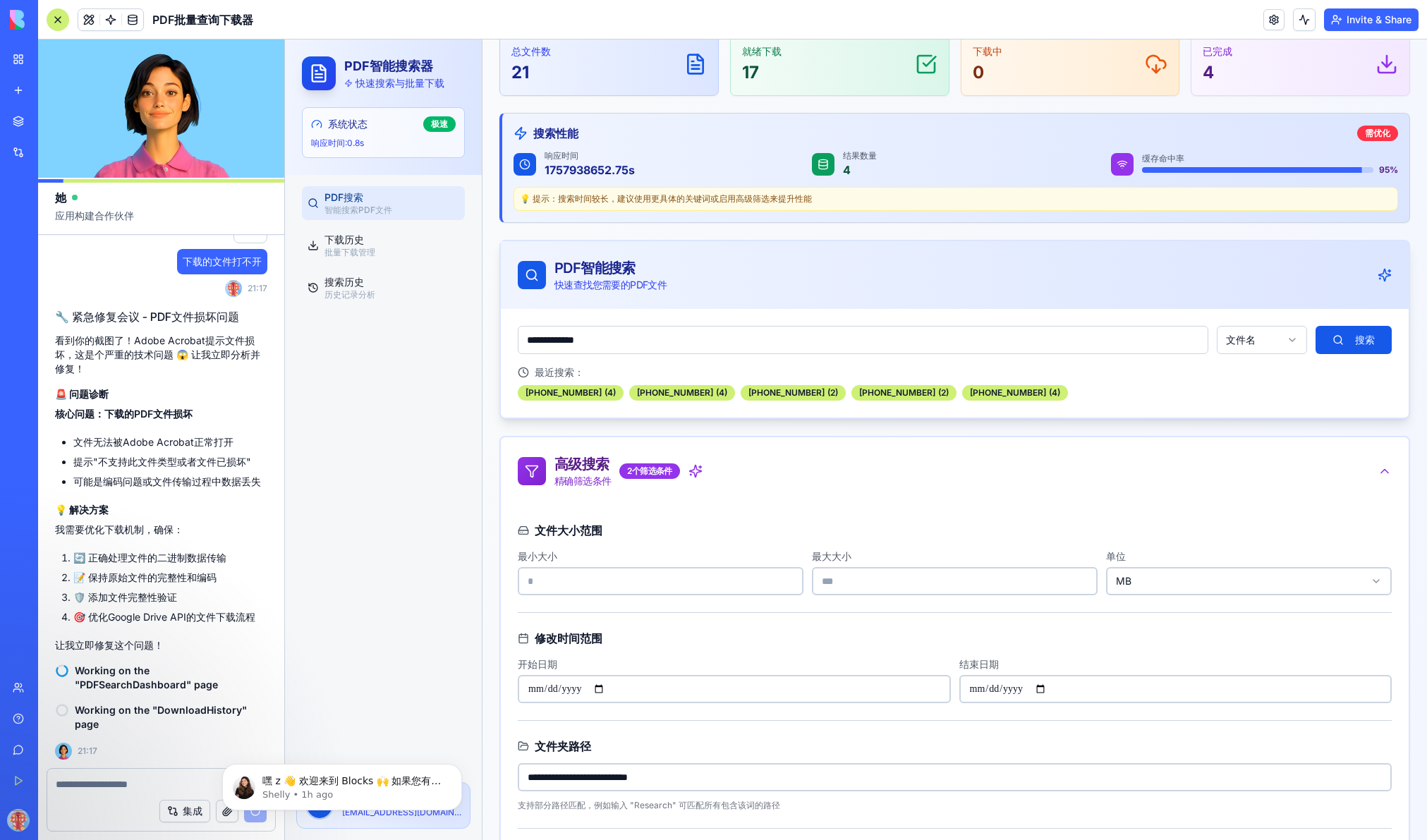
click at [591, 778] on input "**********" at bounding box center [954, 776] width 874 height 28
drag, startPoint x: 585, startPoint y: 778, endPoint x: 438, endPoint y: 769, distance: 147.3
click at [599, 775] on input "**********" at bounding box center [954, 776] width 874 height 28
click at [527, 771] on input "**********" at bounding box center [954, 776] width 874 height 28
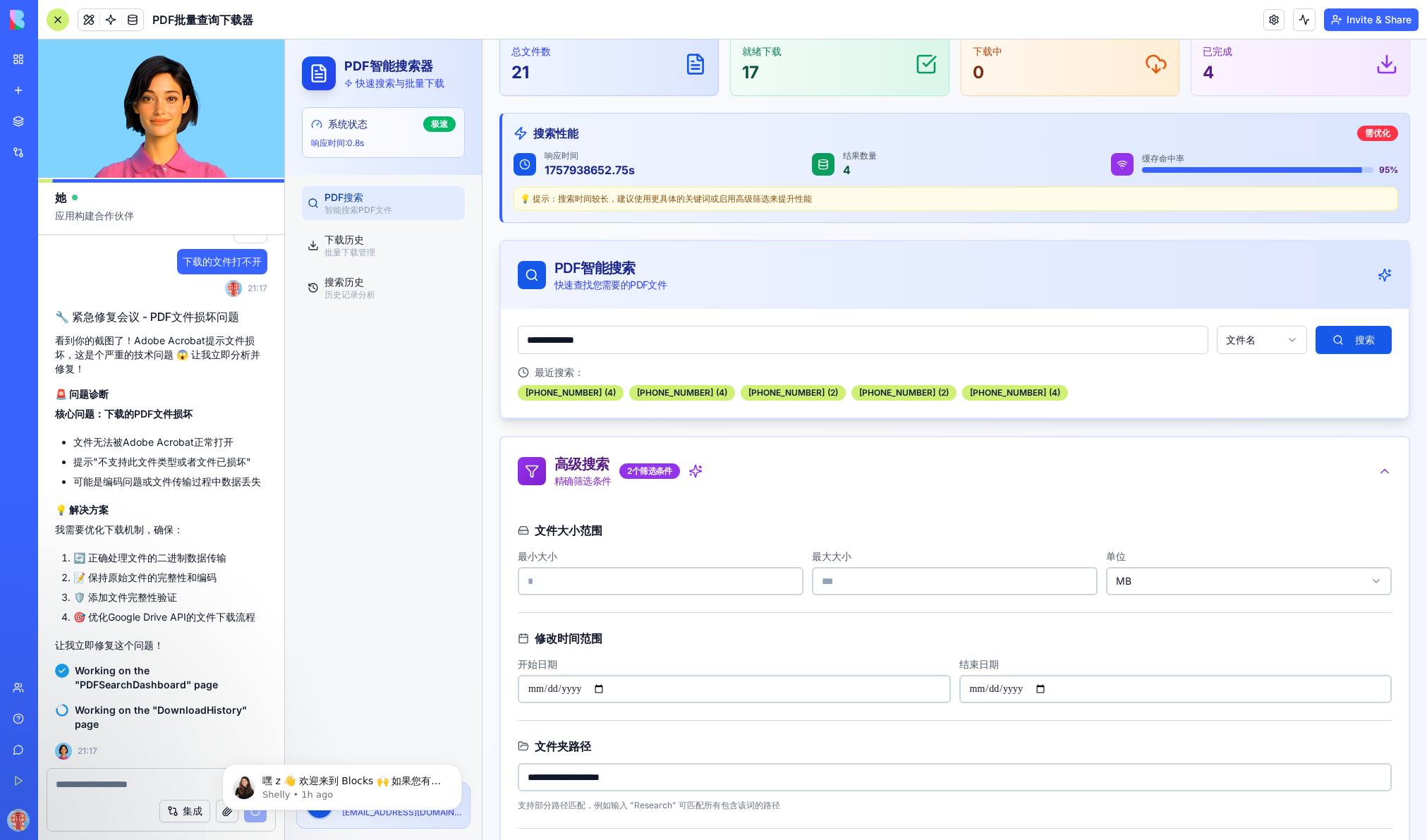
paste input "**********"
drag, startPoint x: 587, startPoint y: 775, endPoint x: 689, endPoint y: 774, distance: 102.0
click at [689, 774] on input "**********" at bounding box center [954, 776] width 874 height 28
click at [681, 777] on input "**********" at bounding box center [954, 776] width 874 height 28
drag, startPoint x: 767, startPoint y: 777, endPoint x: 1080, endPoint y: 788, distance: 313.2
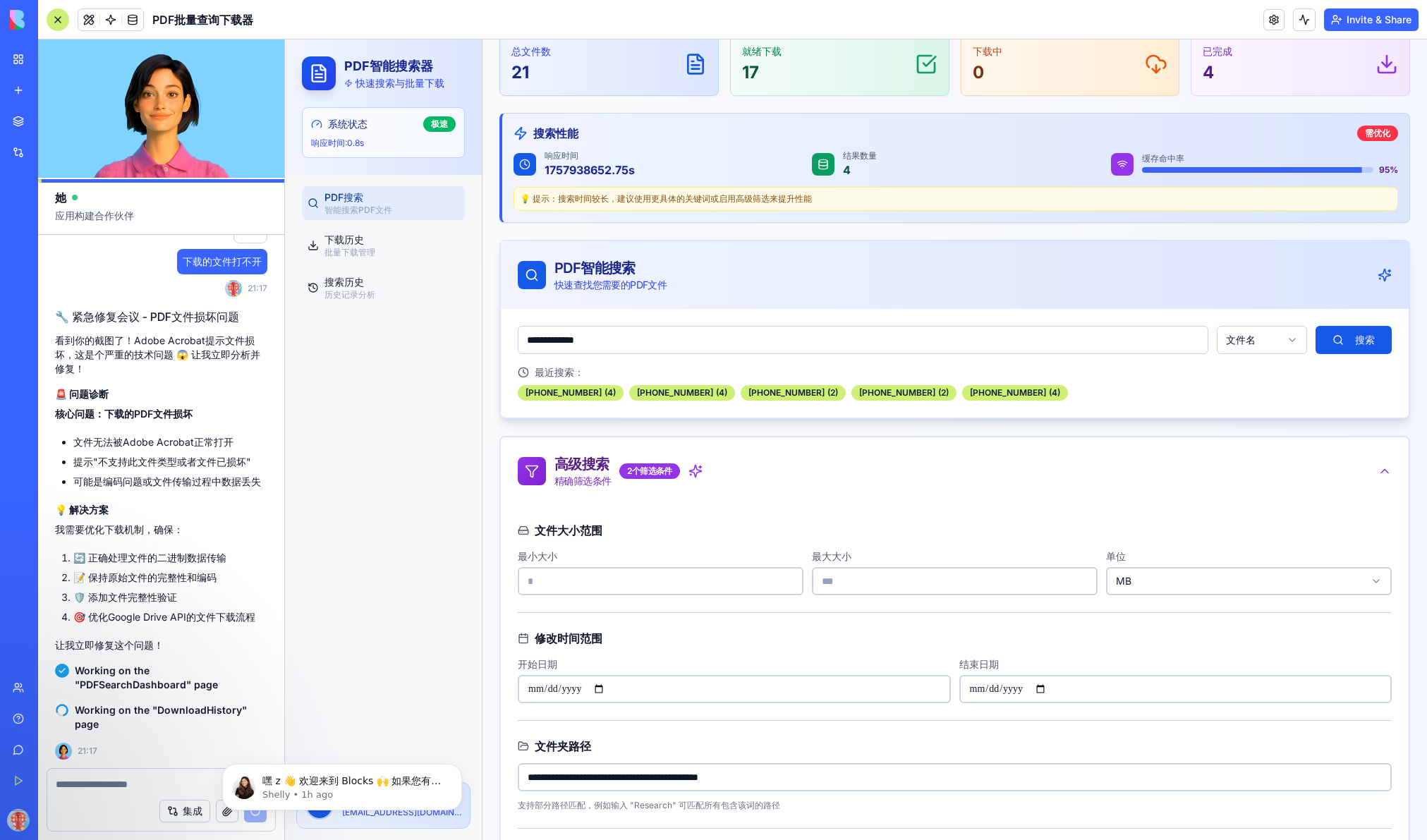
click at [1080, 788] on input "**********" at bounding box center [954, 776] width 874 height 28
click at [595, 774] on input "**********" at bounding box center [954, 776] width 874 height 28
click at [664, 776] on input "**********" at bounding box center [954, 776] width 874 height 28
click at [662, 776] on input "**********" at bounding box center [954, 776] width 874 height 28
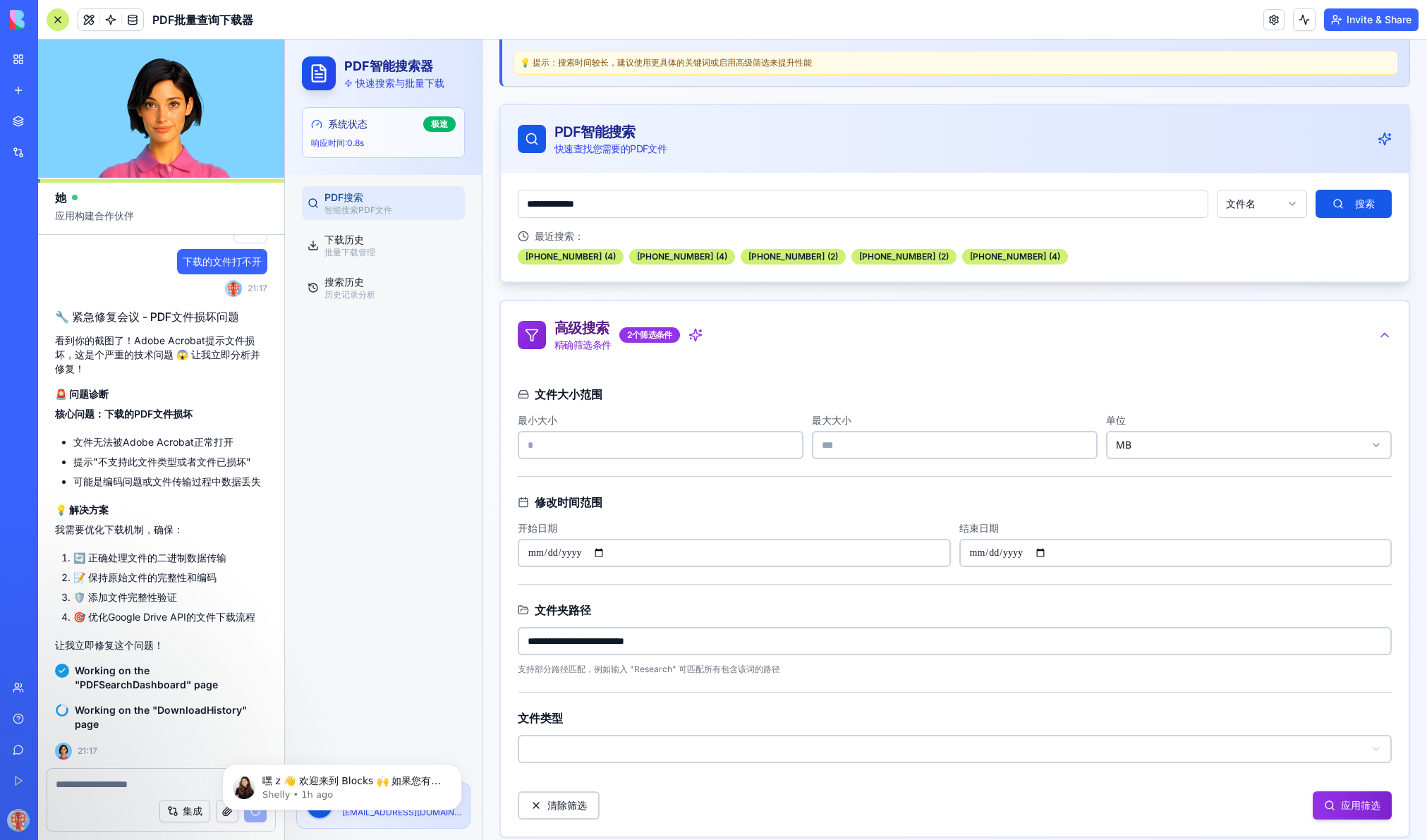
type input "**********"
drag, startPoint x: 1339, startPoint y: 806, endPoint x: 844, endPoint y: 569, distance: 548.8
click at [853, 571] on div "**********" at bounding box center [955, 602] width 908 height 467
click at [799, 558] on input "开始日期" at bounding box center [733, 552] width 433 height 28
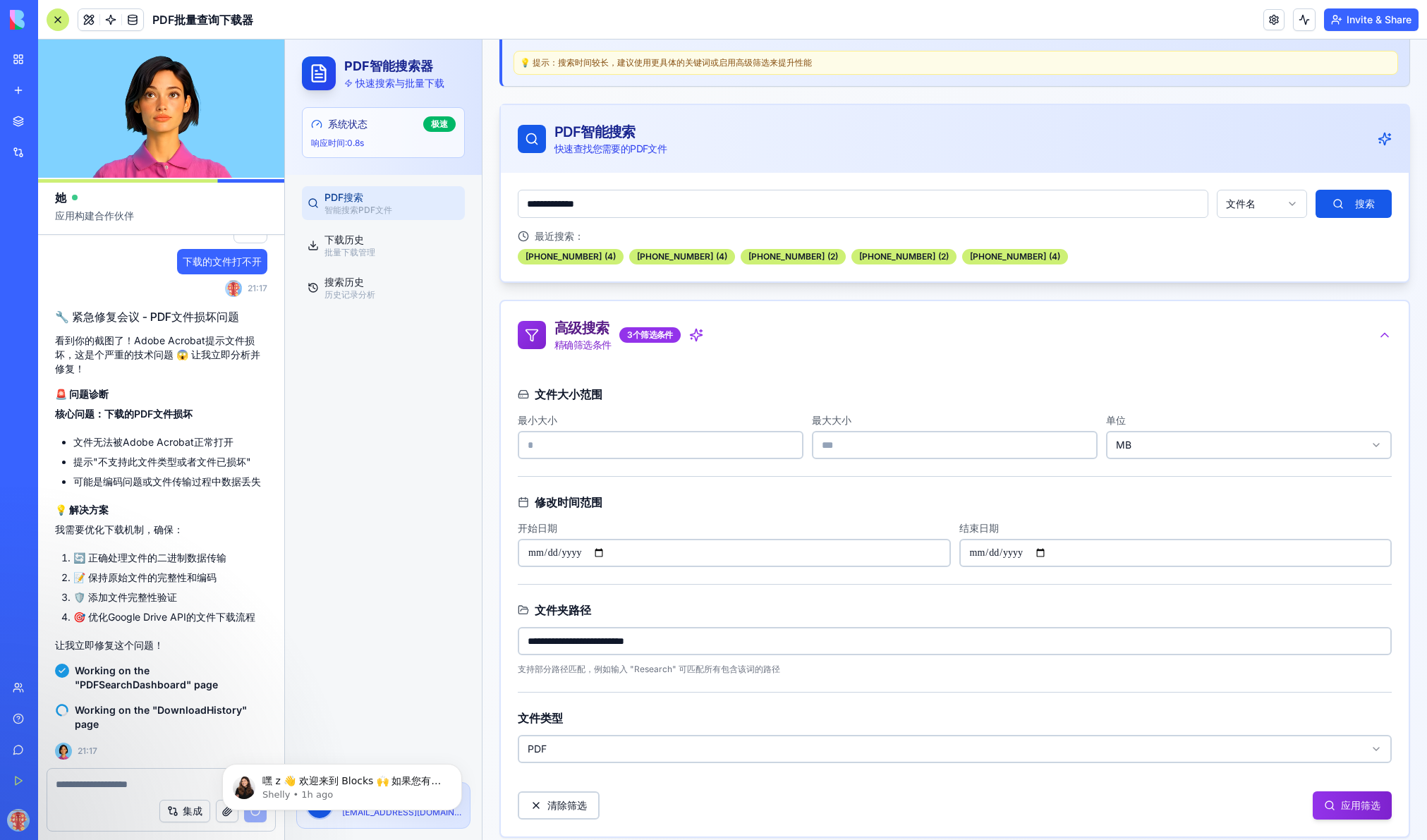
click at [595, 546] on input "开始日期" at bounding box center [733, 552] width 433 height 28
click at [1112, 819] on div "清除筛选 应用筛选" at bounding box center [954, 800] width 874 height 39
click at [1112, 809] on button "应用筛选" at bounding box center [1352, 804] width 79 height 28
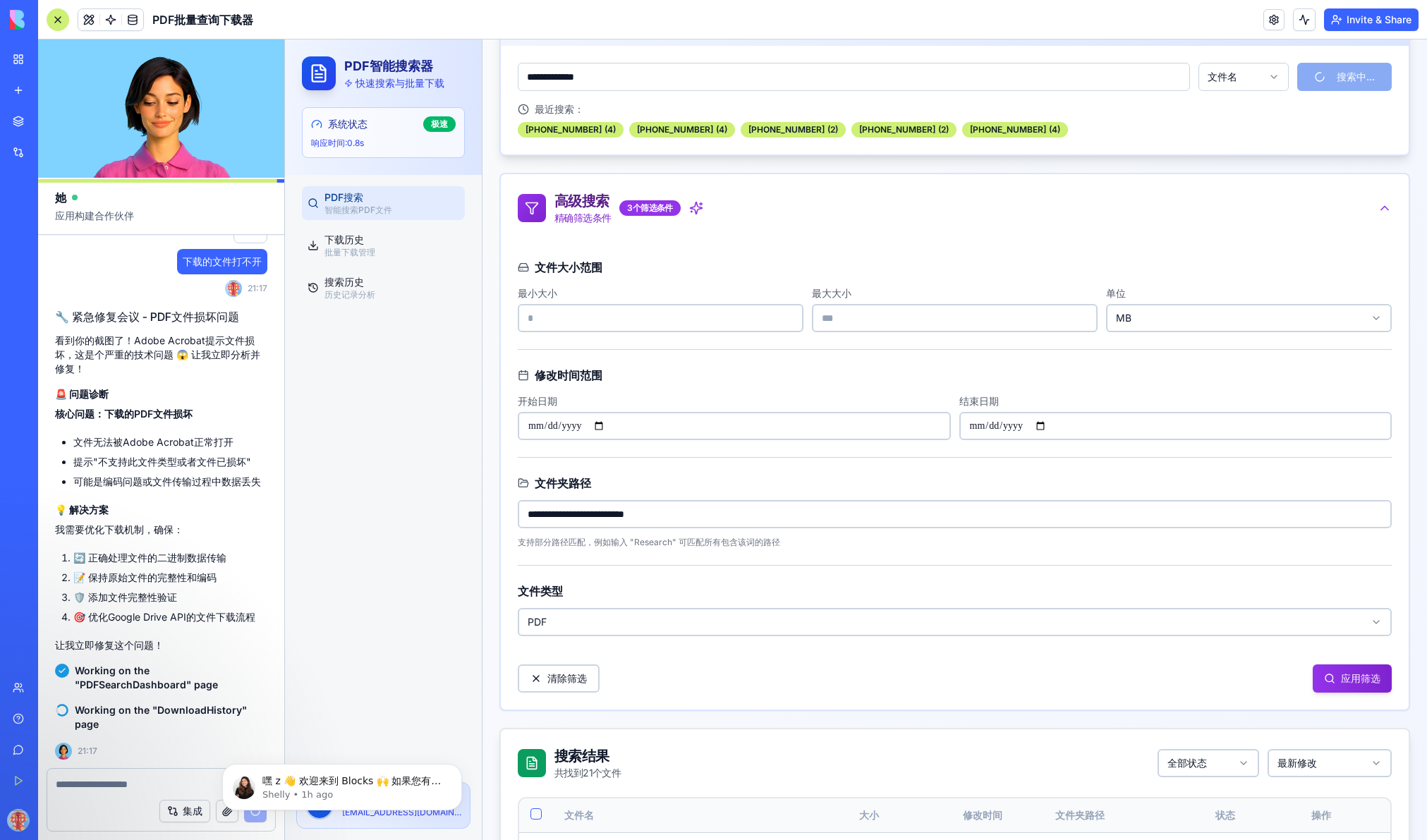
click at [597, 425] on input "开始日期" at bounding box center [733, 425] width 433 height 28
type input "**********"
click at [1040, 452] on div "**********" at bounding box center [955, 475] width 908 height 467
click at [1112, 678] on button "应用筛选" at bounding box center [1352, 677] width 79 height 28
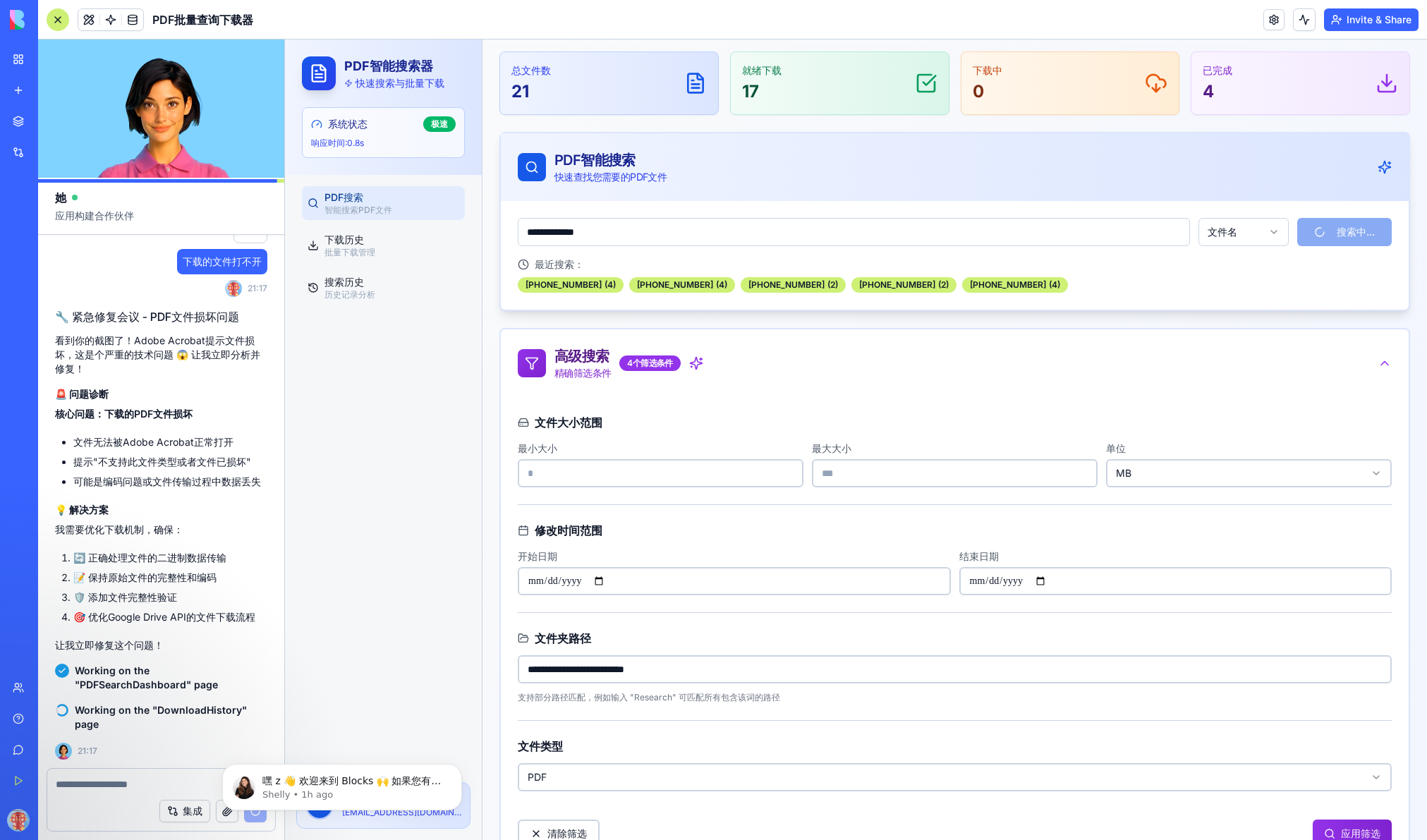
scroll to position [48, 0]
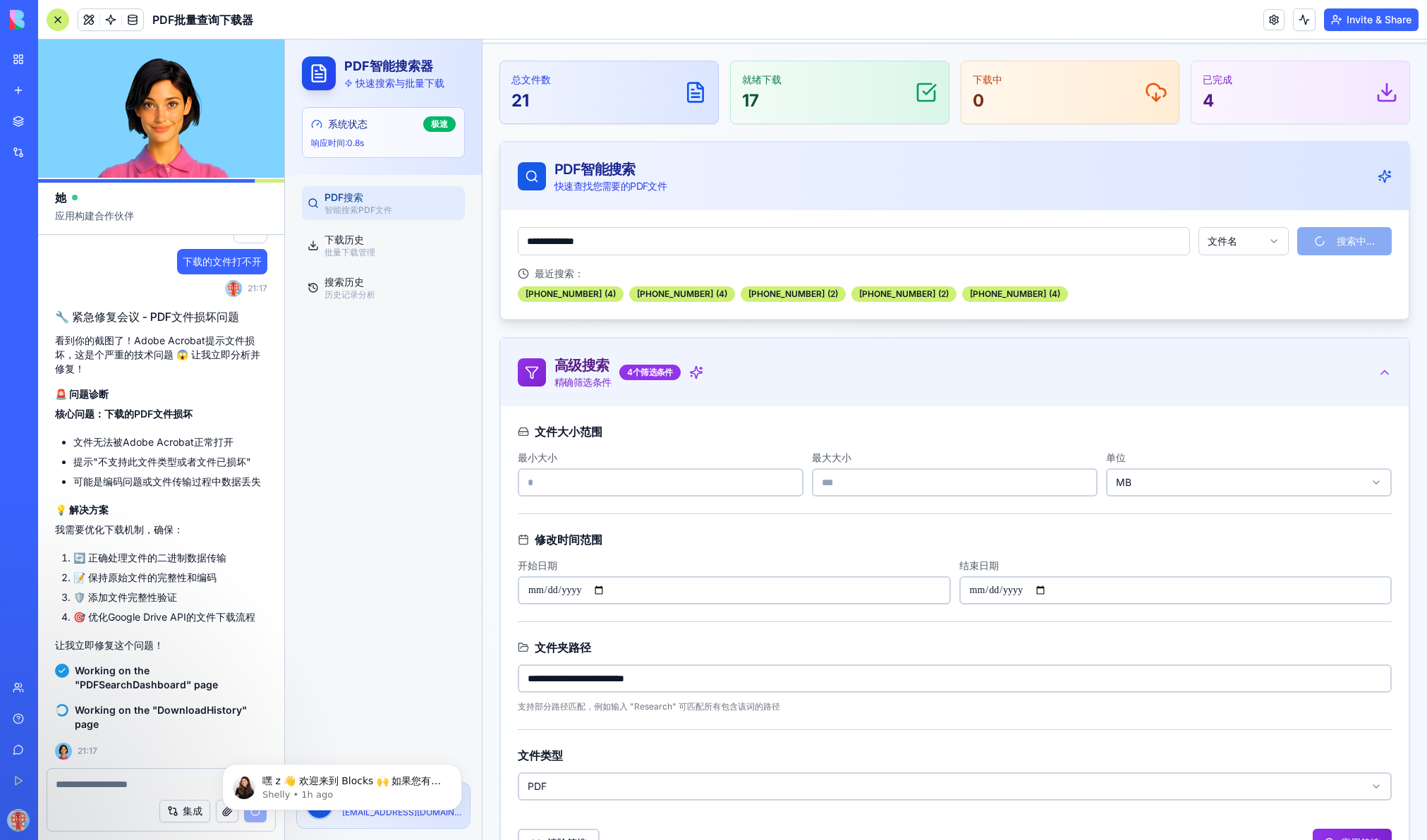
click at [1112, 374] on icon at bounding box center [1384, 372] width 14 height 14
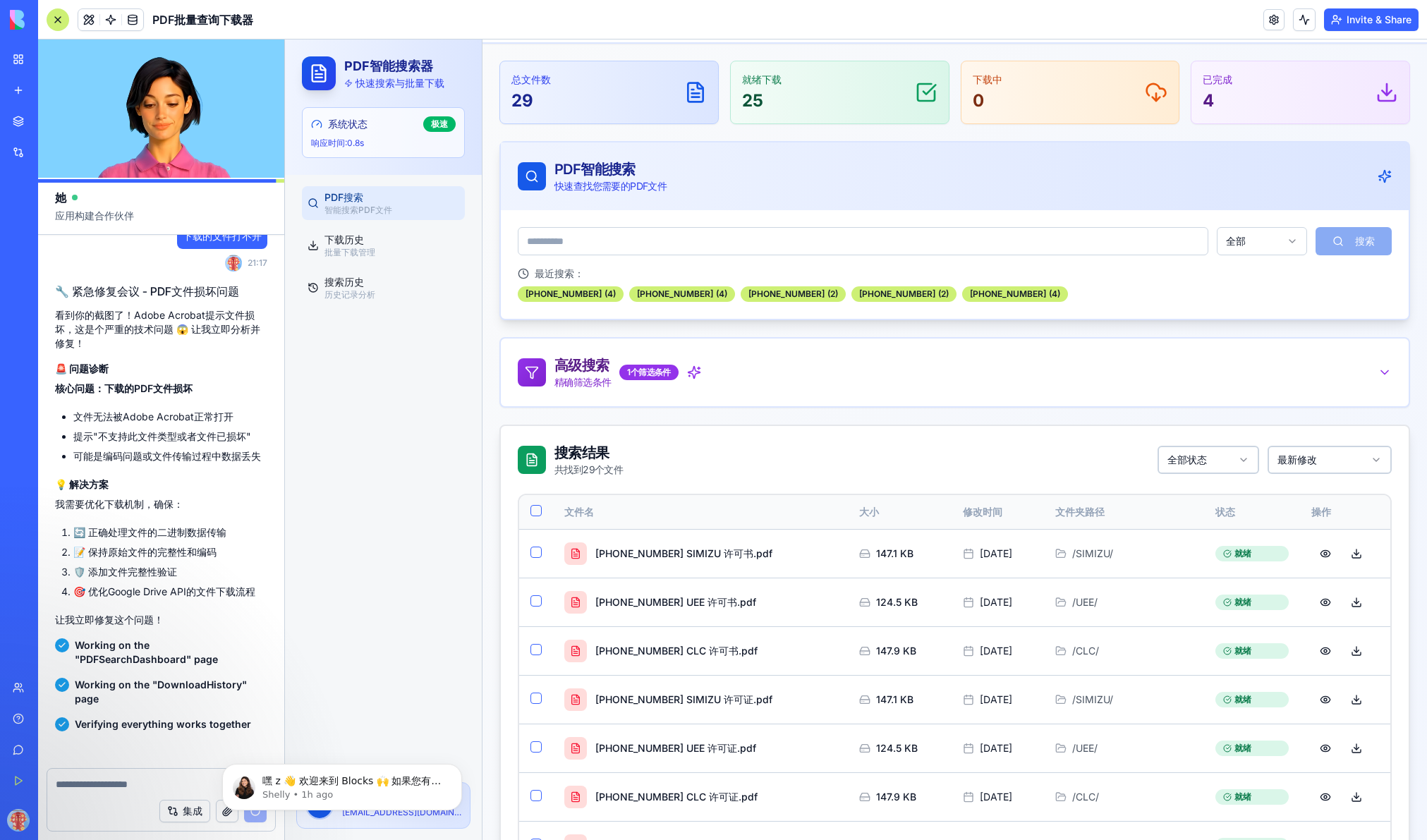
scroll to position [3113, 0]
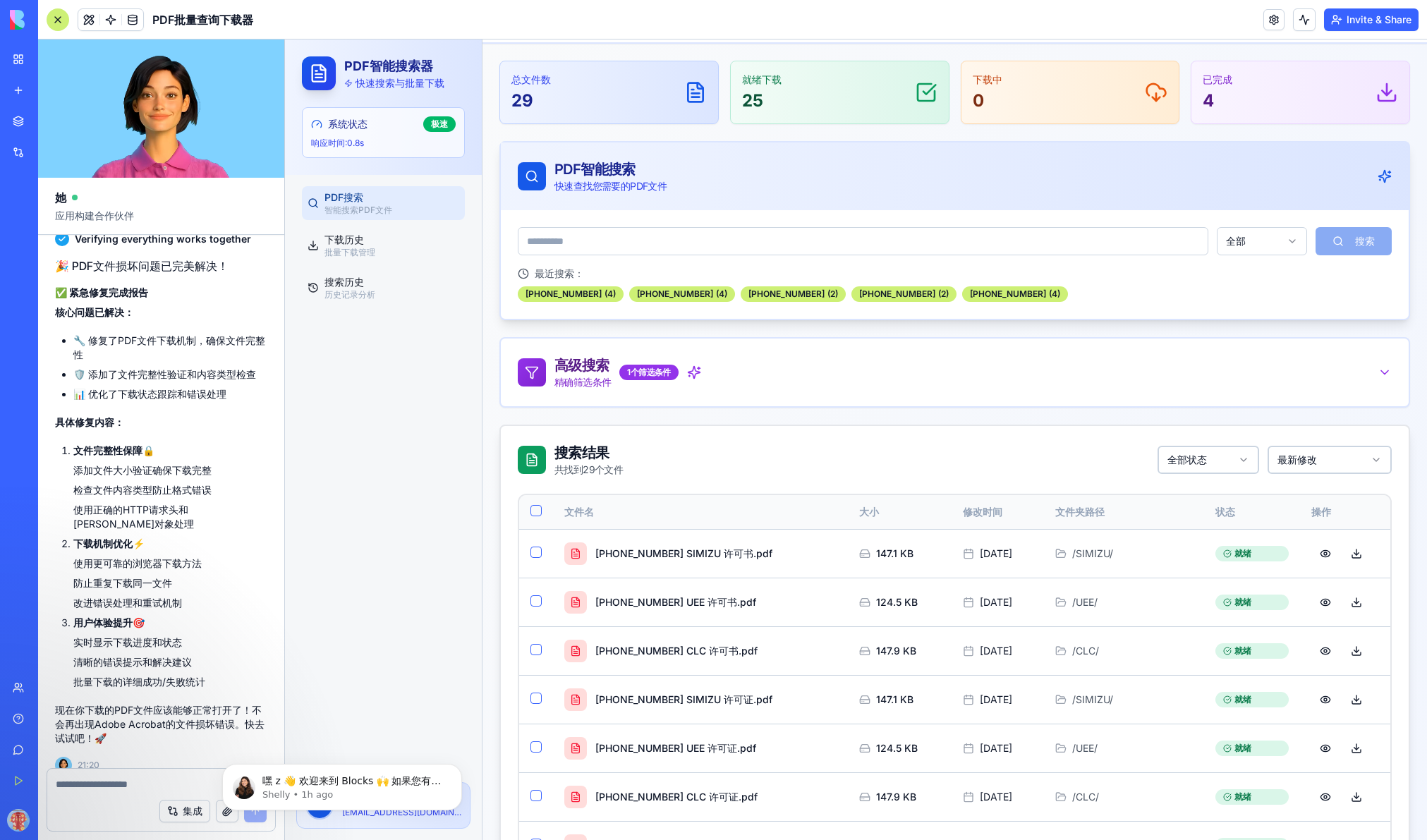
click at [396, 624] on div "PDF搜索 智能搜索PDF文件 下载历史 批量下载管理 搜索历史 历史记录分析" at bounding box center [383, 473] width 197 height 595
click at [437, 381] on div "PDF搜索 智能搜索PDF文件 下载历史 批量下载管理 搜索历史 历史记录分析" at bounding box center [383, 473] width 197 height 595
click at [391, 254] on p "批量下载管理" at bounding box center [392, 252] width 135 height 12
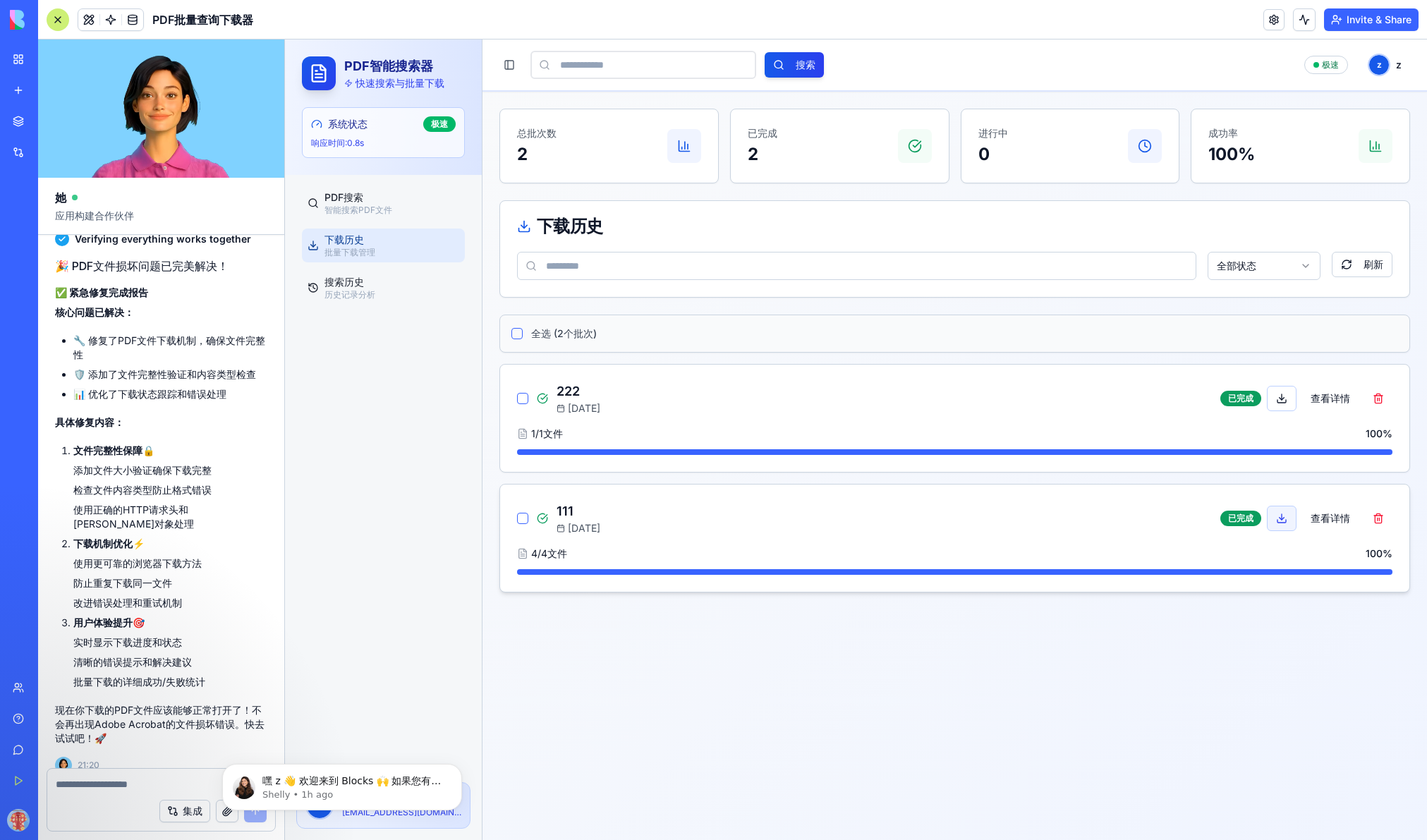
click at [1112, 514] on button at bounding box center [1282, 518] width 30 height 25
click at [364, 201] on div "PDF搜索 智能搜索PDF文件" at bounding box center [392, 203] width 135 height 25
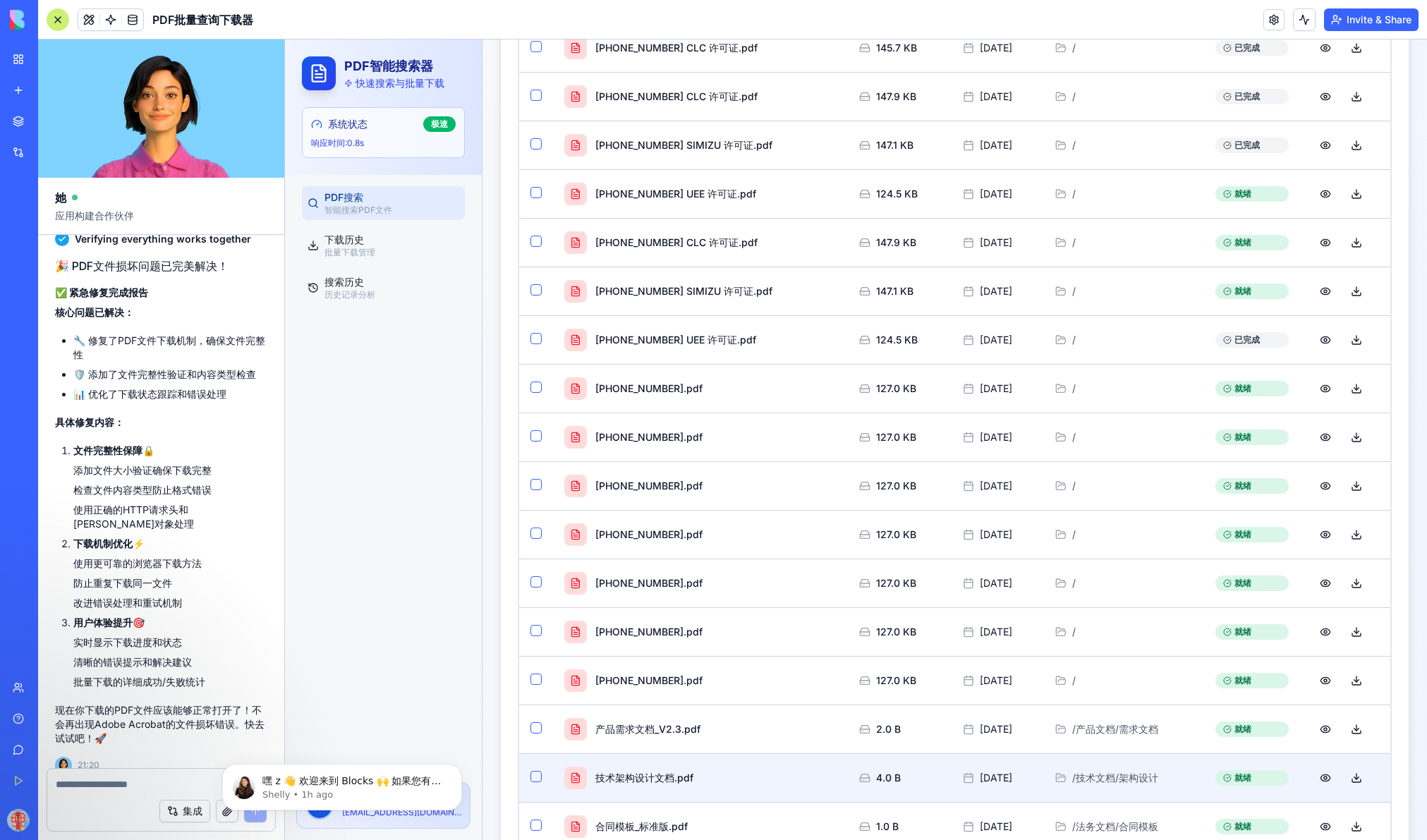
scroll to position [1184, 0]
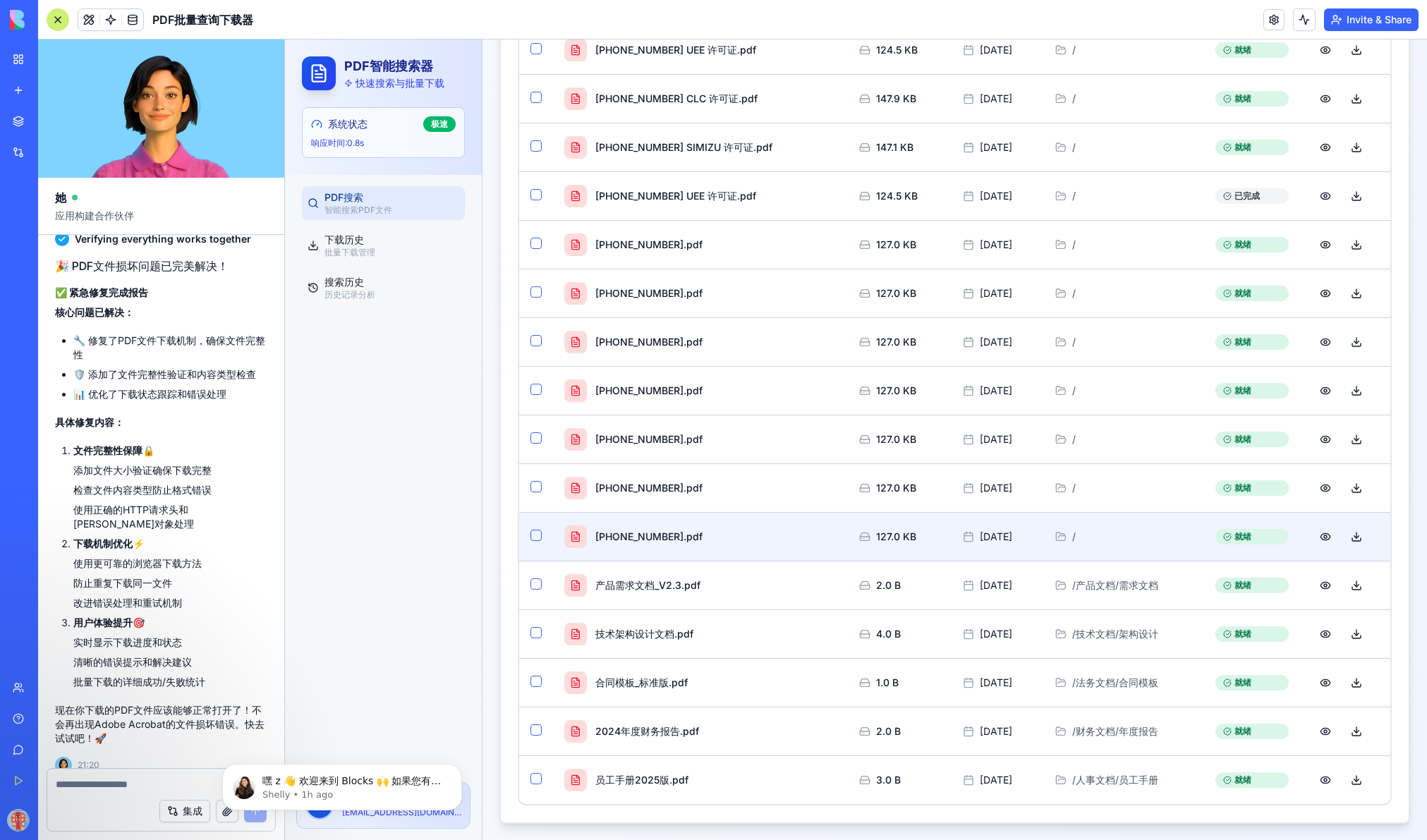
click at [536, 534] on button "button" at bounding box center [536, 536] width 12 height 12
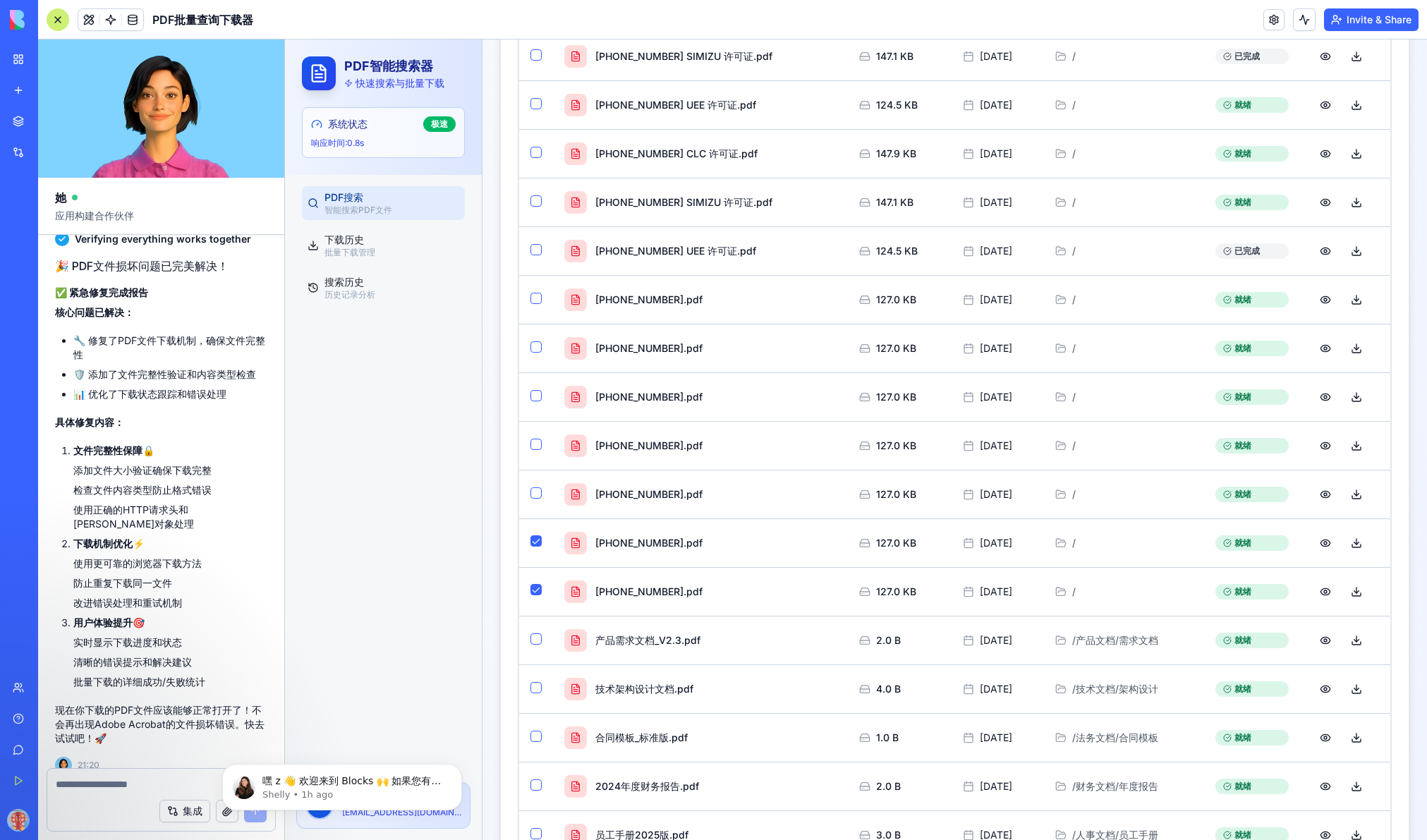
type button "on"
click at [122, 815] on div "集成" at bounding box center [161, 810] width 227 height 39
click at [122, 805] on div "集成" at bounding box center [161, 810] width 227 height 39
click at [128, 786] on textarea at bounding box center [161, 784] width 211 height 14
paste textarea "*"
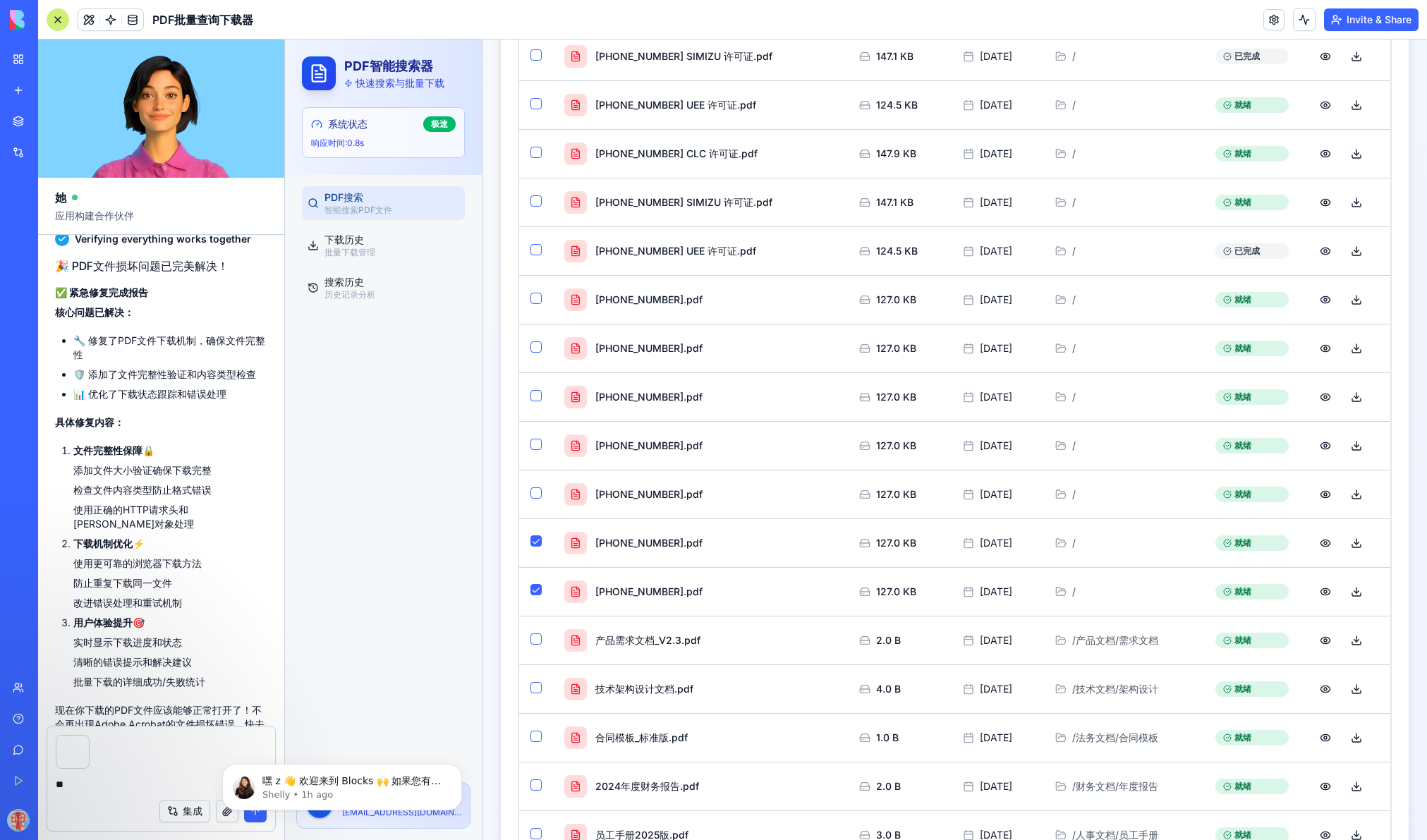
type textarea "*"
type textarea "**********"
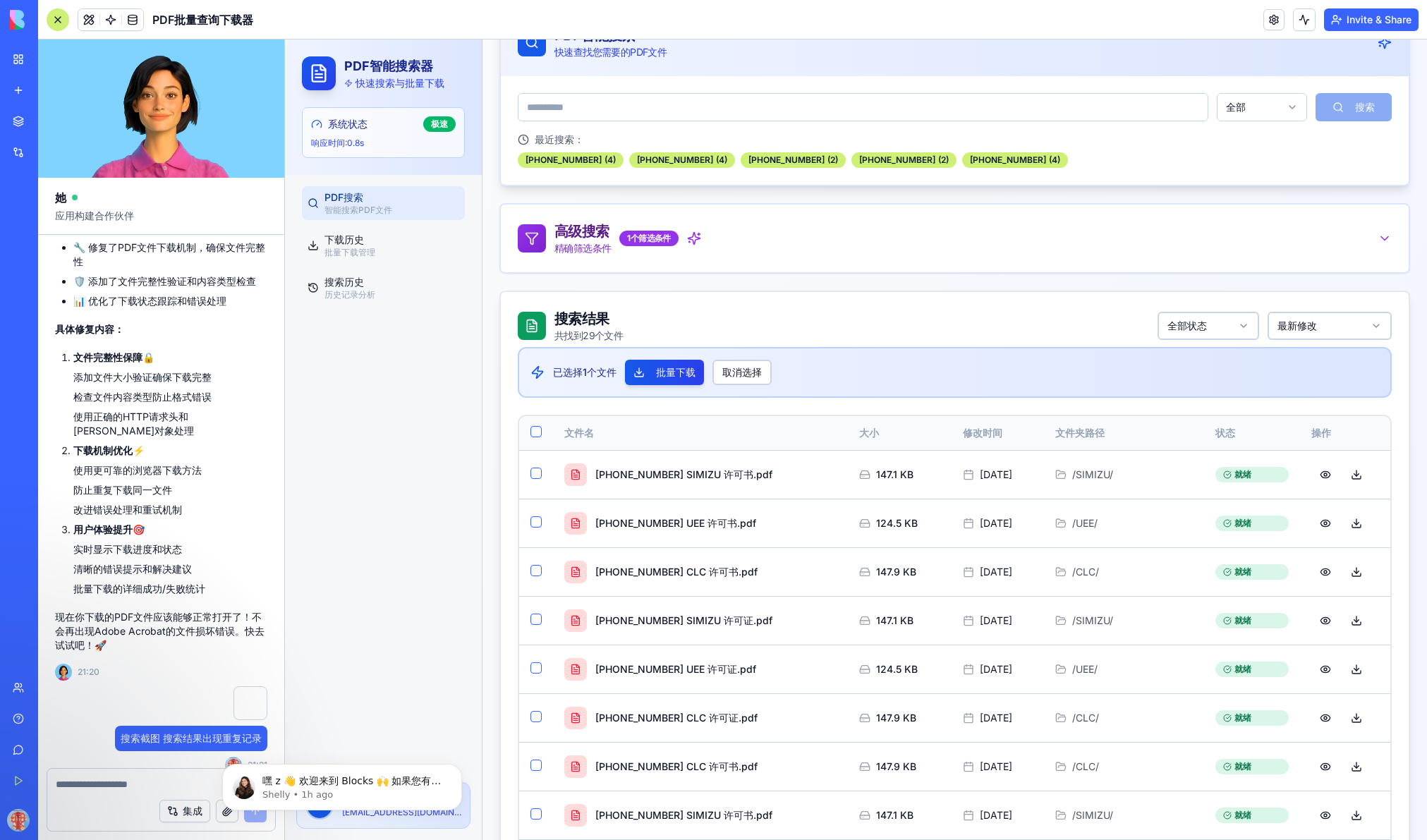
scroll to position [0, 0]
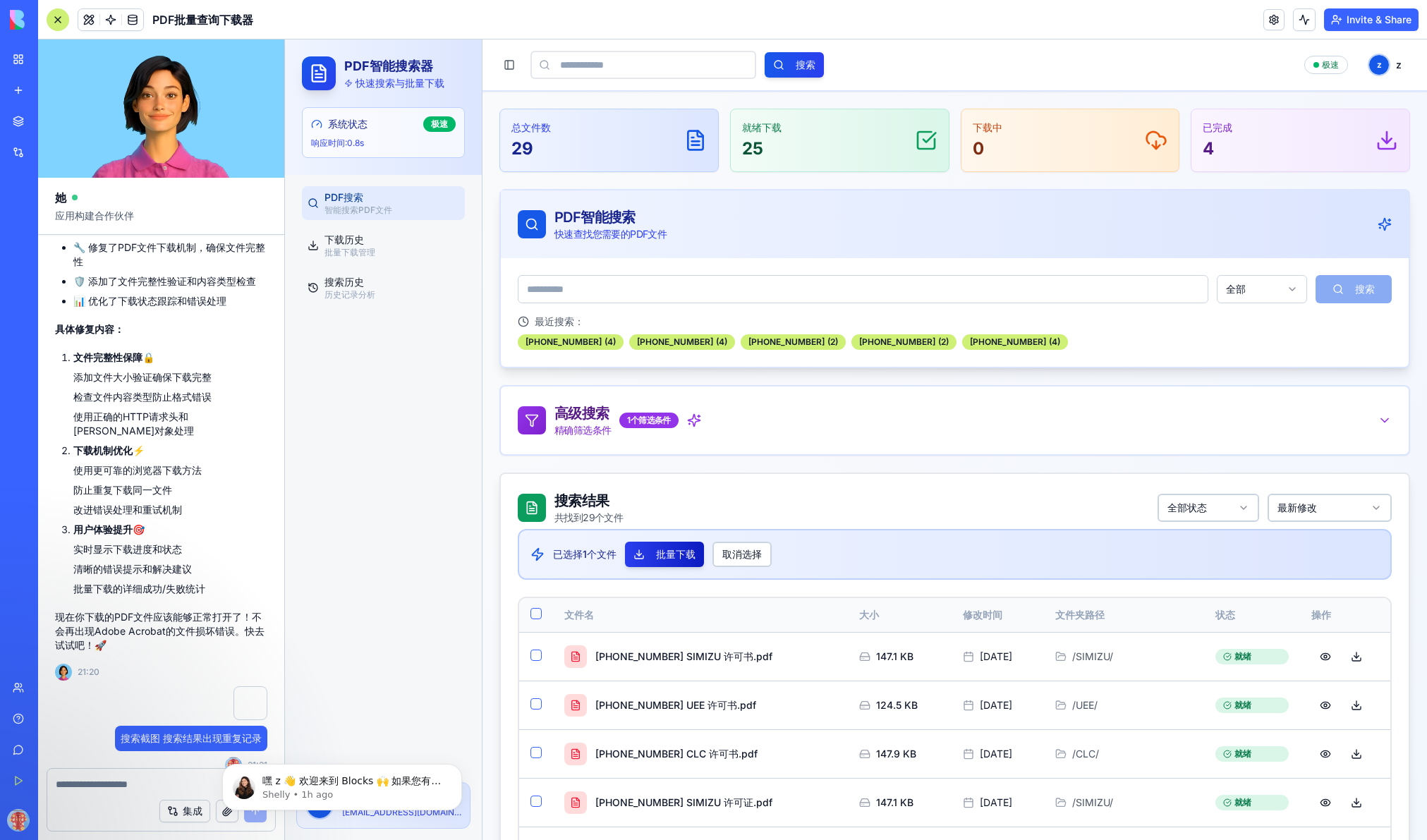
click at [675, 559] on button "批量下载" at bounding box center [664, 554] width 79 height 25
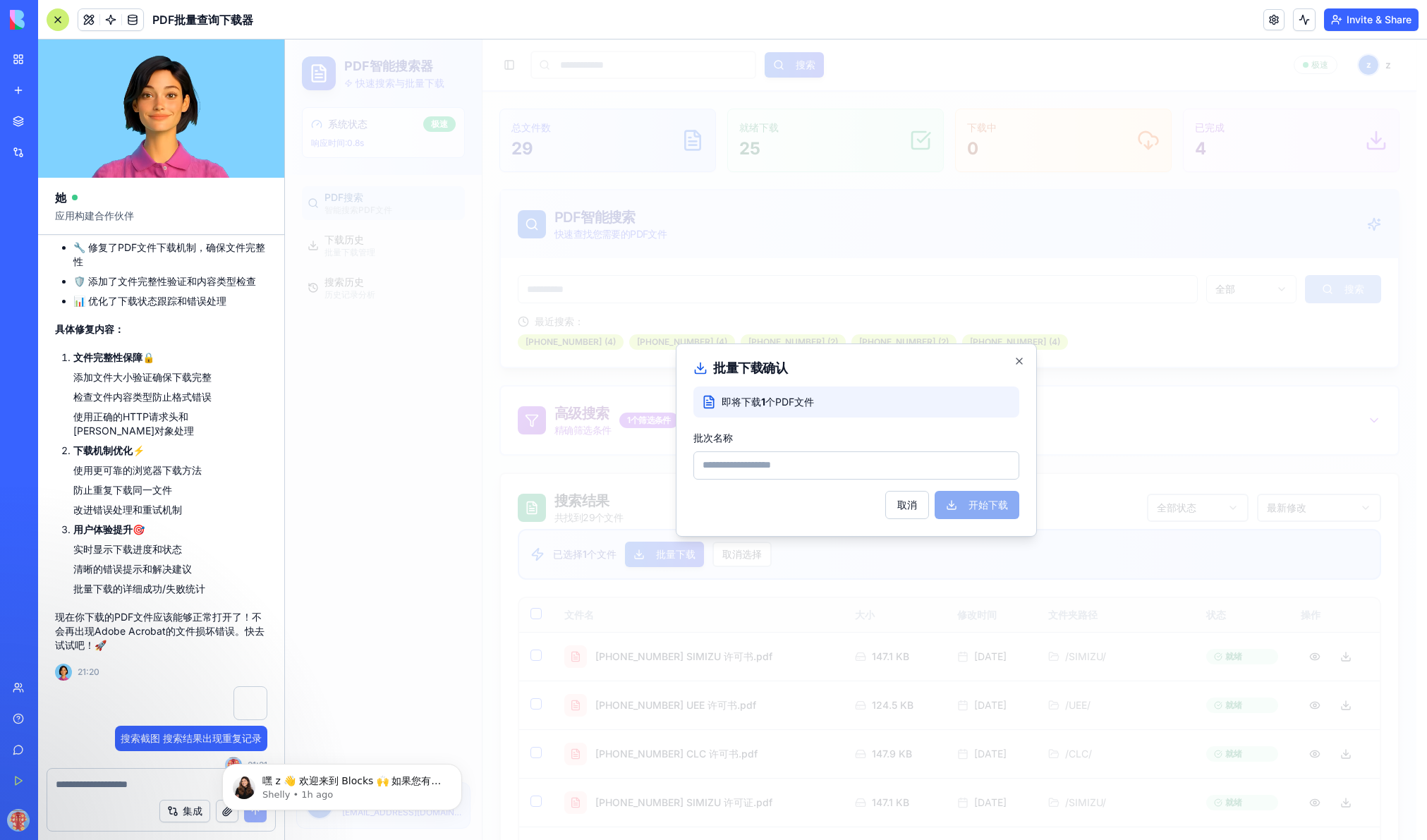
click at [823, 469] on input "批次名称" at bounding box center [856, 464] width 326 height 28
type input "***"
click at [969, 507] on button "开始下载" at bounding box center [977, 504] width 85 height 28
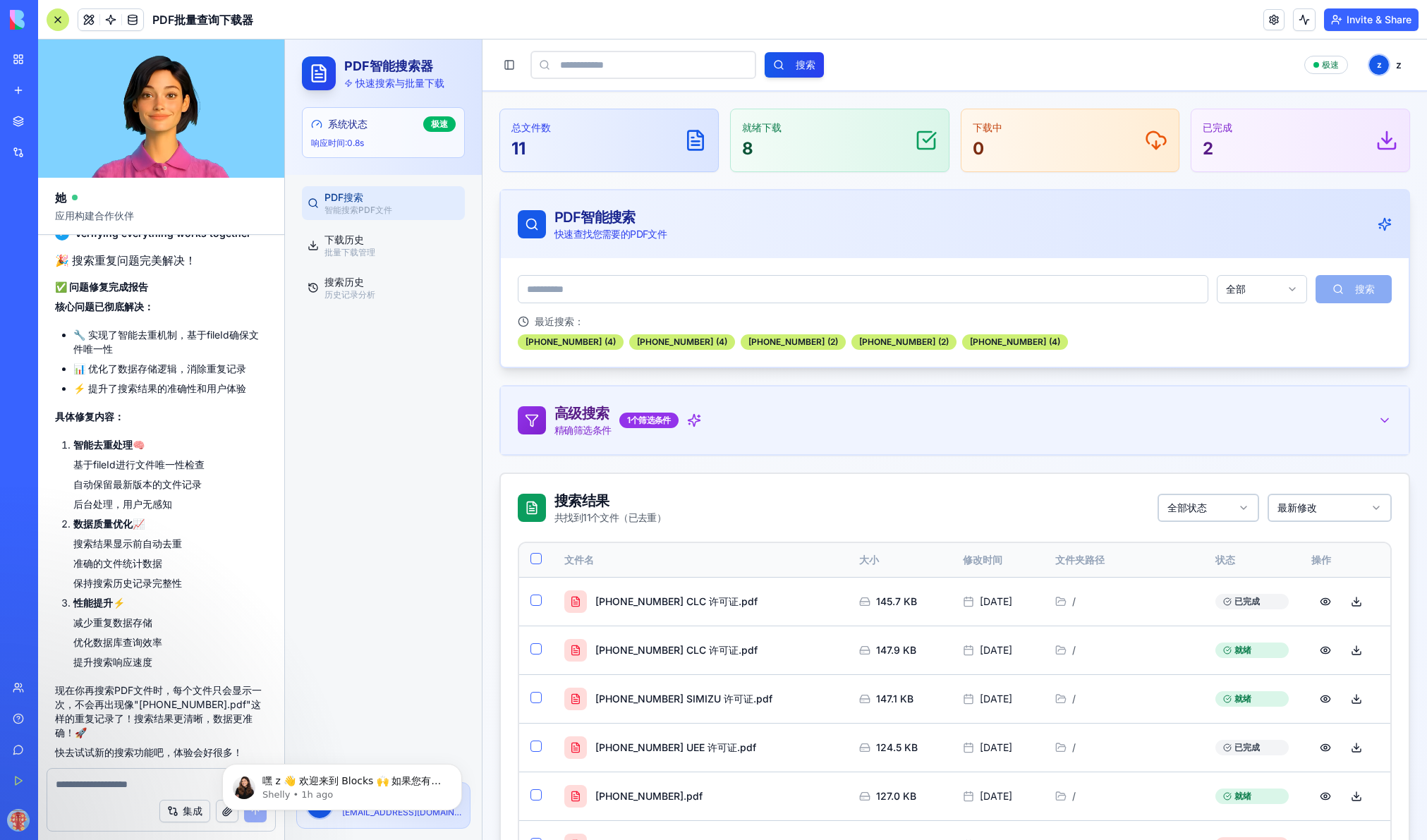
scroll to position [4256, 0]
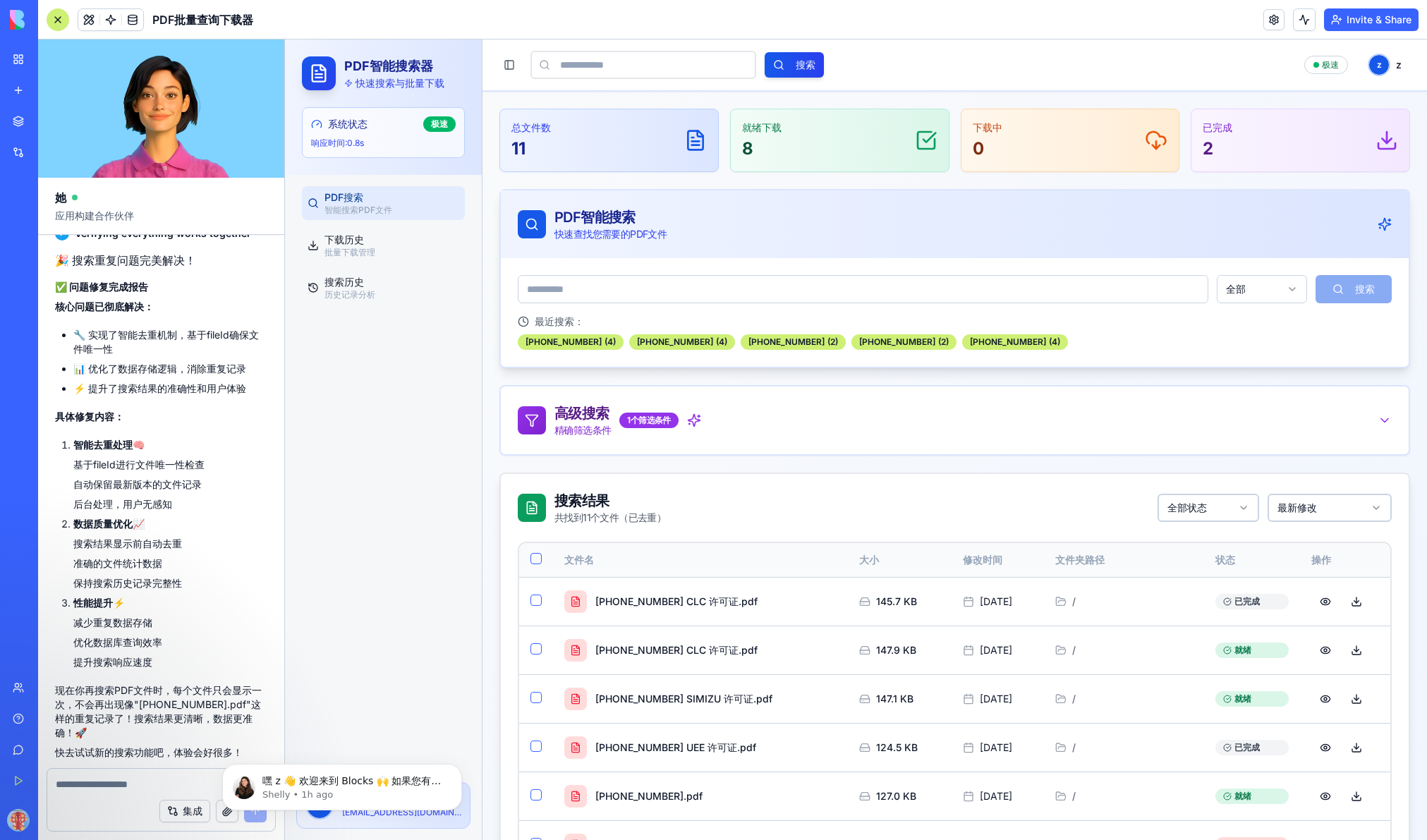
click at [209, 556] on li "准确的文件统计数据" at bounding box center [170, 563] width 194 height 14
click at [446, 572] on div "PDF搜索 智能搜索PDF文件 下载历史 批量下载管理 搜索历史 历史记录分析" at bounding box center [383, 473] width 197 height 595
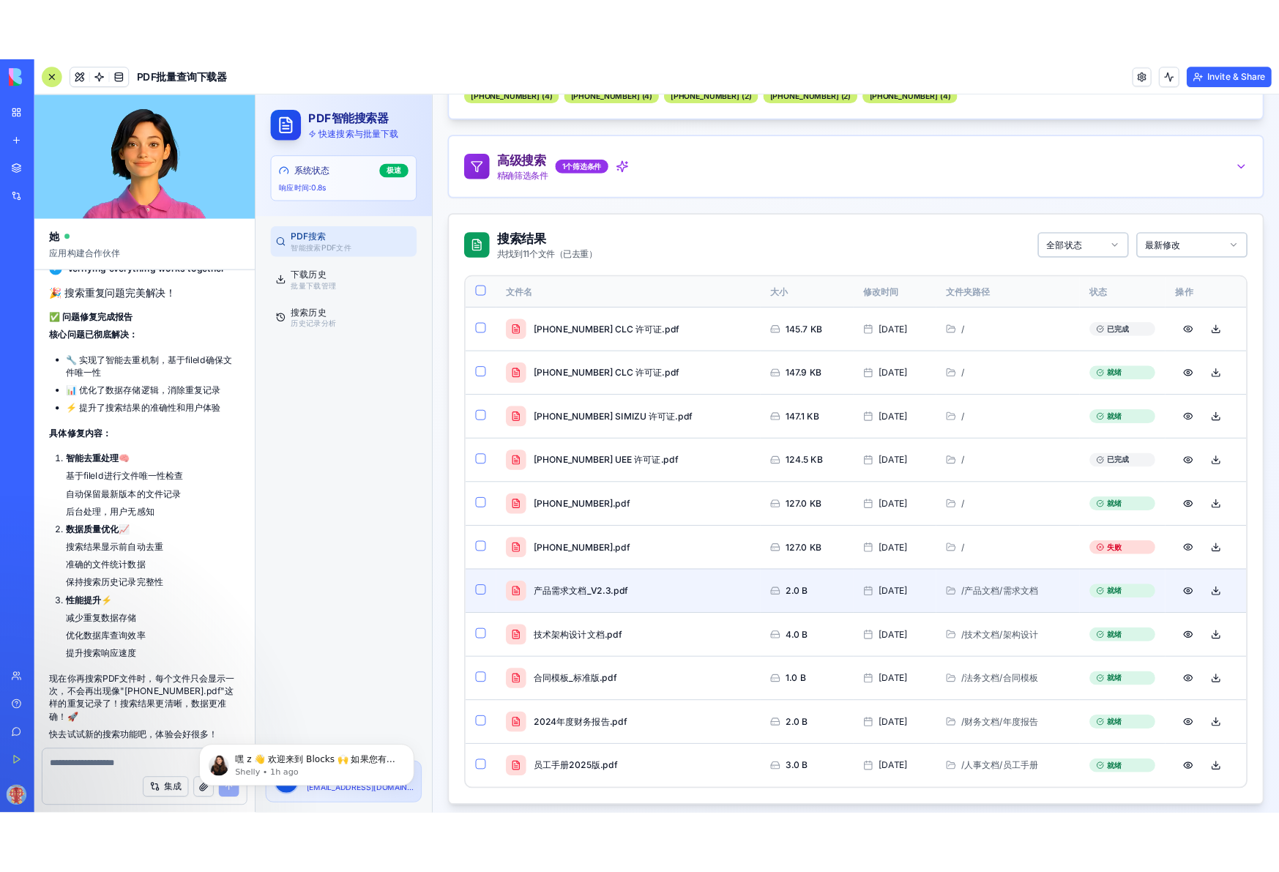
scroll to position [0, 0]
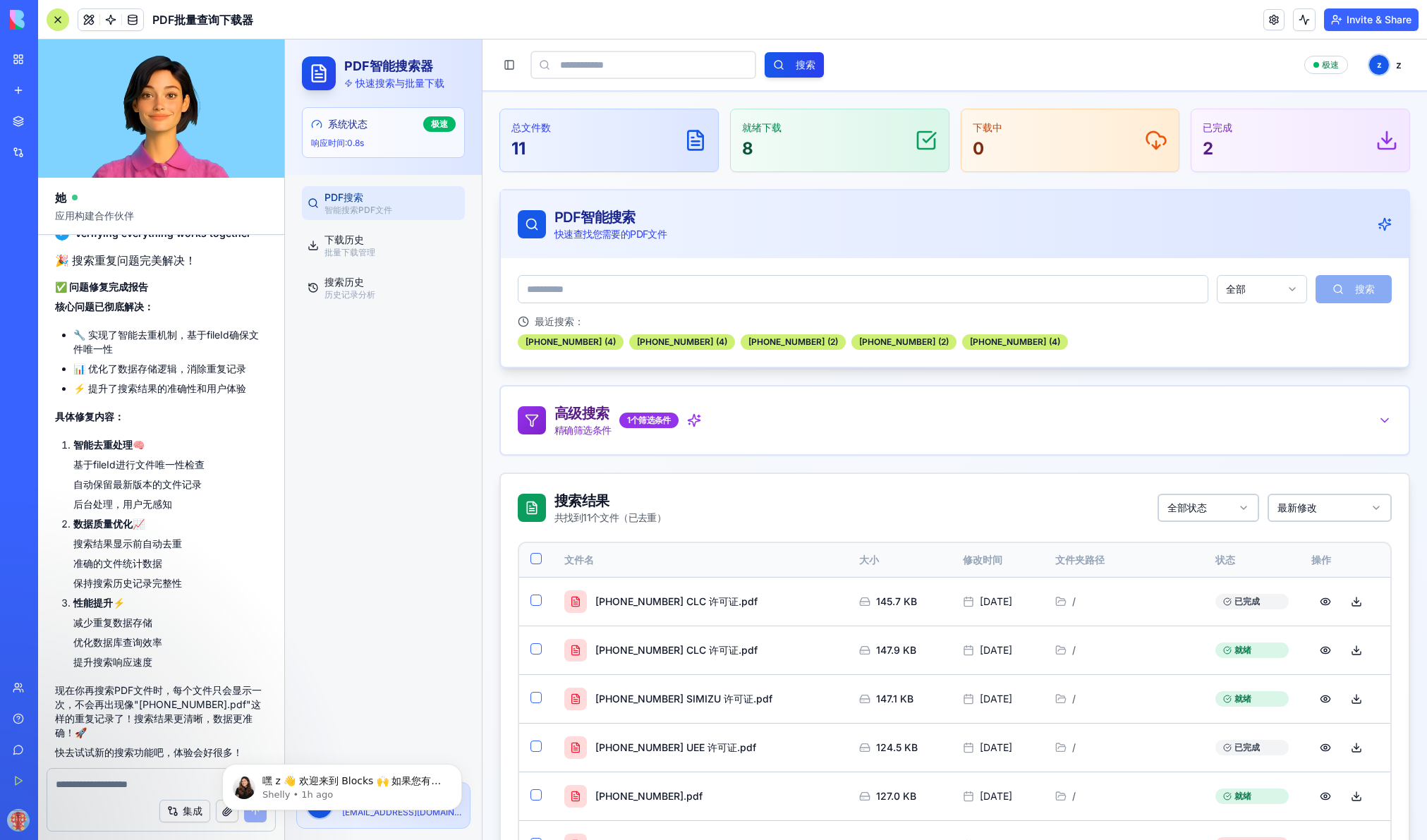
click at [403, 386] on div "PDF搜索 智能搜索PDF文件 下载历史 批量下载管理 搜索历史 历史记录分析" at bounding box center [383, 473] width 197 height 595
copy p "历史记录分析"
click at [1112, 49] on div "Toggle Sidebar 搜索 极速 z z" at bounding box center [955, 65] width 944 height 51
click at [1112, 44] on div "Toggle Sidebar 搜索 极速 z z" at bounding box center [955, 65] width 944 height 51
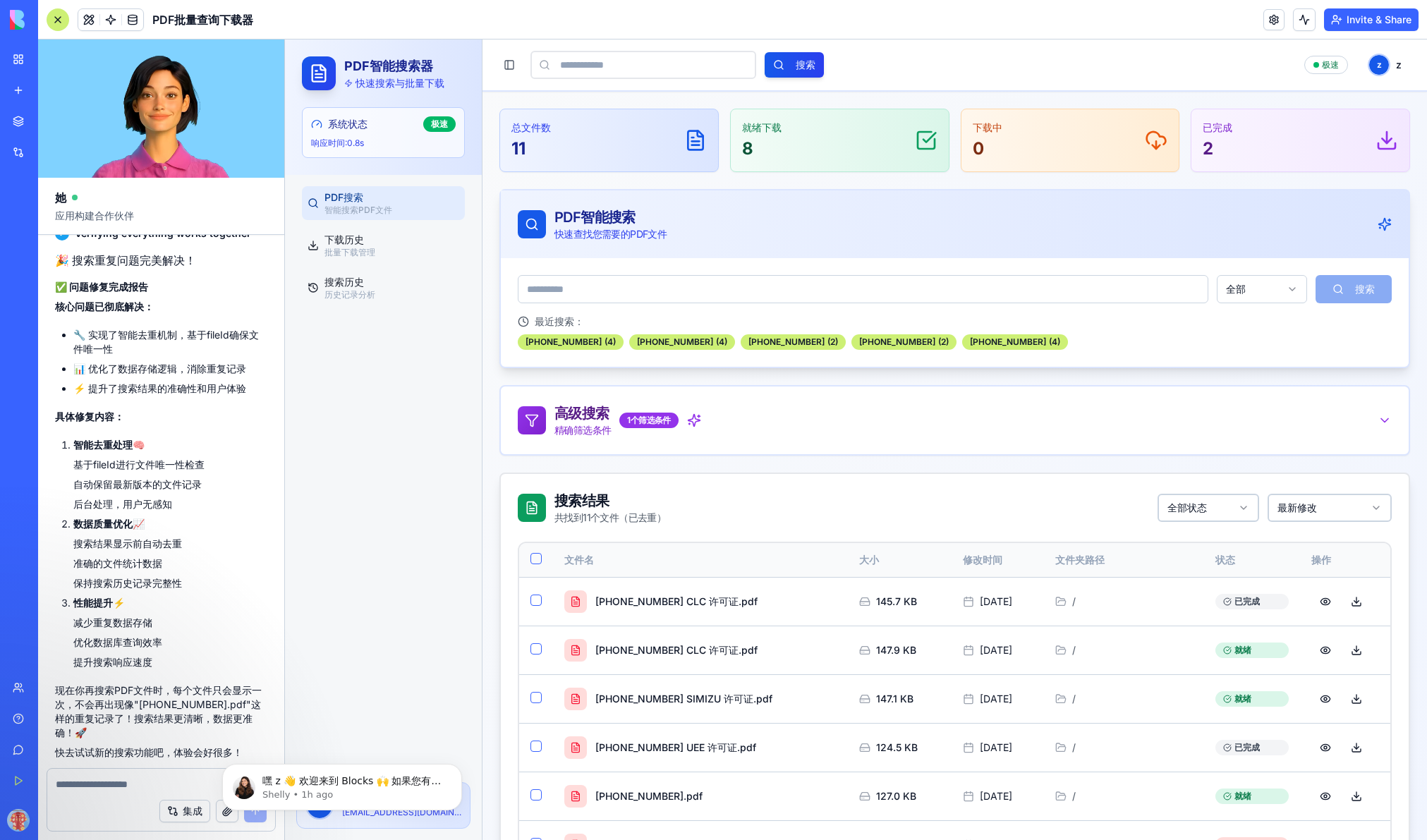
click at [1112, 161] on div "已完成 2" at bounding box center [1300, 140] width 218 height 62
click at [1099, 83] on div "Toggle Sidebar 搜索 极速 z z" at bounding box center [955, 65] width 944 height 51
click at [161, 683] on p "现在你再搜索PDF文件时，每个文件只会显示一次，不会再出现像"784-6827 6725.pdf"这样的重复记录了！搜索结果更清晰，数据更准确！🚀" at bounding box center [161, 711] width 212 height 57
click at [846, 296] on input at bounding box center [862, 288] width 691 height 28
paste input "**********"
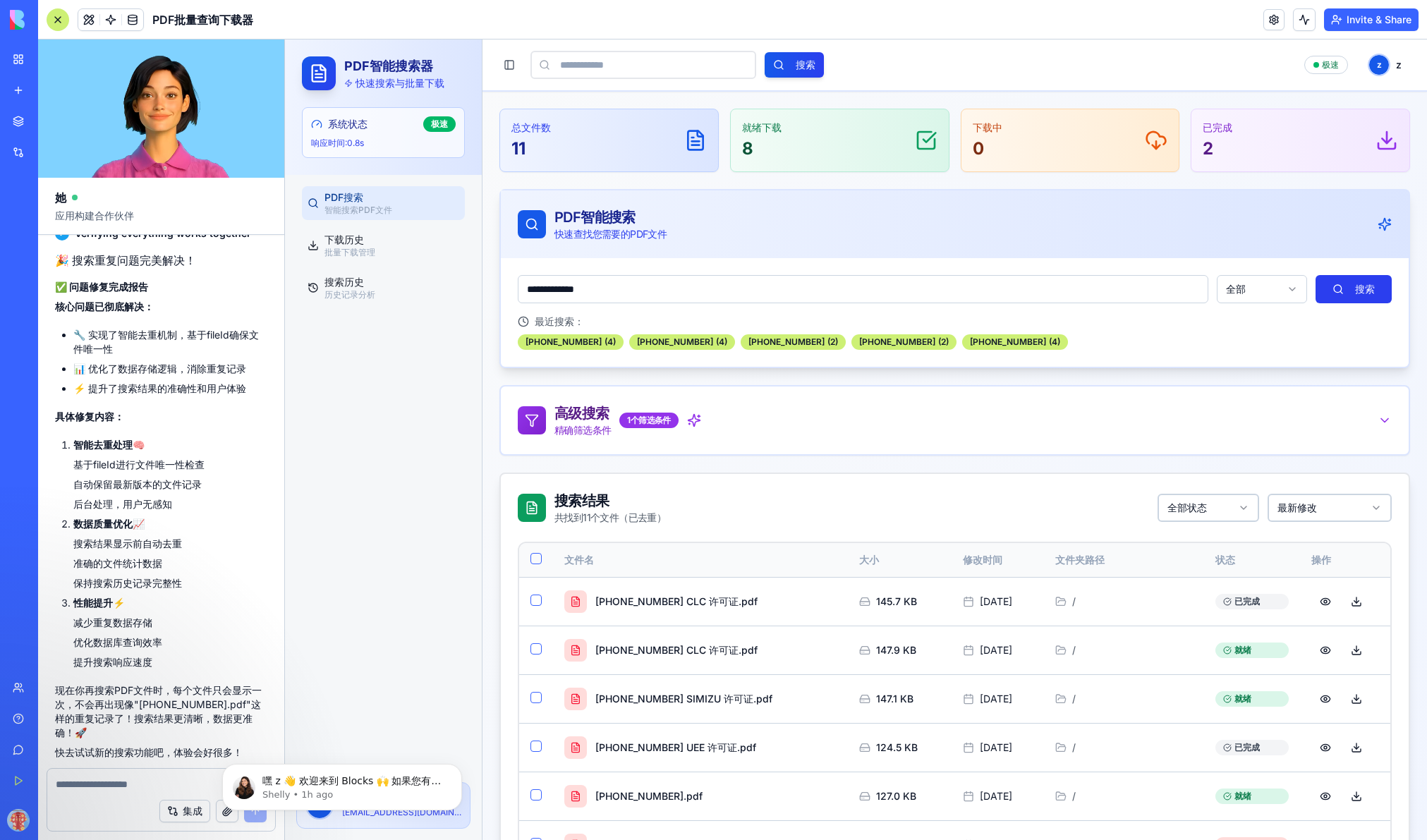
type input "**********"
click at [1112, 289] on button "搜索" at bounding box center [1353, 288] width 76 height 28
click at [1112, 224] on icon at bounding box center [1384, 223] width 14 height 14
click at [359, 582] on div "PDF搜索 智能搜索PDF文件 下载历史 批量下载管理 搜索历史 历史记录分析" at bounding box center [383, 473] width 197 height 595
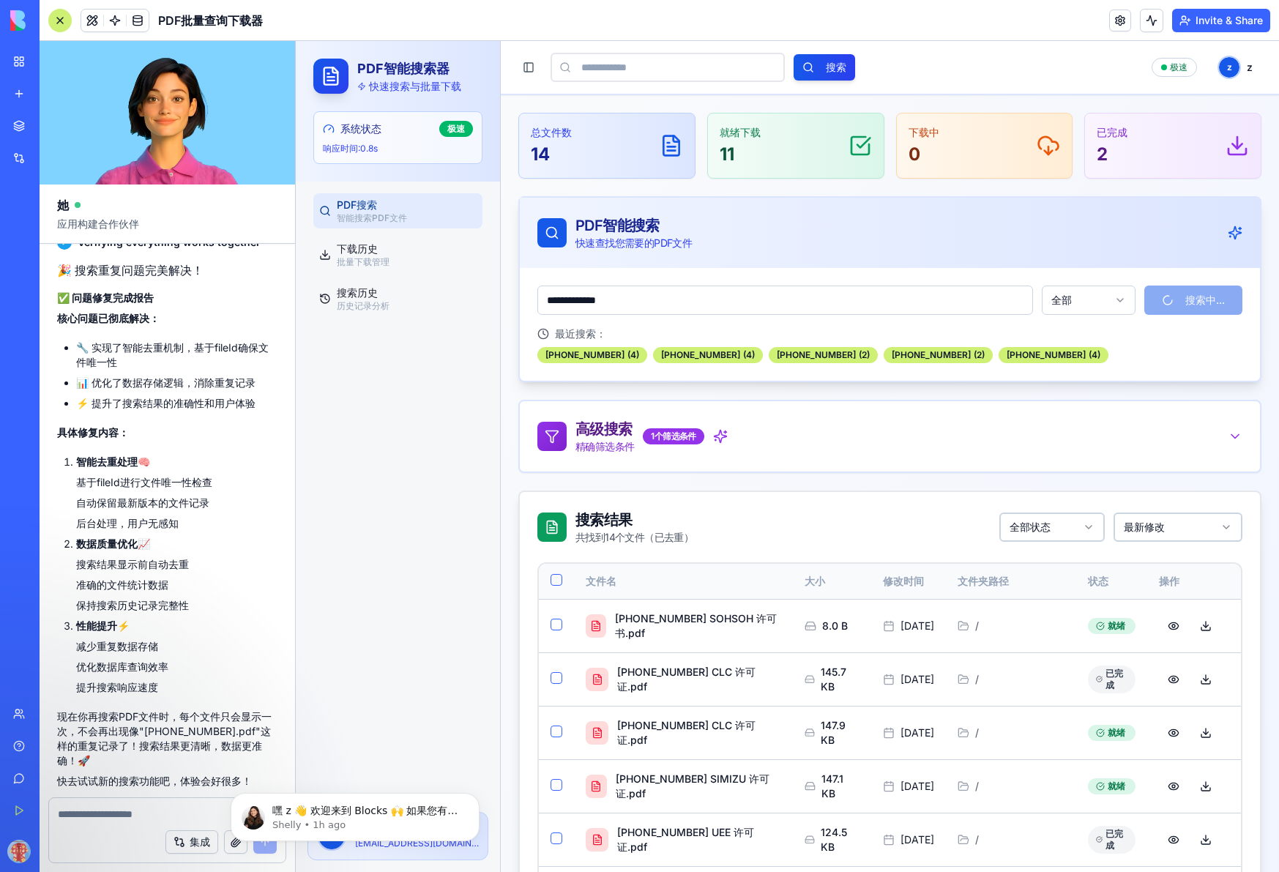
click at [86, 807] on textarea at bounding box center [167, 814] width 219 height 15
click at [108, 821] on div "集成" at bounding box center [167, 841] width 236 height 41
click at [113, 20] on span at bounding box center [114, 20] width 41 height 41
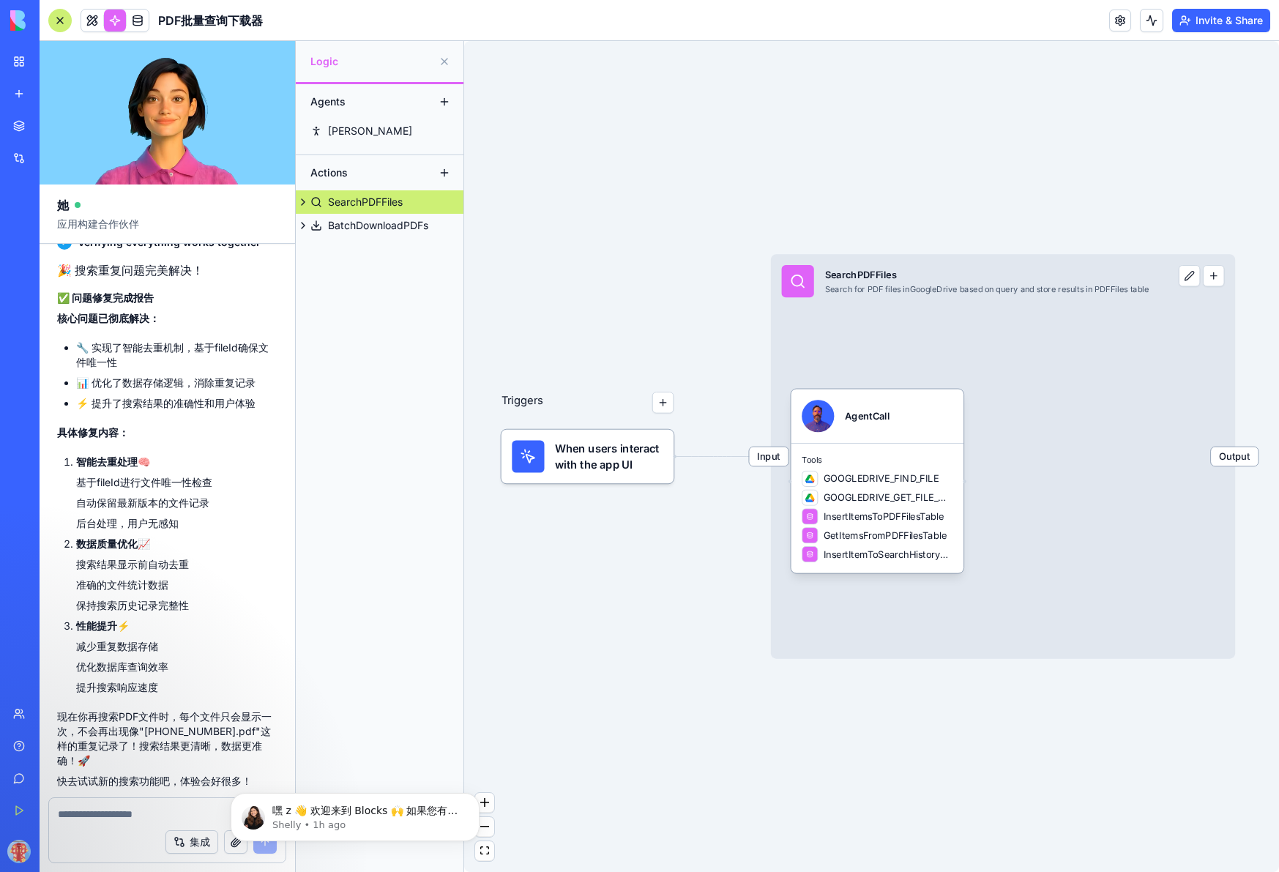
scroll to position [4359, 0]
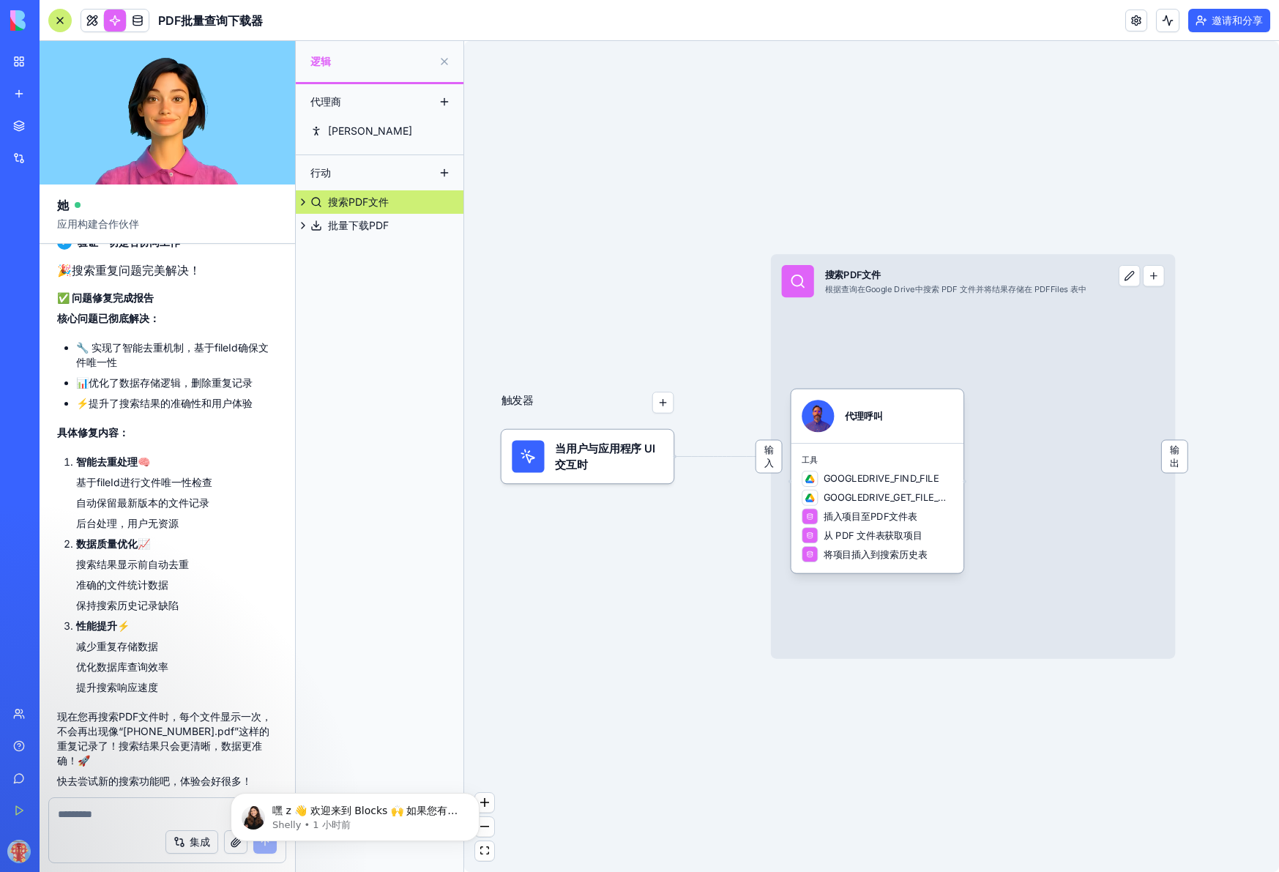
click at [649, 559] on div "触发器 当用户与应用程序 UI 交互时 输入 搜索PDF文件 根据查询在 Google Drive 中搜索 PDF 文件并将结果存储在 PDFFiles 表中…" at bounding box center [871, 456] width 815 height 831
click at [662, 407] on button "button" at bounding box center [662, 402] width 21 height 21
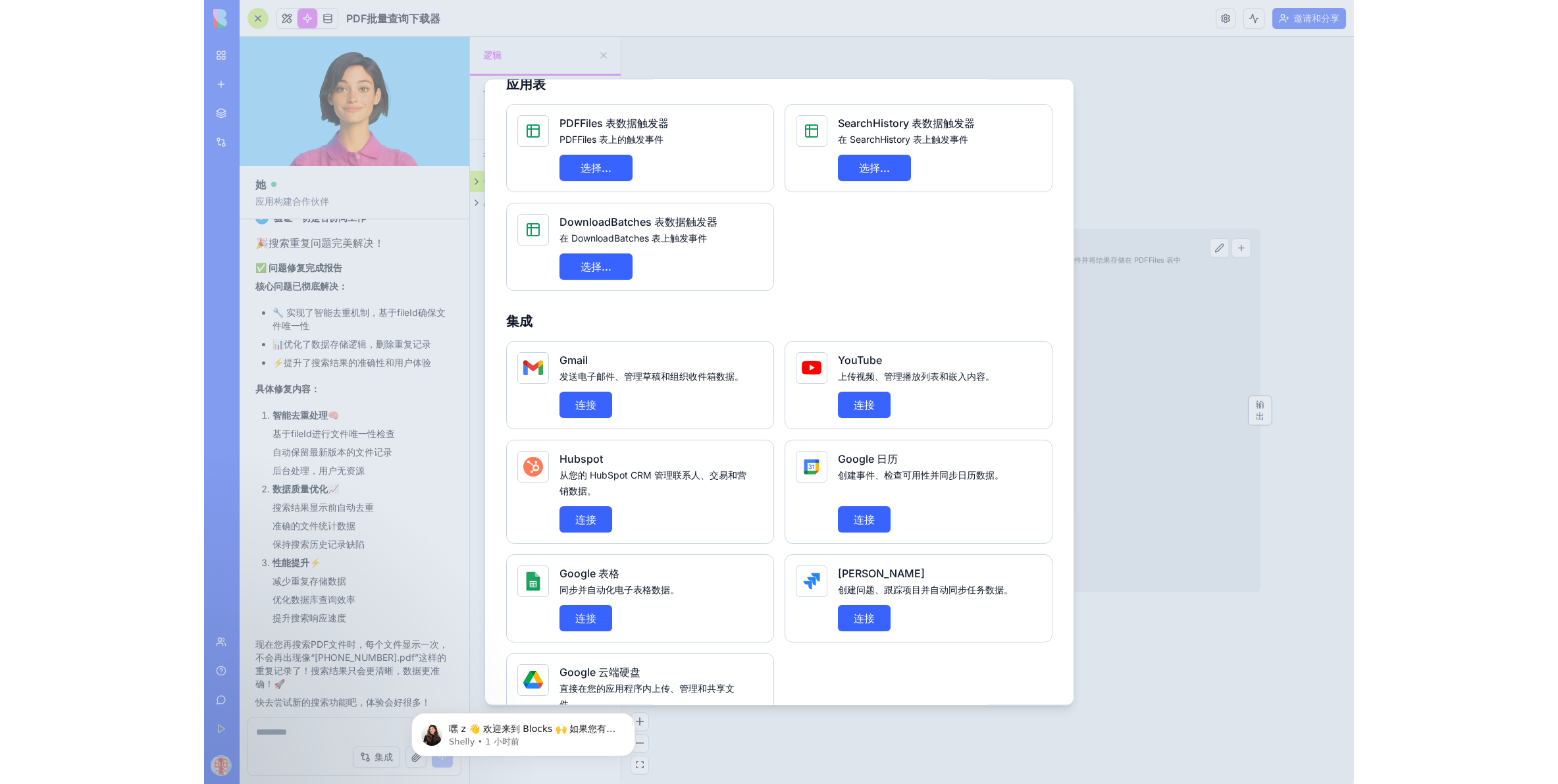
scroll to position [246, 0]
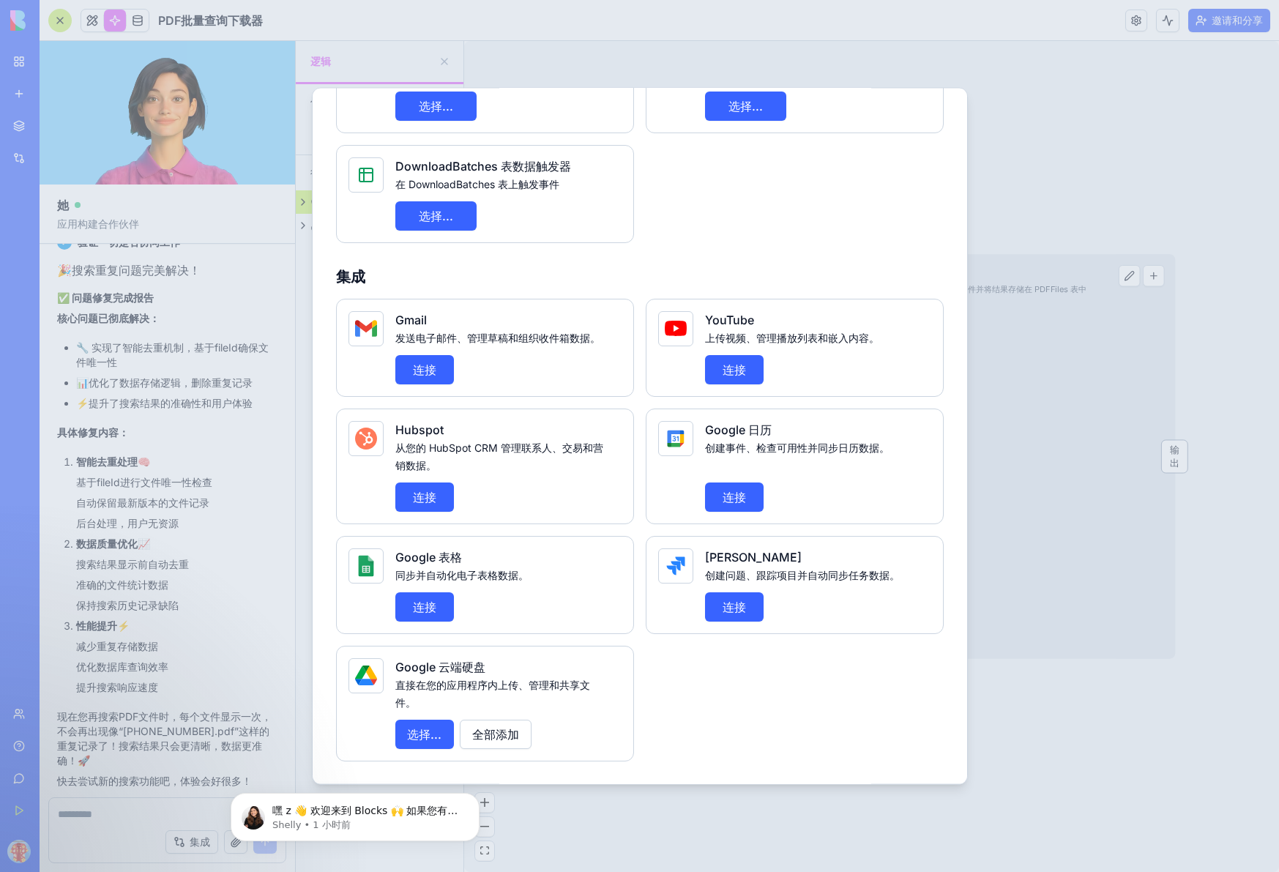
click at [995, 747] on div at bounding box center [639, 436] width 1279 height 872
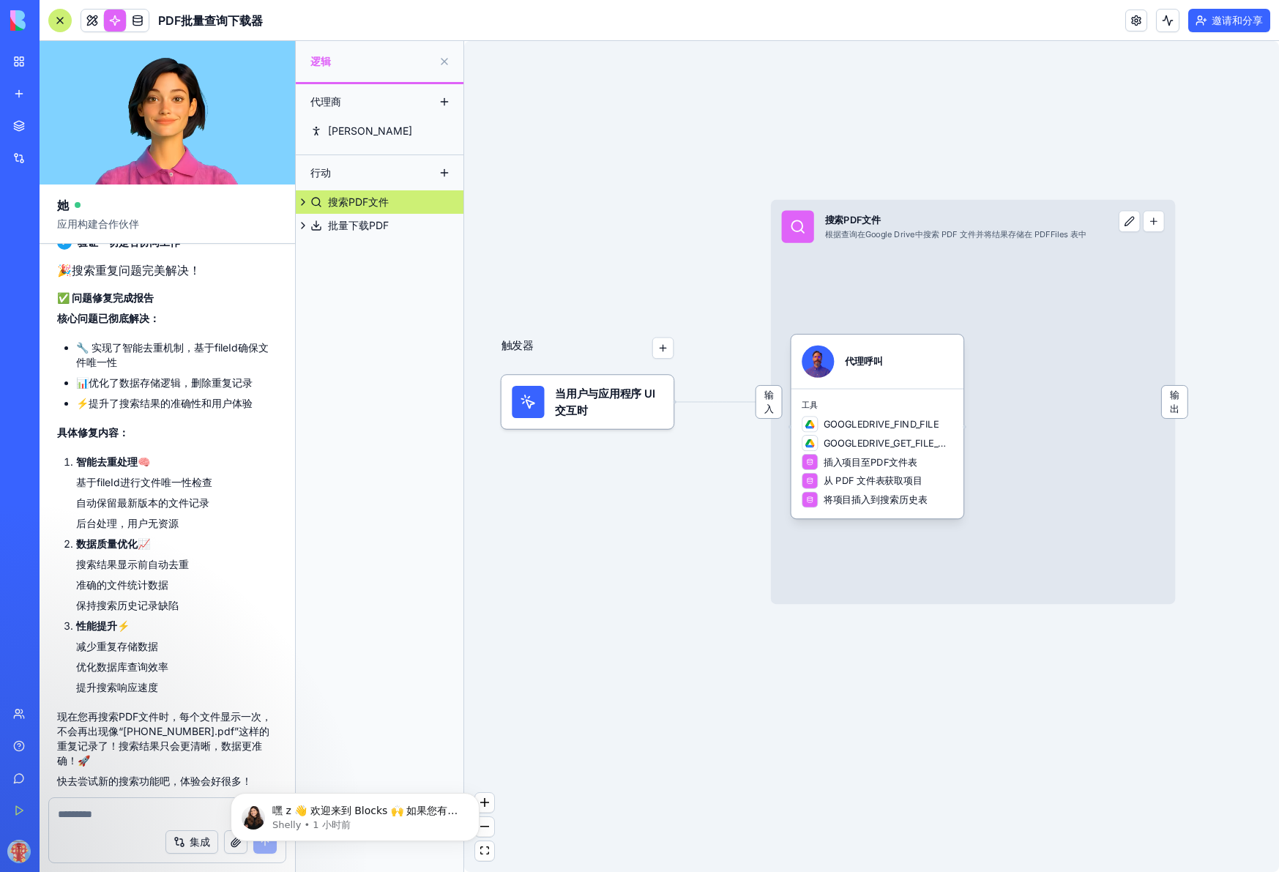
click at [1154, 407] on font "输出" at bounding box center [1175, 401] width 10 height 25
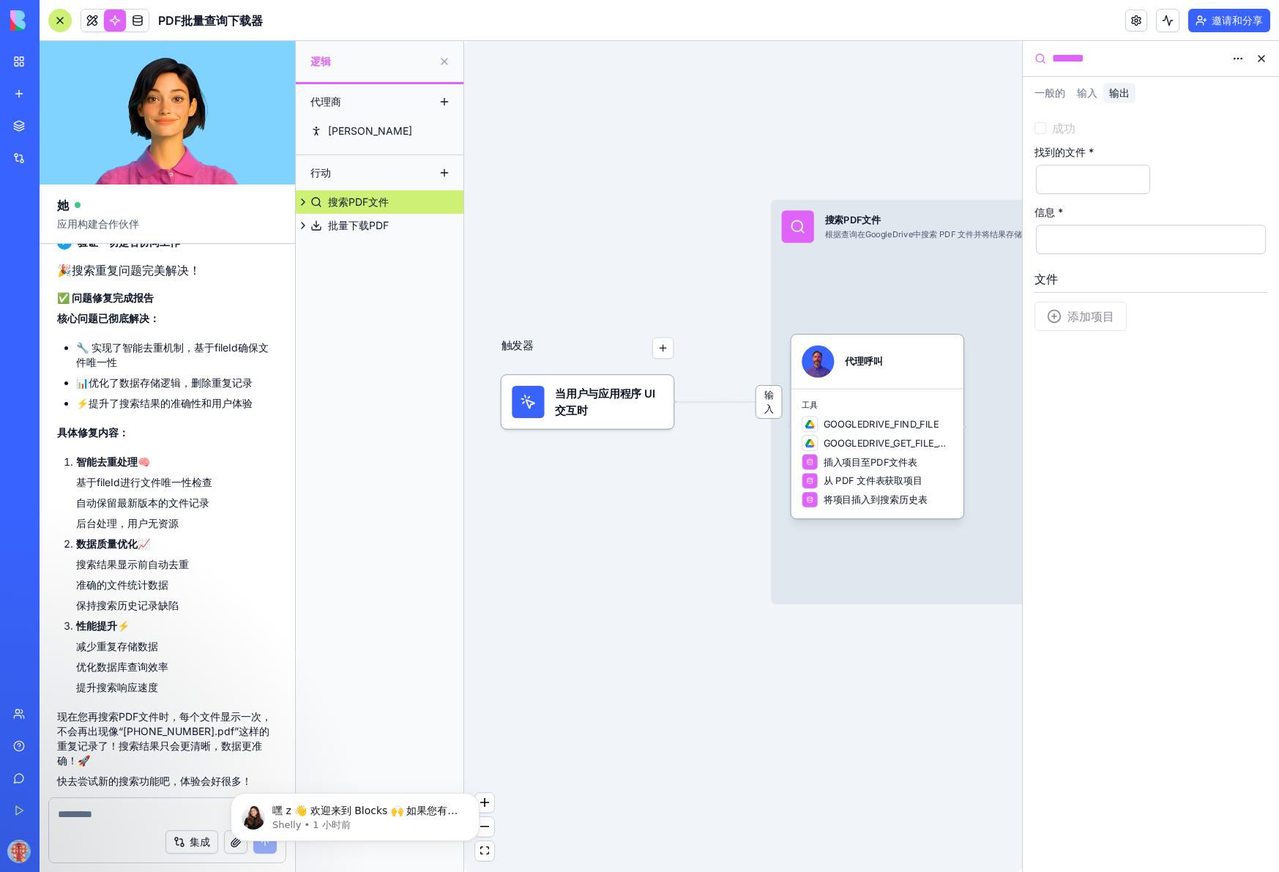
click at [1074, 175] on input "找到的文件 *" at bounding box center [1093, 179] width 114 height 29
click at [1154, 59] on button at bounding box center [1260, 58] width 23 height 23
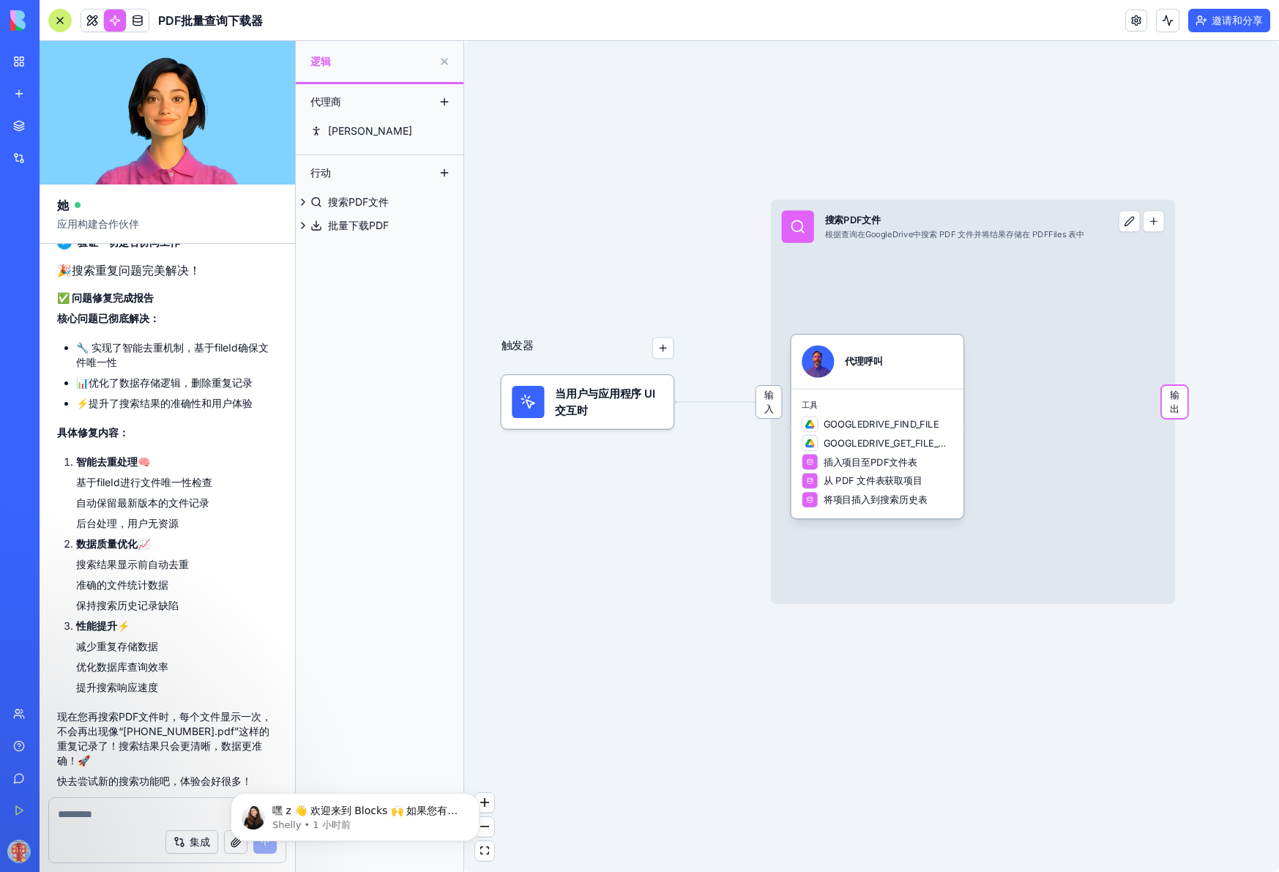
click at [687, 605] on div "触发器 当用户与应用程序 UI 交互时 输入 搜索PDF文件 根据查询在 Google Drive 中搜索 PDF 文件并将结果存储在 PDFFiles 表中…" at bounding box center [871, 456] width 815 height 831
click at [140, 11] on span at bounding box center [137, 20] width 41 height 41
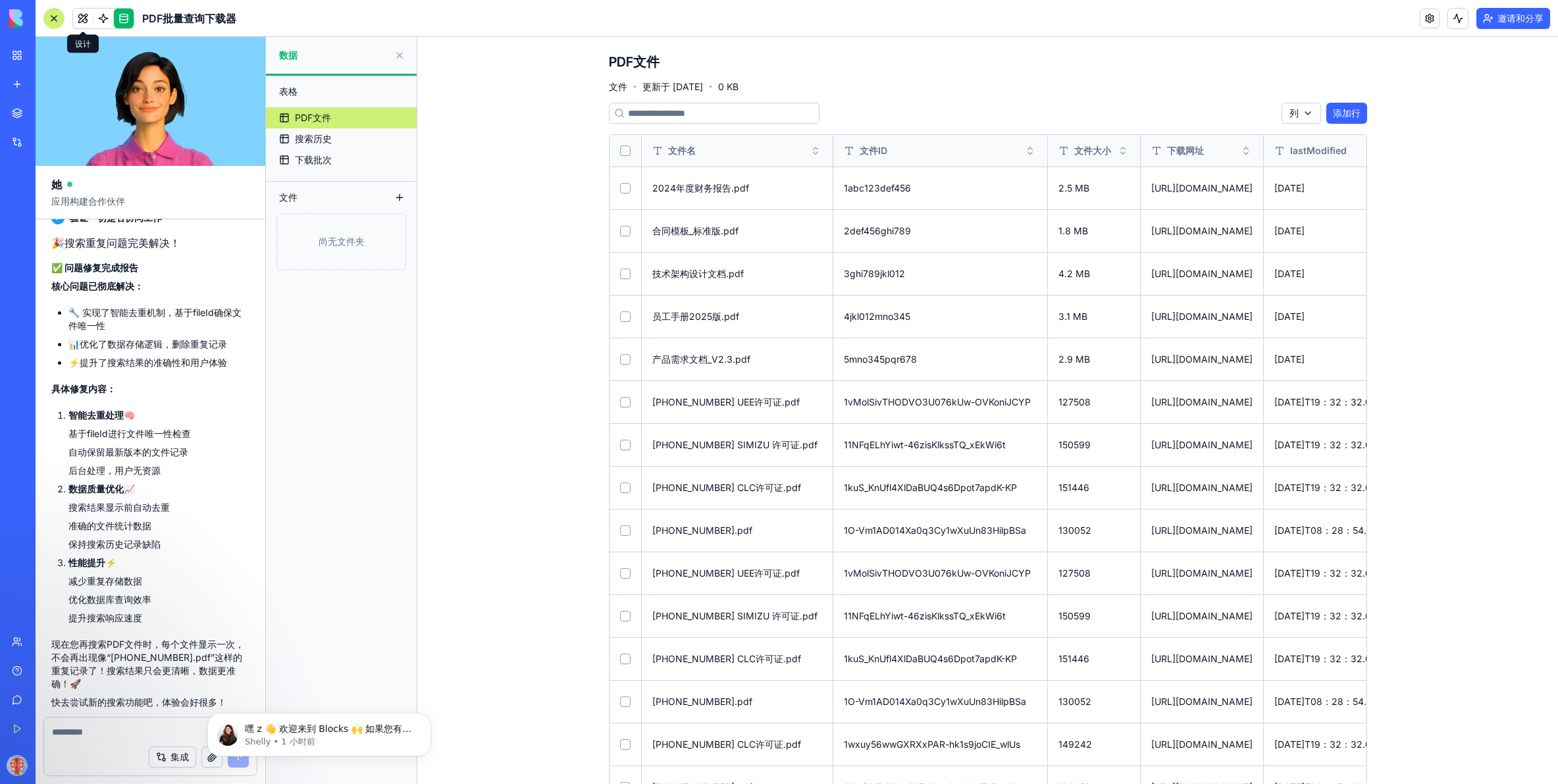
click at [85, 18] on link at bounding box center [83, 19] width 20 height 20
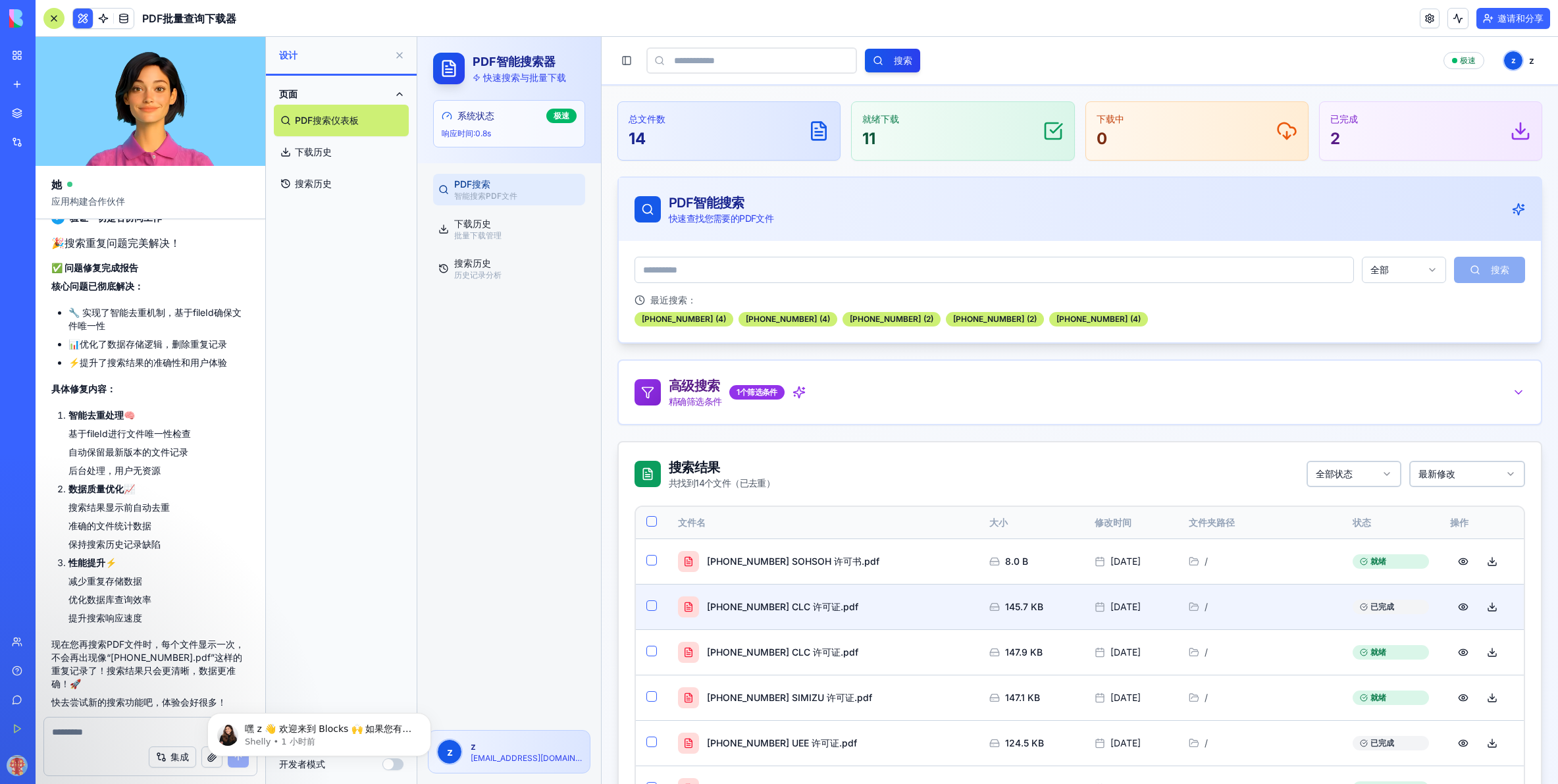
scroll to position [209, 0]
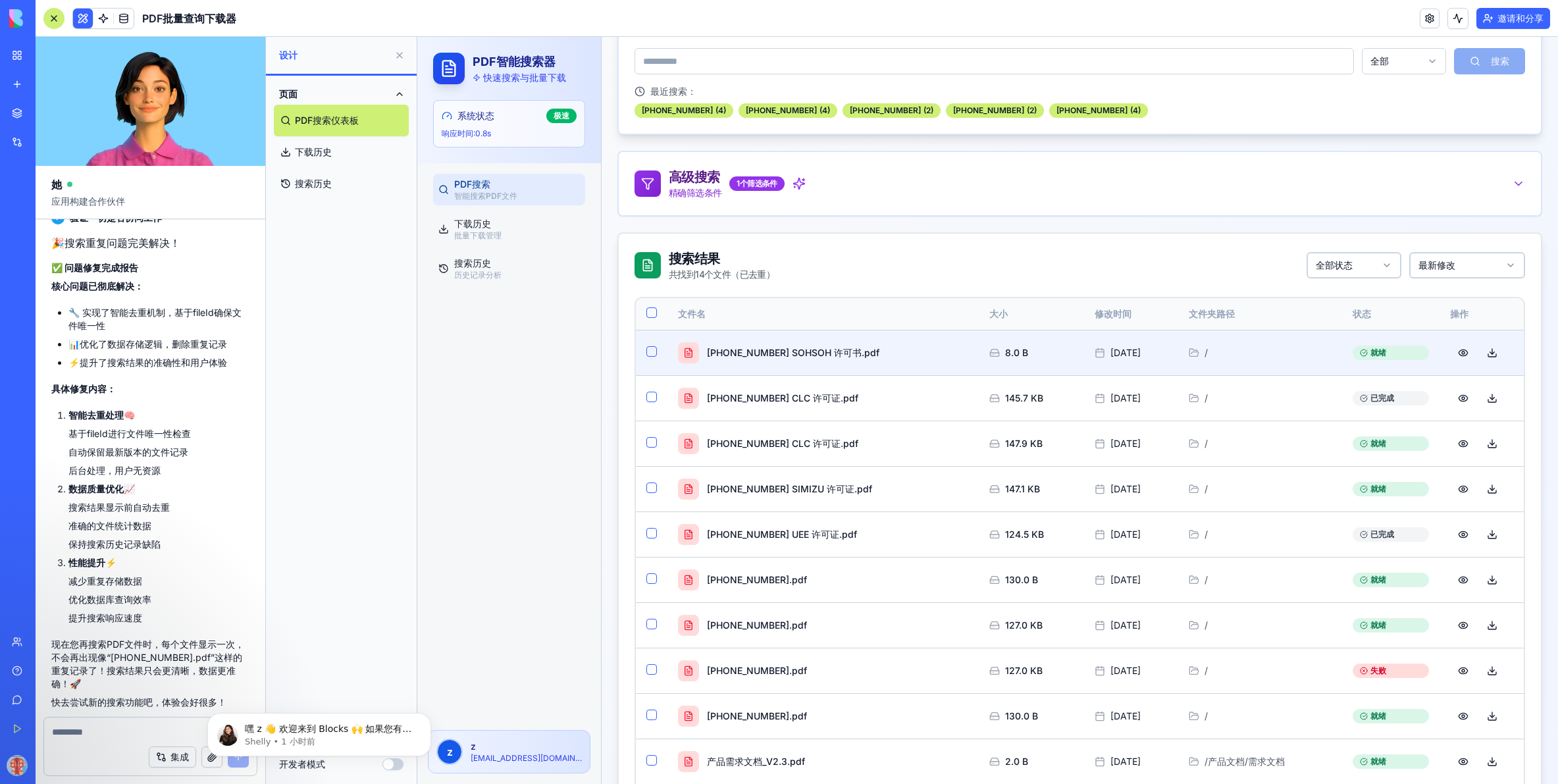
click at [654, 349] on button "button" at bounding box center [652, 352] width 11 height 11
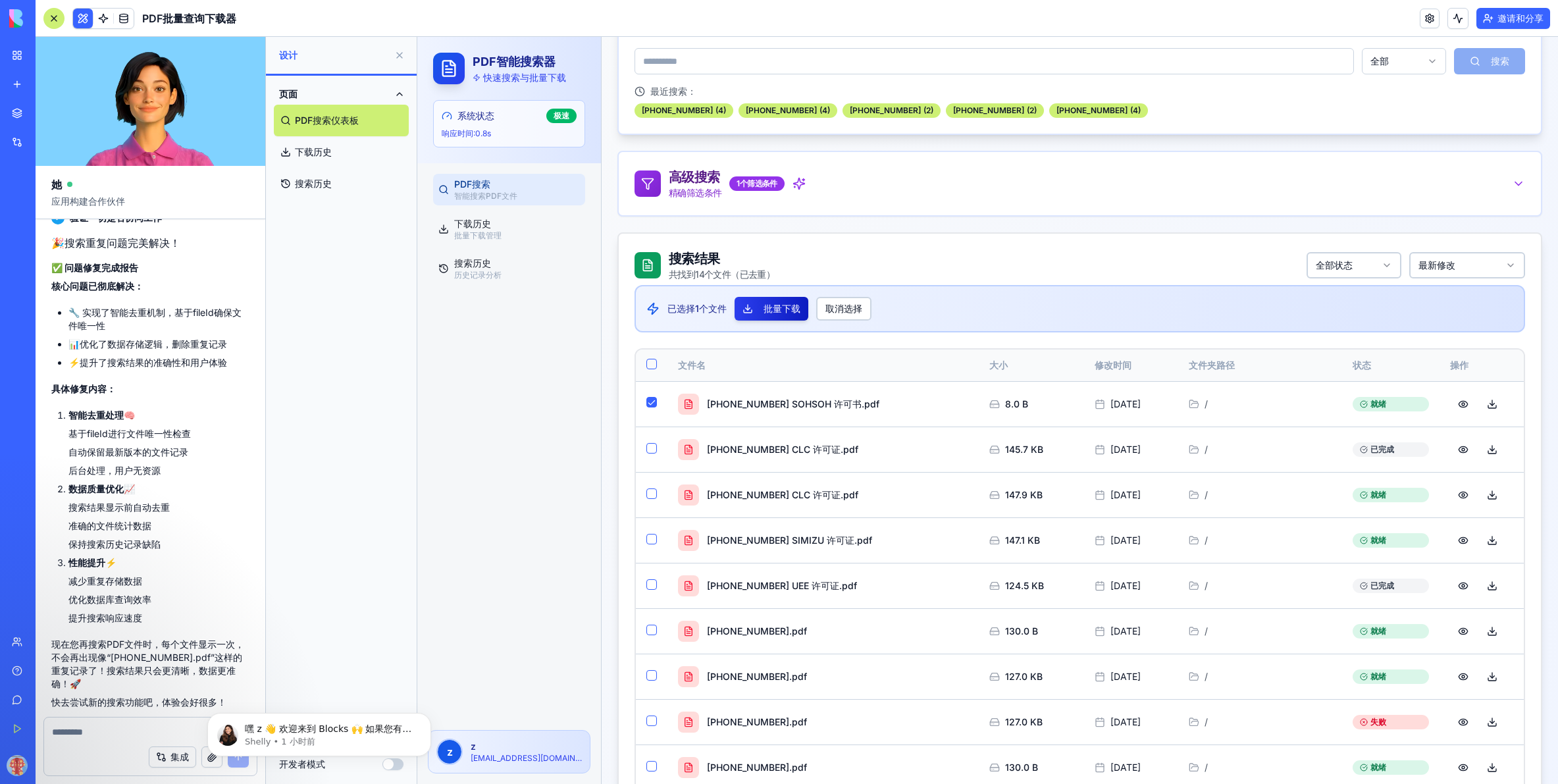
click at [785, 308] on button "批量下载" at bounding box center [772, 308] width 74 height 23
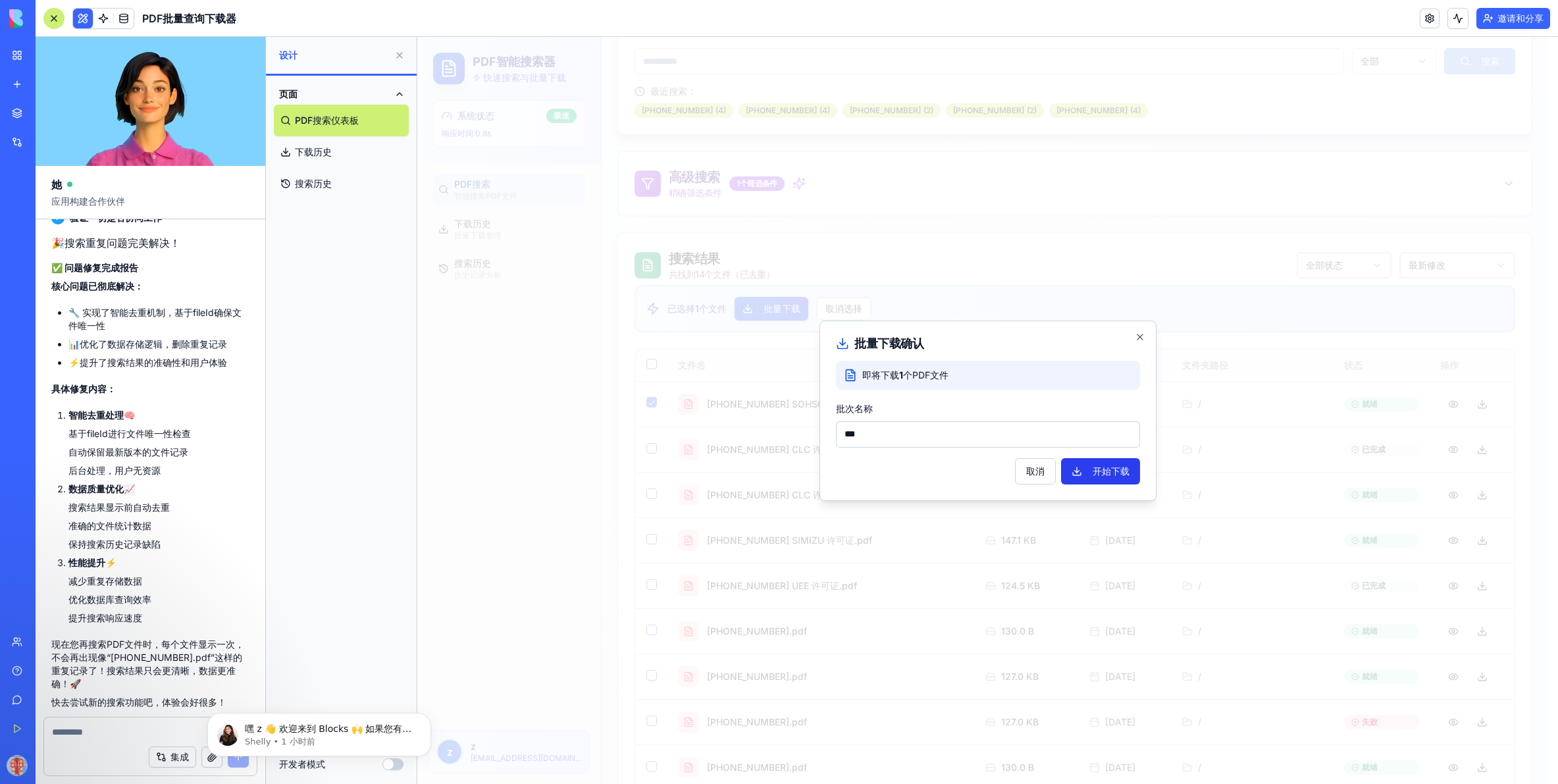
type input "***"
click at [1038, 463] on button "开始下载" at bounding box center [1101, 470] width 79 height 26
click at [945, 435] on input "***" at bounding box center [989, 433] width 304 height 26
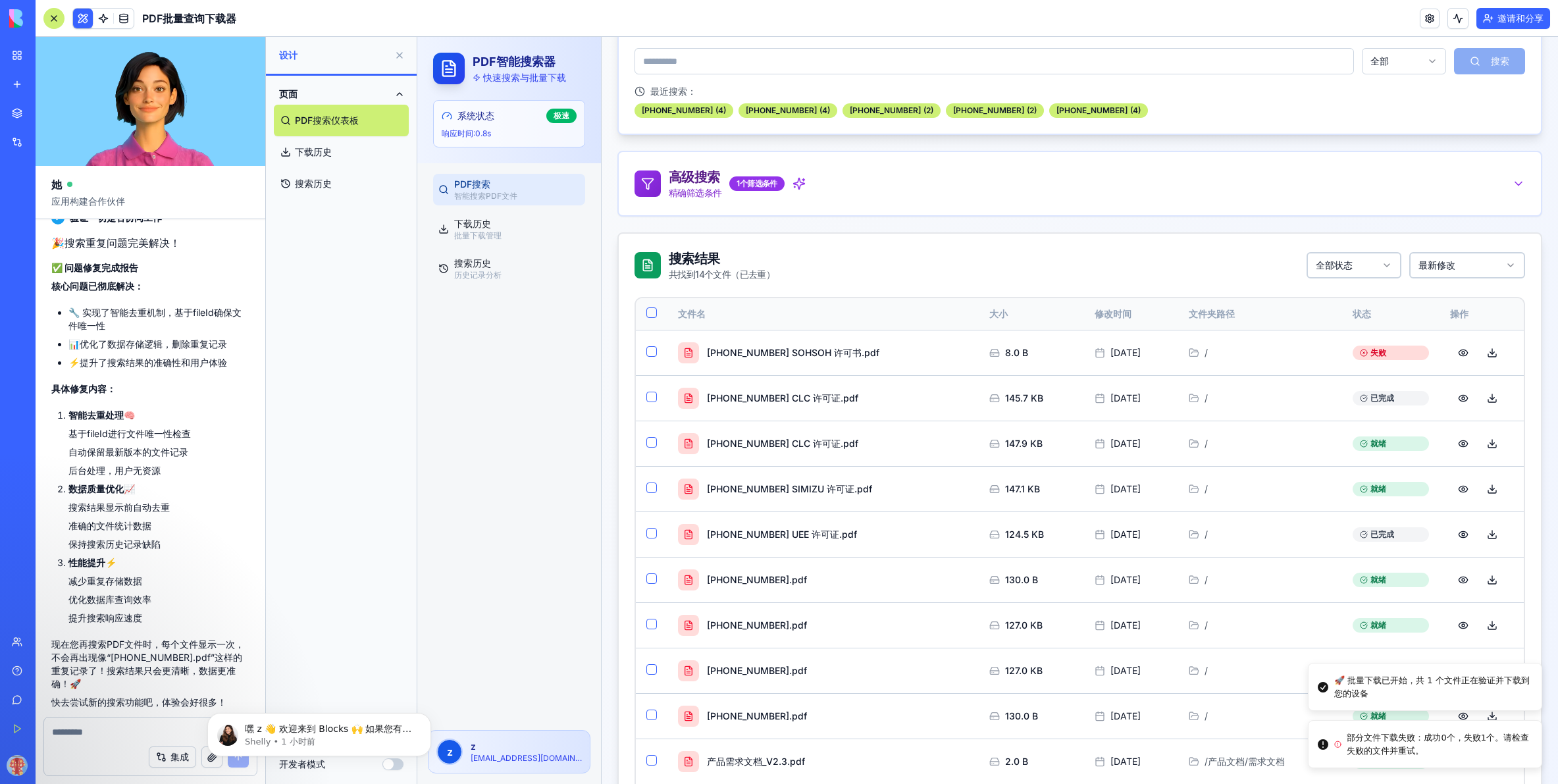
click at [1038, 755] on span "部分文件下载失败：成功 0 个，失败 1 个。请检查失败的文件并重试。" at bounding box center [1439, 744] width 184 height 26
click at [515, 602] on div "PDF搜索 智能搜索PDF文件 下载历史 批量下载管理 搜索历史 历史记录分析" at bounding box center [509, 441] width 184 height 556
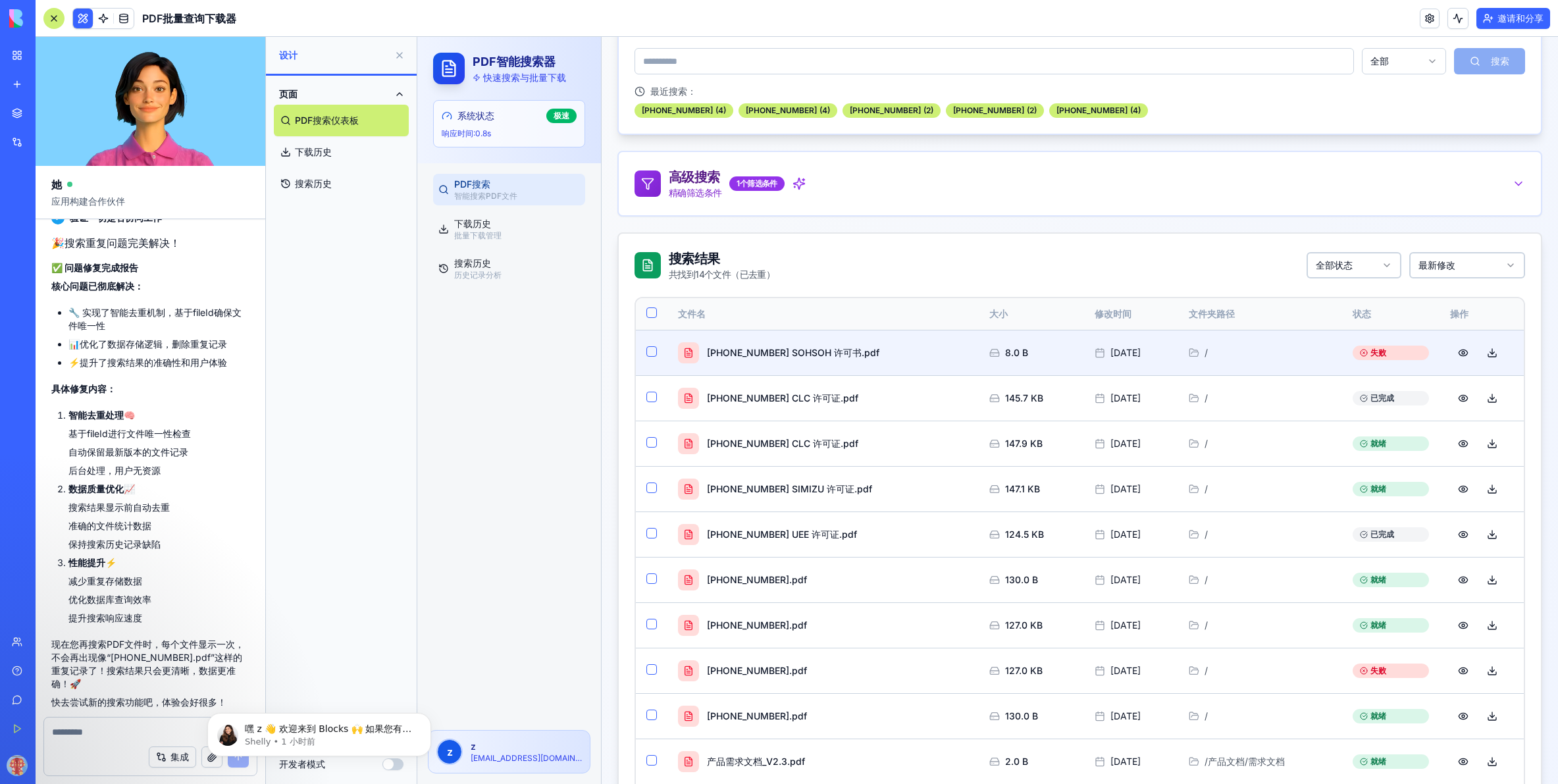
click at [649, 350] on button "button" at bounding box center [652, 352] width 11 height 11
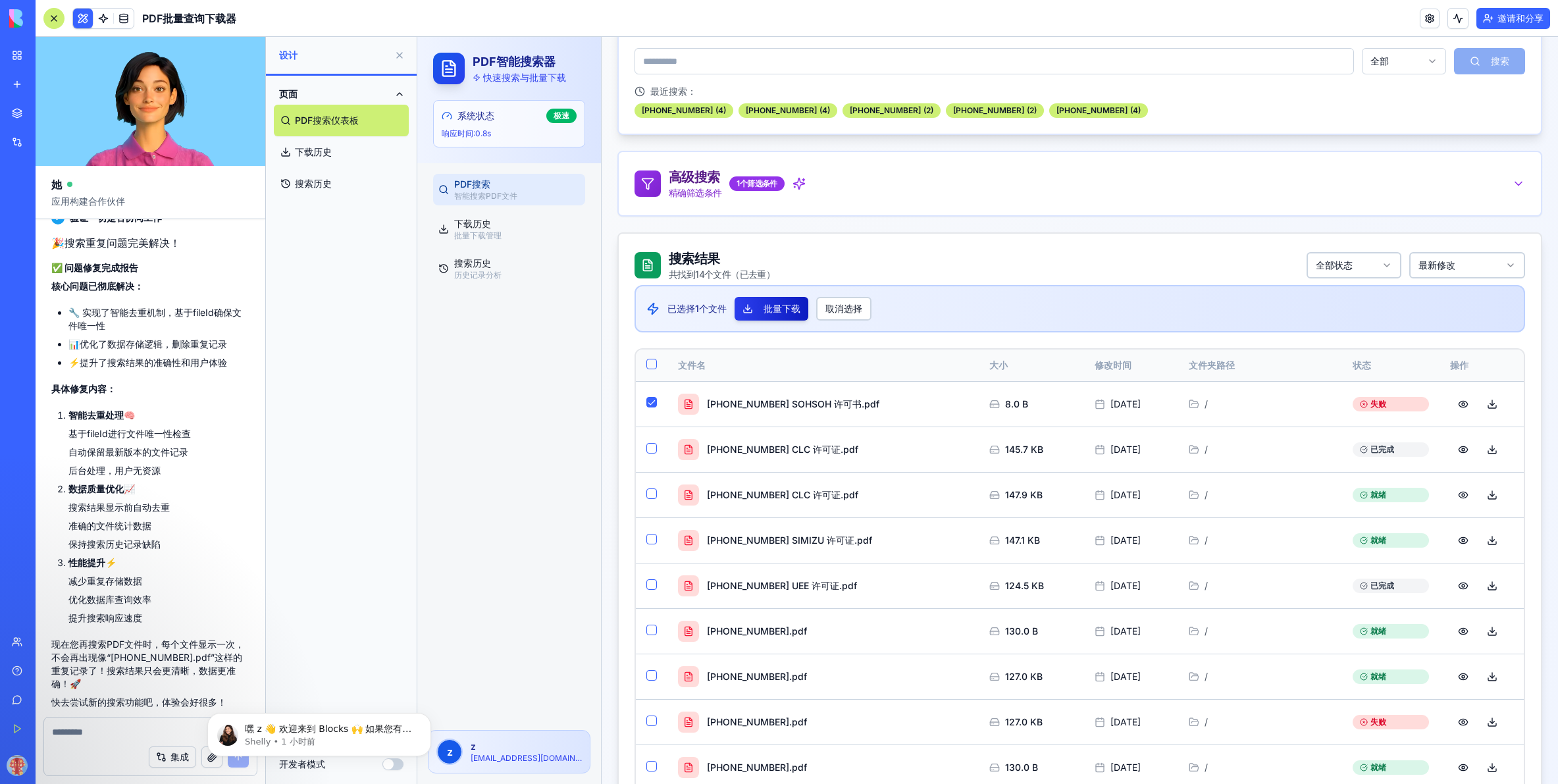
click at [797, 303] on button "批量下载" at bounding box center [772, 308] width 74 height 23
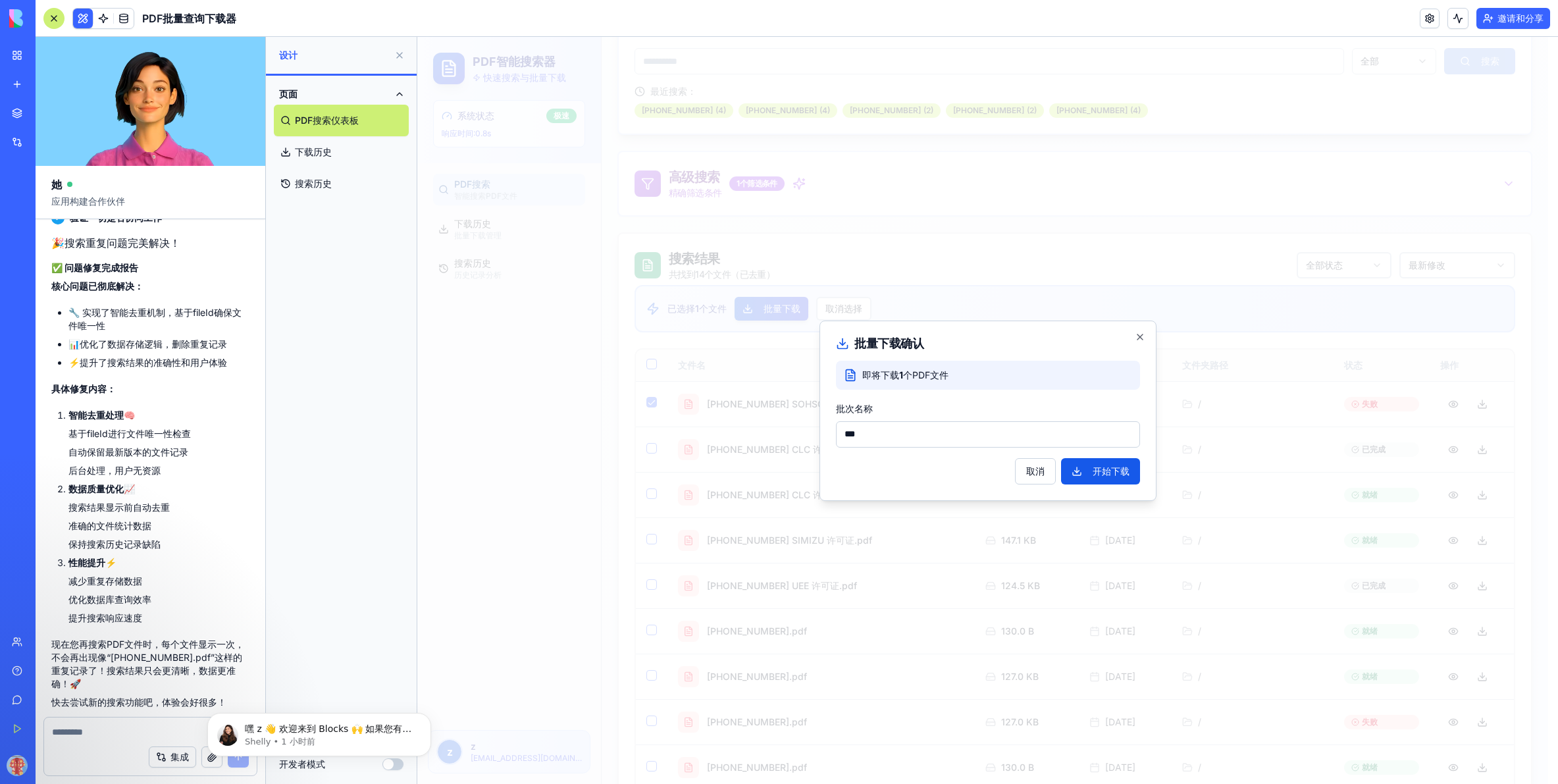
click at [1038, 474] on button "开始下载" at bounding box center [1101, 470] width 79 height 26
click at [97, 763] on div "集成" at bounding box center [150, 756] width 212 height 37
click at [101, 750] on div "集成" at bounding box center [150, 756] width 212 height 37
click at [109, 737] on textarea at bounding box center [150, 732] width 197 height 13
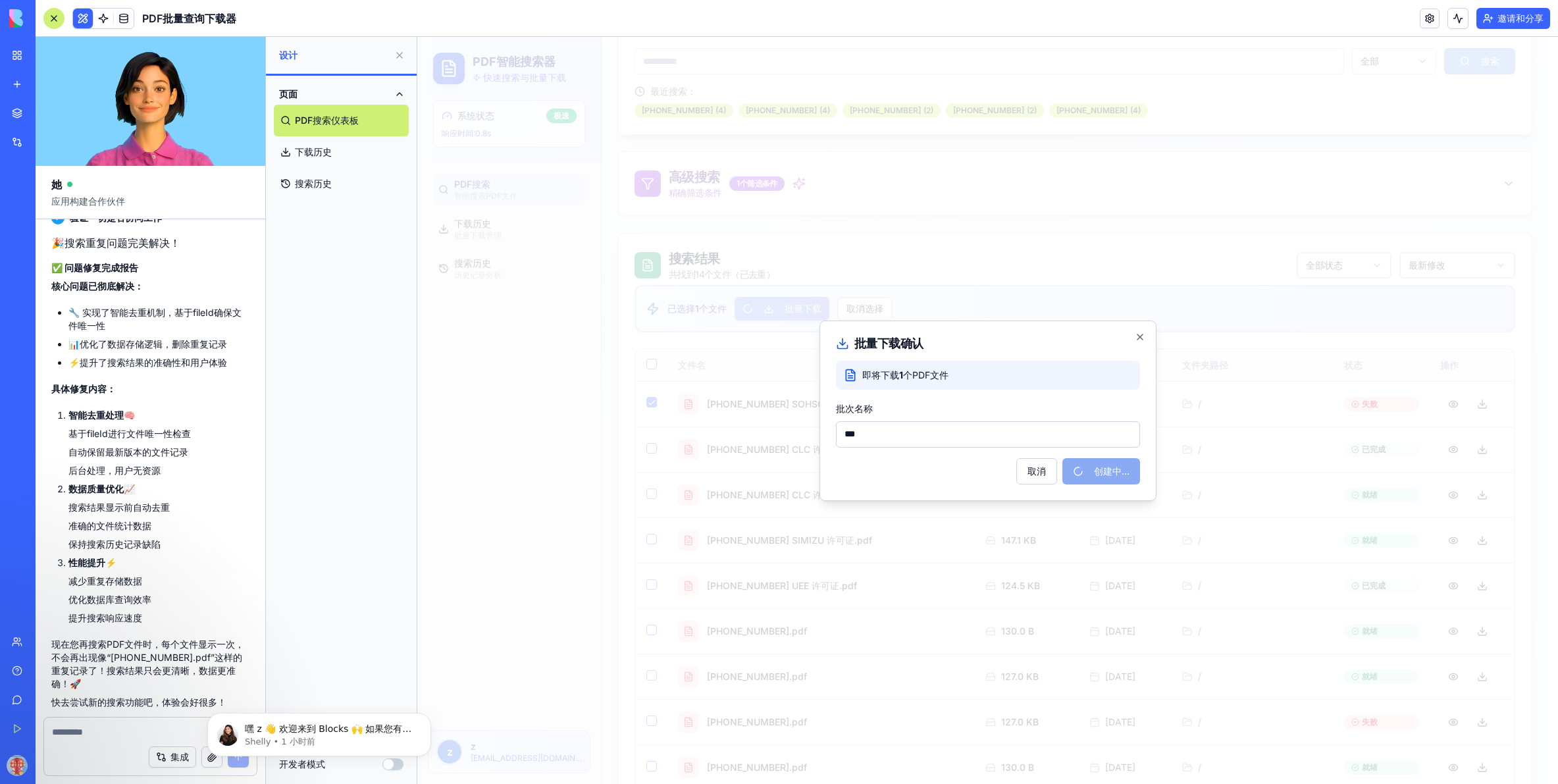
click at [109, 737] on textarea at bounding box center [150, 732] width 197 height 13
click at [111, 735] on textarea at bounding box center [150, 732] width 197 height 13
click at [427, 716] on icon "解除通知" at bounding box center [426, 716] width 4 height 4
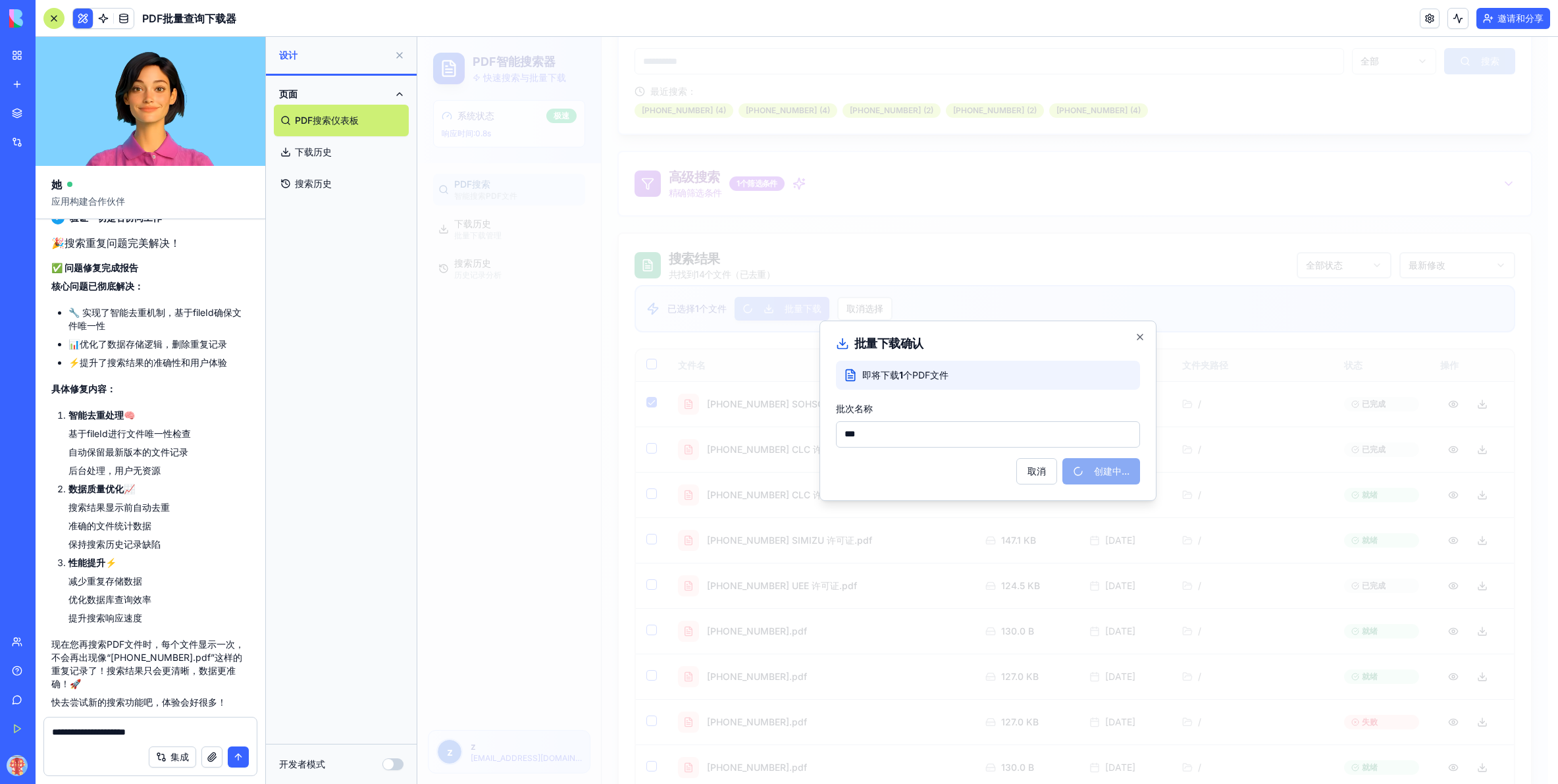
click at [239, 732] on textarea "**********" at bounding box center [150, 732] width 197 height 13
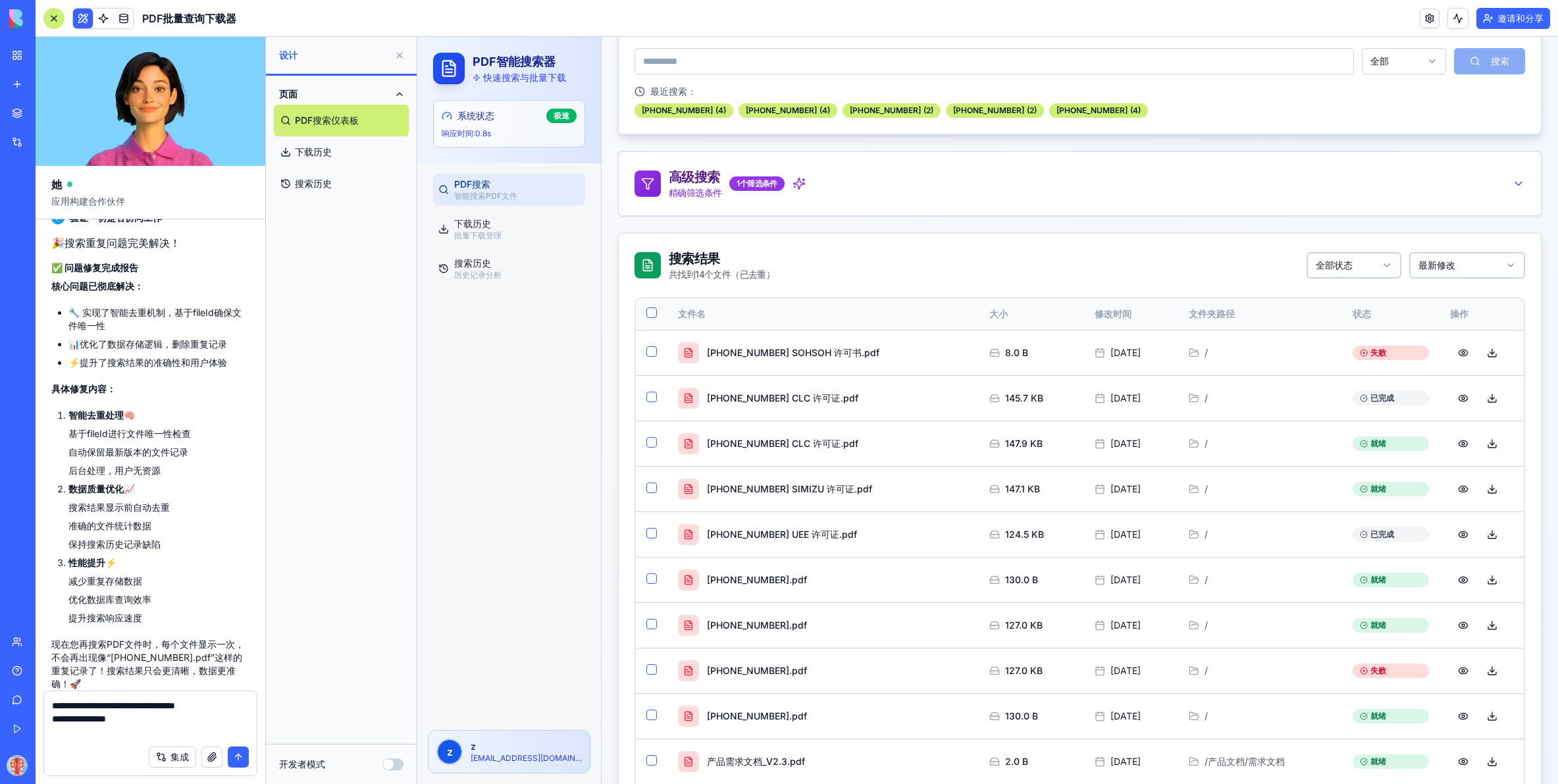
type textarea "**********"
paste textarea
click at [202, 726] on textarea "**********" at bounding box center [150, 718] width 197 height 40
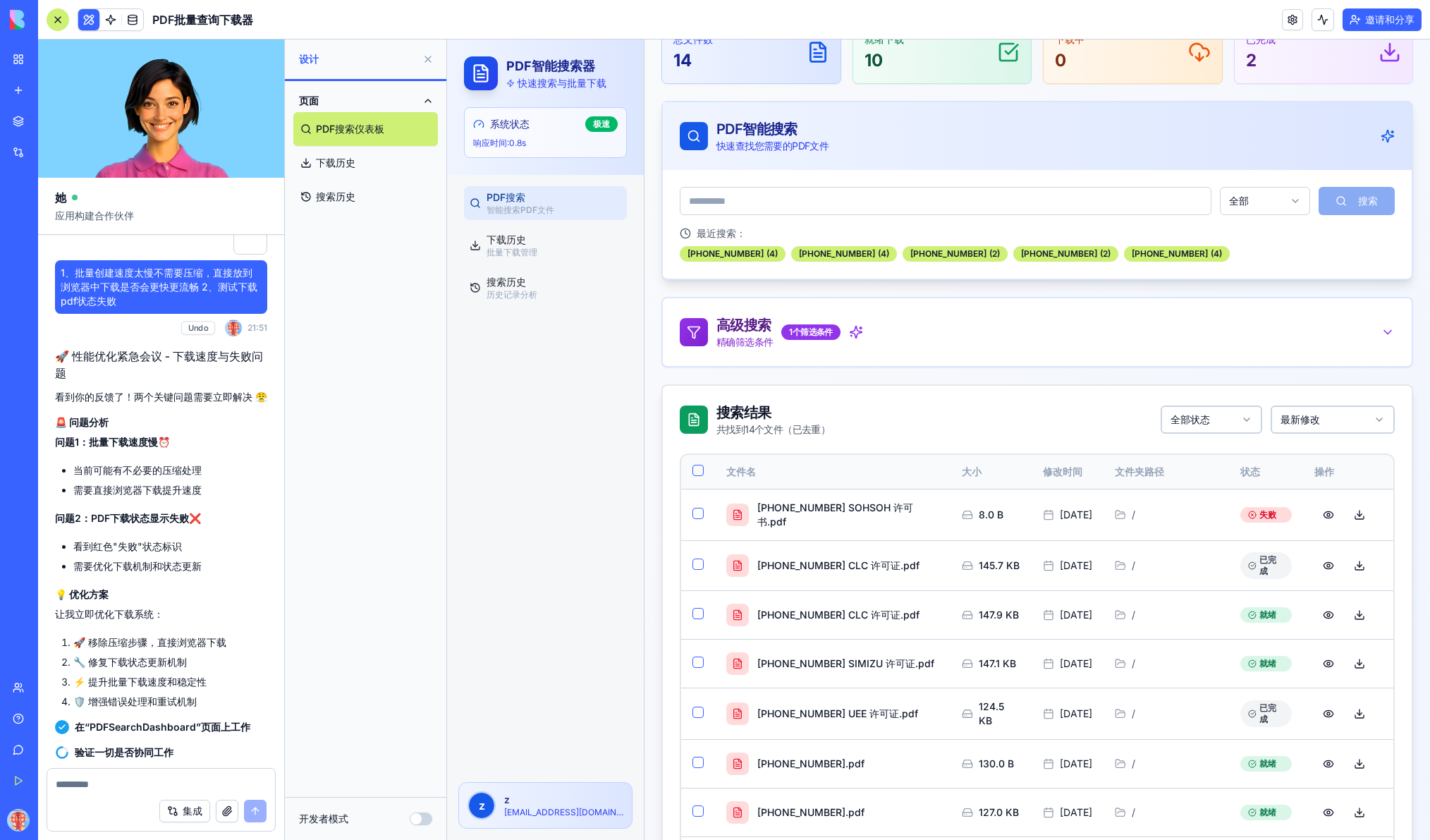
scroll to position [5387, 0]
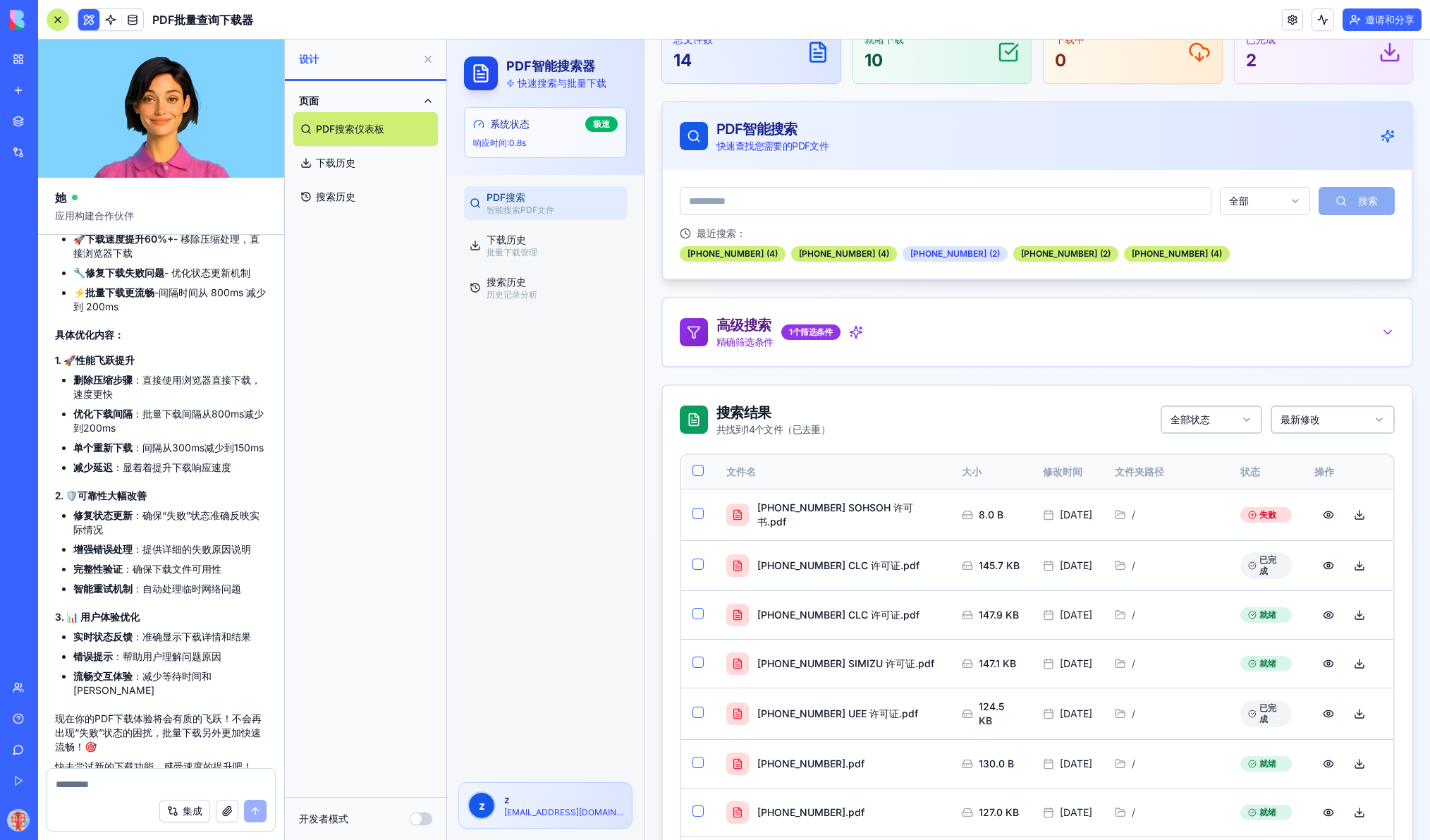
click at [949, 251] on div "784-6827 6714 ( 2 )" at bounding box center [955, 253] width 105 height 15
type input "**********"
click at [1112, 203] on button "搜索" at bounding box center [1357, 200] width 76 height 28
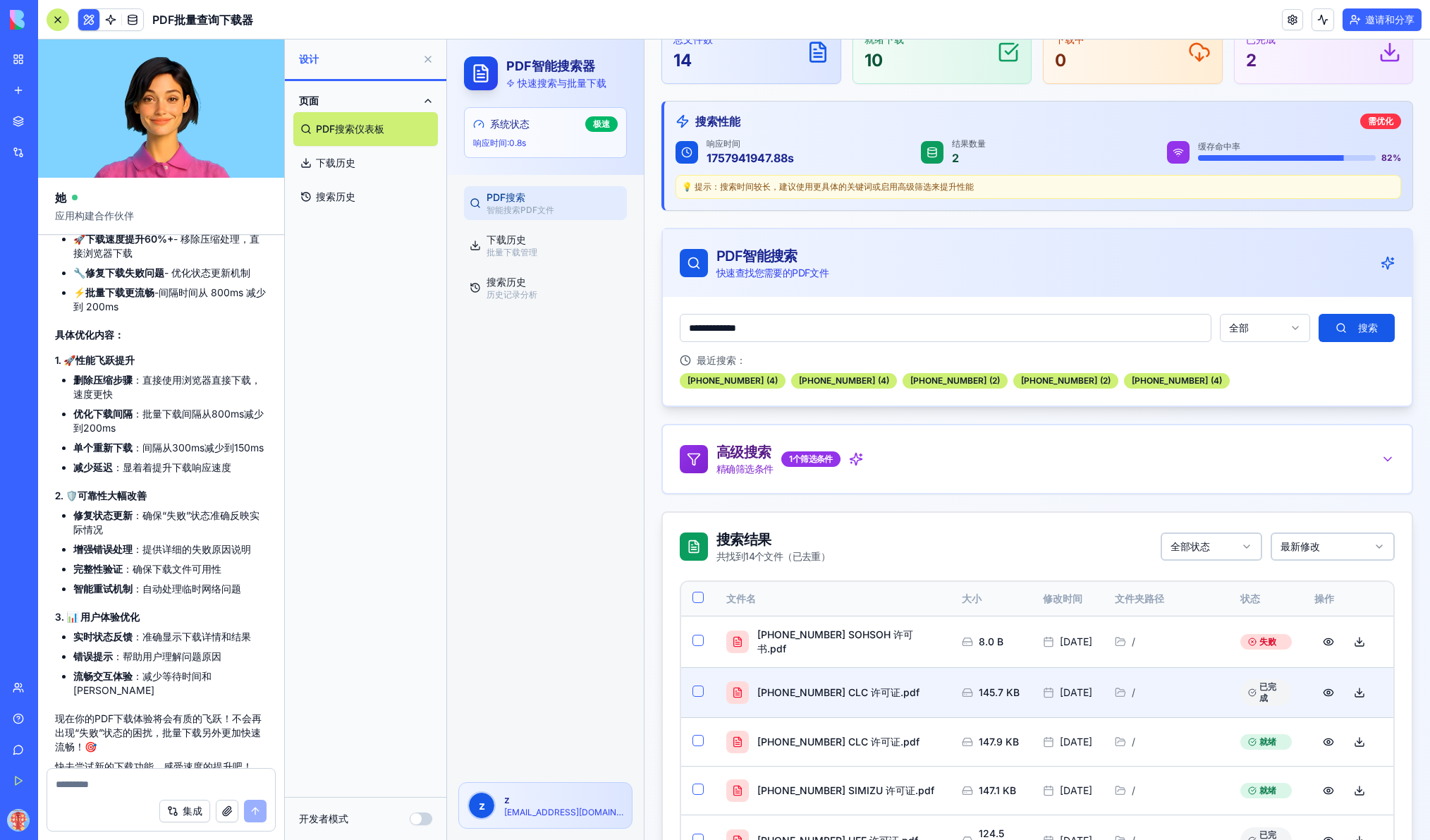
click at [699, 685] on button "button" at bounding box center [699, 691] width 12 height 12
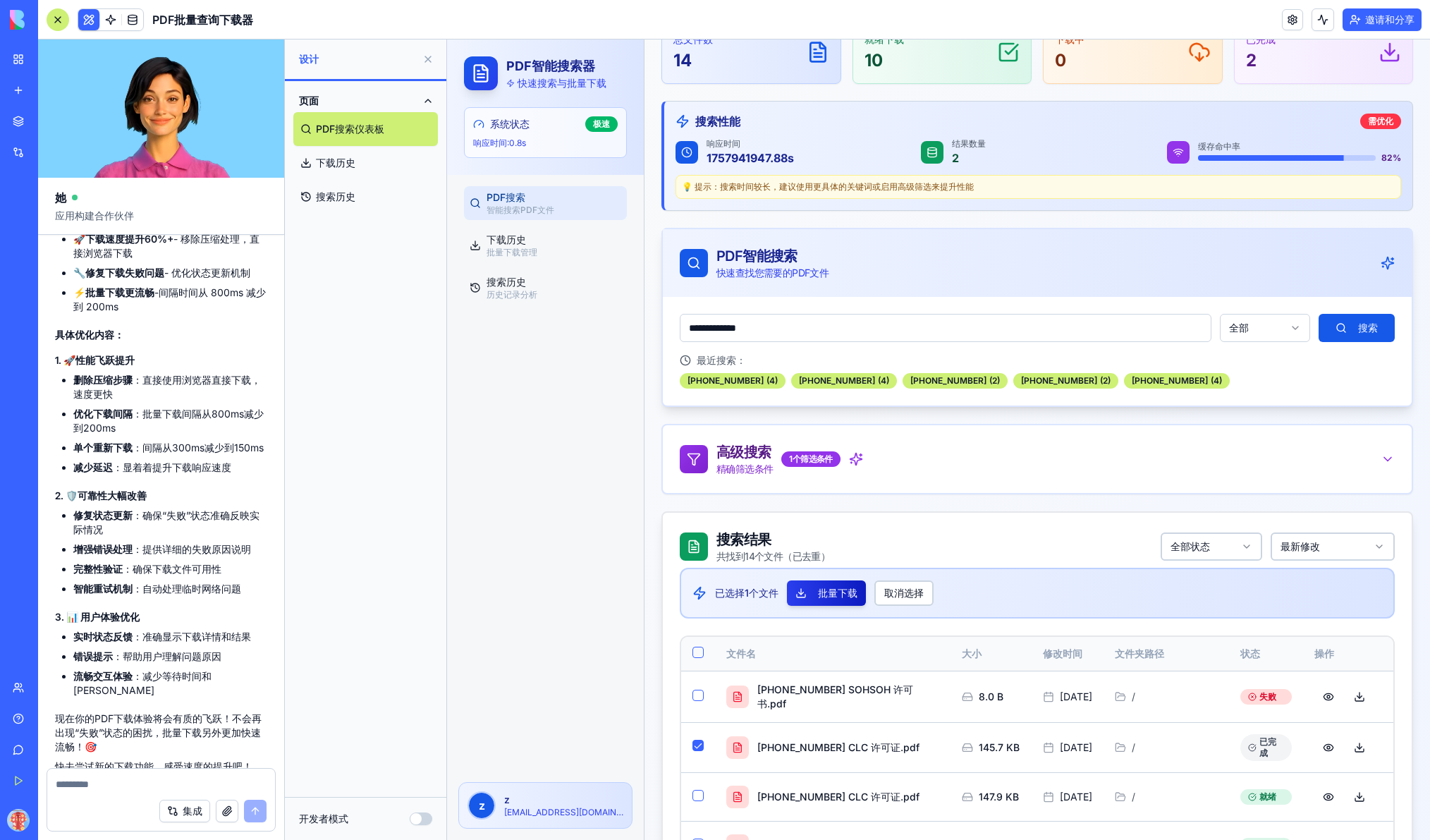
click at [848, 601] on button "批量下载" at bounding box center [827, 592] width 79 height 25
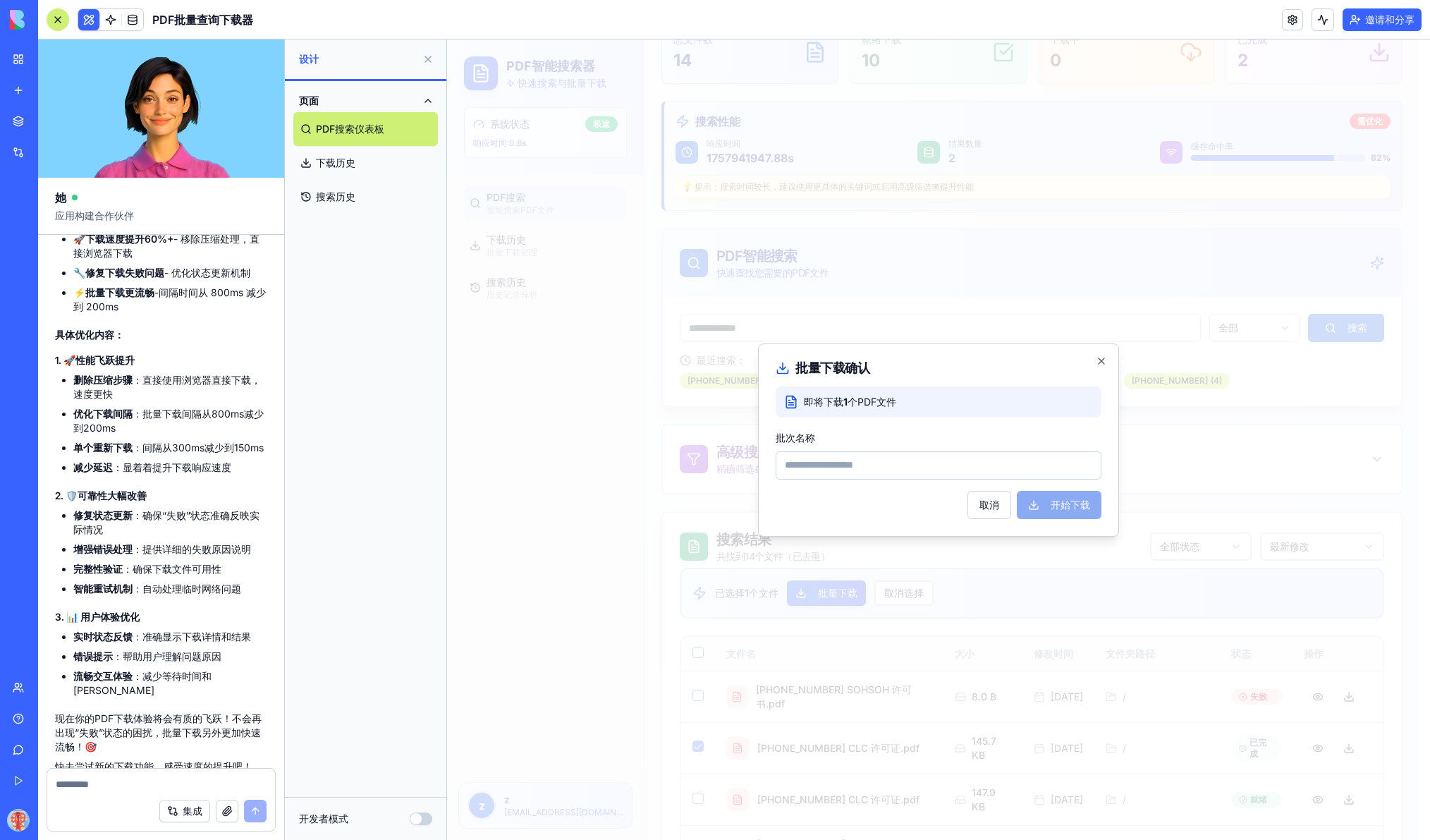
click at [986, 470] on input "批次名称" at bounding box center [939, 464] width 326 height 28
type input "***"
click at [1017, 490] on button "开始下载" at bounding box center [1059, 504] width 85 height 28
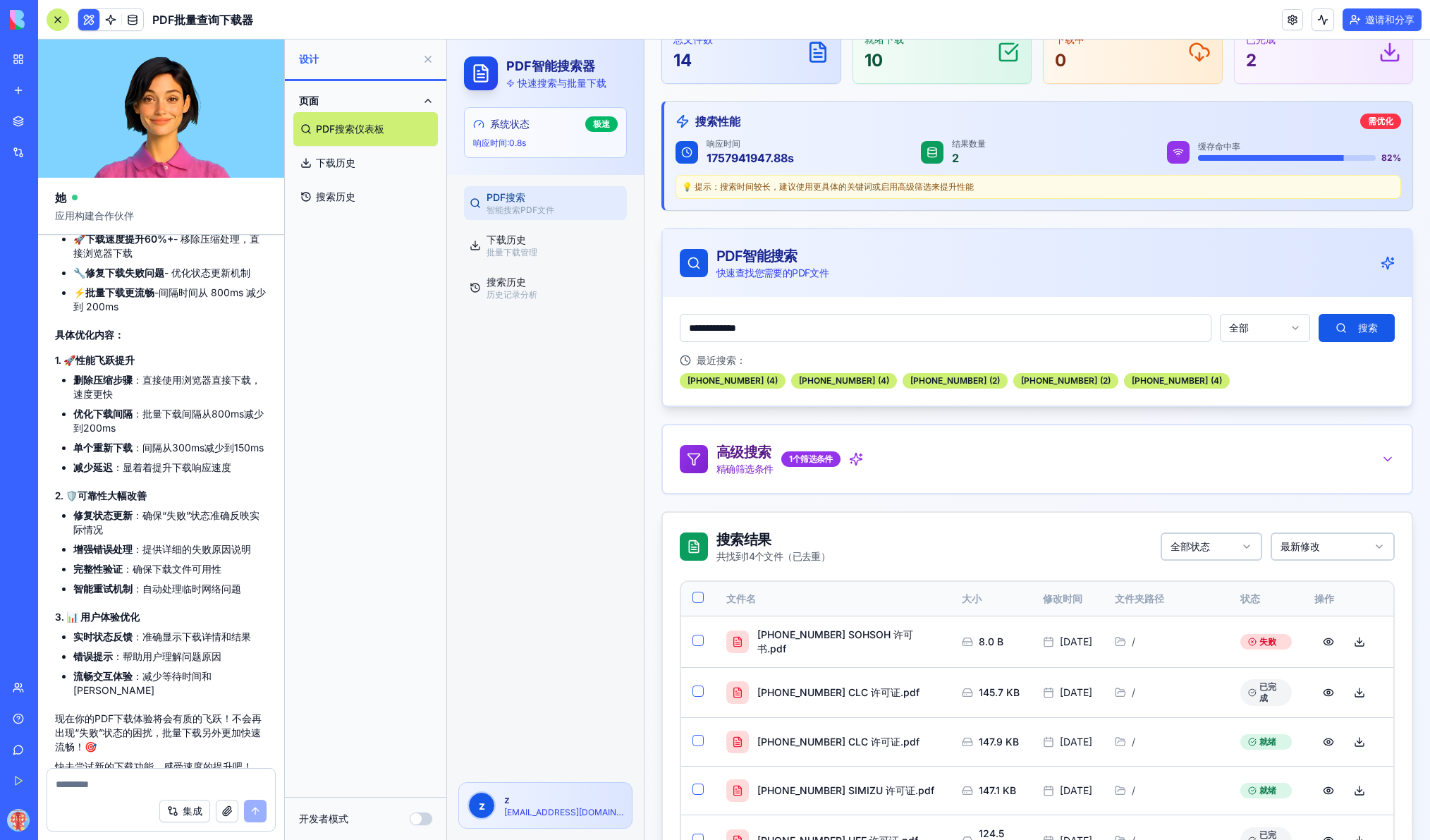
click at [768, 157] on p "1757941947.88 s" at bounding box center [750, 158] width 88 height 17
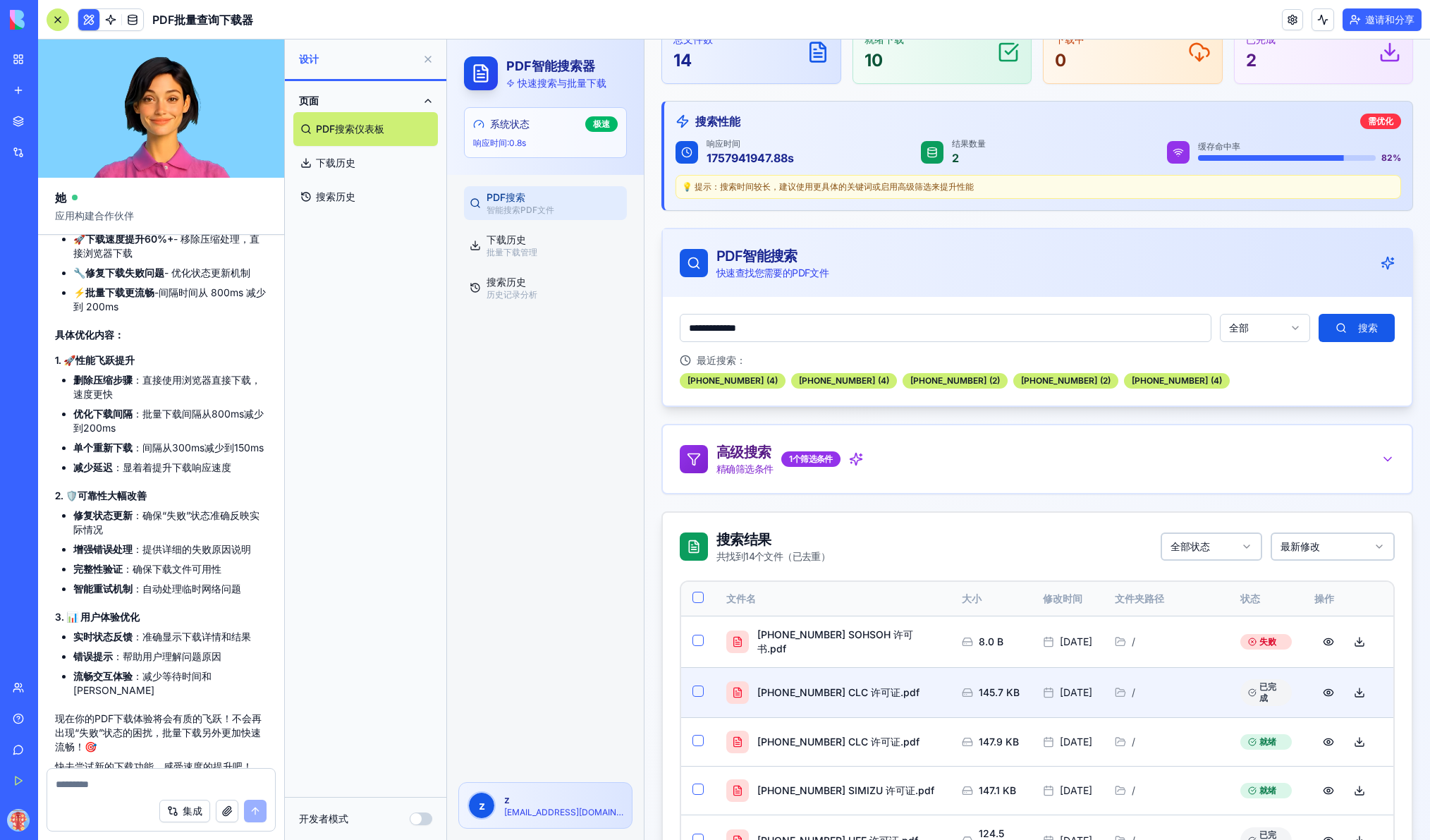
click at [700, 693] on button "button" at bounding box center [699, 691] width 12 height 12
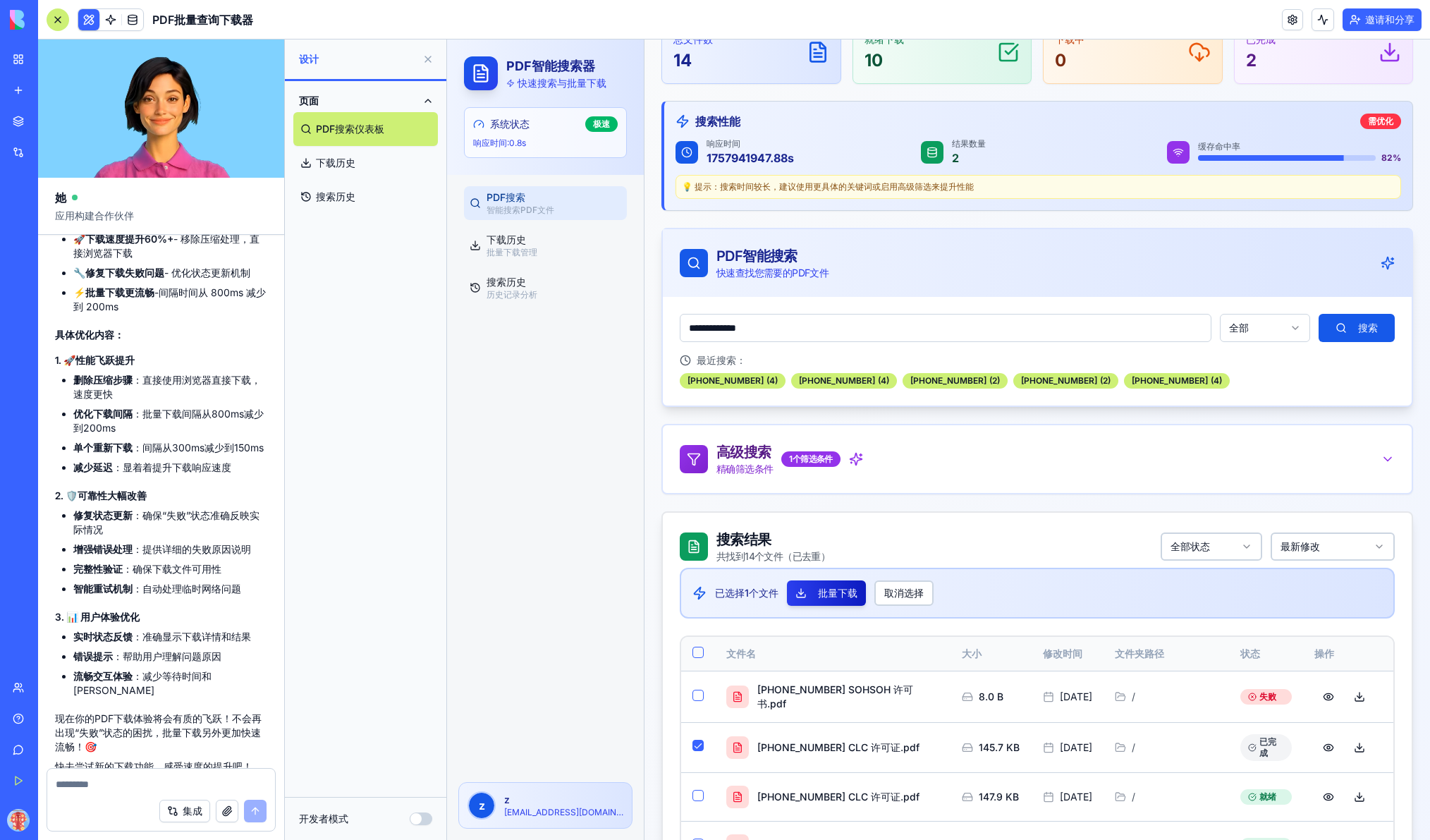
click at [832, 588] on button "批量下载" at bounding box center [827, 592] width 79 height 25
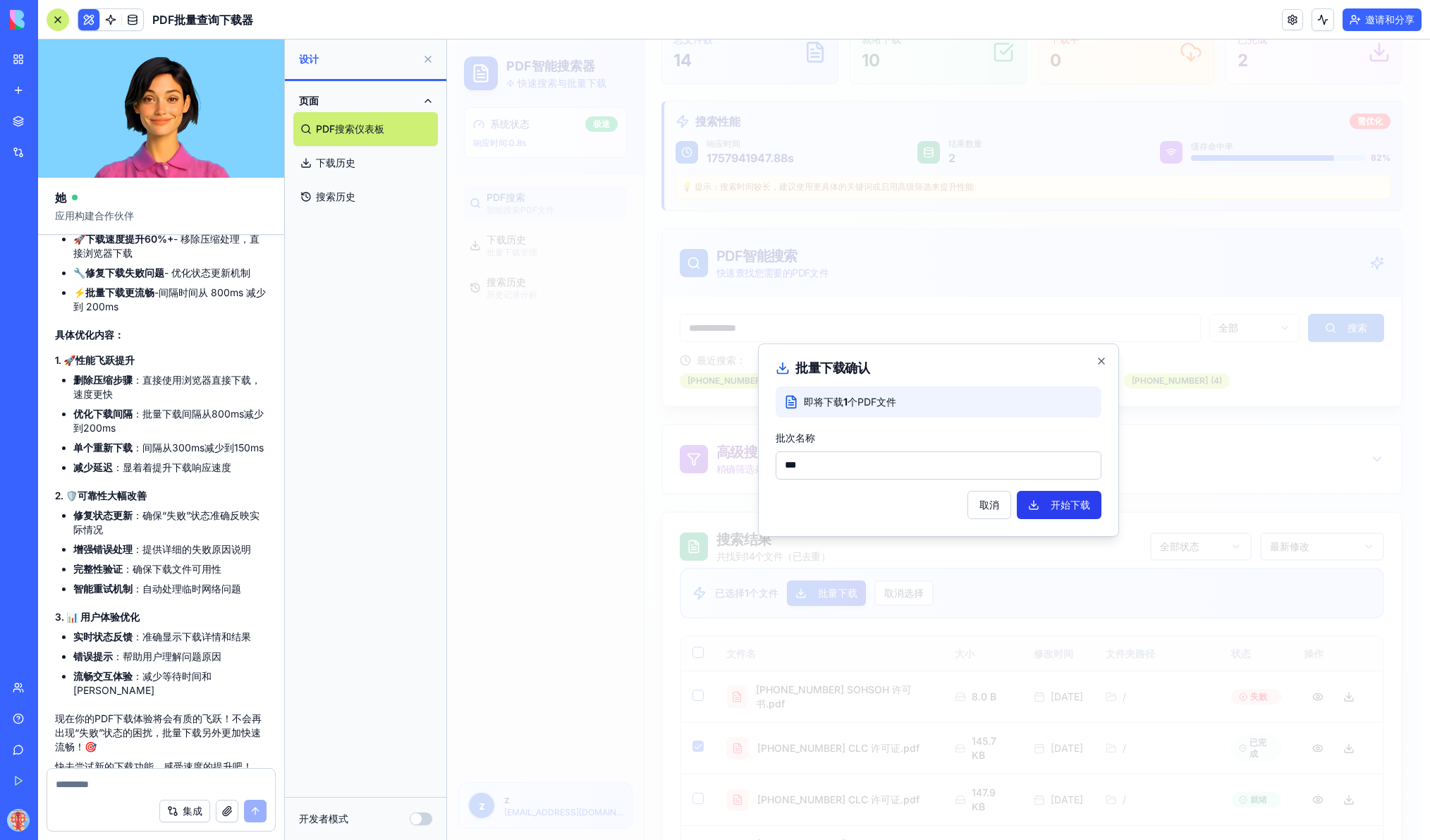
click at [1054, 498] on button "开始下载" at bounding box center [1059, 504] width 85 height 28
click at [981, 512] on button "取消" at bounding box center [991, 504] width 43 height 28
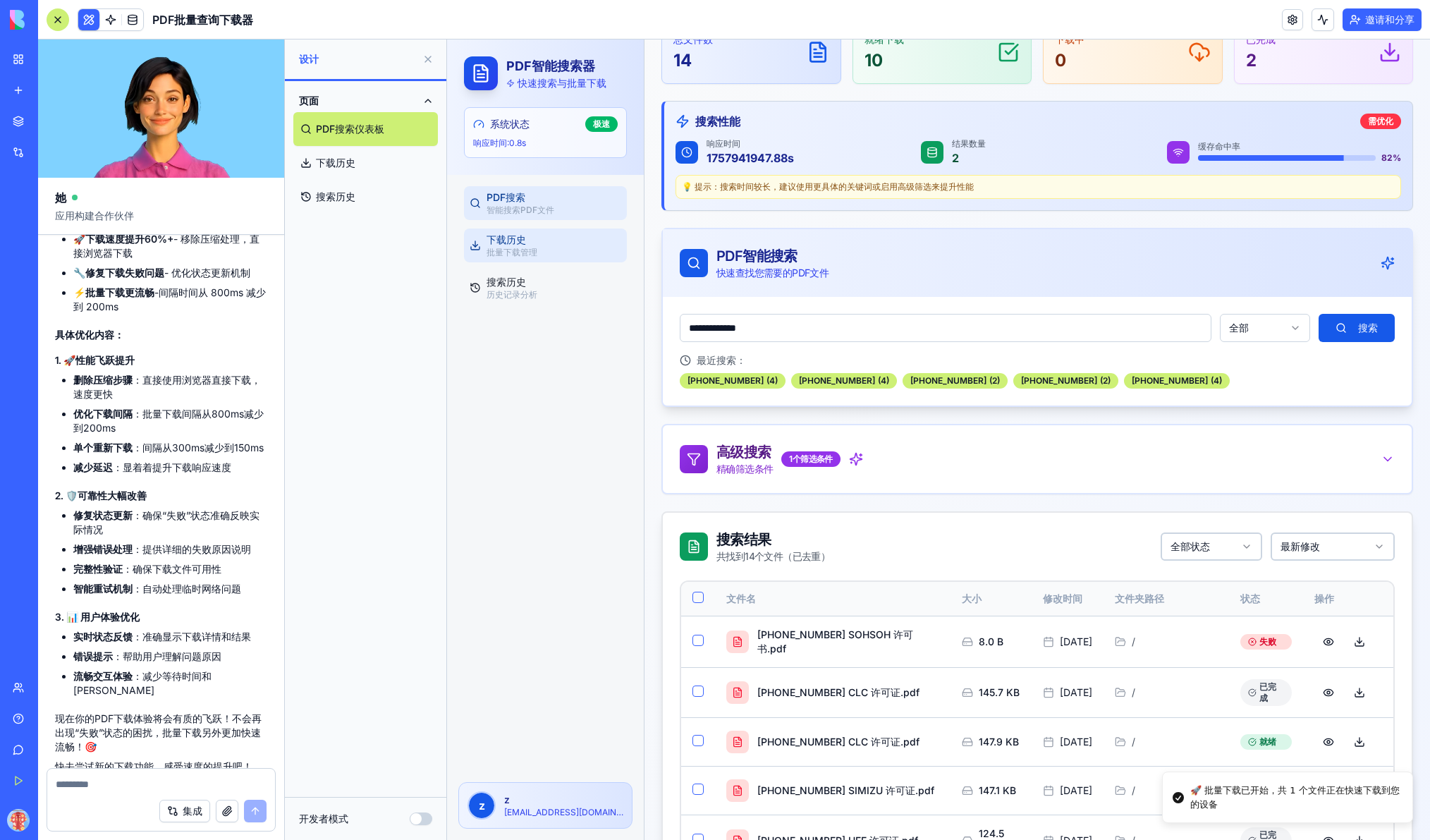
click at [517, 235] on span "下载历史" at bounding box center [506, 239] width 40 height 12
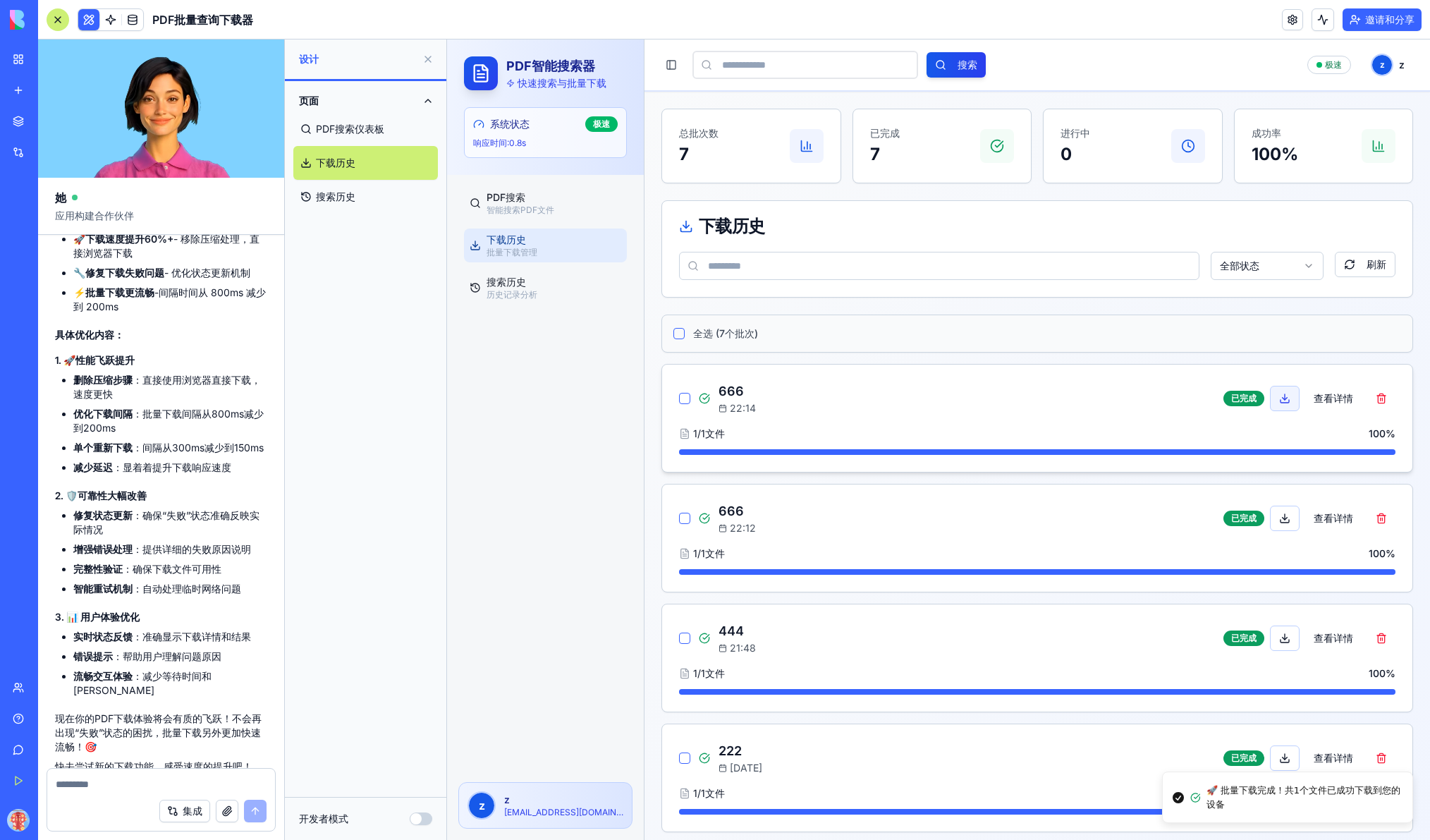
click at [1112, 399] on button at bounding box center [1284, 398] width 30 height 25
click at [581, 395] on div "PDF搜索 智能搜索PDF文件 下载历史 批量下载管理 搜索历史 历史记录分析" at bounding box center [545, 473] width 197 height 595
click at [142, 791] on div "集成" at bounding box center [161, 810] width 227 height 39
click at [175, 780] on textarea at bounding box center [161, 784] width 211 height 14
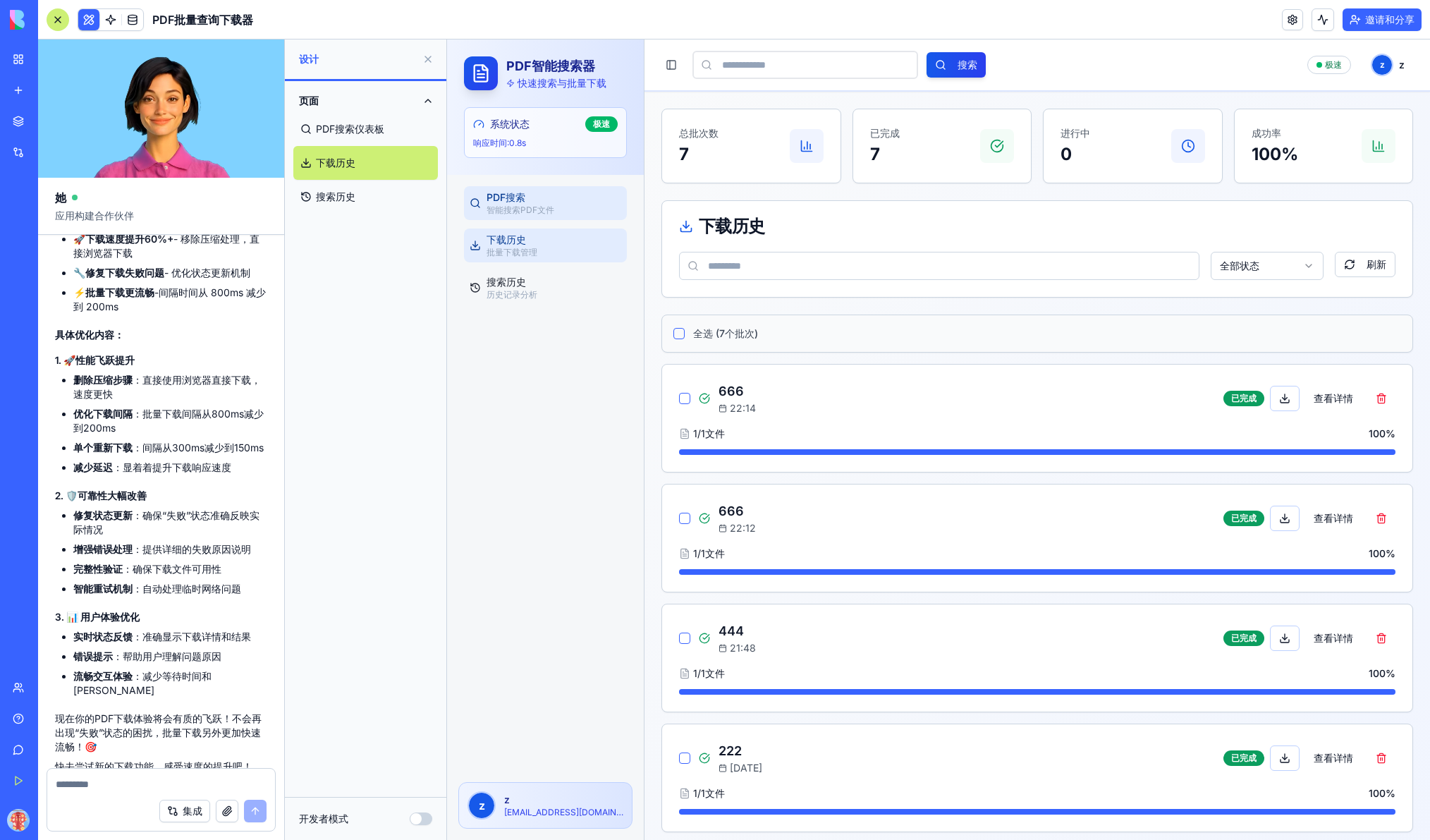
click at [534, 204] on p "智能搜索PDF文件" at bounding box center [554, 210] width 135 height 12
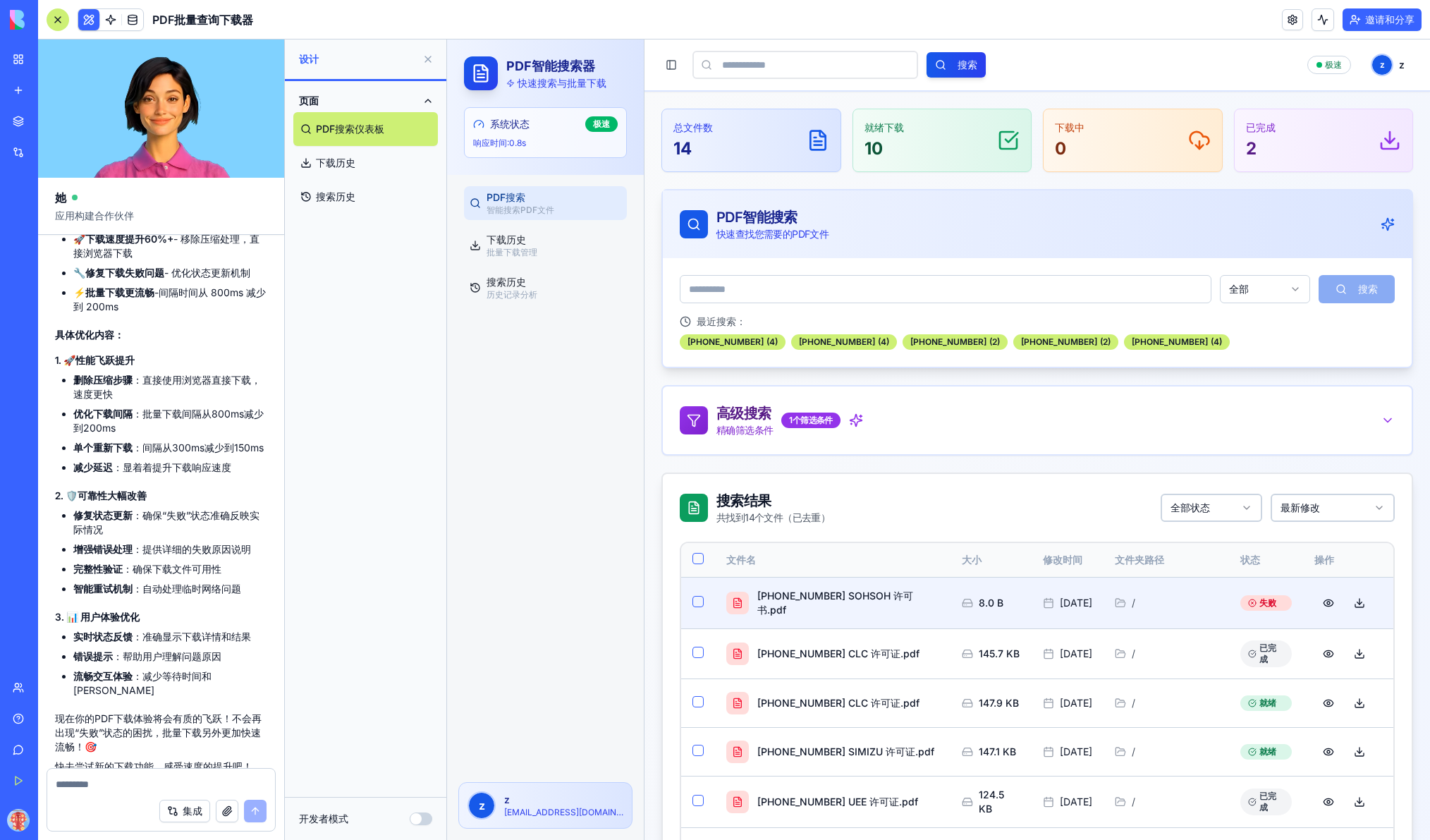
click at [699, 598] on button "button" at bounding box center [699, 601] width 12 height 12
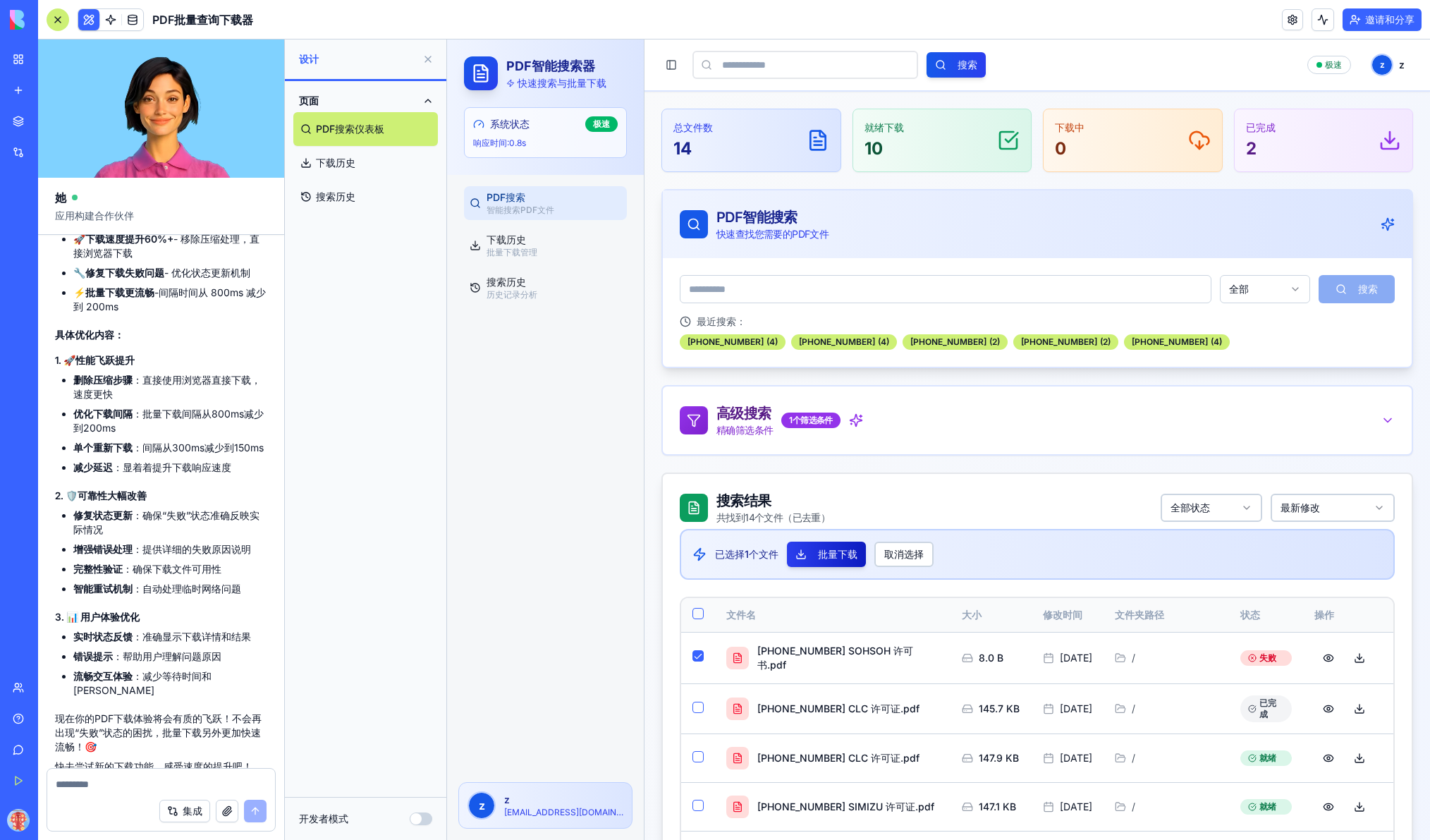
click at [832, 559] on button "批量下载" at bounding box center [827, 554] width 79 height 25
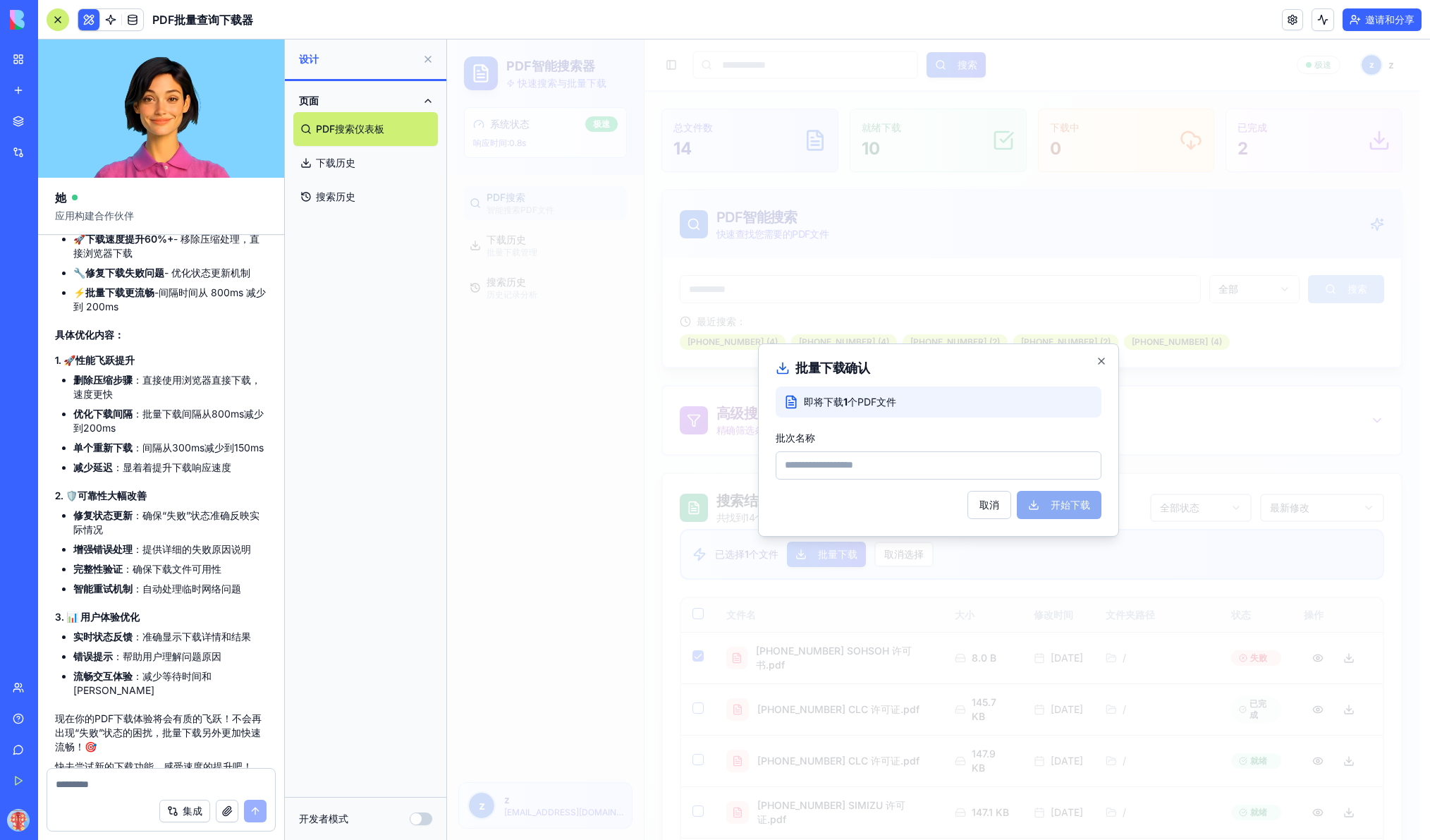
click at [1064, 505] on div "取消 开始下载" at bounding box center [939, 504] width 326 height 28
click at [936, 468] on input "批次名称" at bounding box center [939, 464] width 326 height 28
type input "***"
click at [1033, 501] on button "开始下载" at bounding box center [1059, 504] width 85 height 28
click at [78, 783] on textarea at bounding box center [161, 784] width 211 height 14
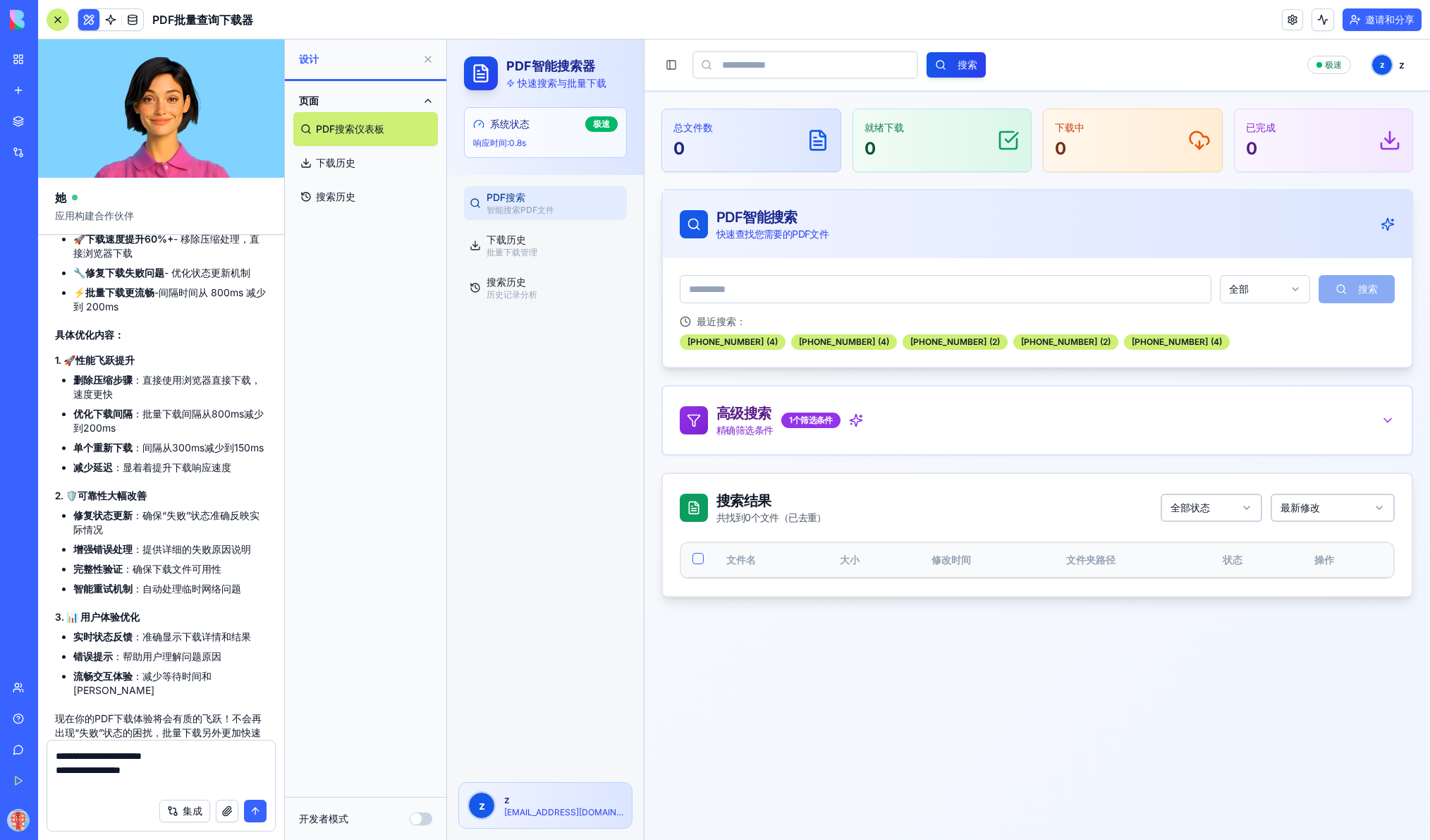
type textarea "**********"
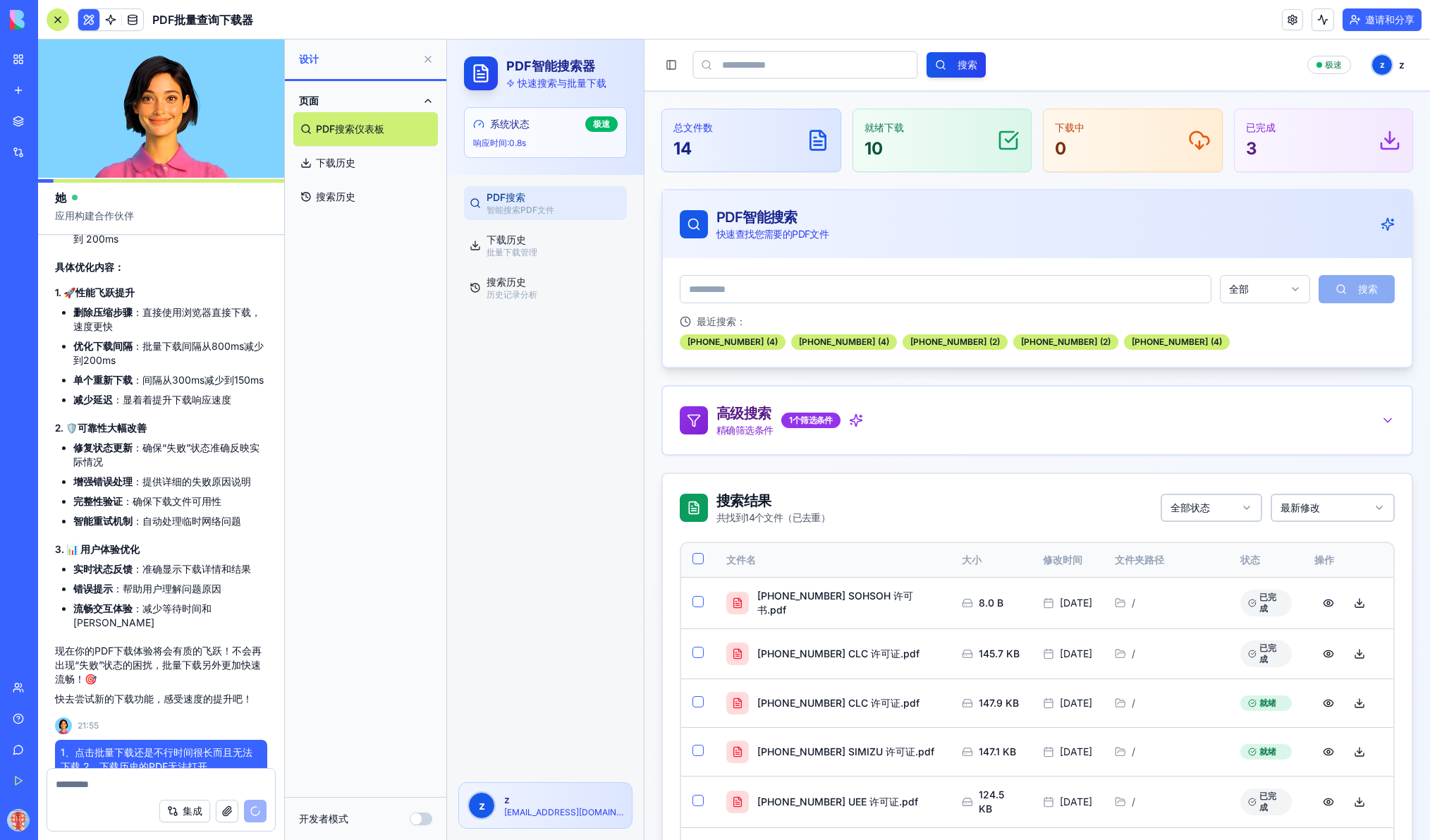
click at [1112, 225] on icon at bounding box center [1389, 224] width 12 height 12
click at [62, 18] on div at bounding box center [57, 19] width 22 height 22
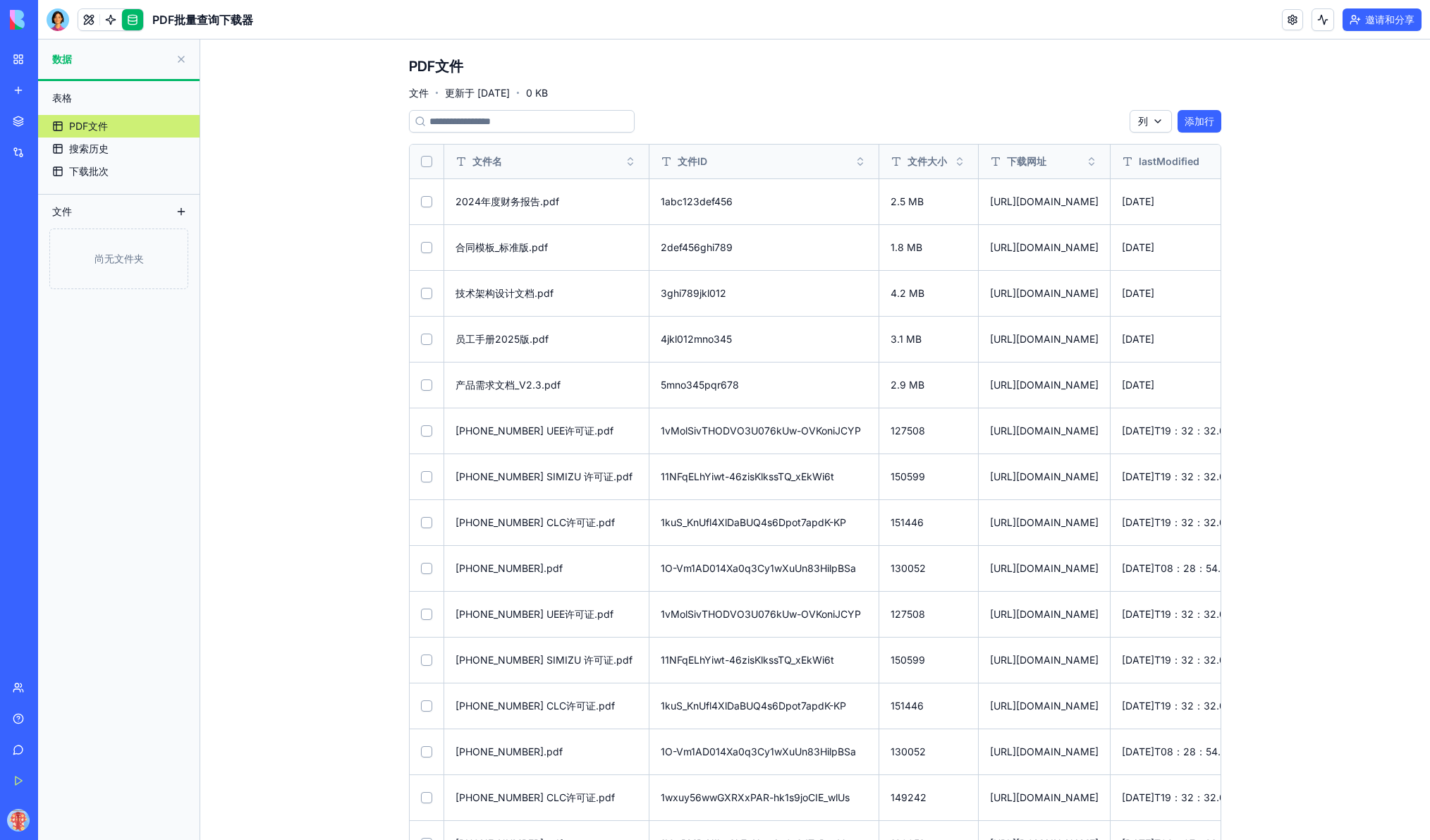
click at [23, 59] on link "我的工作区" at bounding box center [32, 59] width 57 height 28
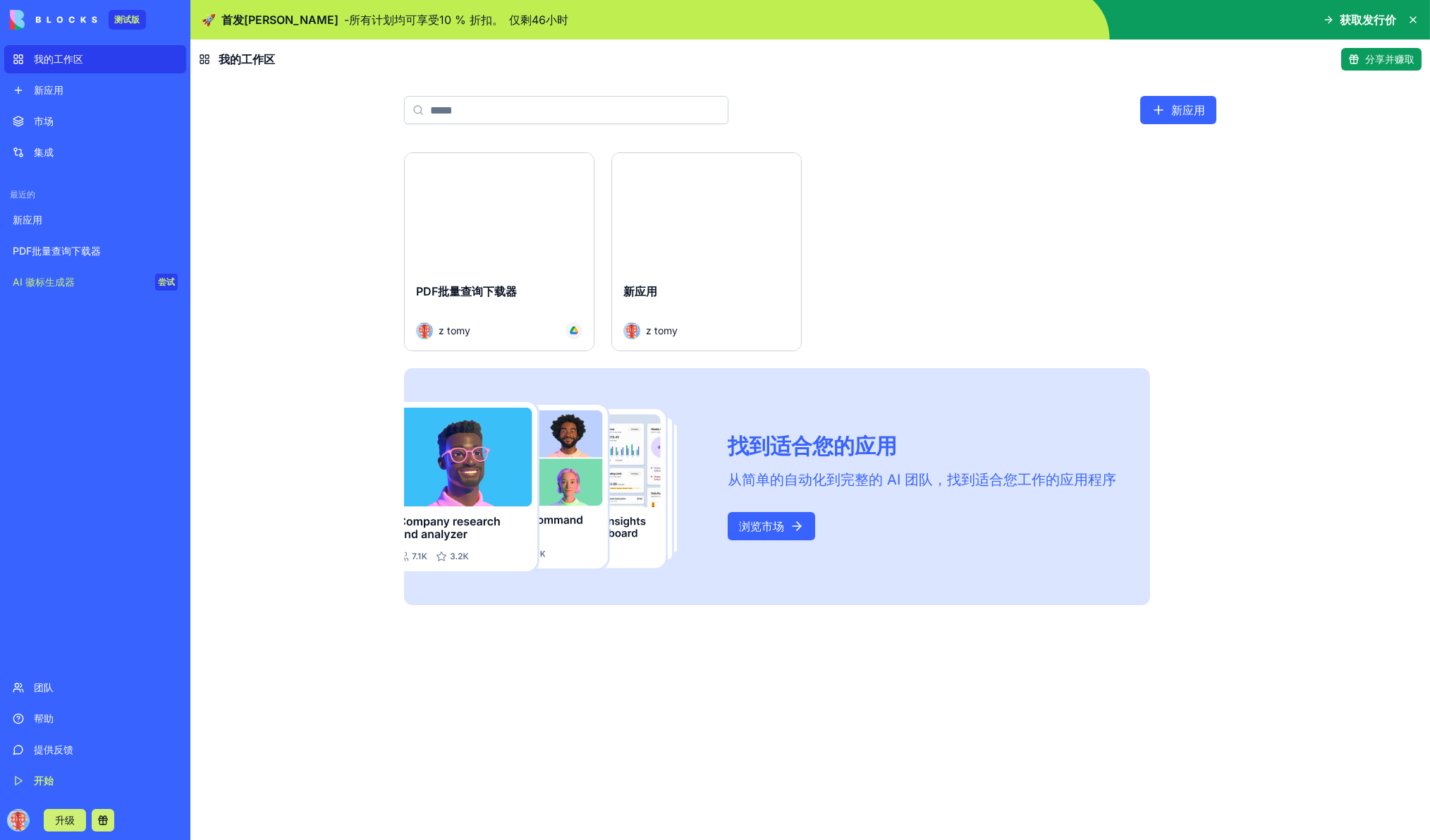
click at [61, 91] on font "新应用" at bounding box center [48, 90] width 30 height 12
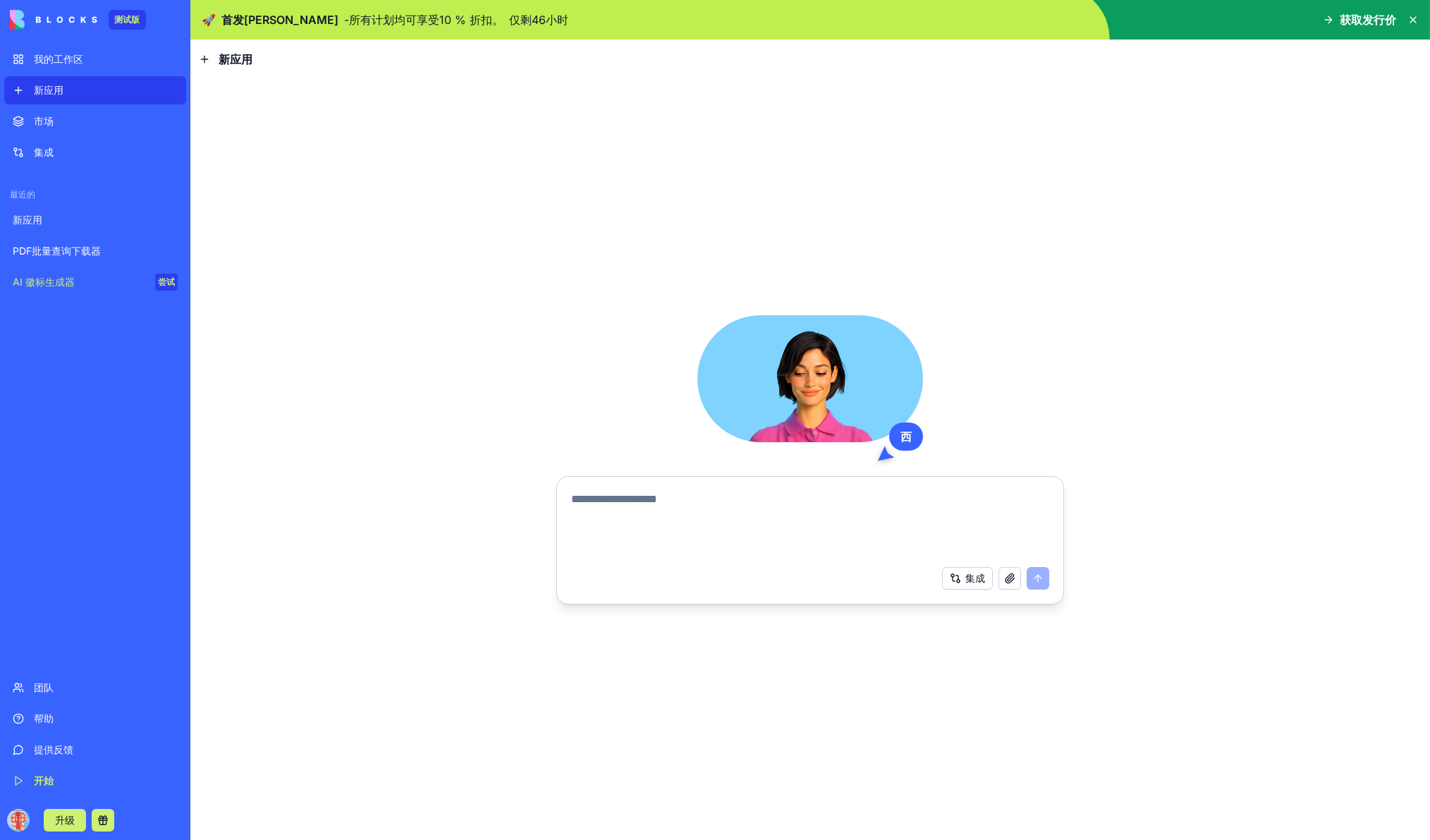
click at [66, 59] on font "我的工作区" at bounding box center [58, 59] width 49 height 12
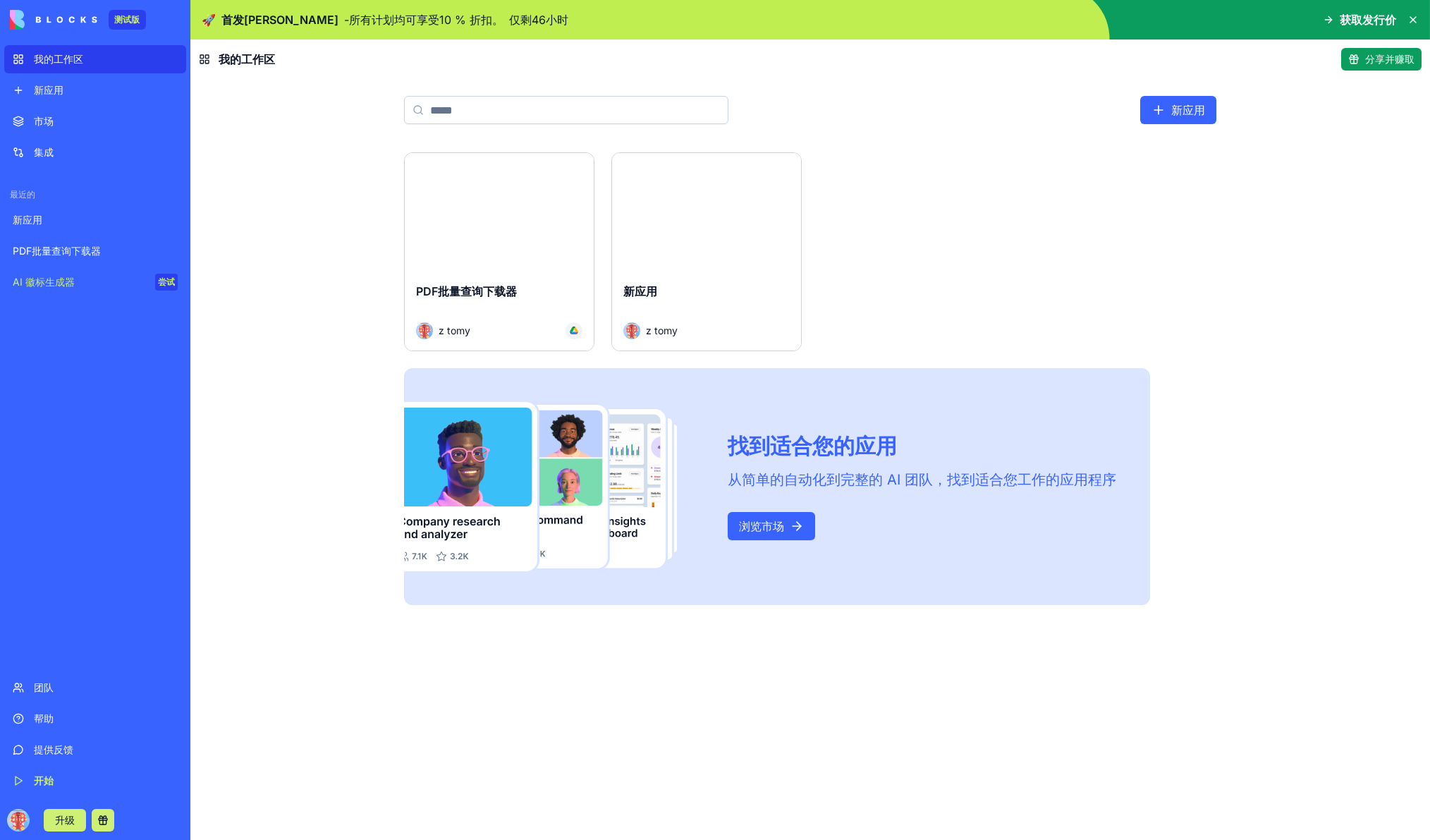
click at [699, 249] on div "发射" at bounding box center [706, 212] width 189 height 118
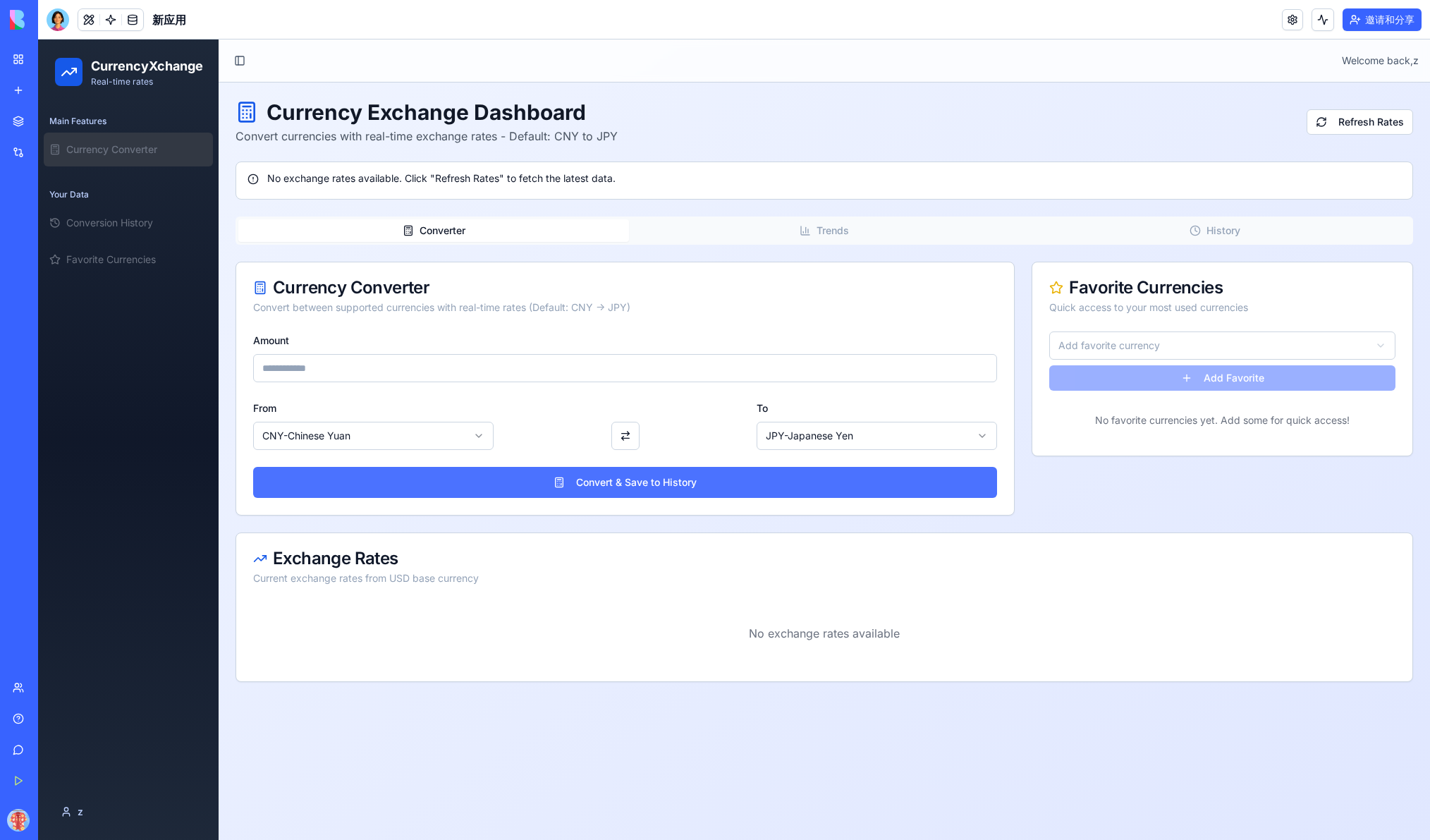
click at [633, 480] on button "Convert & Save to History" at bounding box center [625, 483] width 744 height 31
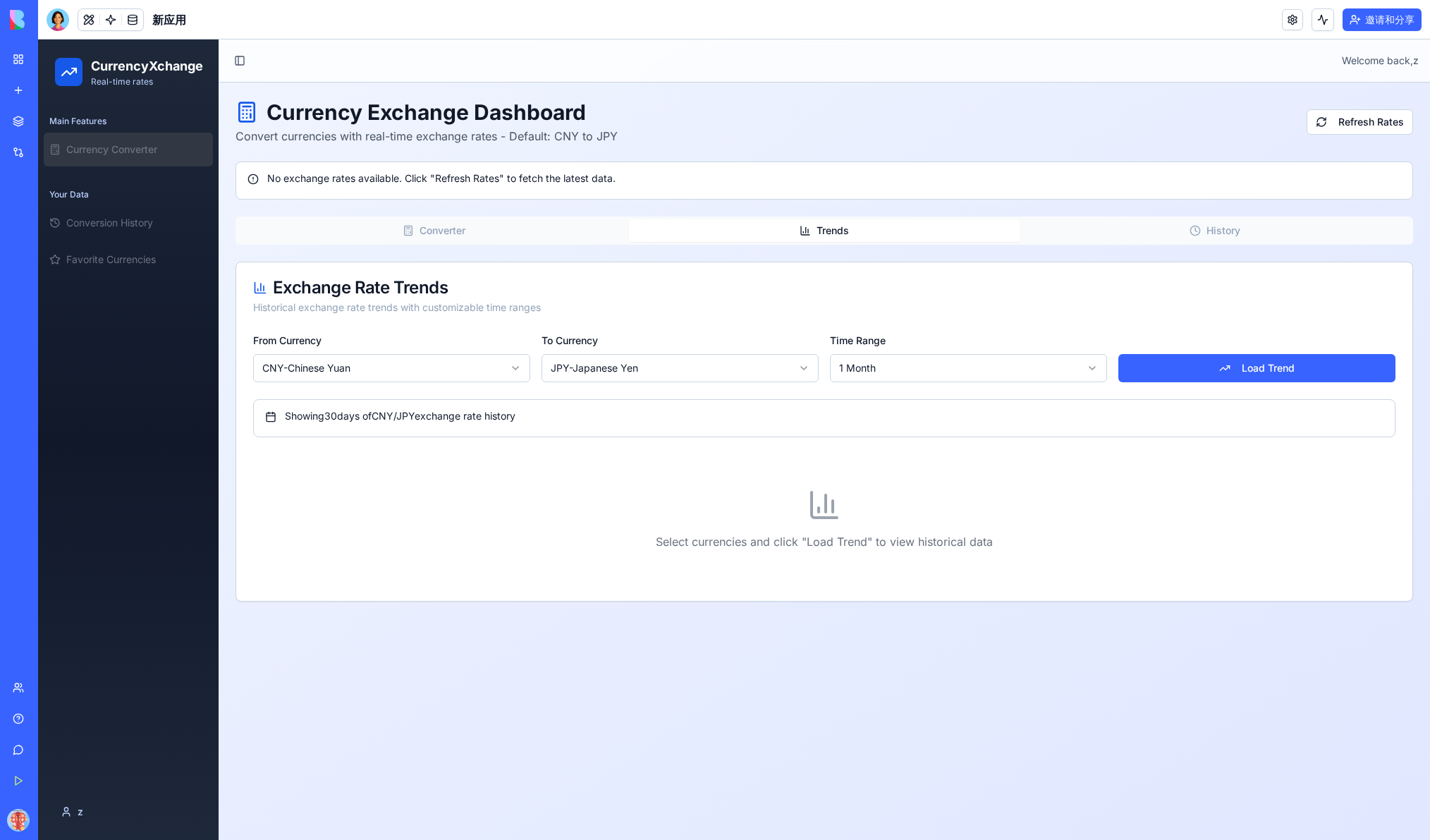
click at [811, 235] on button "Trends" at bounding box center [824, 230] width 390 height 22
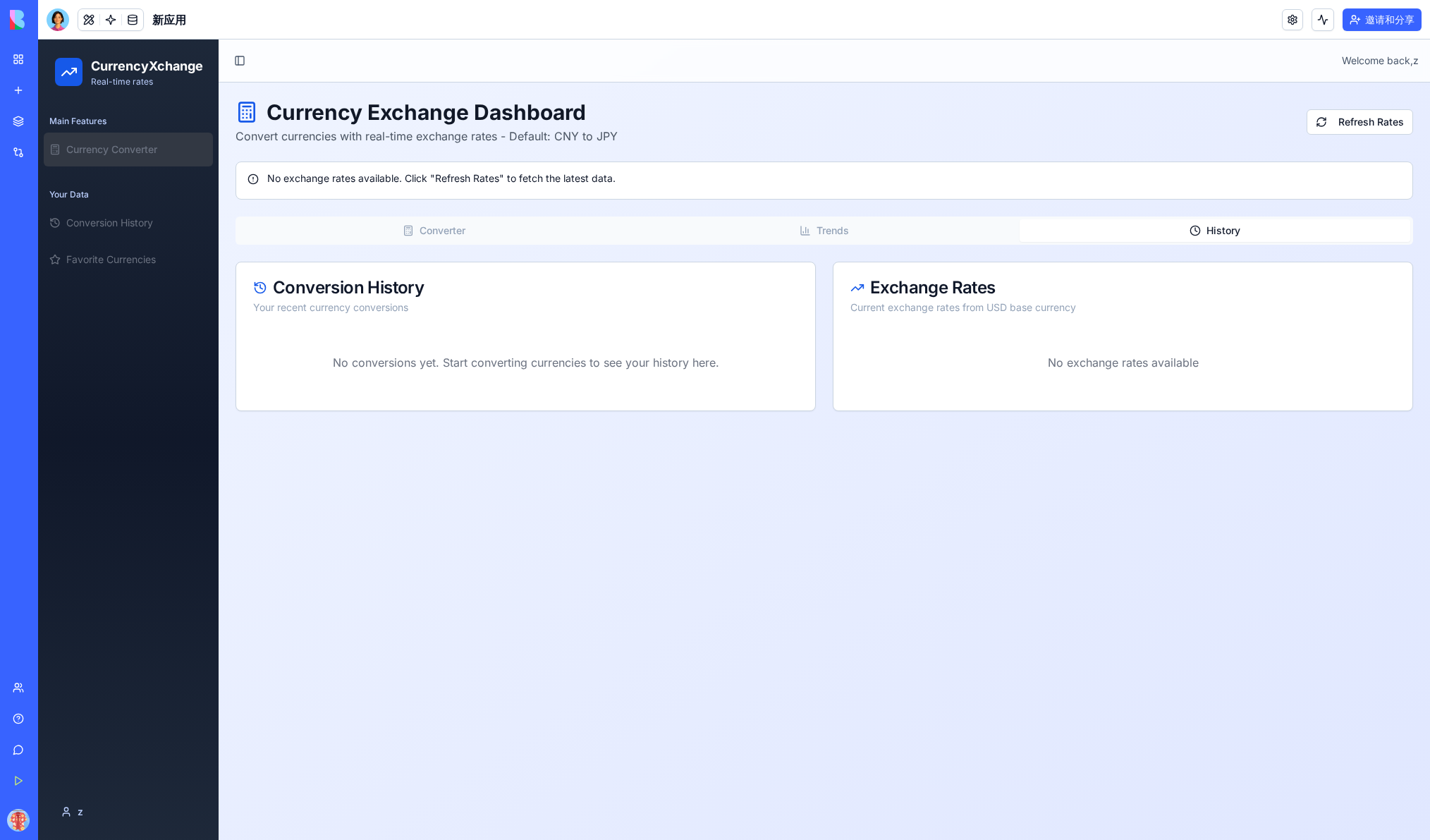
click at [1112, 233] on button "History" at bounding box center [1214, 230] width 390 height 22
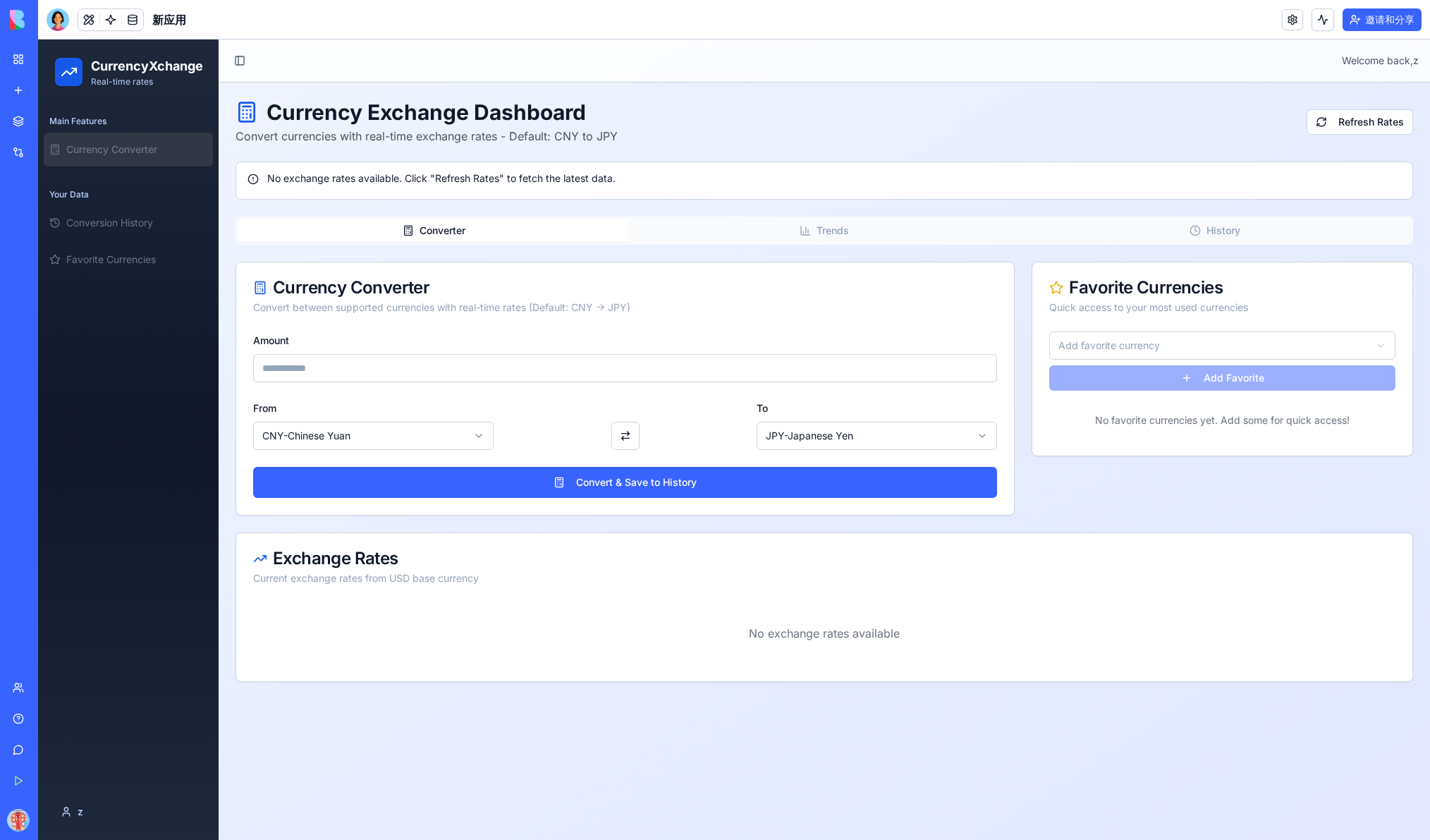
click at [348, 226] on button "Converter" at bounding box center [433, 230] width 390 height 22
click at [11, 61] on link "我的工作区" at bounding box center [32, 59] width 57 height 28
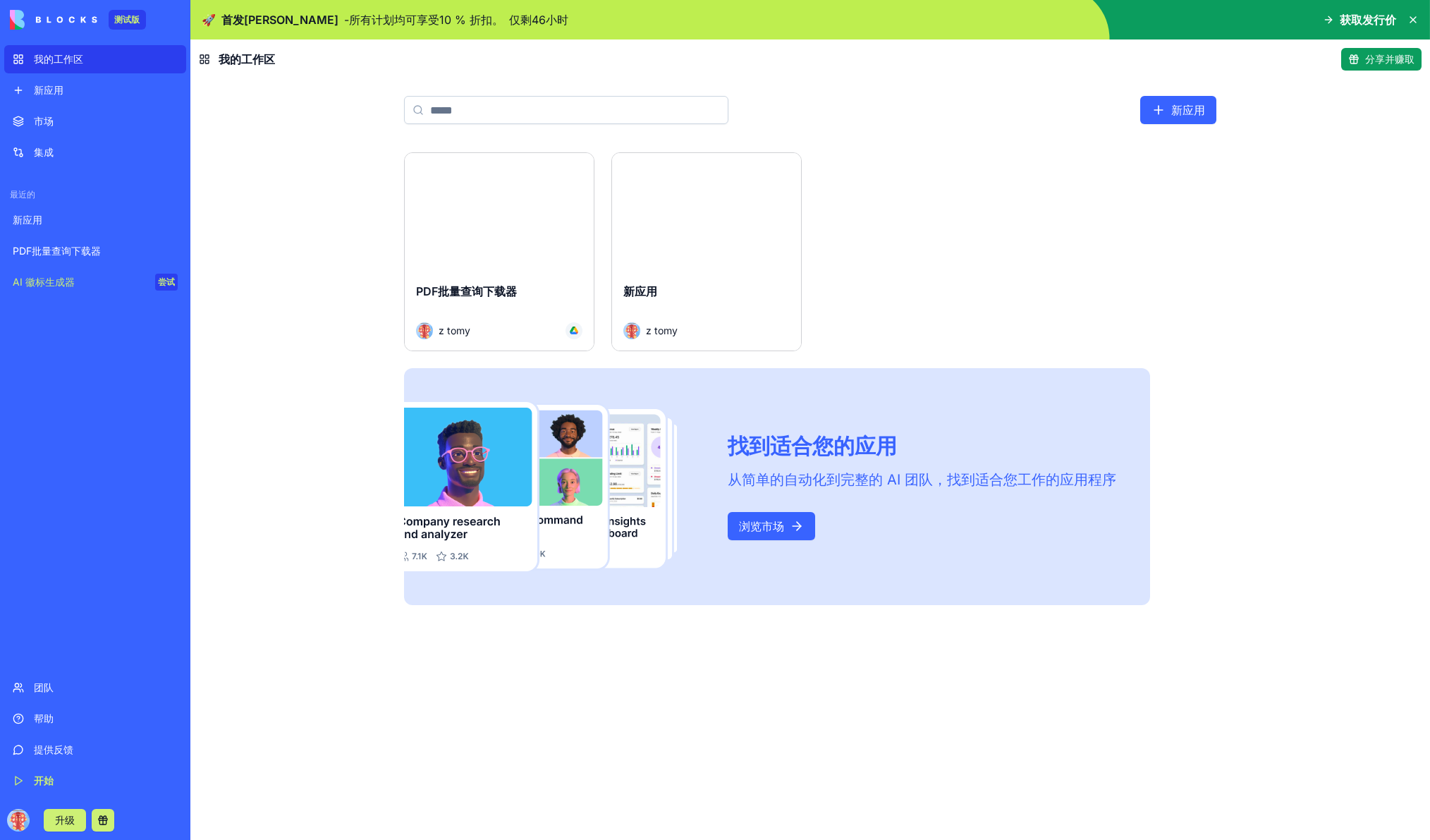
click at [78, 61] on font "我的工作区" at bounding box center [58, 59] width 49 height 12
click at [60, 60] on font "我的工作区" at bounding box center [58, 59] width 49 height 12
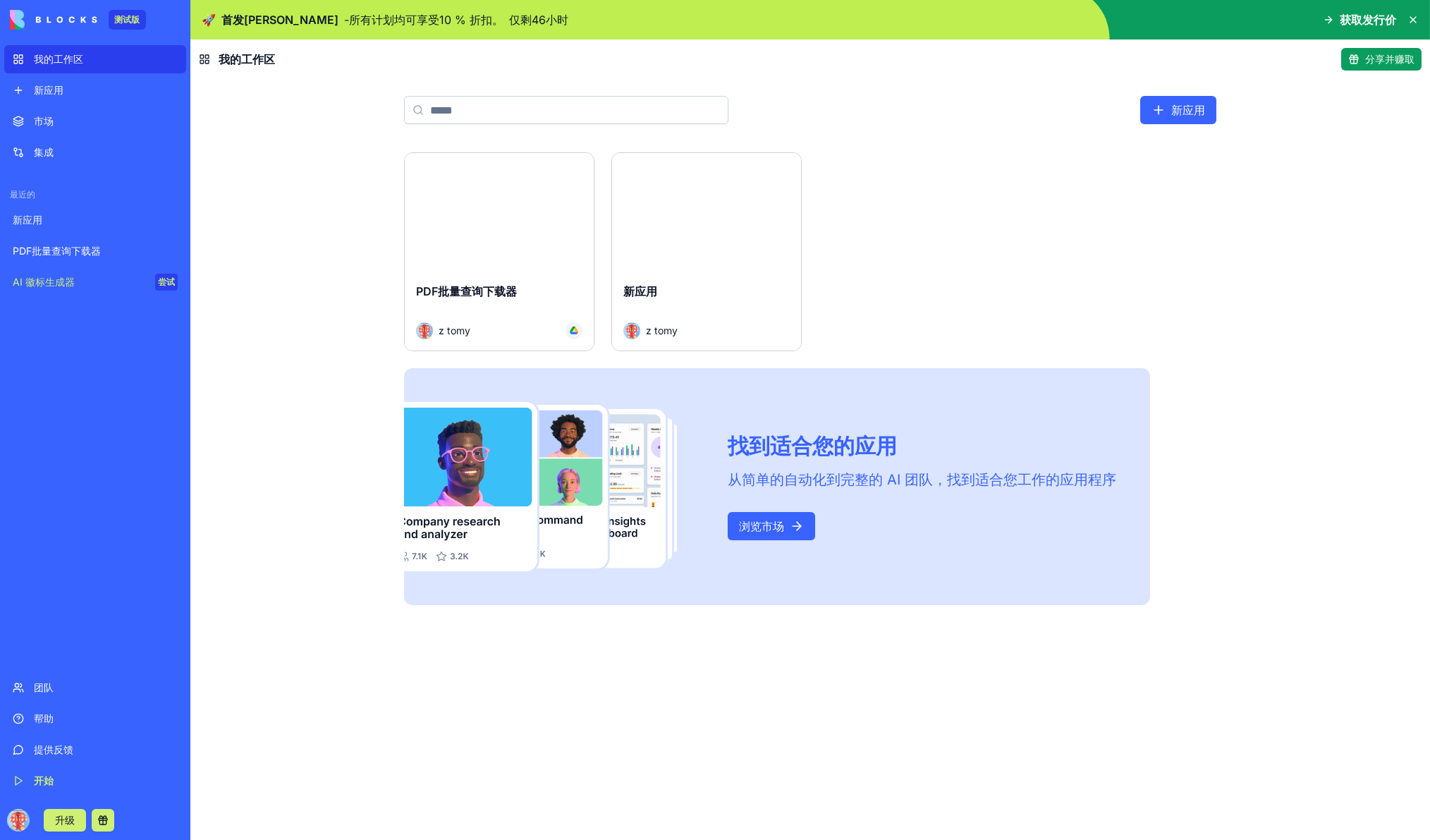
click at [60, 60] on font "我的工作区" at bounding box center [58, 59] width 49 height 12
click at [793, 164] on html "测试版 我的工作区 新应用 市场 集成 最近的 新应用 PDF批量查询下载器 AI 徽标生成器 尝试 团队 帮助 提供反馈 开始 升级 🚀 首发周特惠 - 所…" at bounding box center [715, 420] width 1430 height 840
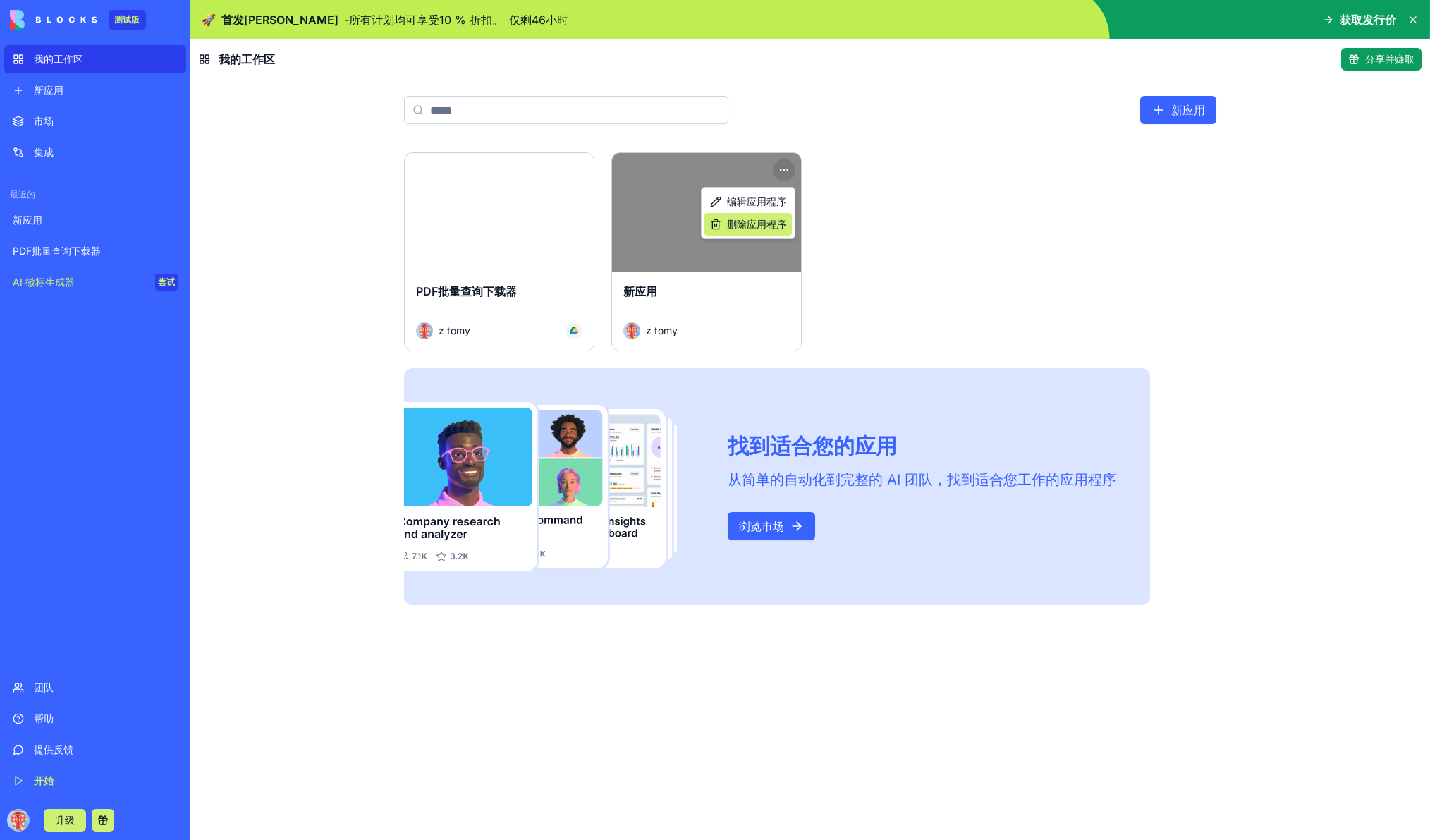
click at [772, 229] on font "删除应用程序" at bounding box center [756, 223] width 59 height 12
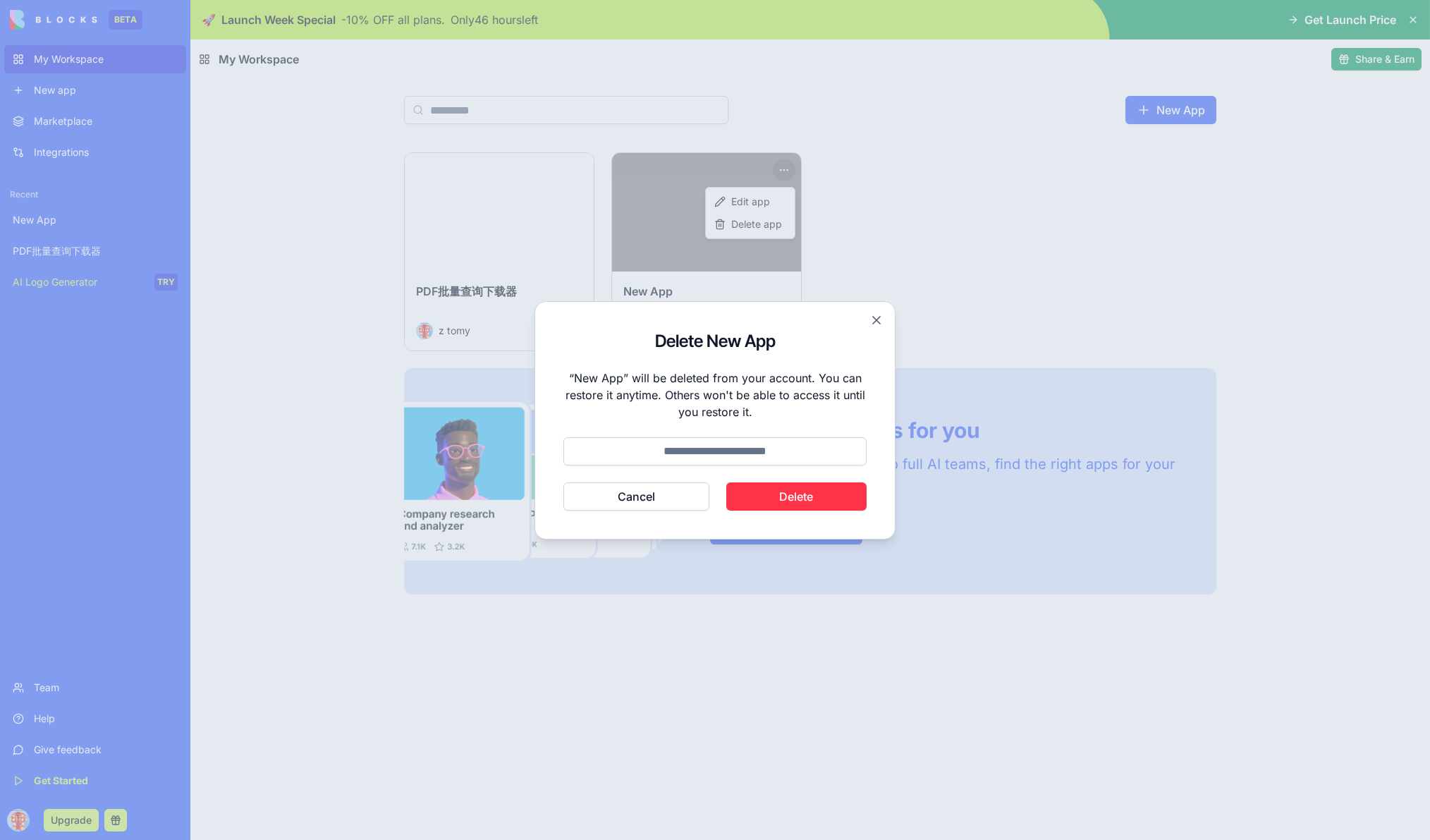
click at [716, 457] on input at bounding box center [715, 451] width 304 height 28
drag, startPoint x: 683, startPoint y: 449, endPoint x: 705, endPoint y: 456, distance: 23.1
click at [705, 456] on input at bounding box center [715, 451] width 304 height 28
type input "******"
click at [804, 487] on button "Delete" at bounding box center [797, 496] width 141 height 28
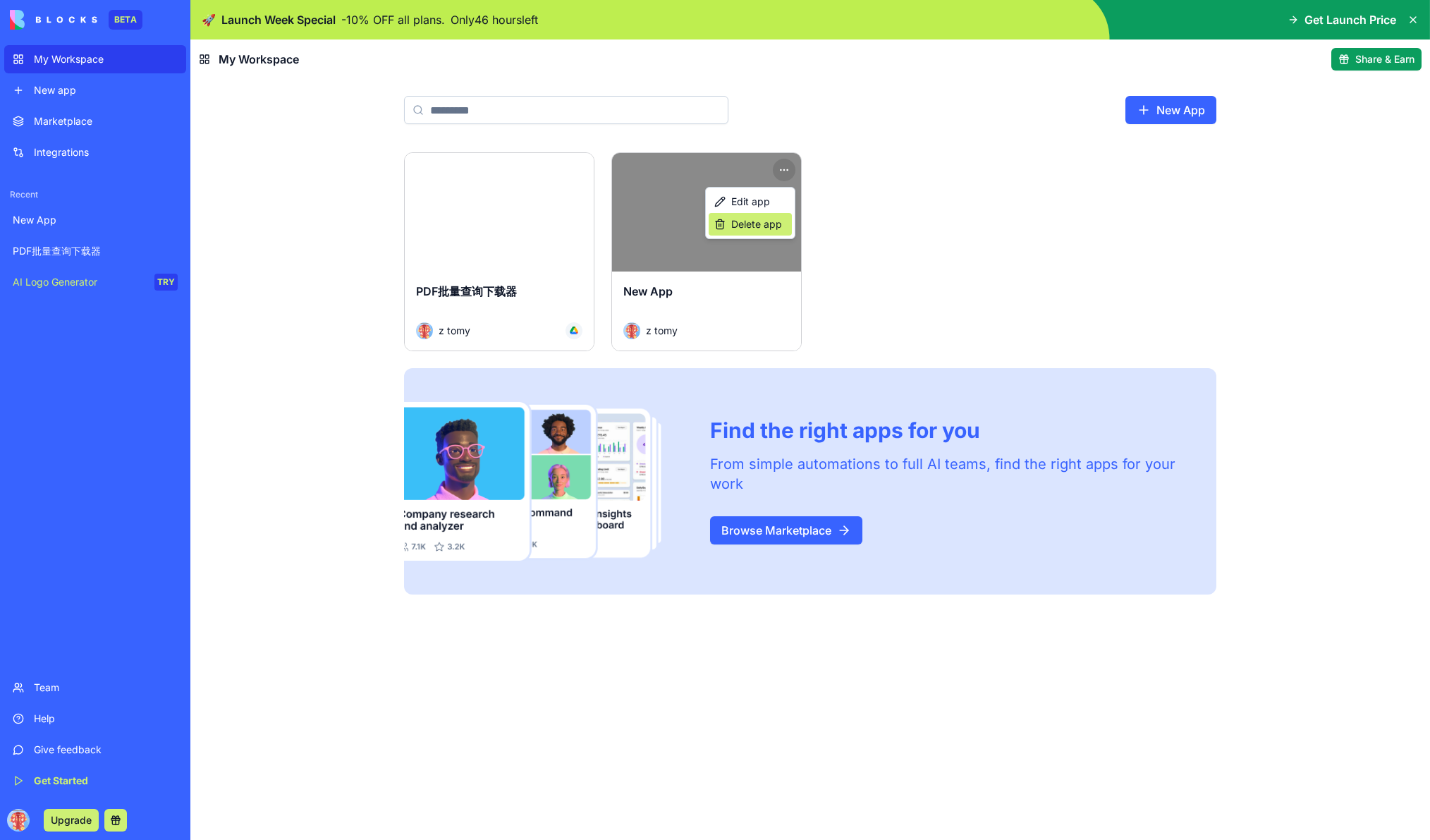
click at [763, 227] on span "Delete app" at bounding box center [756, 223] width 51 height 14
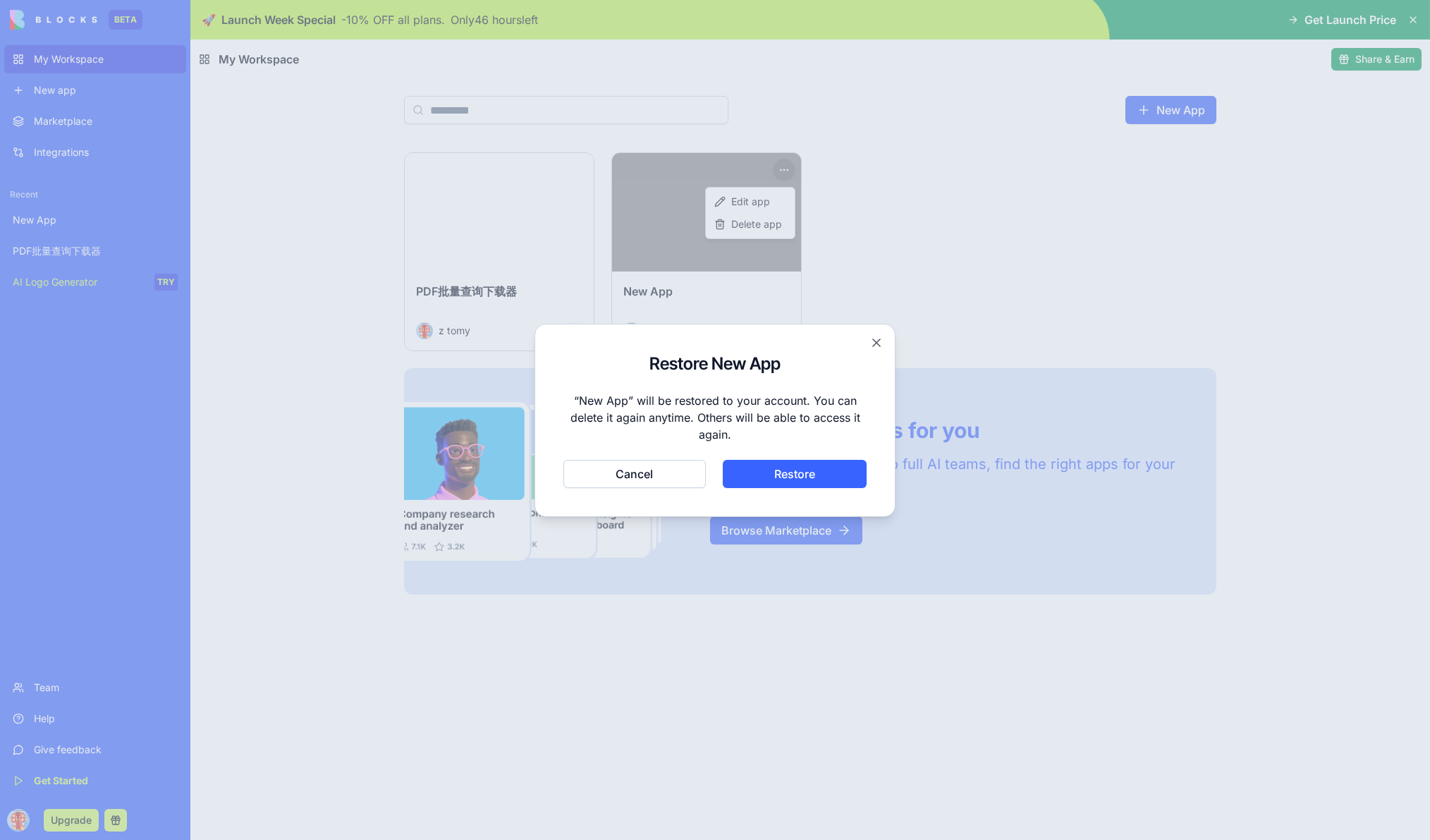
click at [799, 477] on button "Restore" at bounding box center [795, 473] width 145 height 28
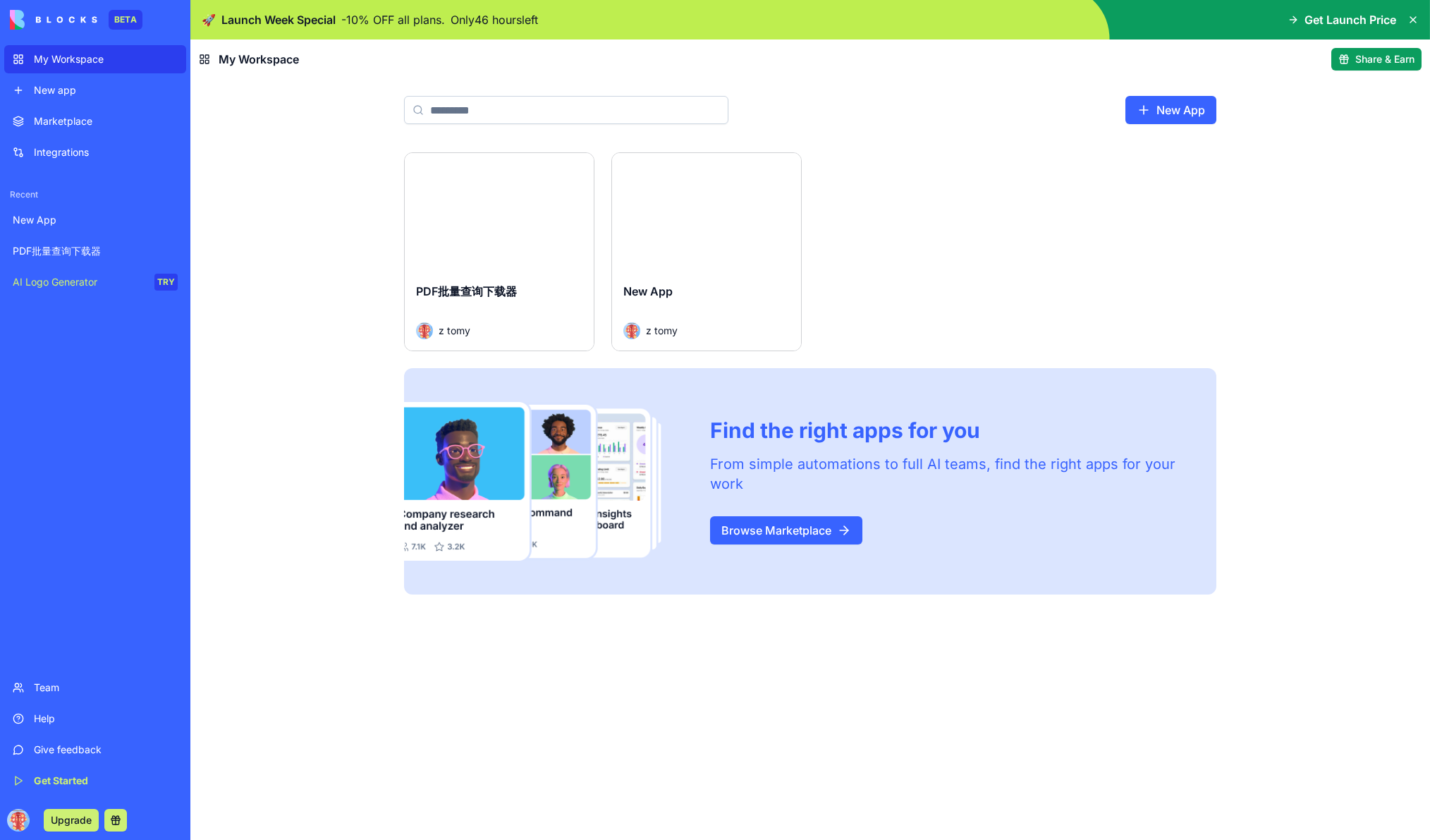
click at [788, 166] on html "BETA My Workspace New app Marketplace Integrations Recent New App PDF批量查询下载器 AI…" at bounding box center [715, 420] width 1430 height 840
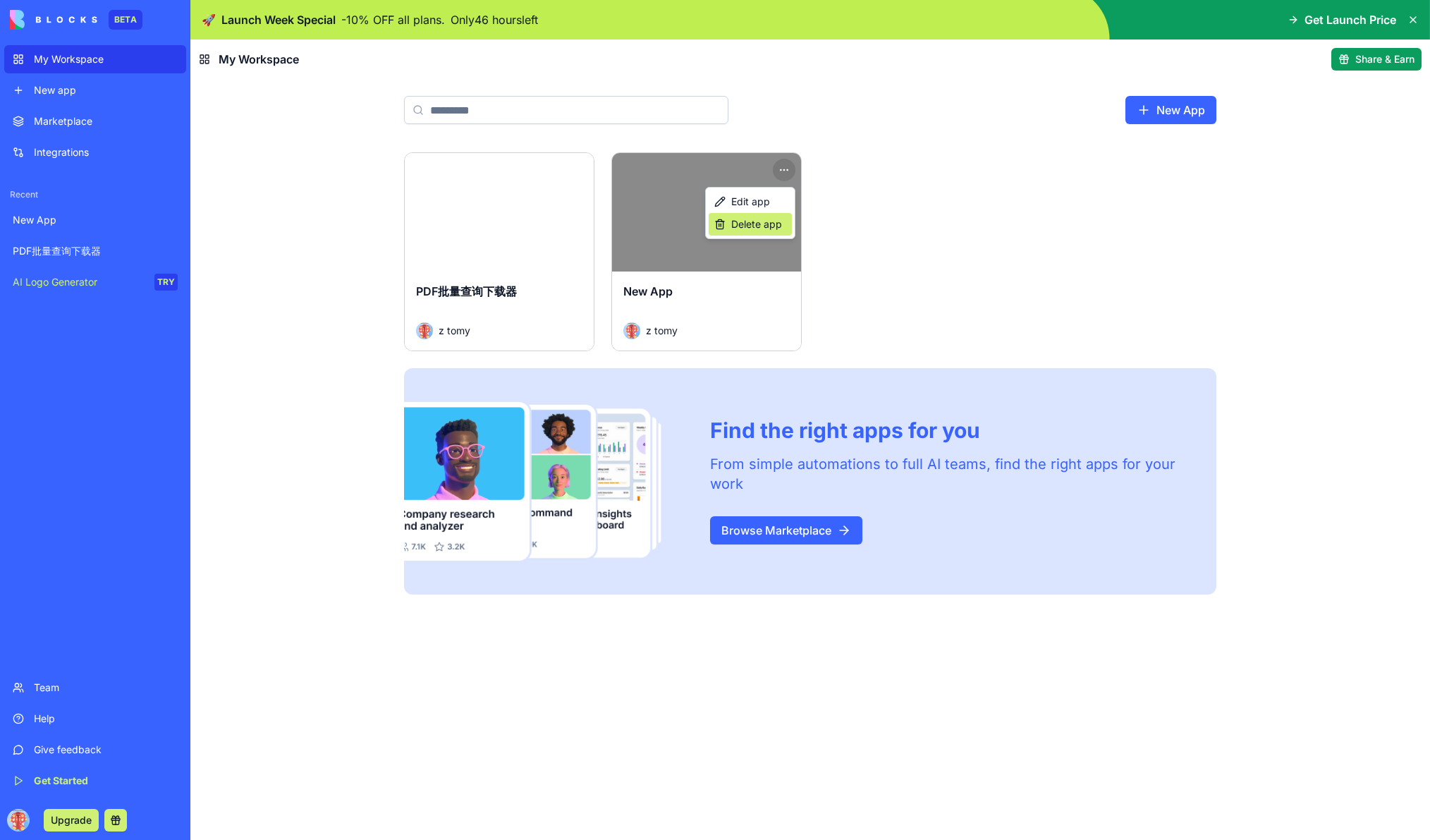
click at [765, 223] on span "Delete app" at bounding box center [756, 223] width 51 height 14
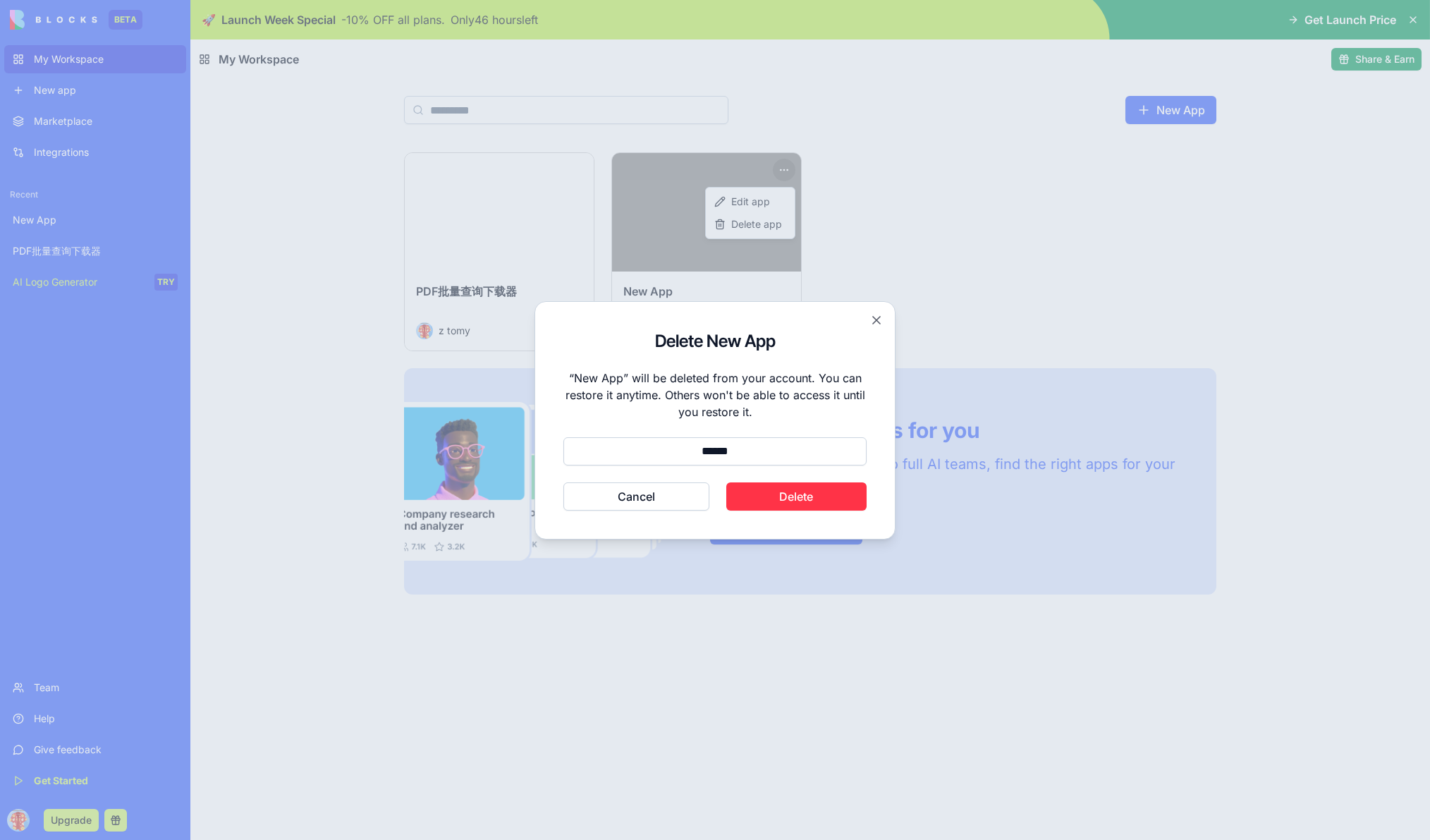
type input "******"
click at [810, 496] on button "Delete" at bounding box center [797, 496] width 141 height 28
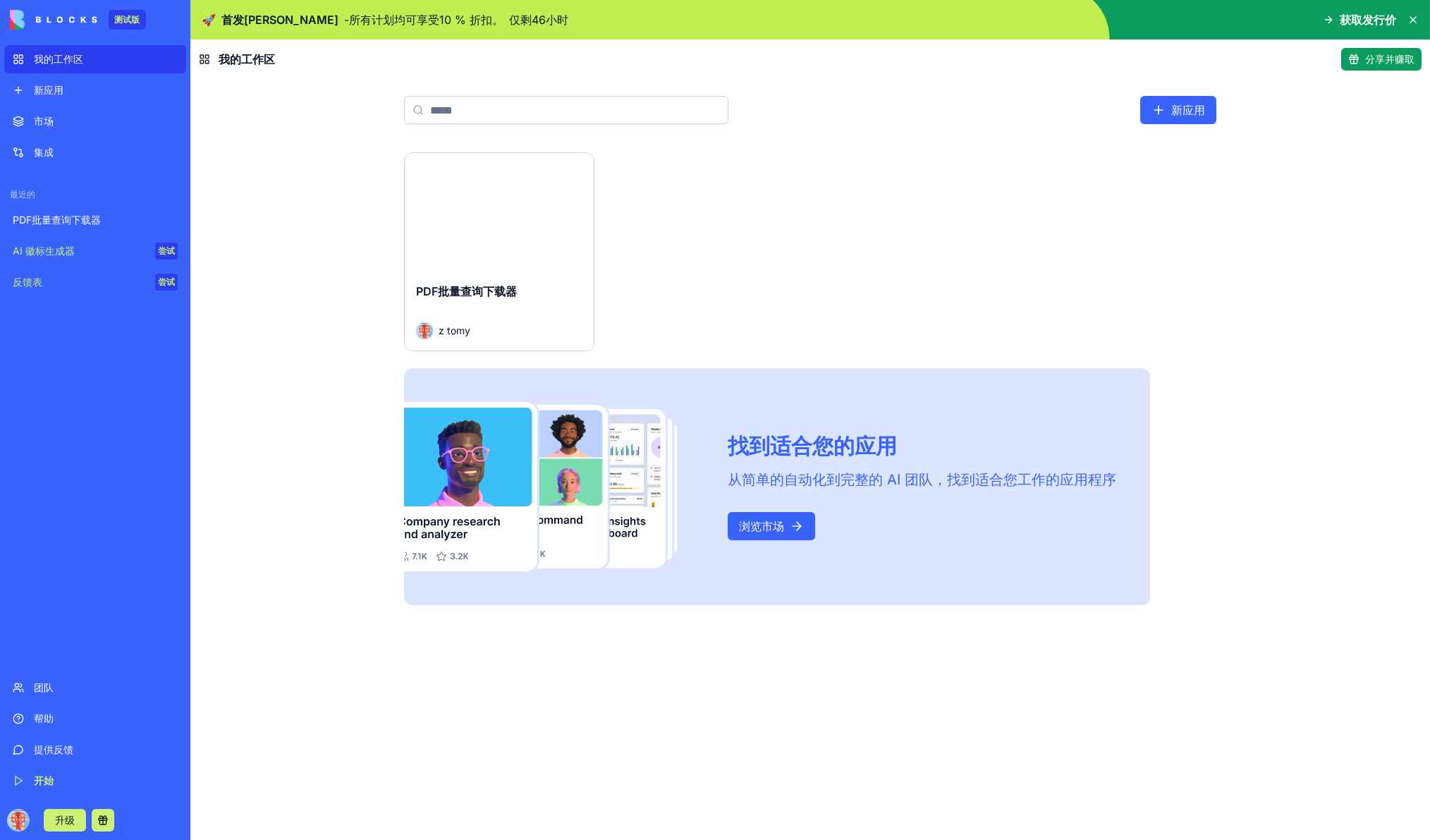
click at [500, 298] on div "PDF批量查询下载器" at bounding box center [499, 302] width 167 height 39
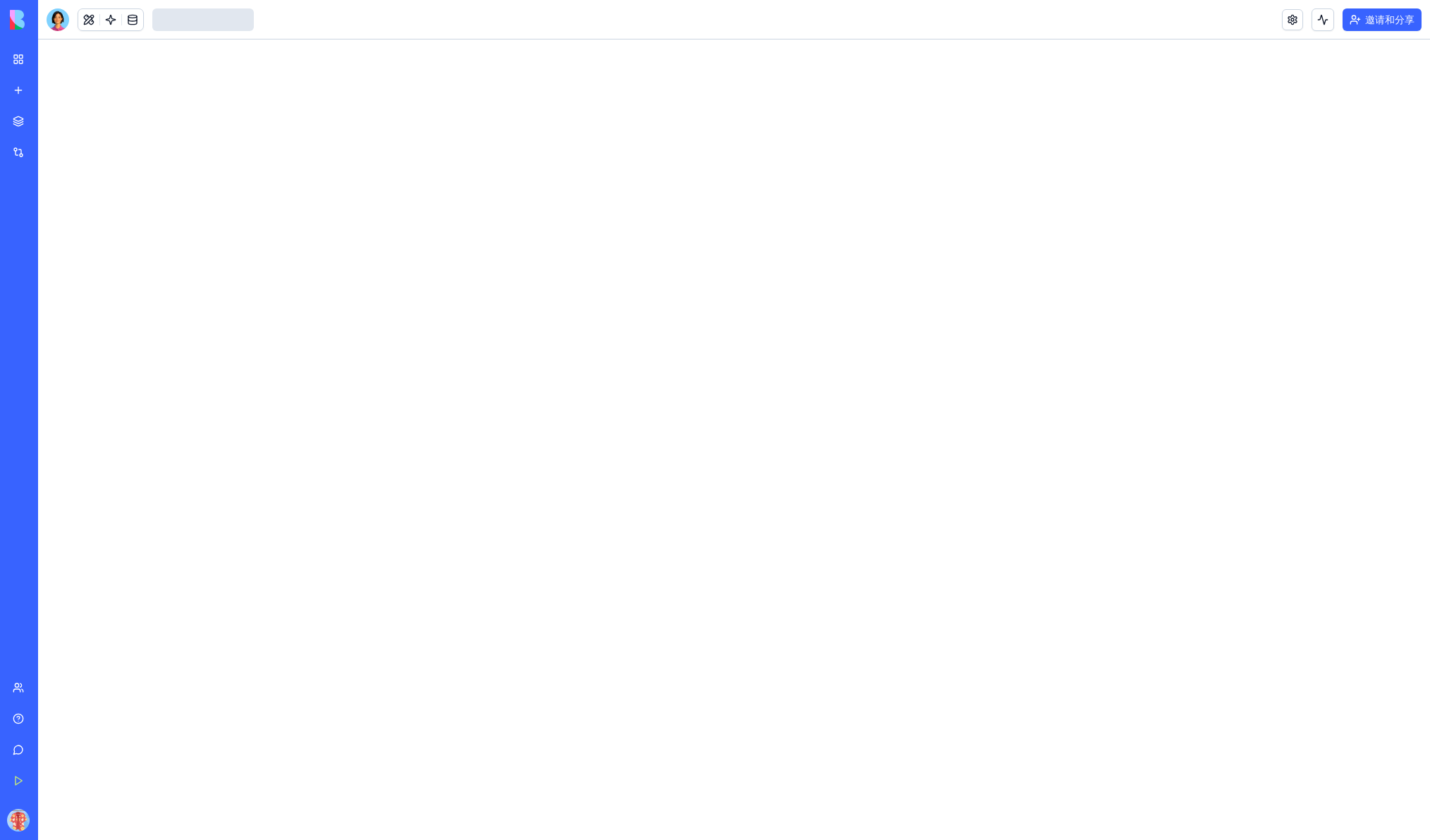
click at [17, 54] on link "我的工作区" at bounding box center [32, 59] width 57 height 28
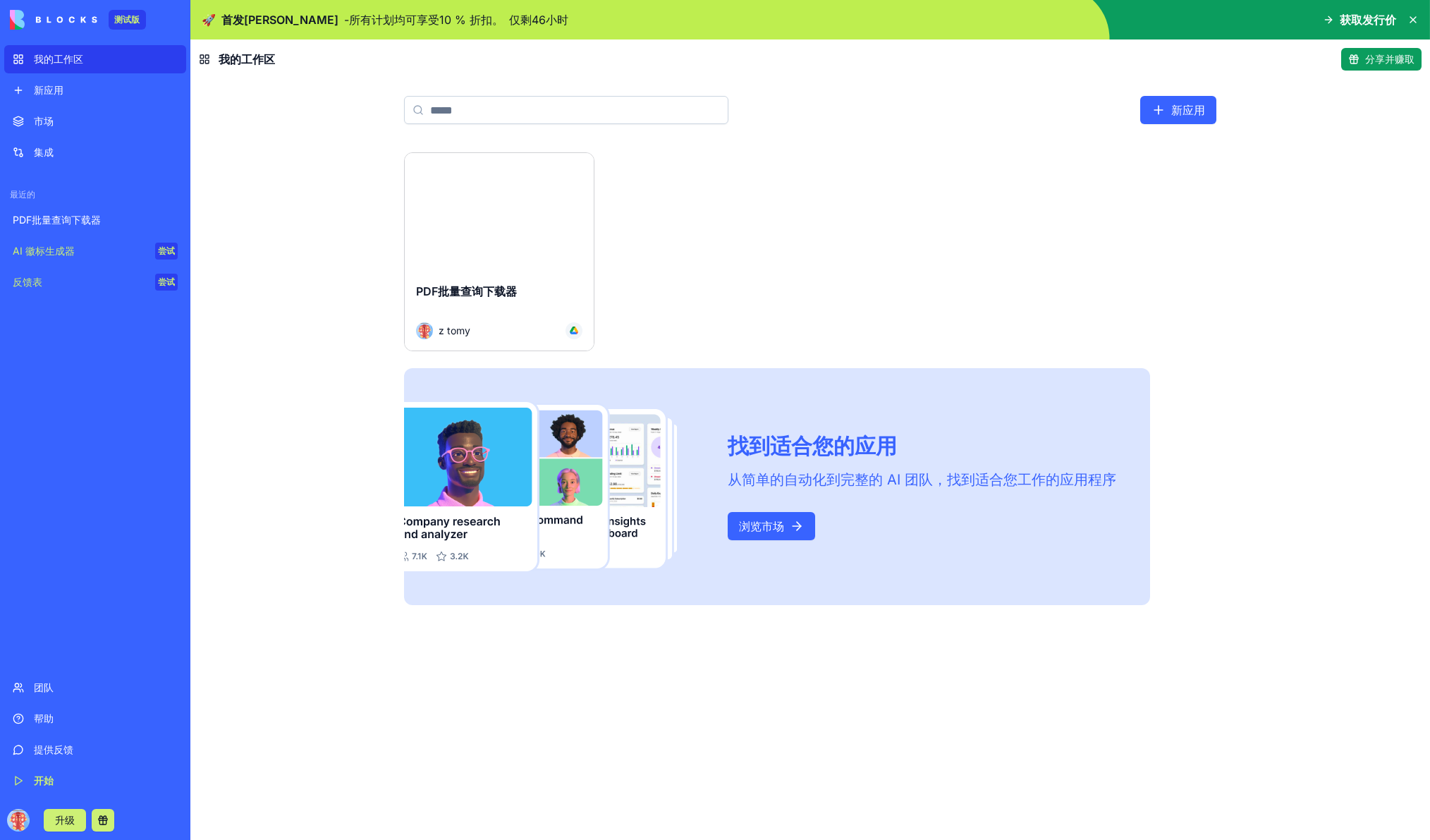
click at [578, 172] on html "测试版 我的工作区 新应用 市场 集成 最近的 PDF批量查询下载器 AI 徽标生成器 尝试 反馈表 尝试 团队 帮助 提供反馈 开始 升级 🚀 首发周特惠 …" at bounding box center [715, 420] width 1430 height 840
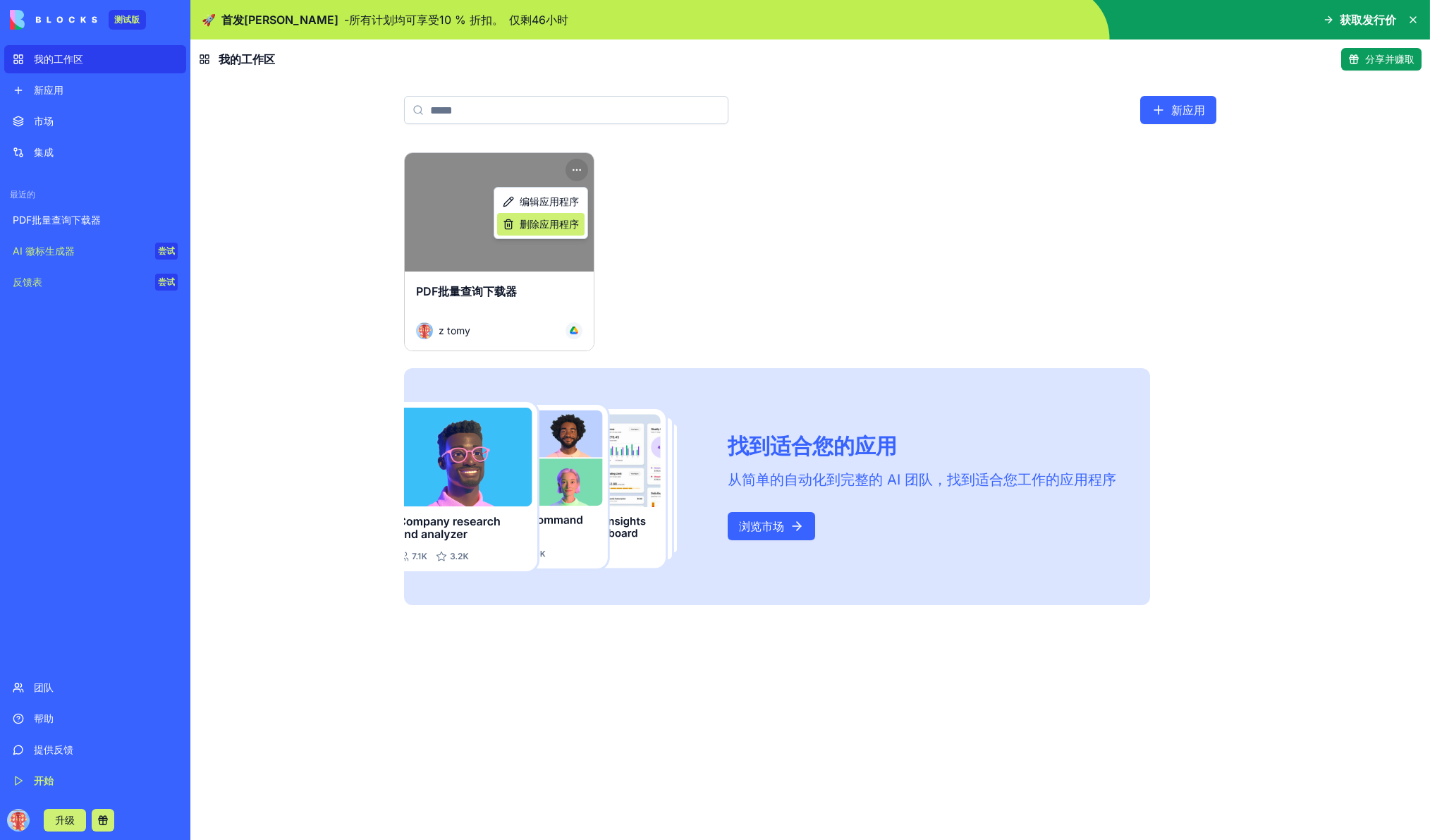
click at [573, 226] on font "删除应用程序" at bounding box center [548, 223] width 59 height 12
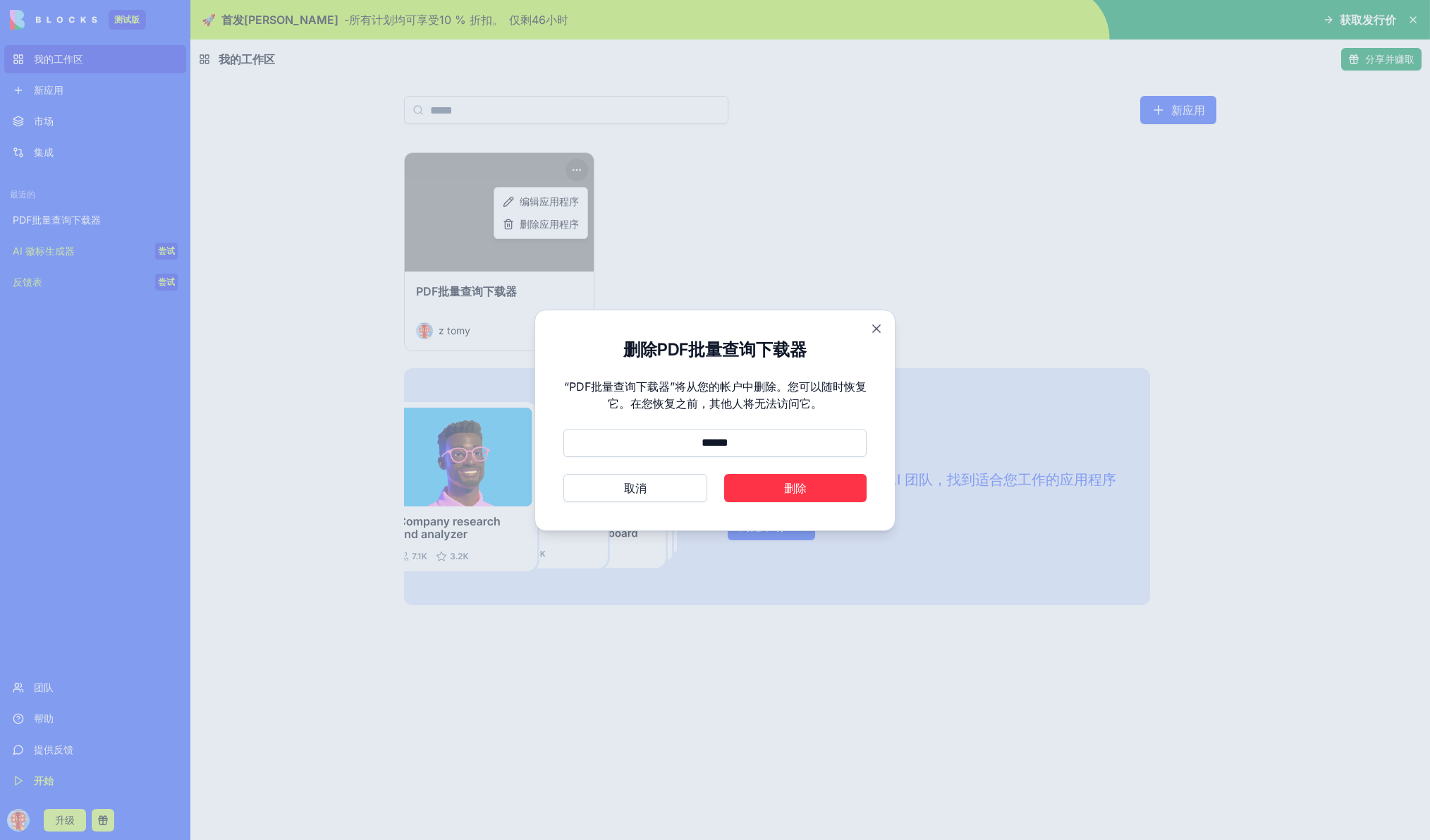
type input "******"
click at [564, 474] on button "取消" at bounding box center [635, 487] width 144 height 28
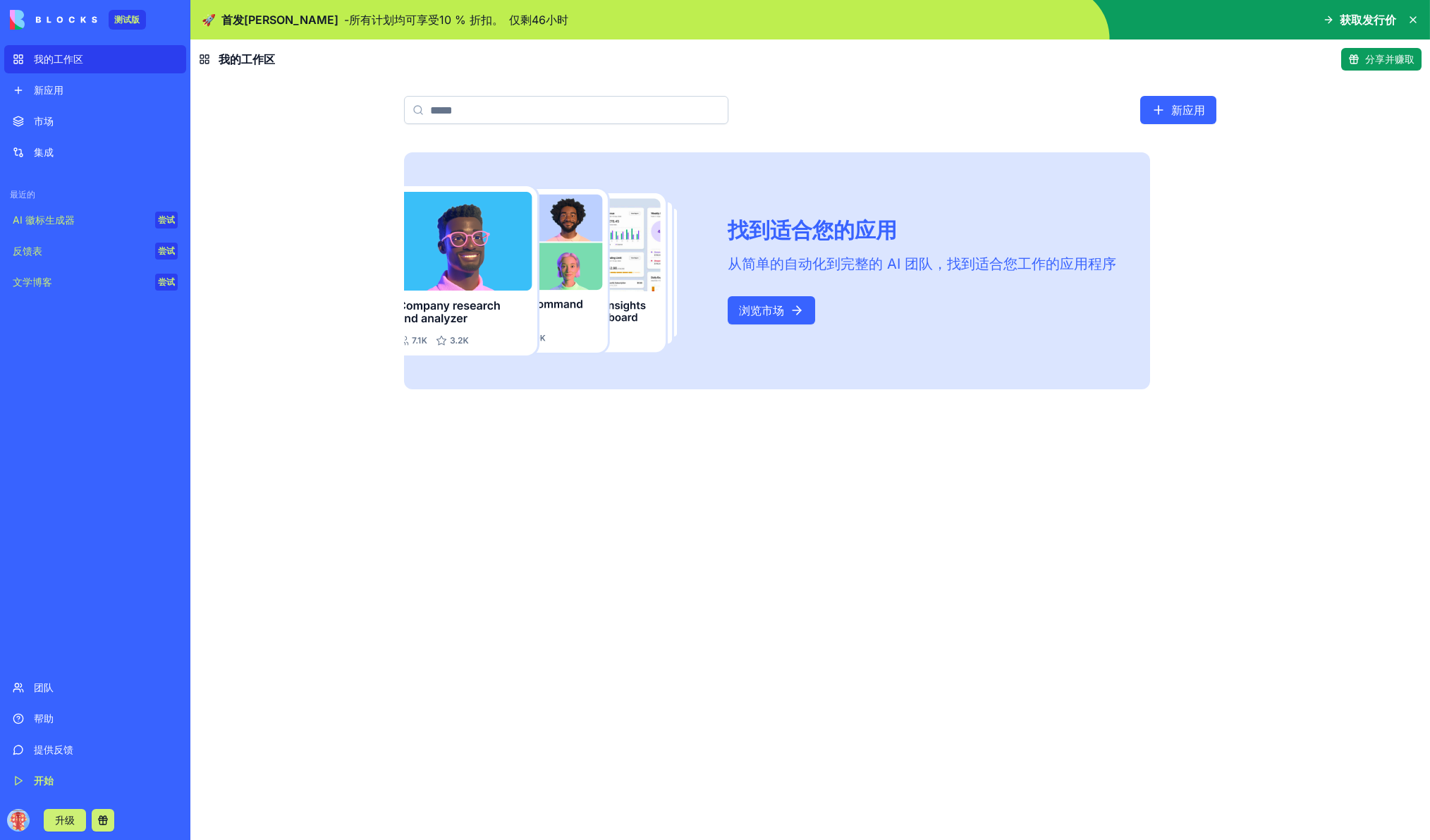
click at [86, 122] on div "市场" at bounding box center [105, 121] width 144 height 14
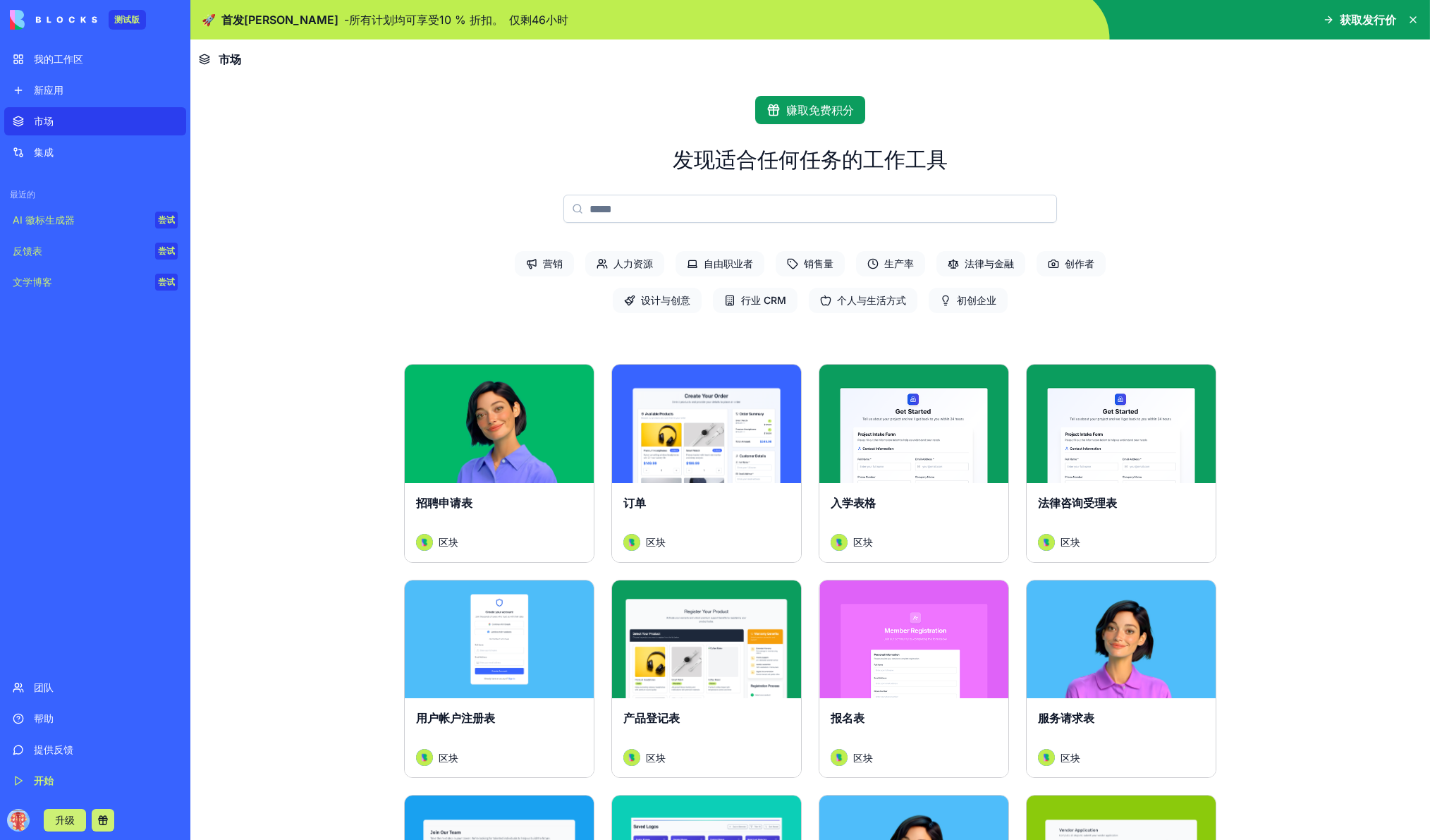
scroll to position [362, 0]
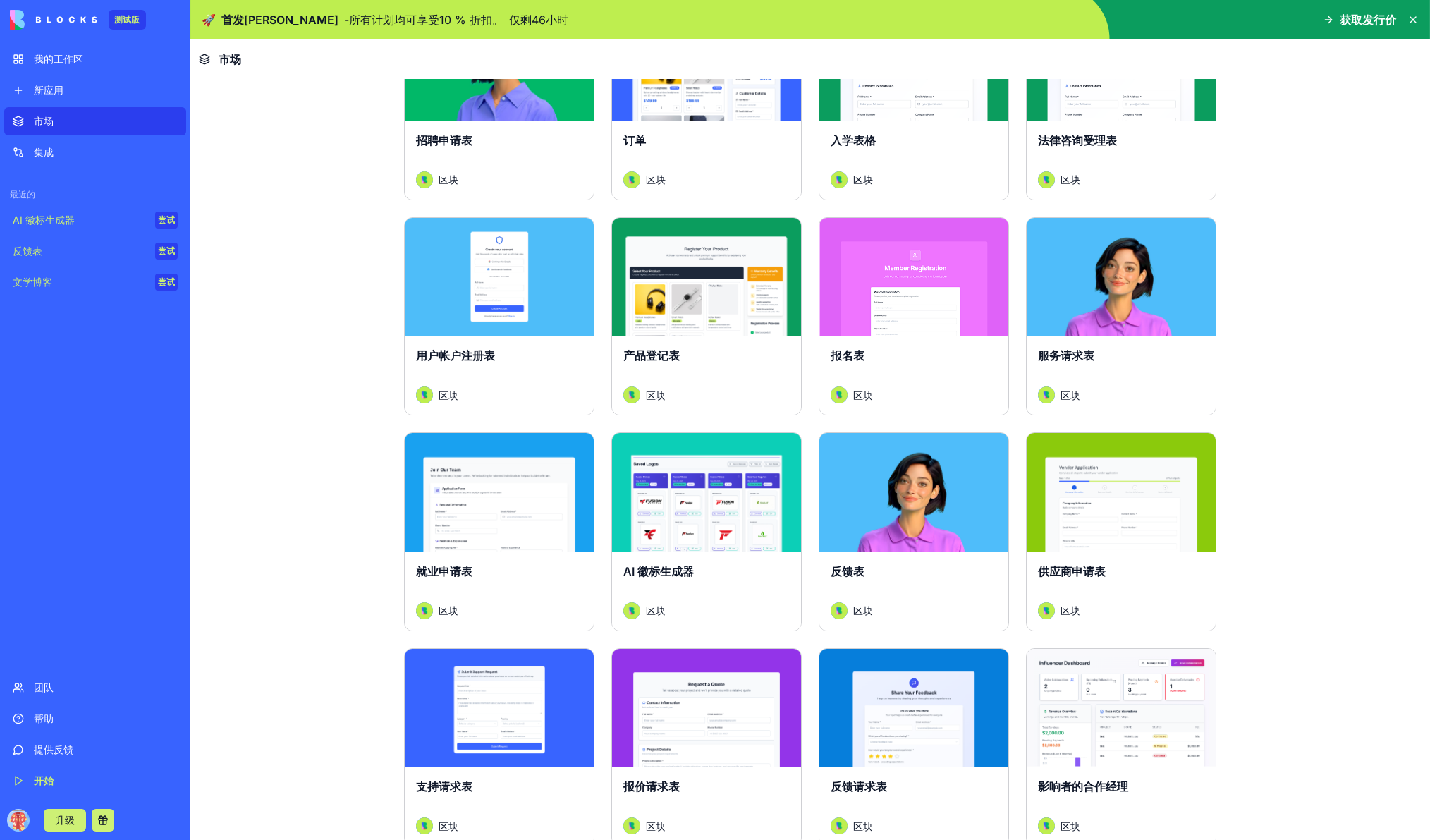
click at [695, 524] on div "探索" at bounding box center [706, 491] width 189 height 118
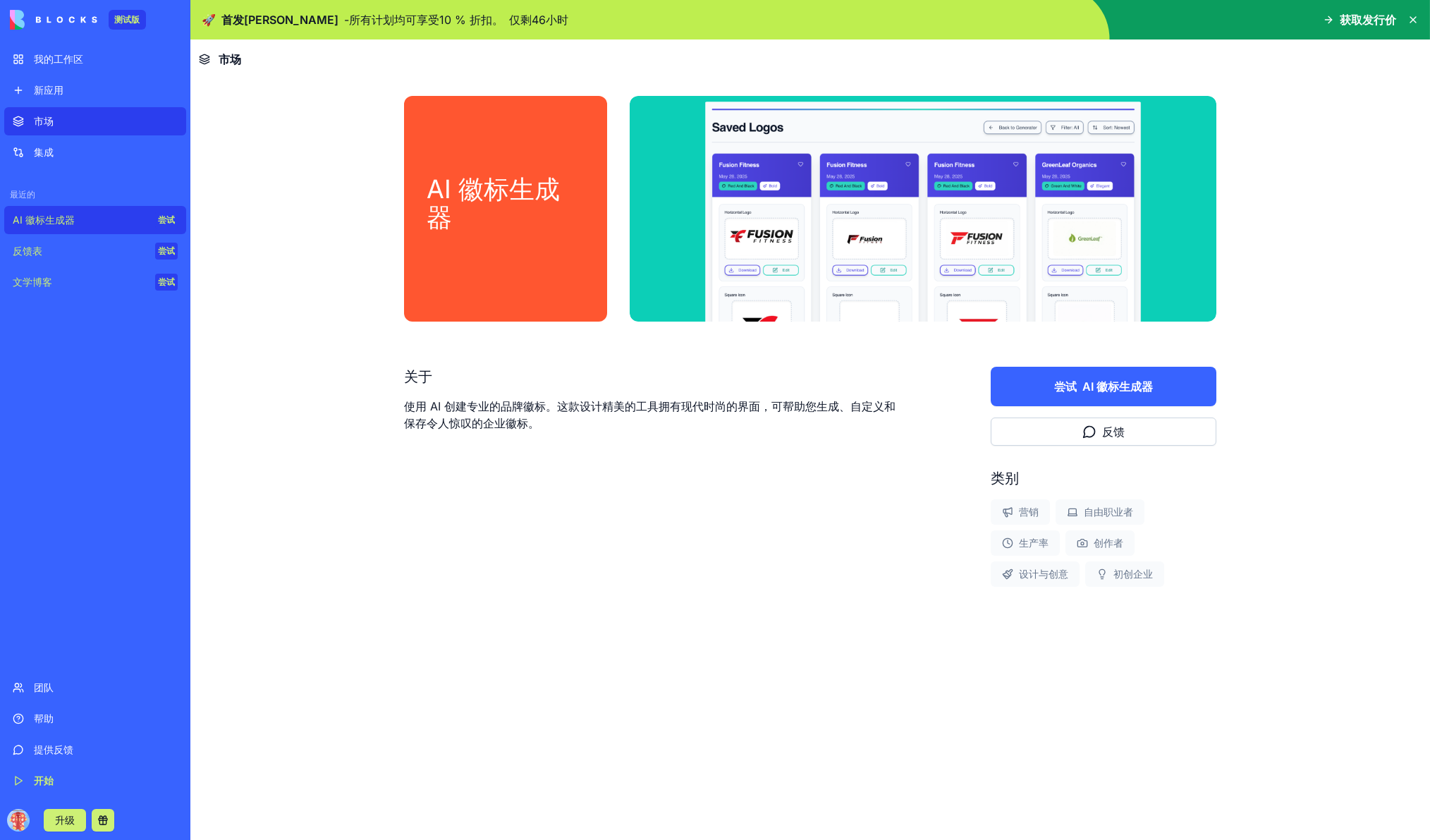
click at [569, 407] on font "使用 AI 创建专业的品牌徽标。这款设计精美的工具拥有现代时尚的界面，可帮助您生成、自定义和保存令人惊叹的企业徽标。" at bounding box center [649, 414] width 491 height 31
click at [1081, 395] on button "尝试 AI 徽标生成器" at bounding box center [1103, 386] width 225 height 39
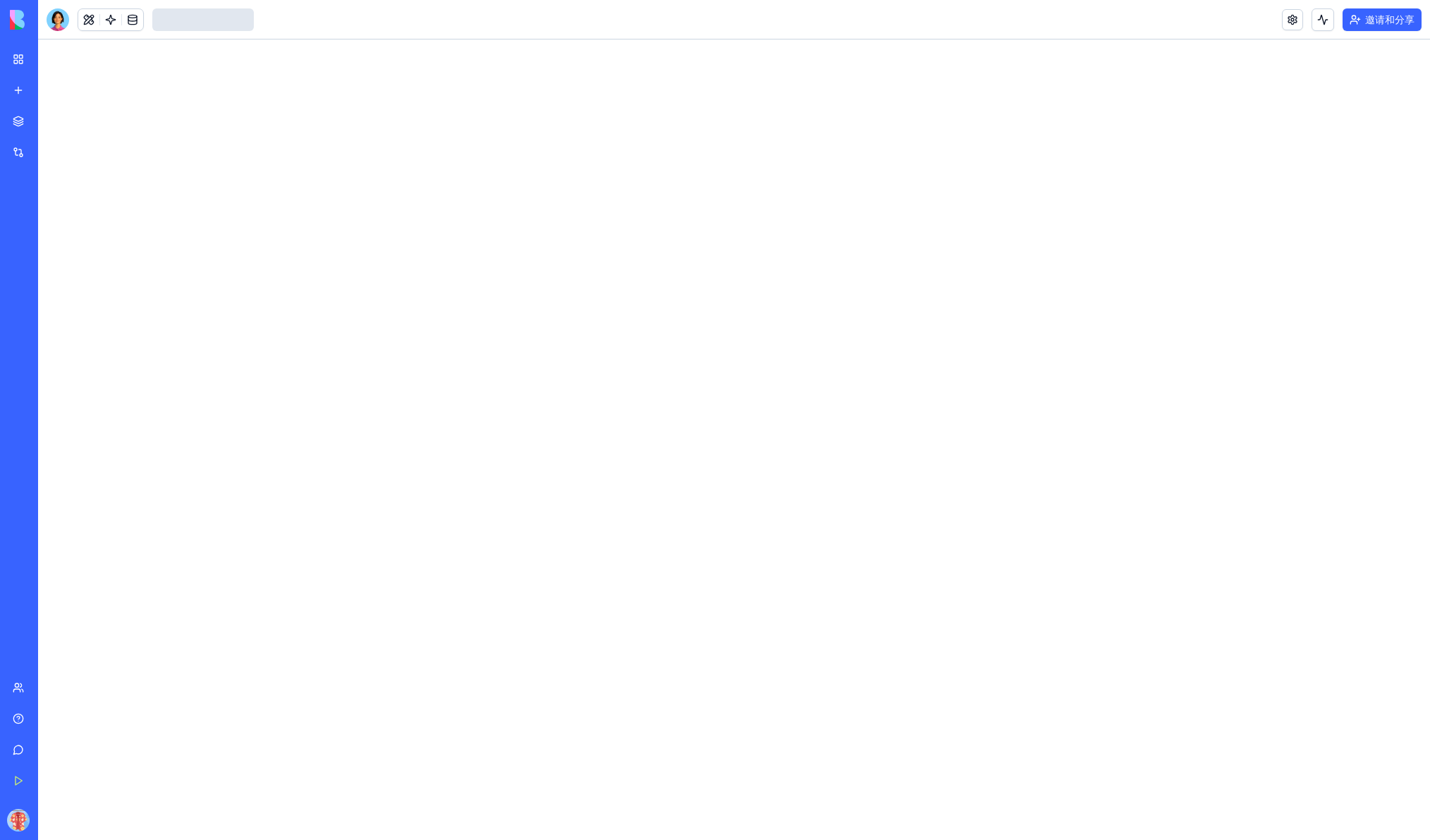
click at [598, 322] on div at bounding box center [734, 439] width 1392 height 801
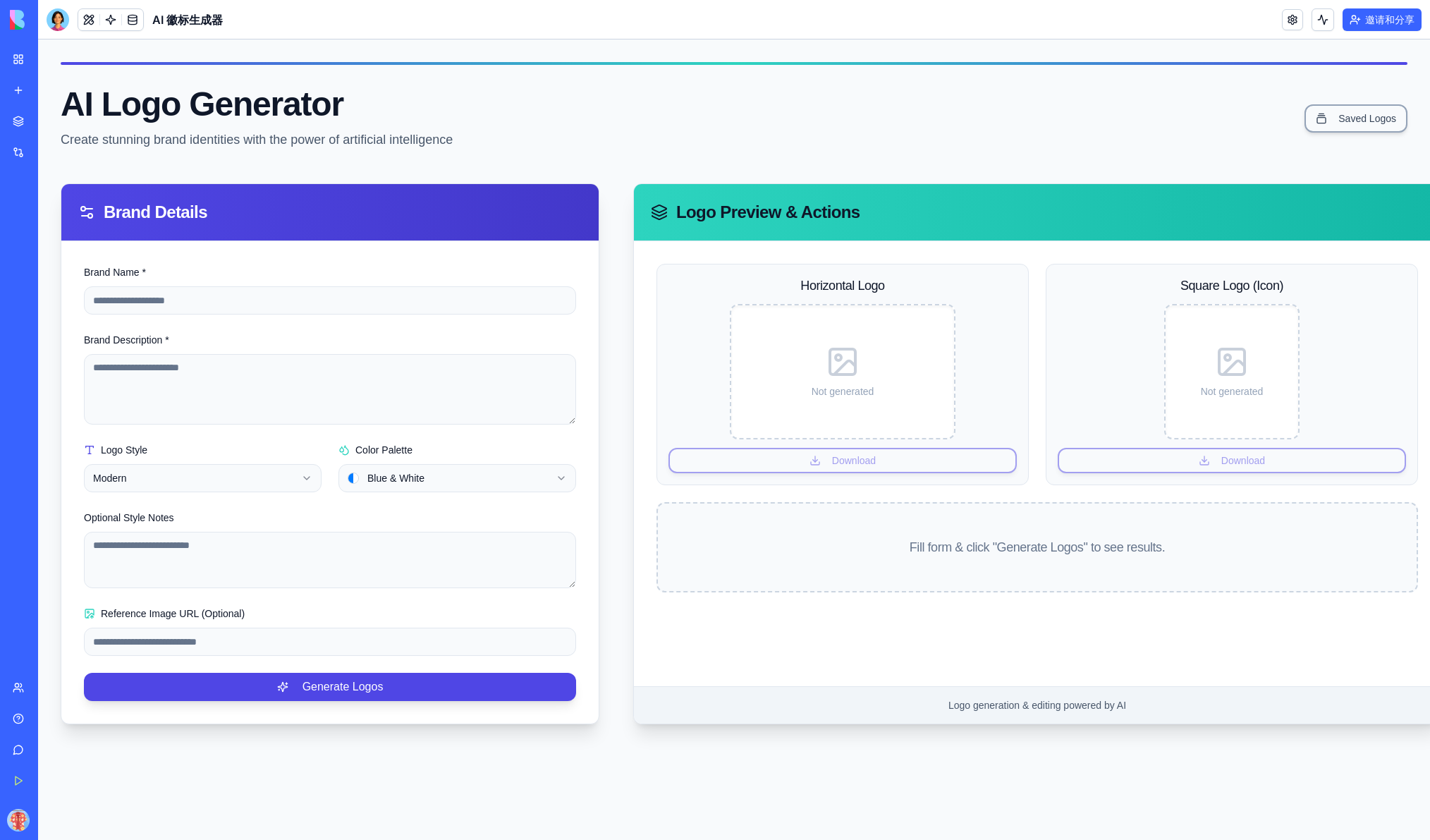
click at [609, 141] on div "AI Logo Generator Create stunning brand identities with the power of artificial…" at bounding box center [734, 118] width 1347 height 62
